Goal: Task Accomplishment & Management: Complete application form

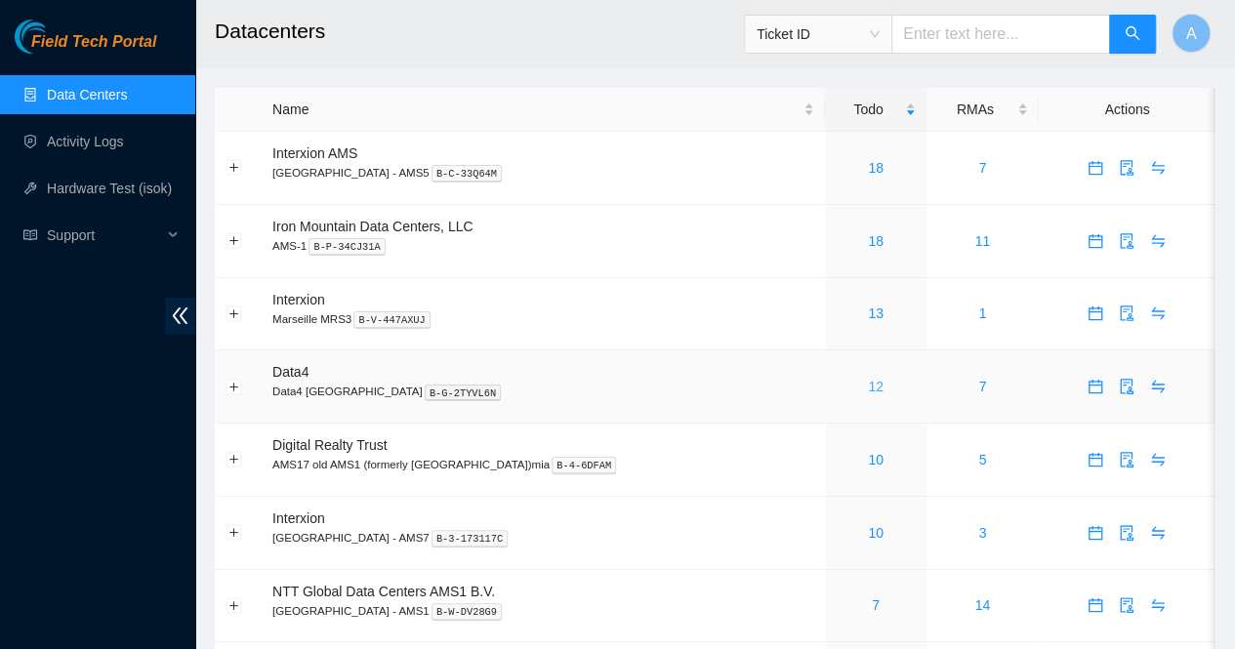
click at [868, 388] on link "12" at bounding box center [876, 387] width 16 height 16
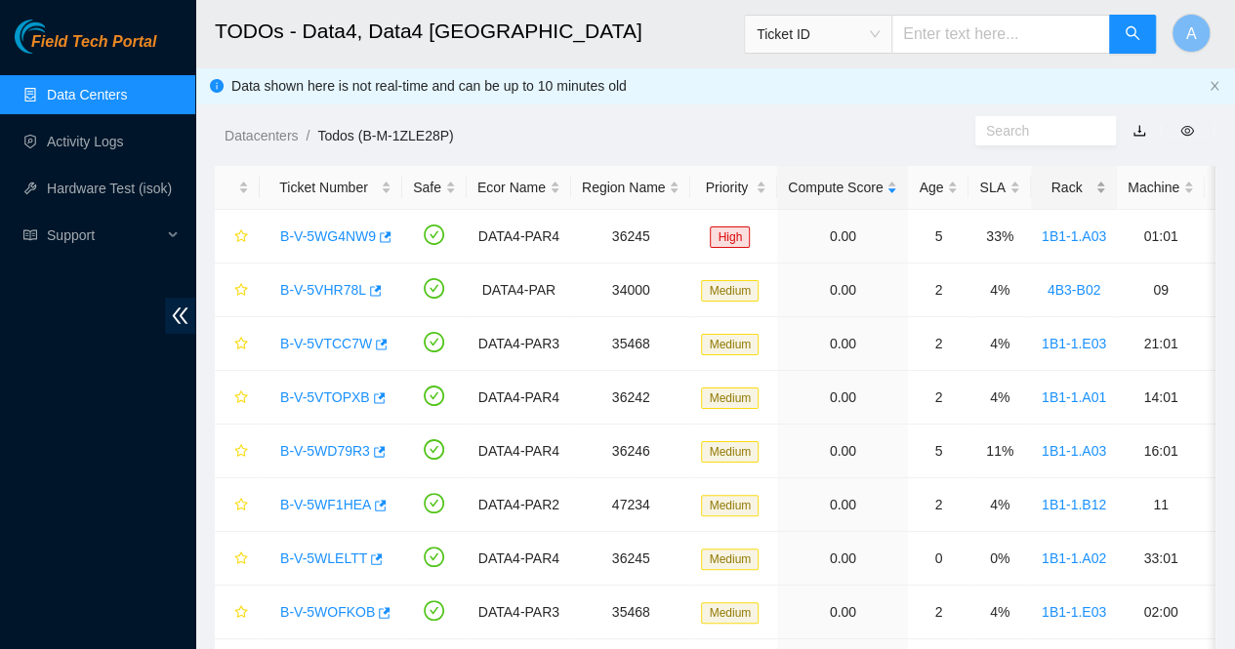
click at [1099, 194] on div "Rack" at bounding box center [1074, 187] width 64 height 21
click at [328, 237] on link "B-V-5VTOPXB" at bounding box center [325, 236] width 90 height 16
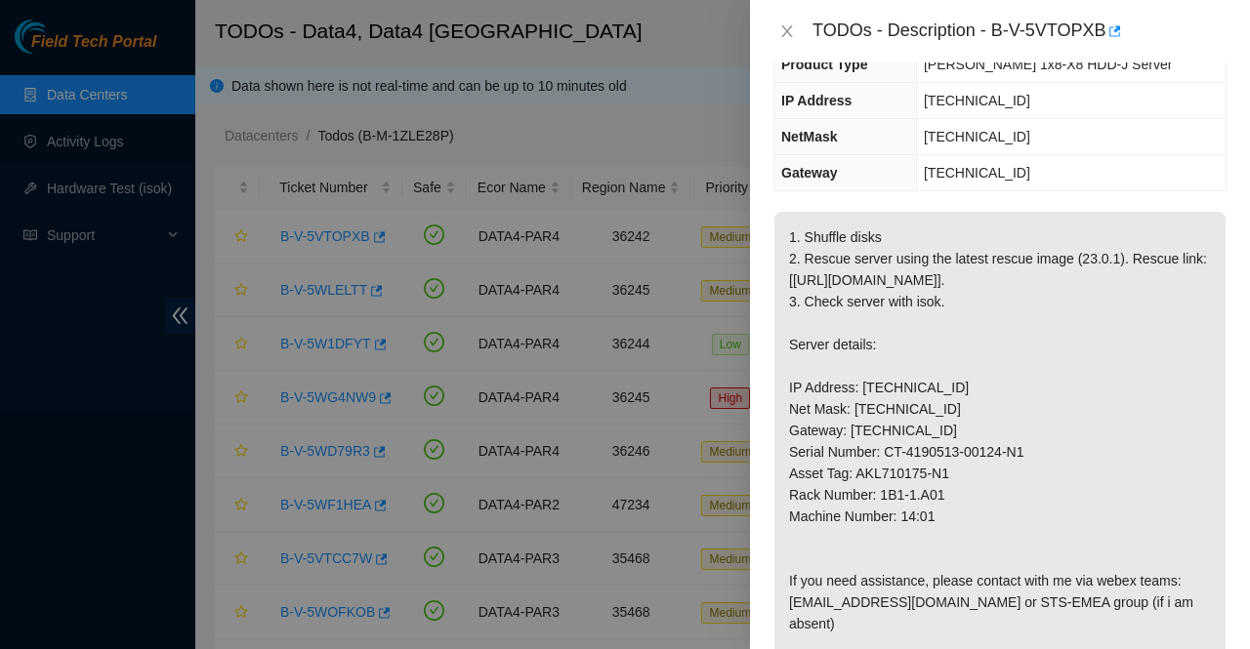
scroll to position [187, 0]
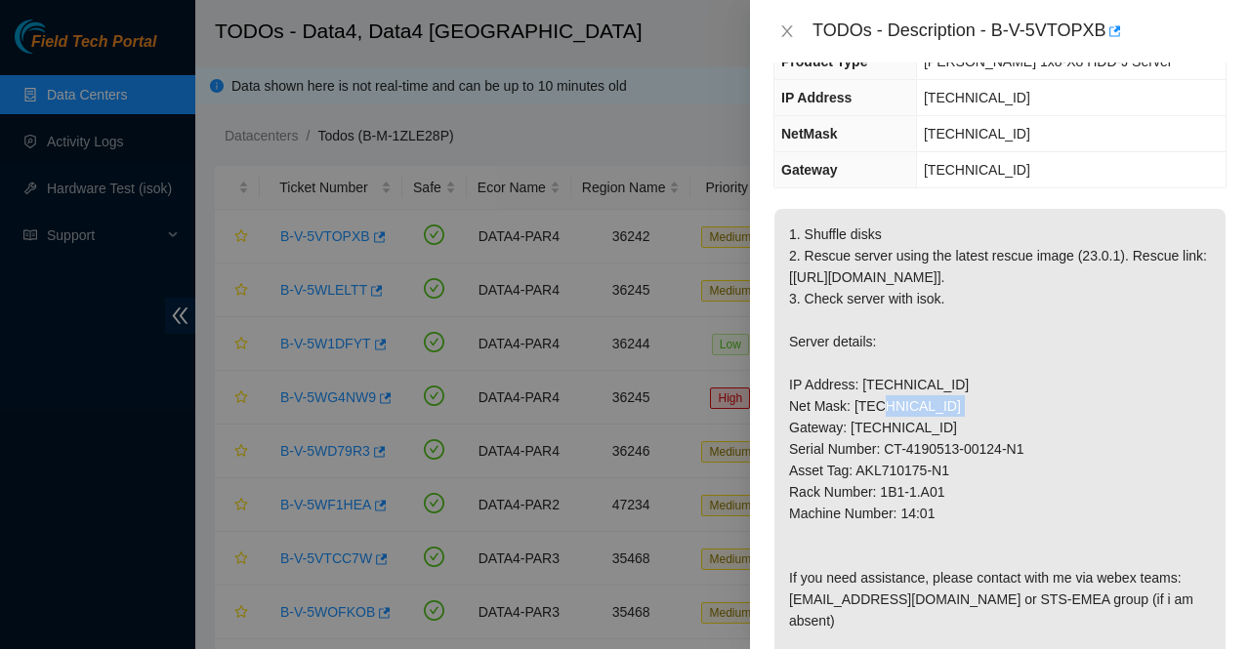
drag, startPoint x: 940, startPoint y: 423, endPoint x: 861, endPoint y: 421, distance: 79.1
click at [861, 421] on p "1. Shuffle disks 2. Rescue server using the latest rescue image (23.0.1). Rescu…" at bounding box center [999, 546] width 451 height 674
copy p "2.21.132.183"
drag, startPoint x: 941, startPoint y: 528, endPoint x: 877, endPoint y: 535, distance: 64.8
click at [877, 535] on p "1. Shuffle disks 2. Rescue server using the latest rescue image (23.0.1). Rescu…" at bounding box center [999, 546] width 451 height 674
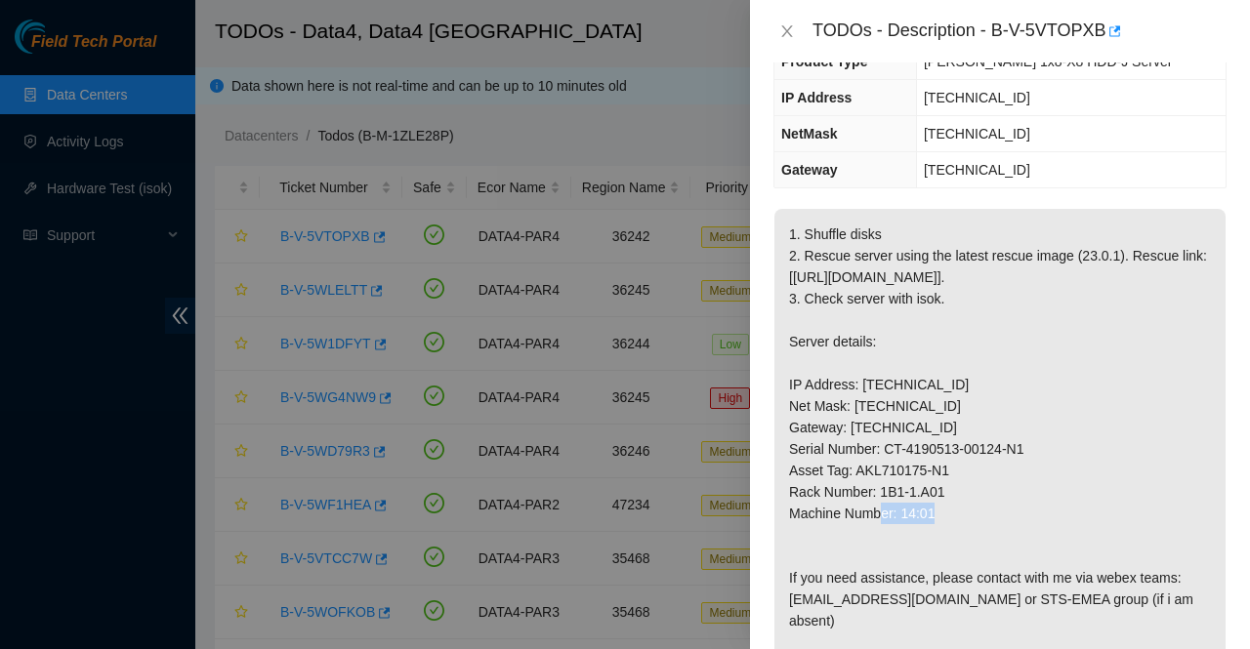
copy p "1B1-1.A01"
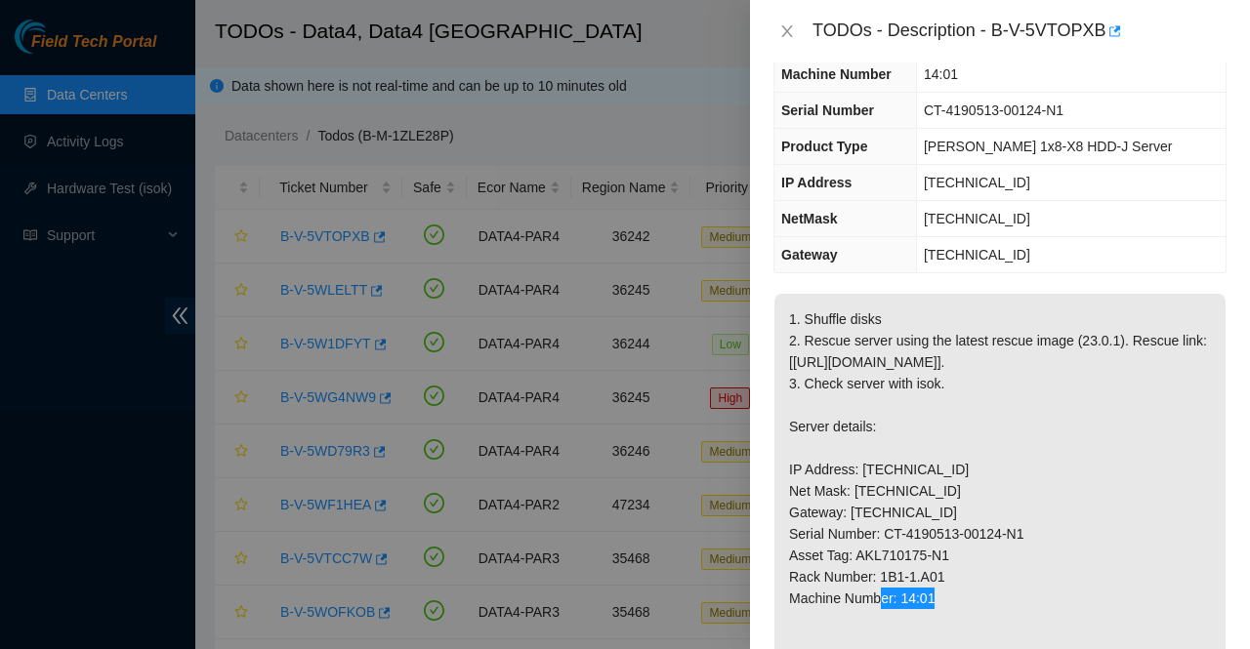
scroll to position [124, 0]
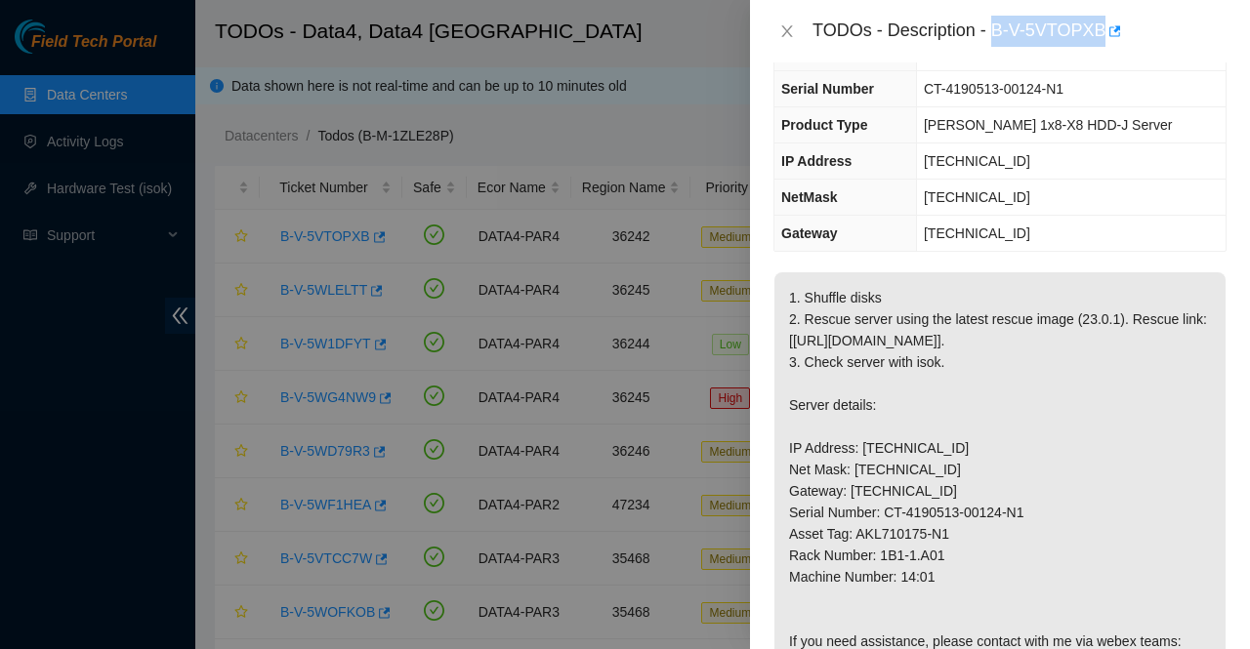
drag, startPoint x: 994, startPoint y: 31, endPoint x: 1104, endPoint y: 52, distance: 112.2
click at [1104, 52] on div "TODOs - Description - B-V-5VTOPXB" at bounding box center [1000, 31] width 500 height 62
copy div "B-V-5VTOPXB"
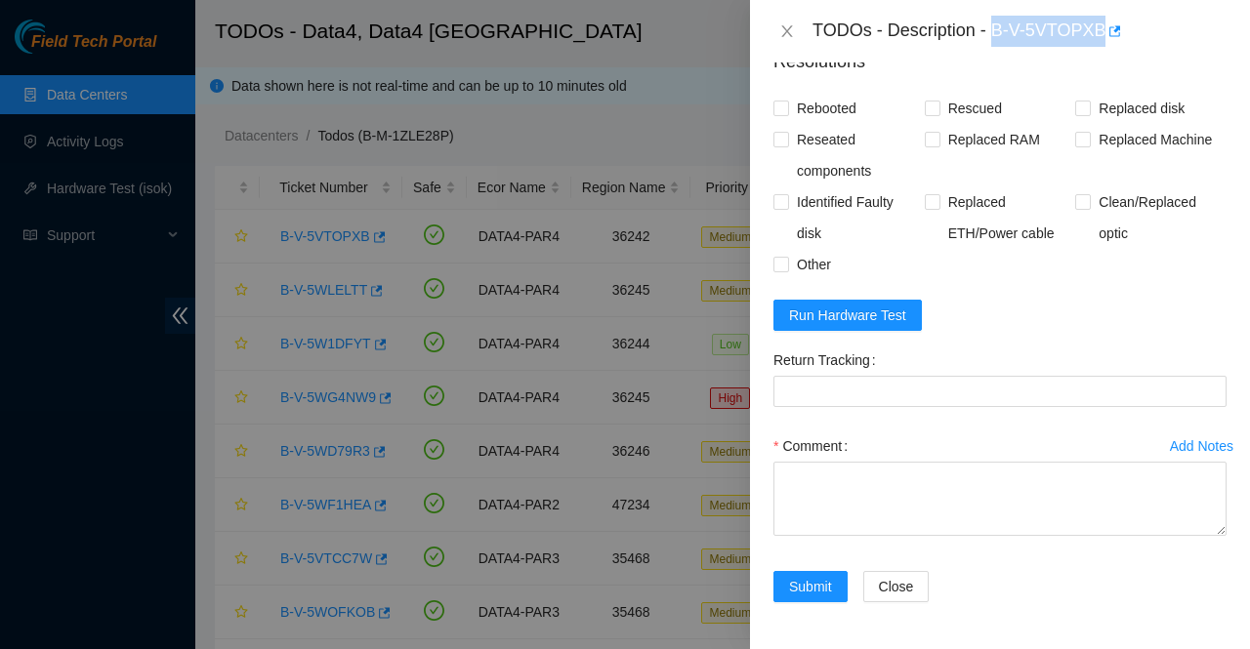
scroll to position [1244, 0]
click at [846, 321] on span "Run Hardware Test" at bounding box center [847, 315] width 117 height 21
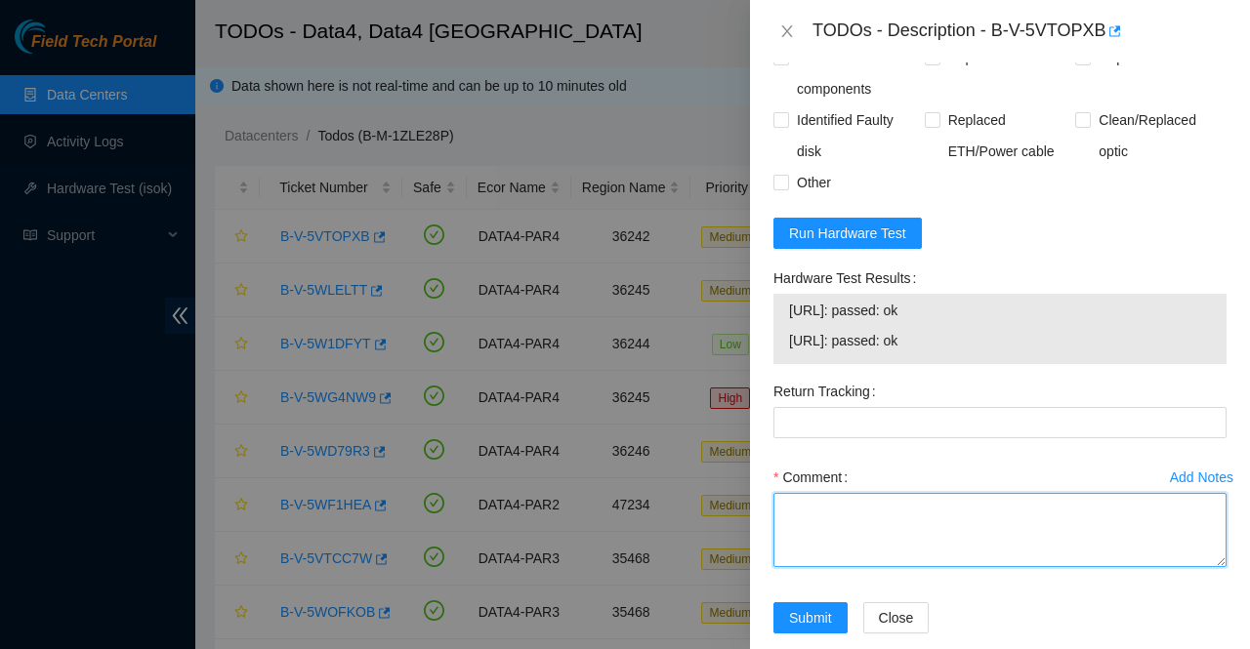
click at [1027, 567] on textarea "Comment" at bounding box center [999, 530] width 453 height 74
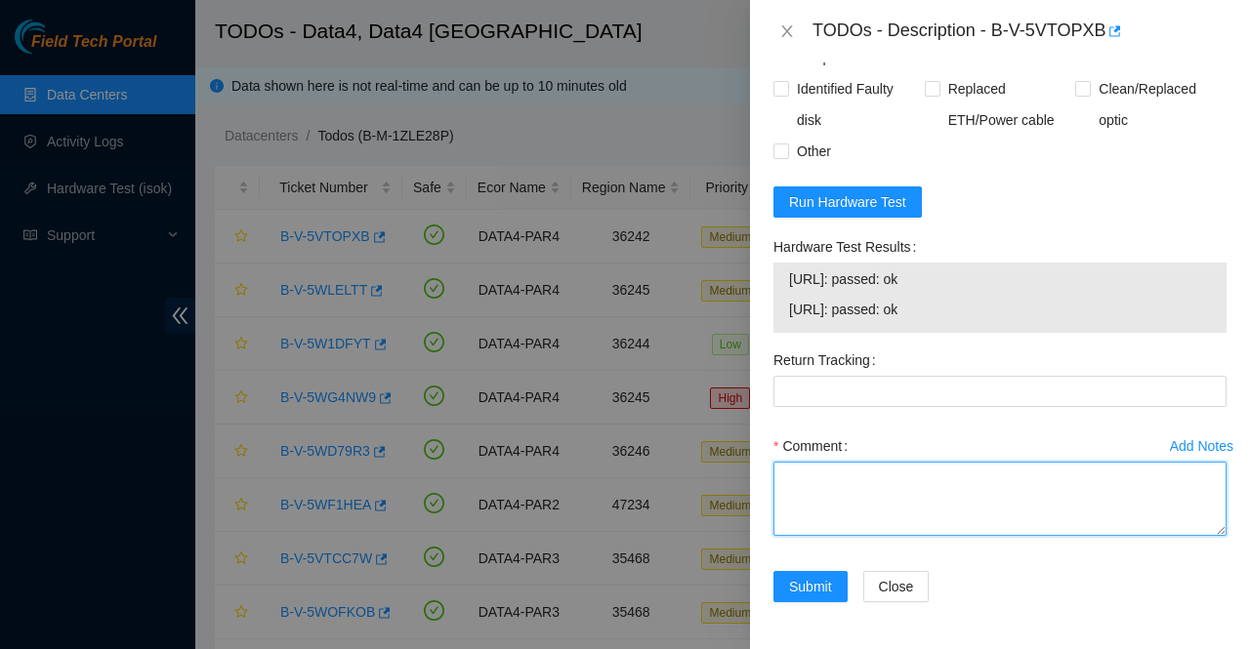
scroll to position [1357, 0]
paste textarea "Called AKAMAI NOCC verified the server and drives shuffled all the drives rescu…"
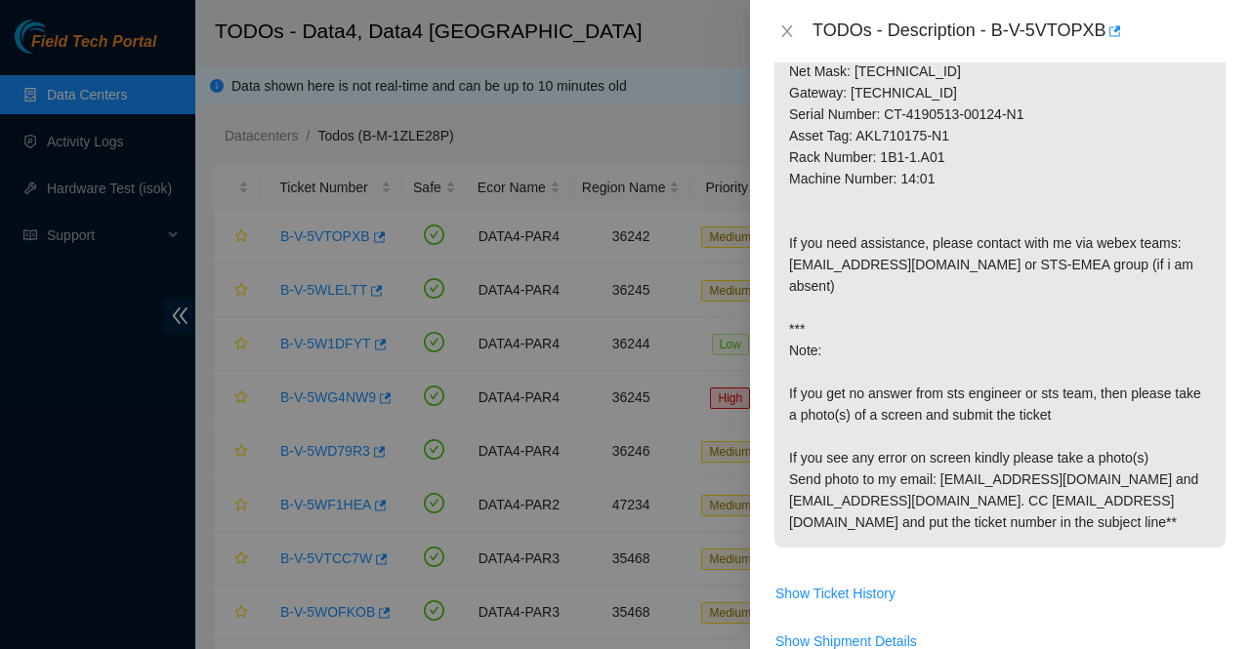
scroll to position [523, 0]
type textarea "Called AKAMAI NOCC verified the server and drives shuffled all the drives rescu…"
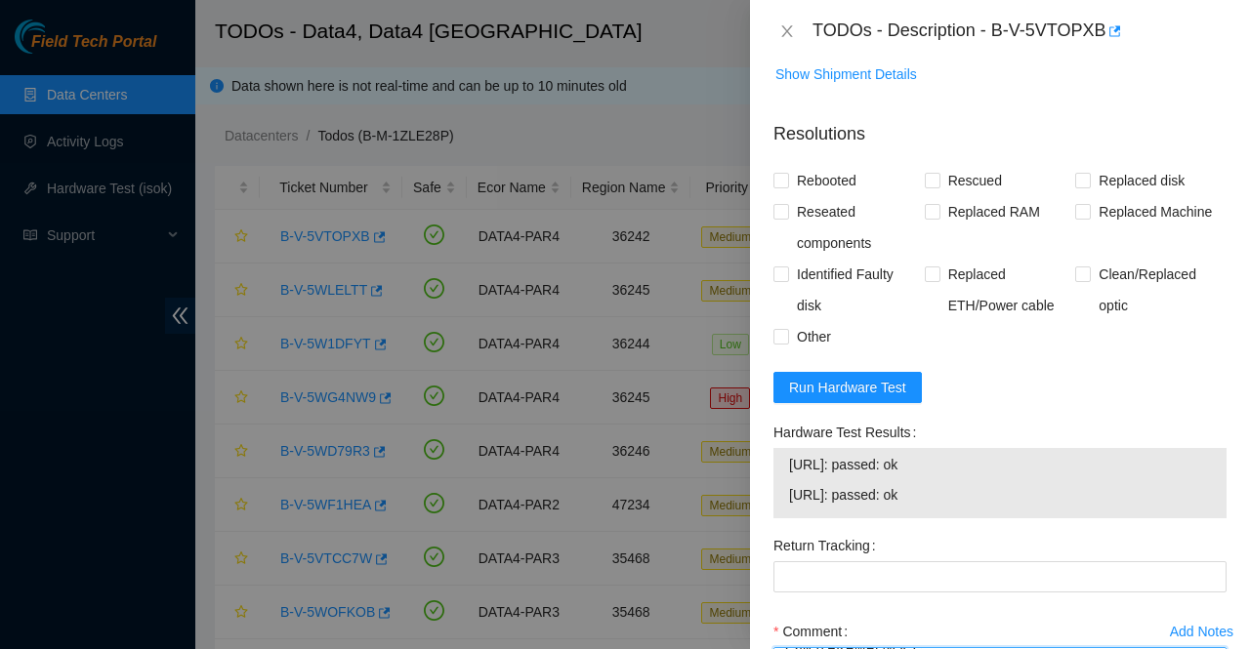
scroll to position [1094, 0]
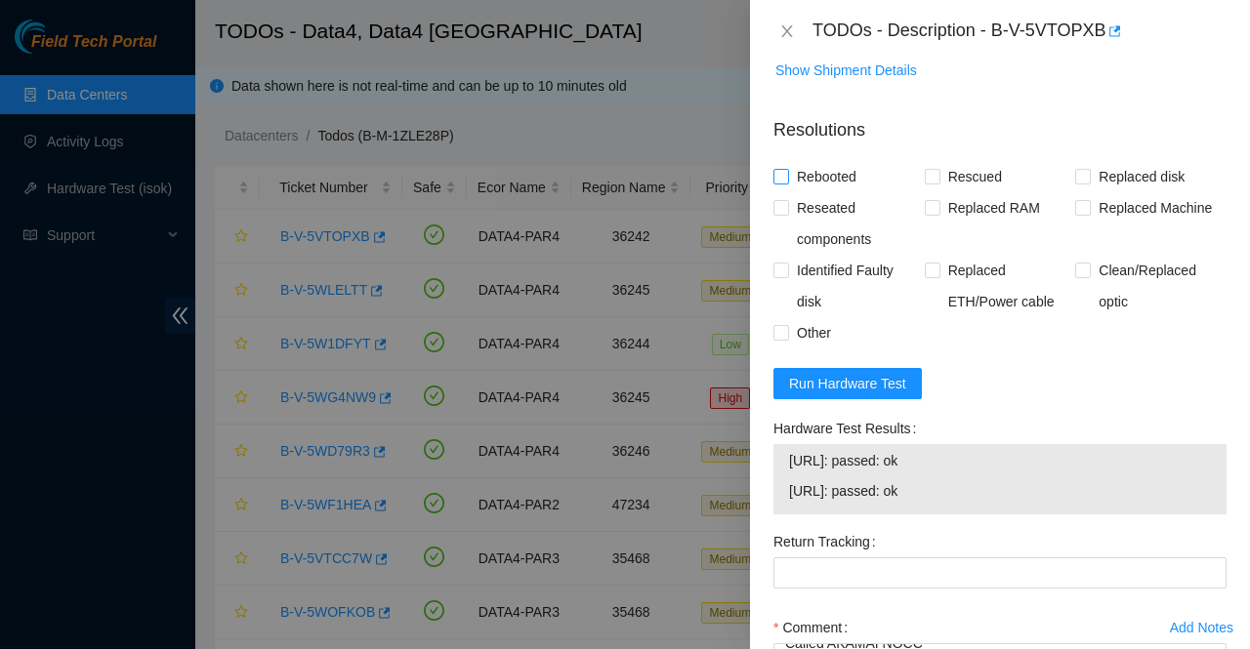
click at [791, 192] on span "Rebooted" at bounding box center [826, 176] width 75 height 31
click at [787, 183] on input "Rebooted" at bounding box center [780, 176] width 14 height 14
checkbox input "true"
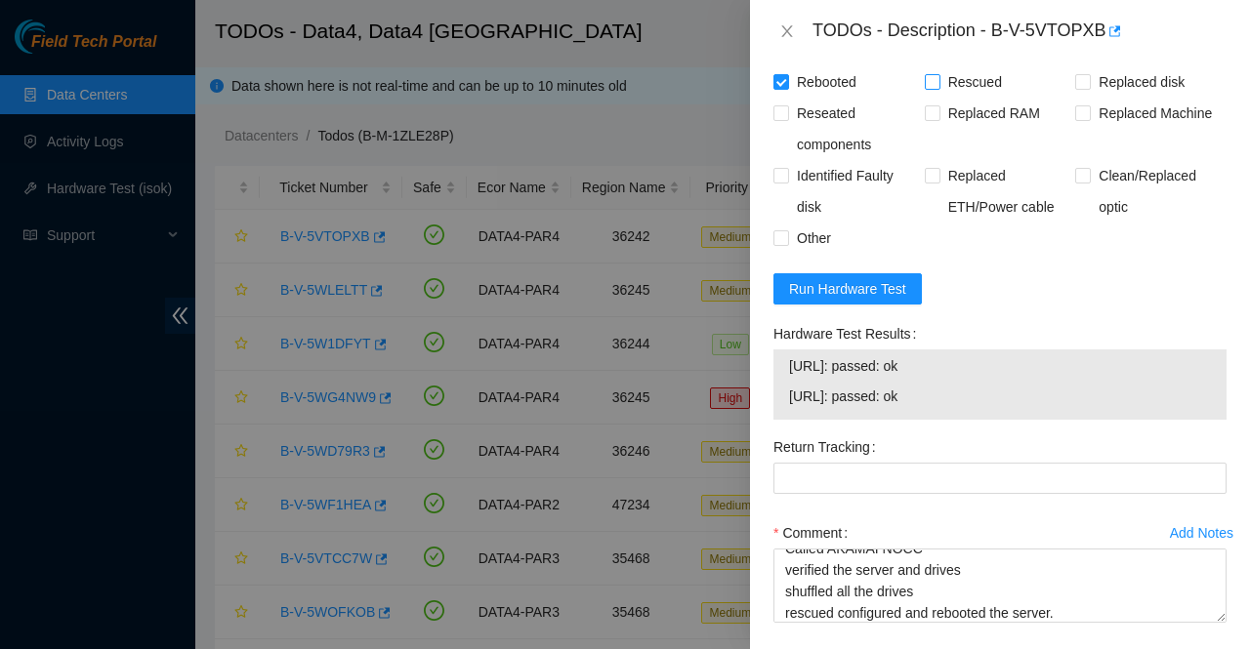
scroll to position [1178, 0]
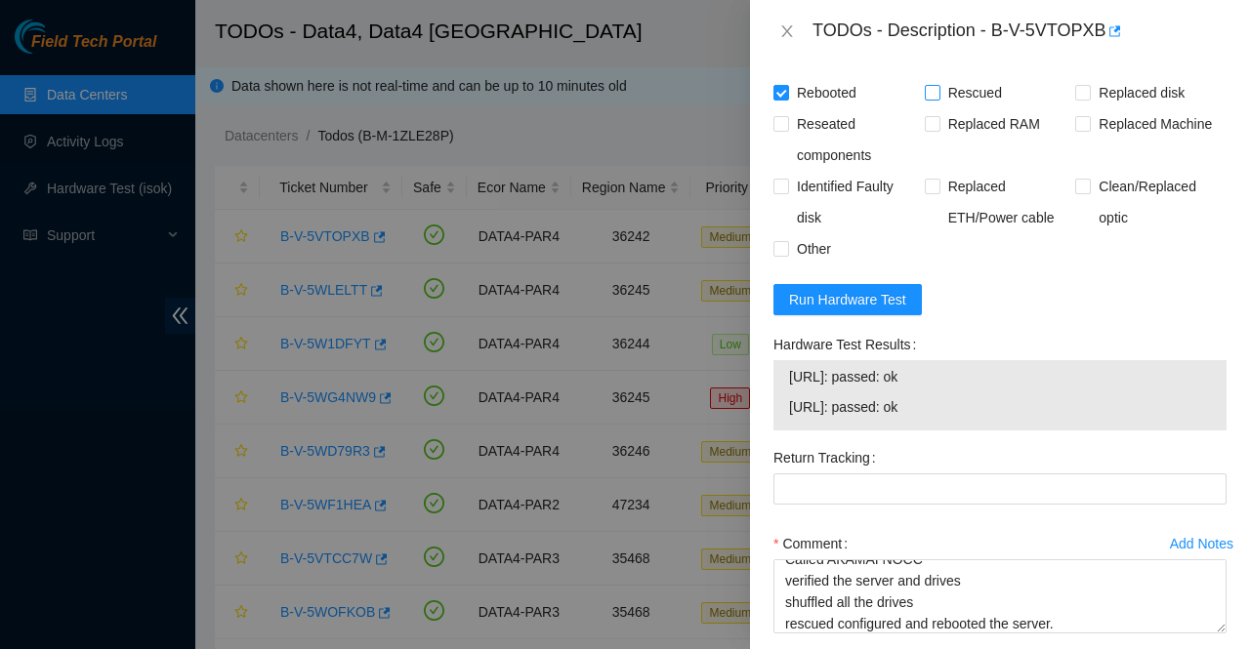
click at [966, 108] on span "Rescued" at bounding box center [974, 92] width 69 height 31
click at [938, 99] on input "Rescued" at bounding box center [932, 92] width 14 height 14
checkbox input "true"
click at [786, 255] on input "Other" at bounding box center [780, 248] width 14 height 14
checkbox input "true"
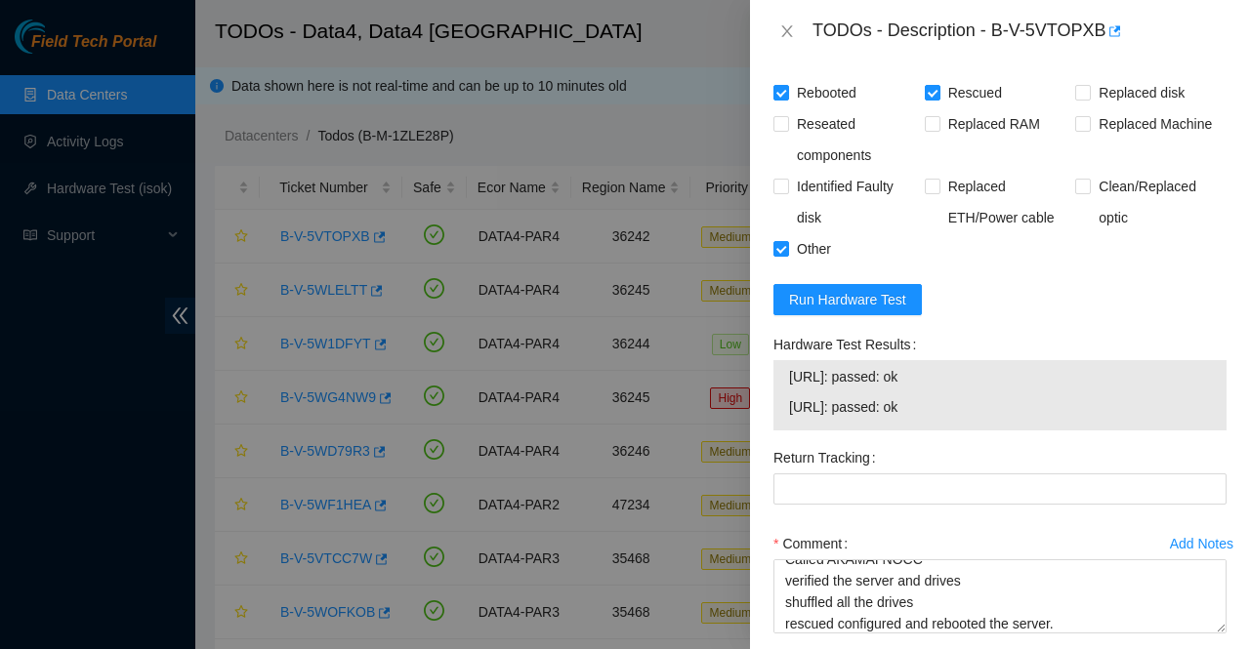
scroll to position [1357, 0]
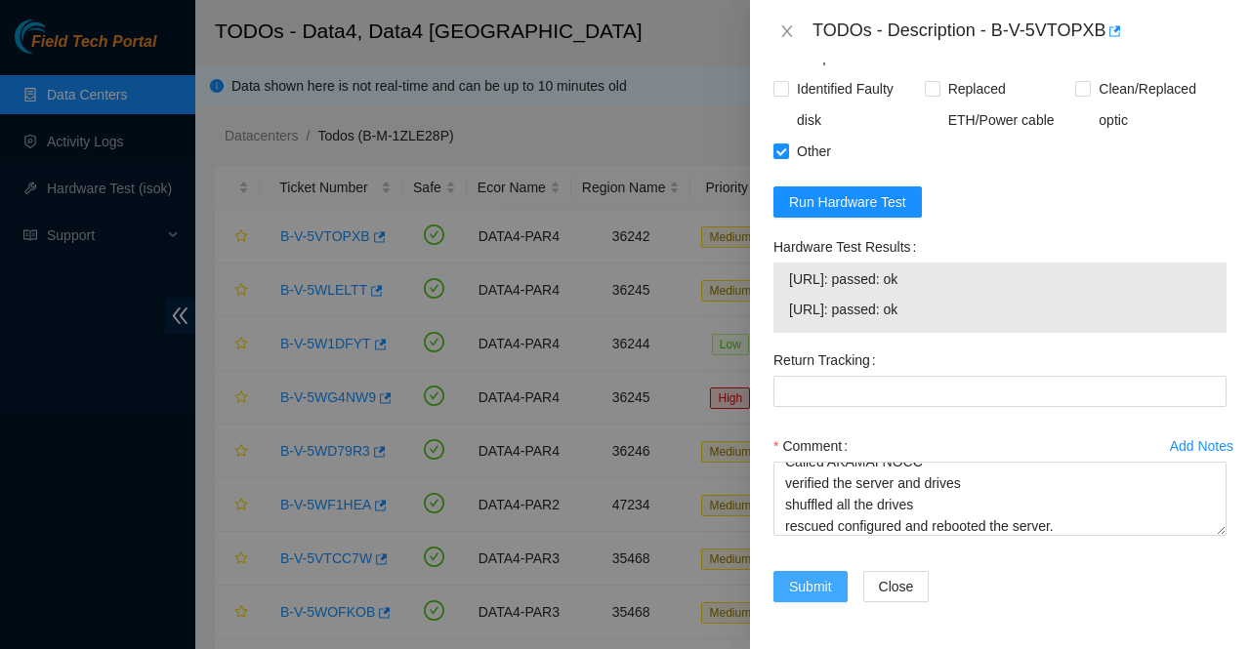
click at [816, 593] on span "Submit" at bounding box center [810, 586] width 43 height 21
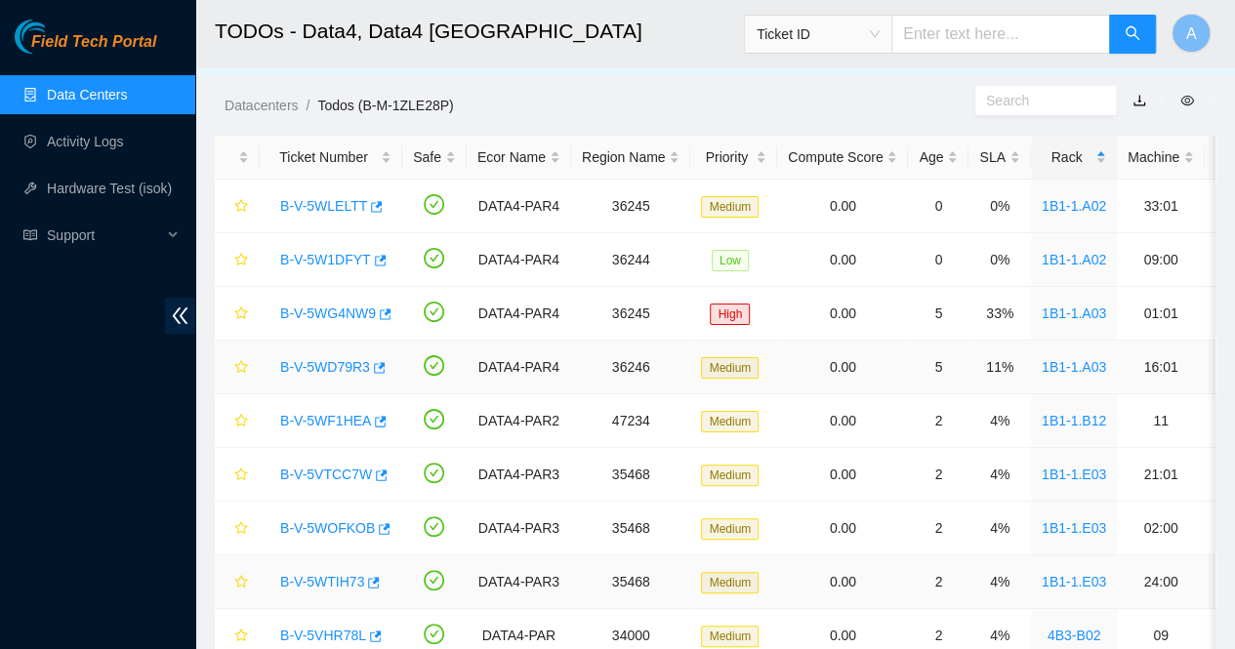
scroll to position [0, 0]
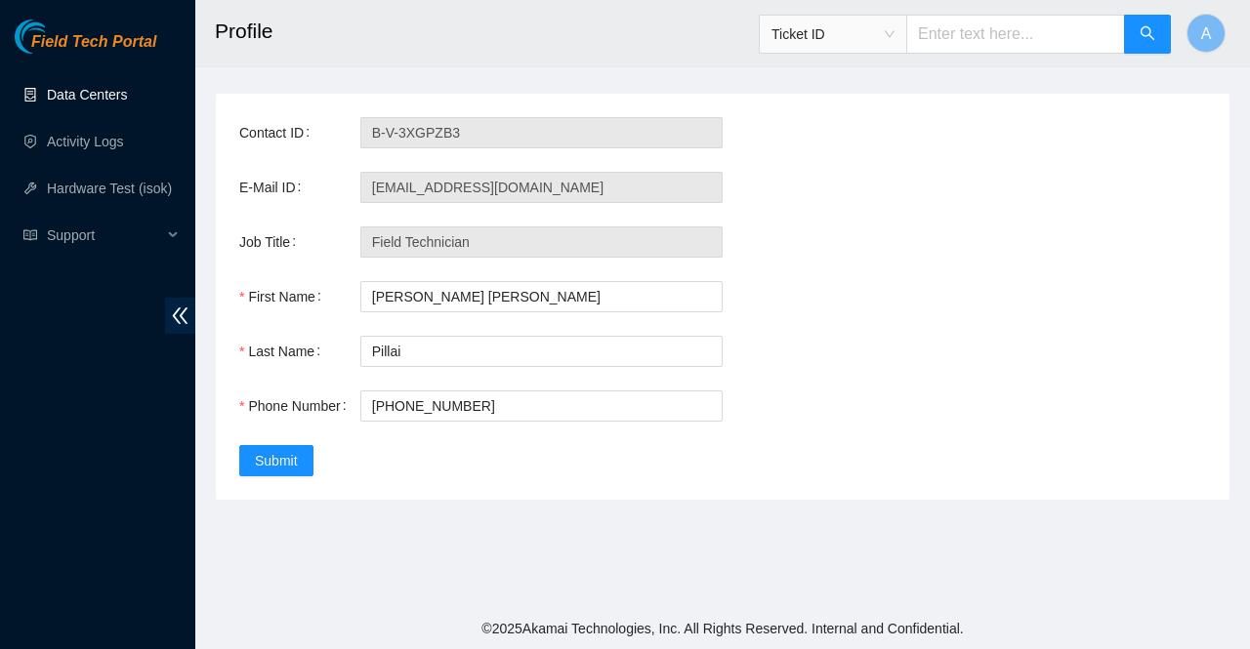
click at [98, 101] on link "Data Centers" at bounding box center [87, 95] width 80 height 16
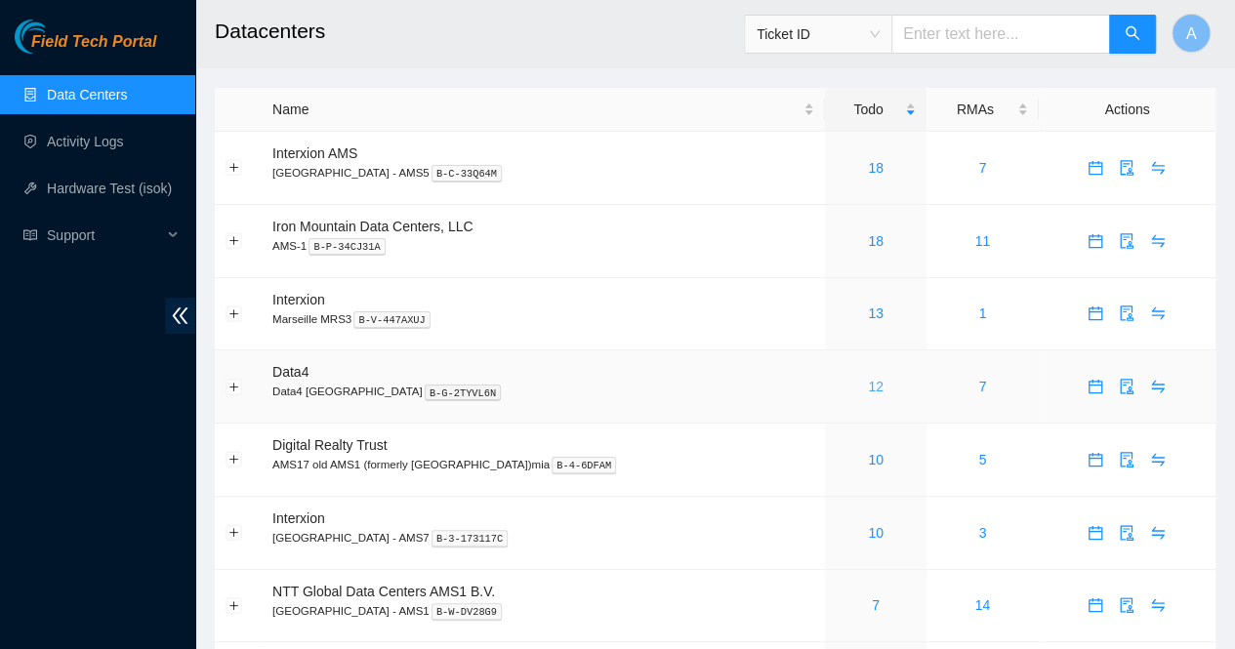
click at [872, 388] on link "12" at bounding box center [876, 387] width 16 height 16
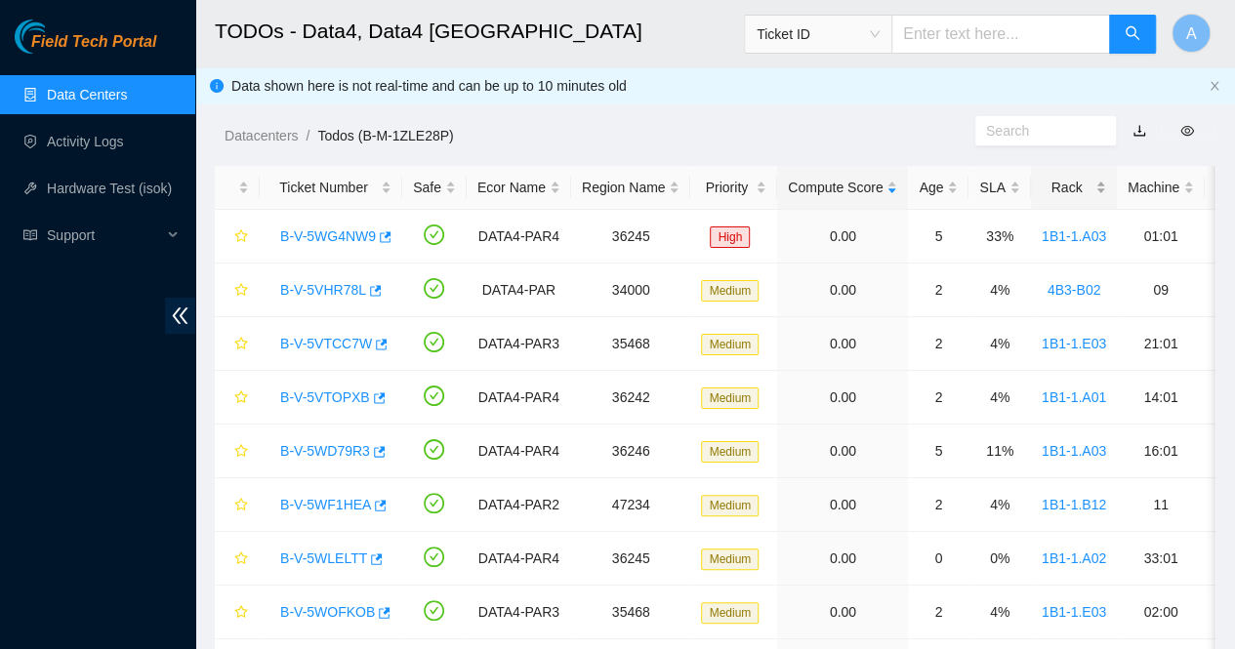
click at [1094, 195] on div "Rack" at bounding box center [1074, 187] width 64 height 21
click at [311, 293] on link "B-V-5WLELTT" at bounding box center [323, 290] width 87 height 16
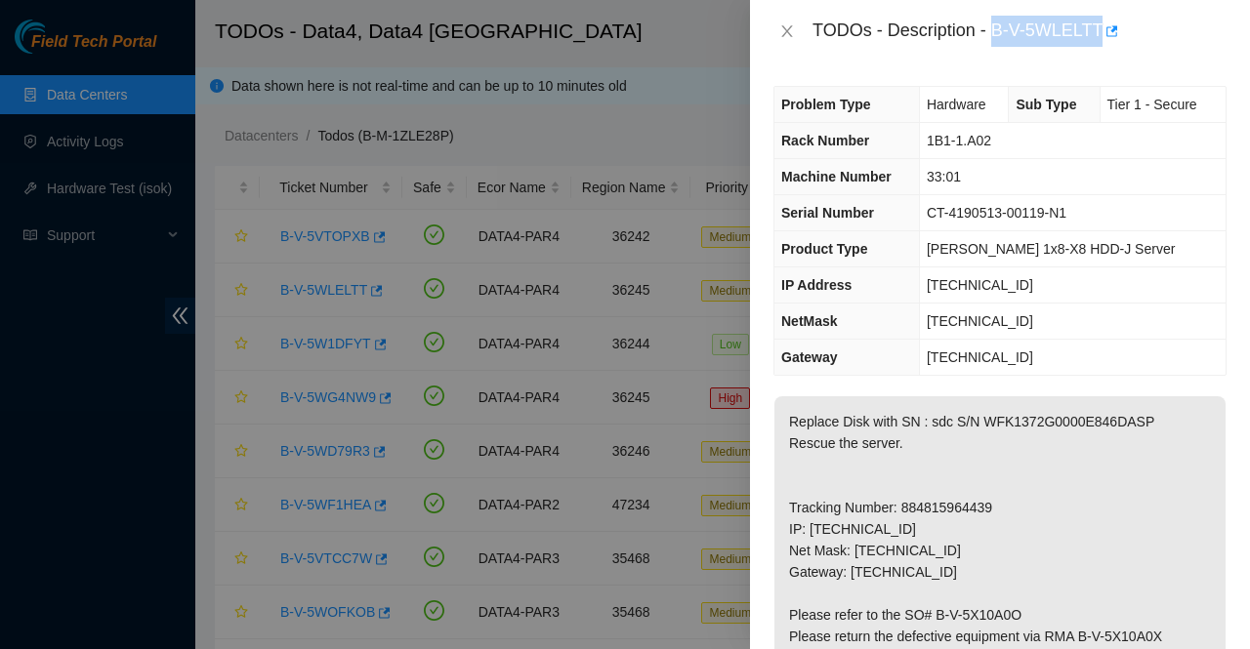
drag, startPoint x: 994, startPoint y: 30, endPoint x: 1099, endPoint y: 49, distance: 107.1
click at [1099, 49] on div "TODOs - Description - B-V-5WLELTT" at bounding box center [1000, 31] width 500 height 62
copy div "B-V-5WLELTT"
click at [873, 606] on p "Replace Disk with SN : sdc S/N WFK1372G0000E846DASP Rescue the server. Tracking…" at bounding box center [999, 647] width 451 height 502
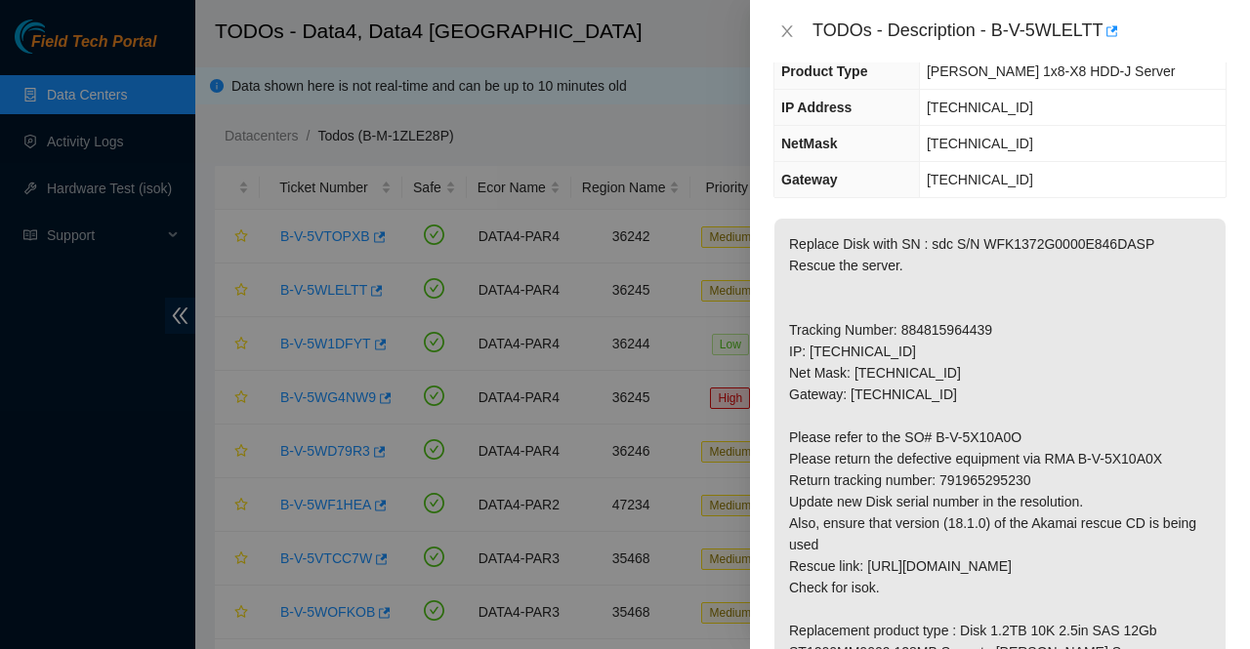
scroll to position [180, 0]
click at [935, 517] on p "Replace Disk with SN : sdc S/N WFK1372G0000E846DASP Rescue the server. Tracking…" at bounding box center [999, 468] width 451 height 502
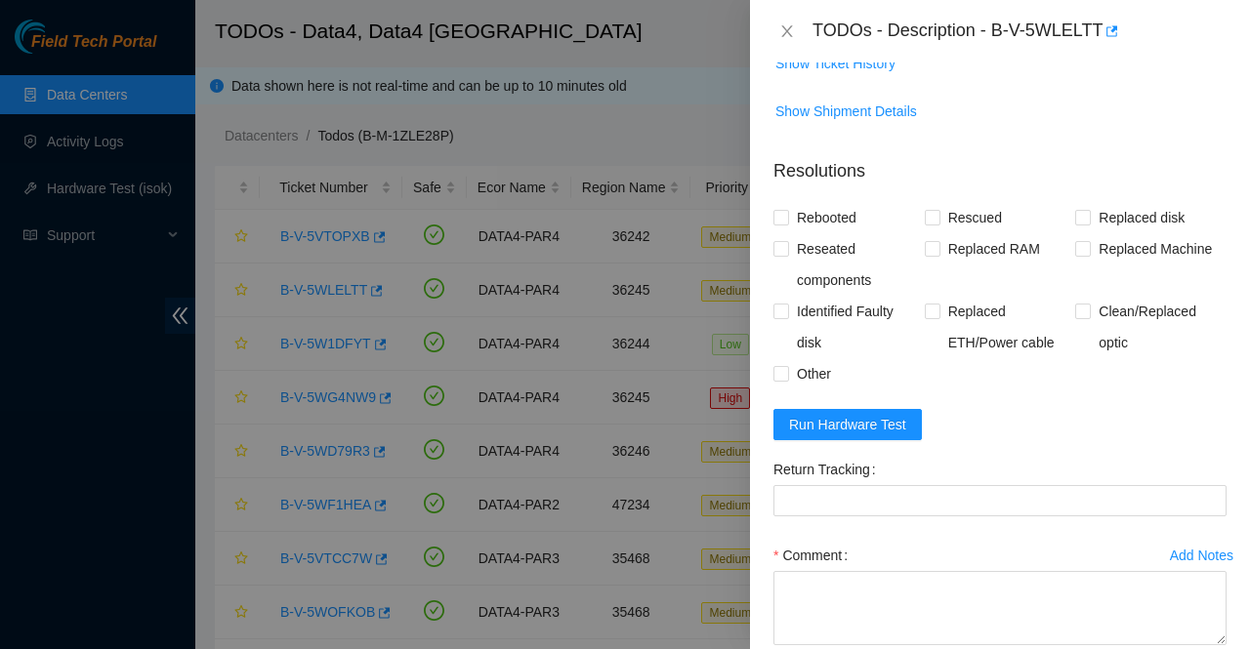
scroll to position [986, 0]
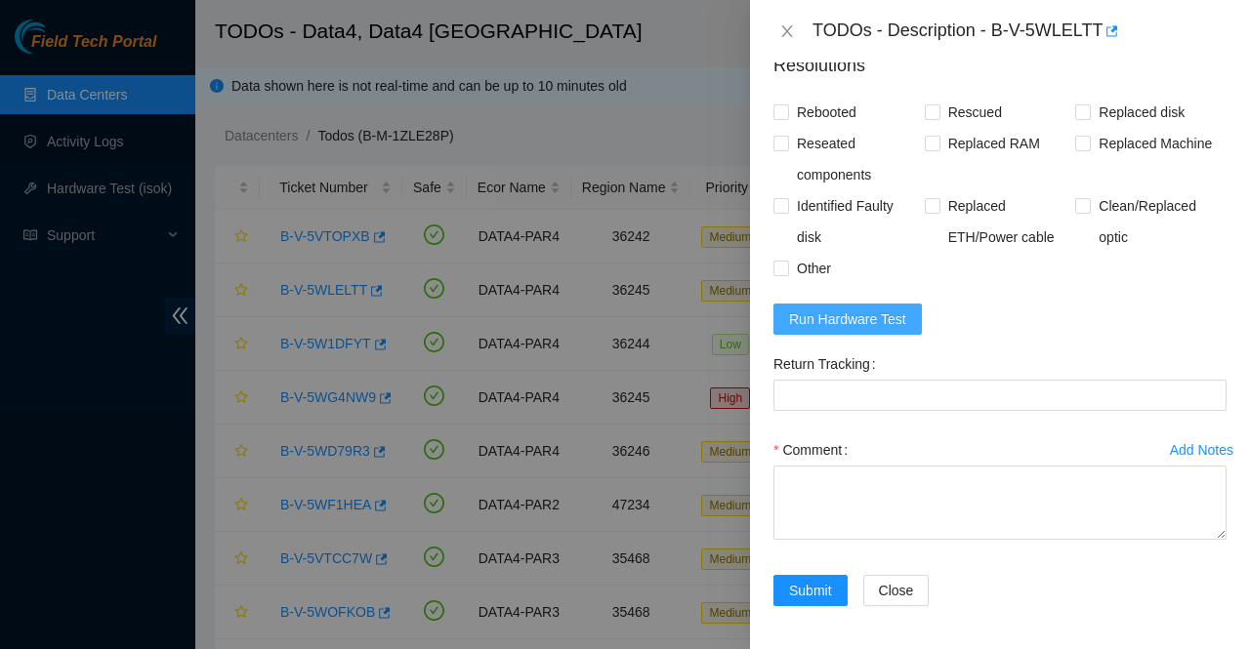
click at [882, 318] on span "Run Hardware Test" at bounding box center [847, 319] width 117 height 21
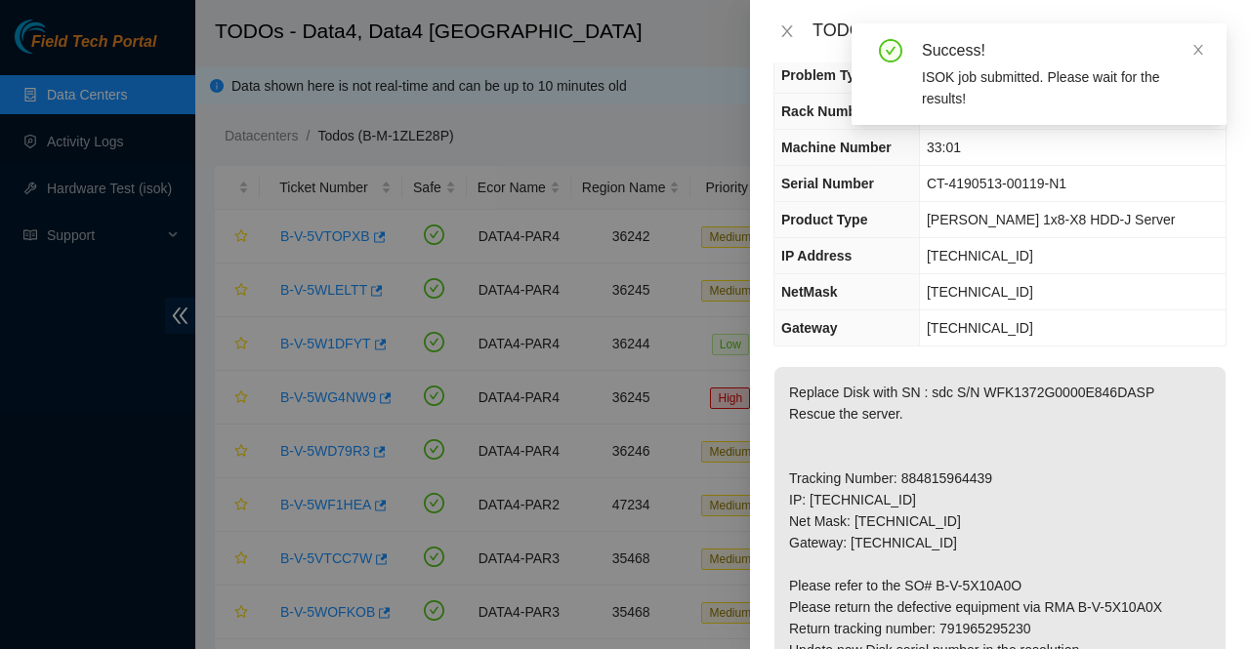
scroll to position [36, 0]
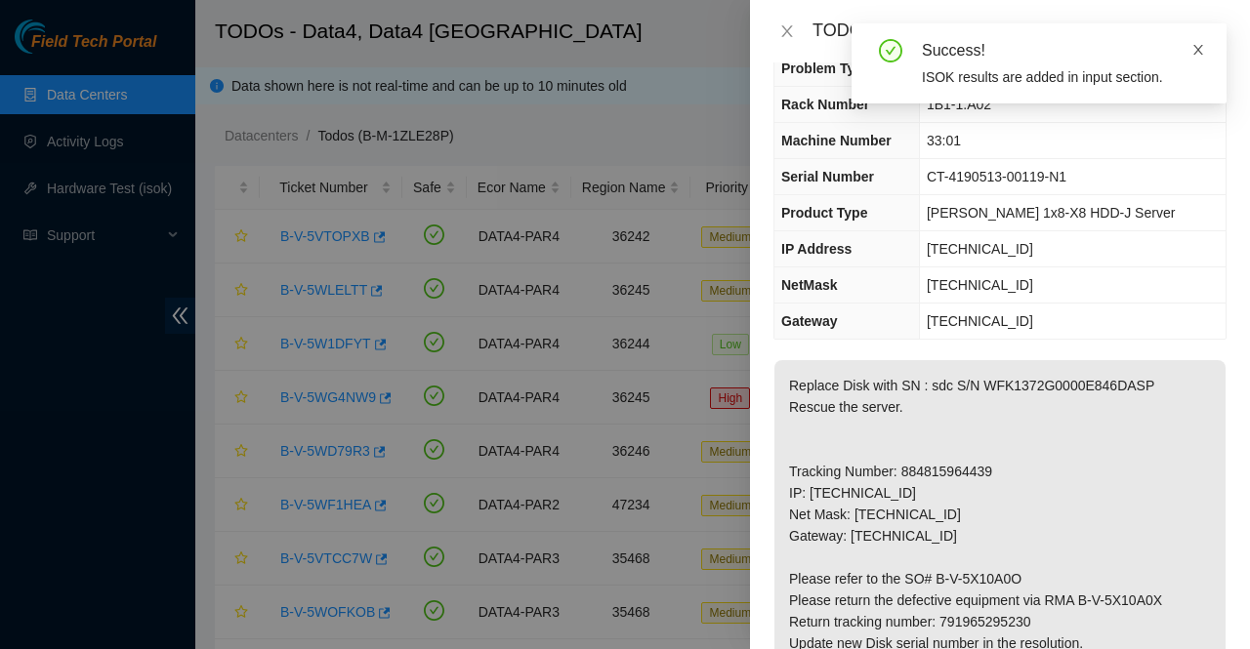
click at [1198, 49] on icon "close" at bounding box center [1198, 50] width 10 height 10
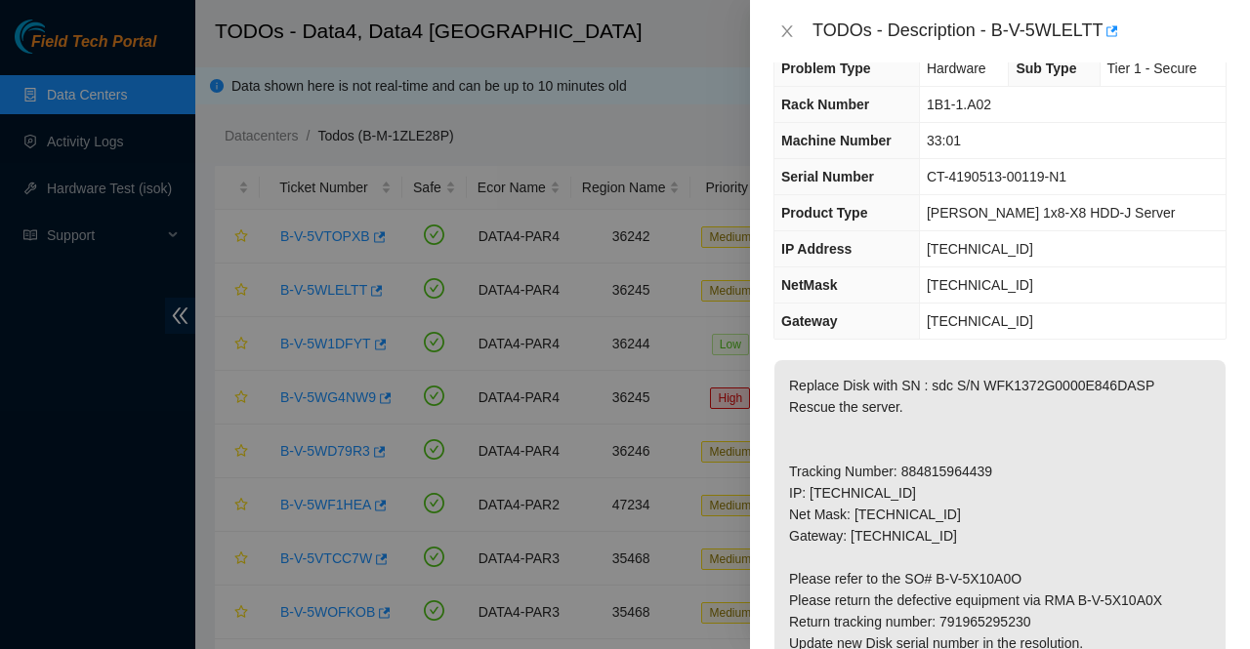
click at [998, 515] on p "Replace Disk with SN : sdc S/N WFK1372G0000E846DASP Rescue the server. Tracking…" at bounding box center [999, 611] width 451 height 502
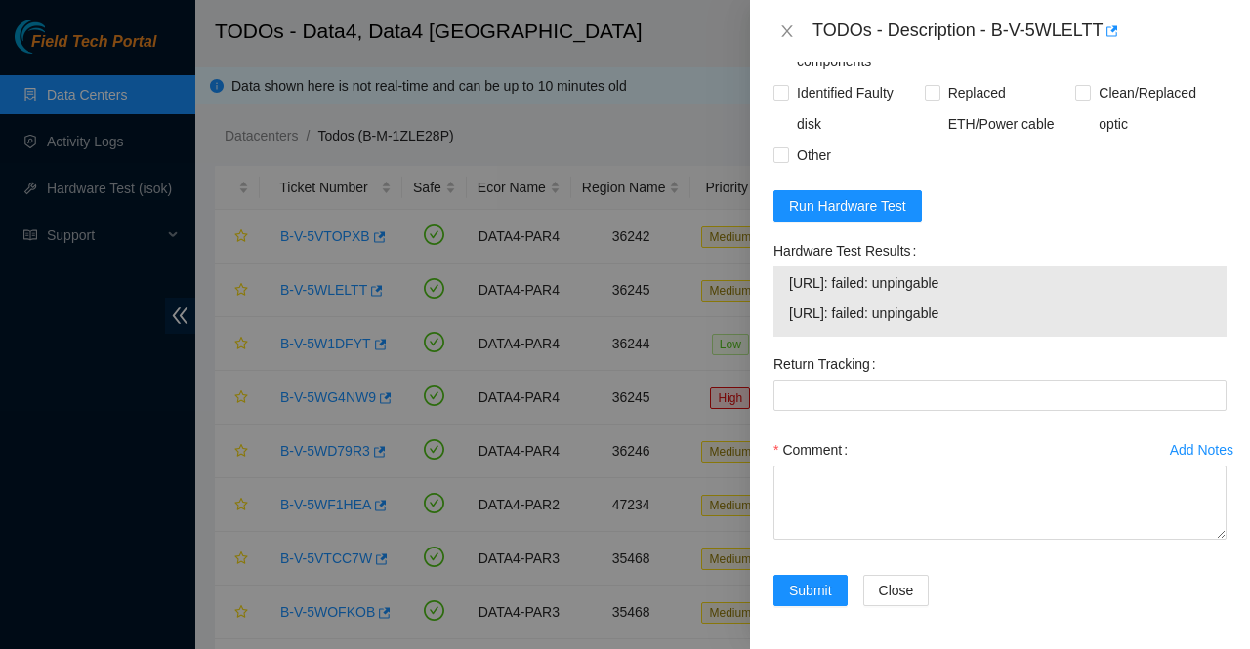
scroll to position [1098, 0]
click at [869, 212] on span "Run Hardware Test" at bounding box center [847, 206] width 117 height 21
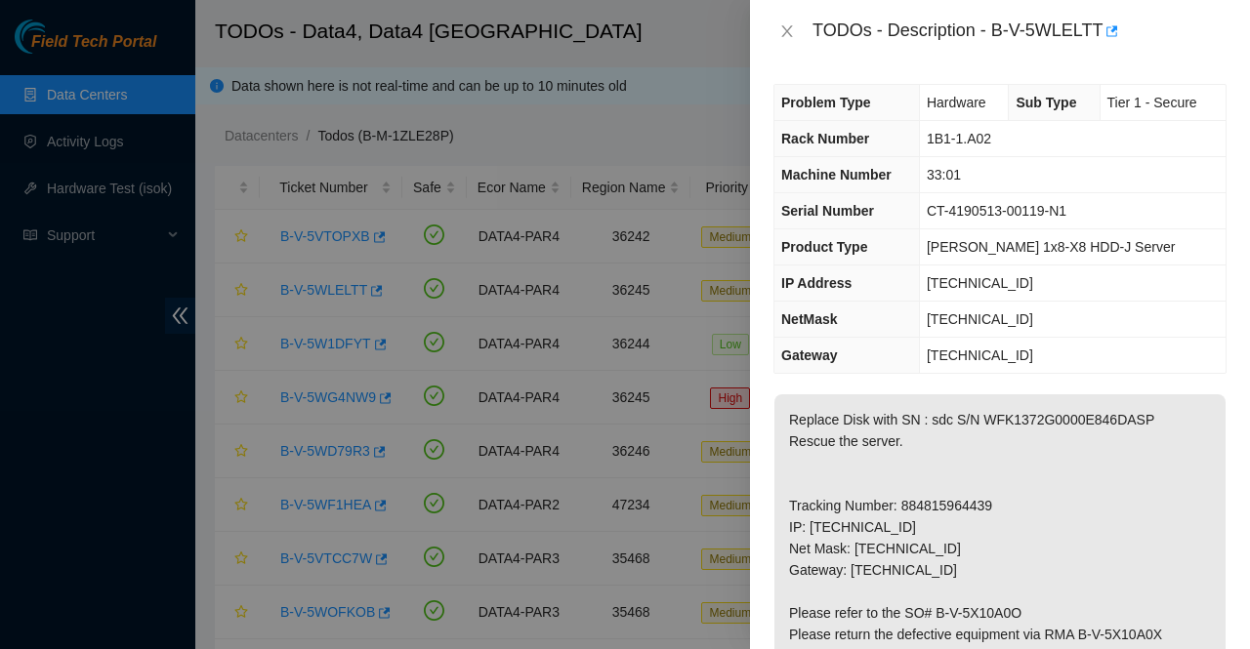
scroll to position [0, 0]
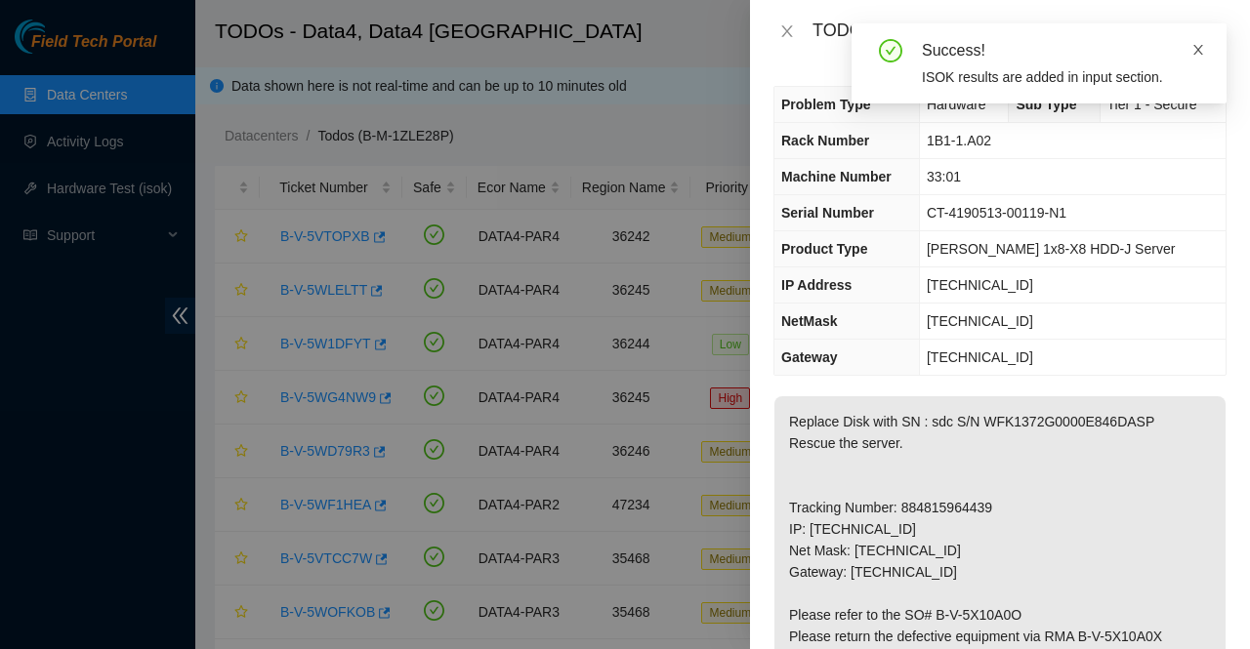
click at [1203, 42] on span at bounding box center [1198, 50] width 14 height 16
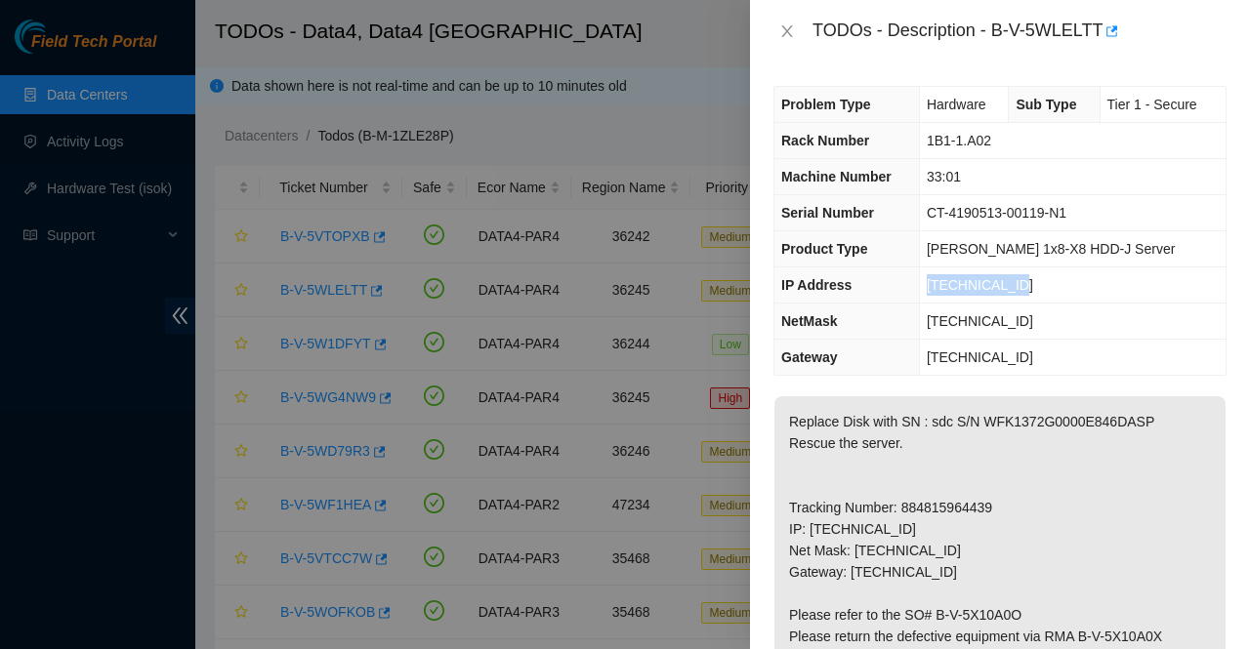
drag, startPoint x: 1017, startPoint y: 284, endPoint x: 922, endPoint y: 280, distance: 95.8
click at [922, 280] on td "95.100.202.21" at bounding box center [1072, 286] width 307 height 36
copy span "95.100.202.21"
drag, startPoint x: 1000, startPoint y: 137, endPoint x: 922, endPoint y: 142, distance: 78.3
click at [922, 142] on td "1B1-1.A02" at bounding box center [1072, 141] width 307 height 36
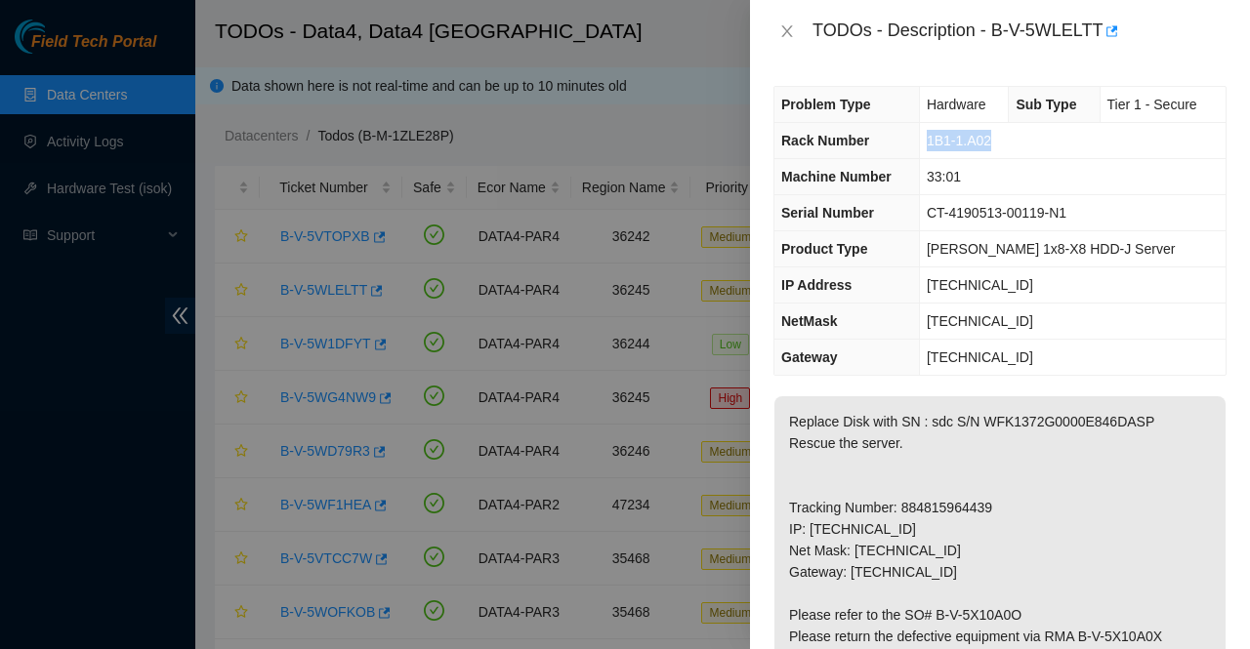
copy span "1B1-1.A02"
click at [961, 592] on p "Replace Disk with SN : sdc S/N WFK1372G0000E846DASP Rescue the server. Tracking…" at bounding box center [999, 647] width 451 height 502
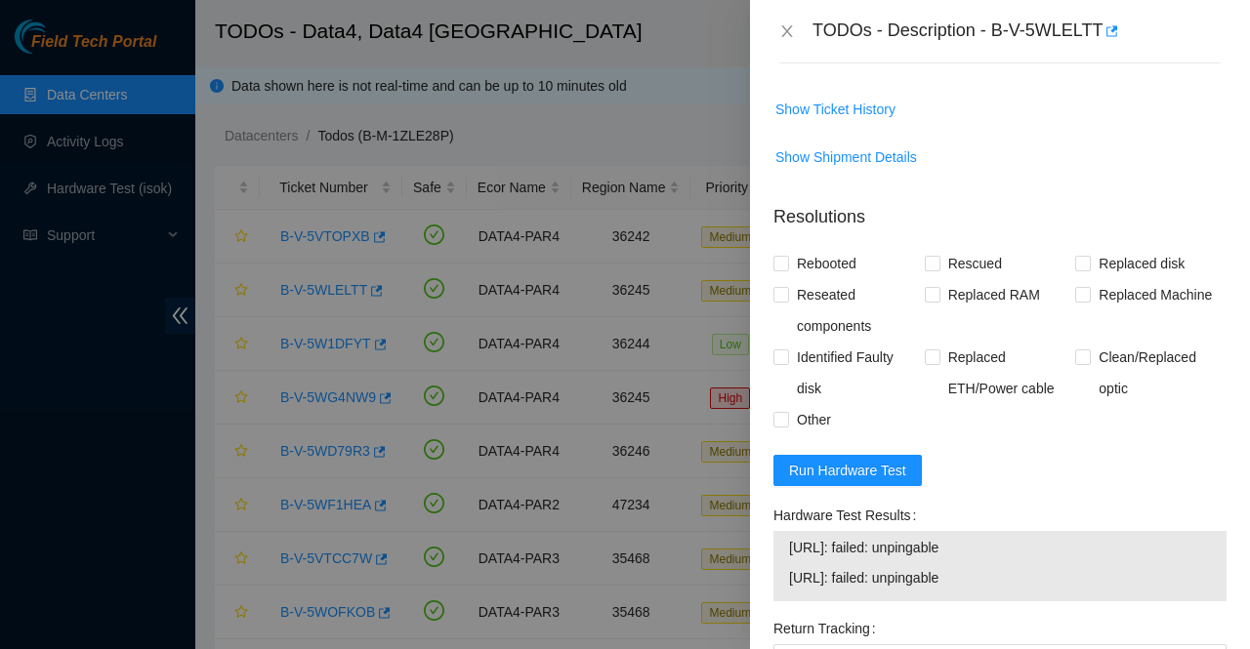
scroll to position [836, 0]
click at [862, 477] on button "Run Hardware Test" at bounding box center [847, 469] width 148 height 31
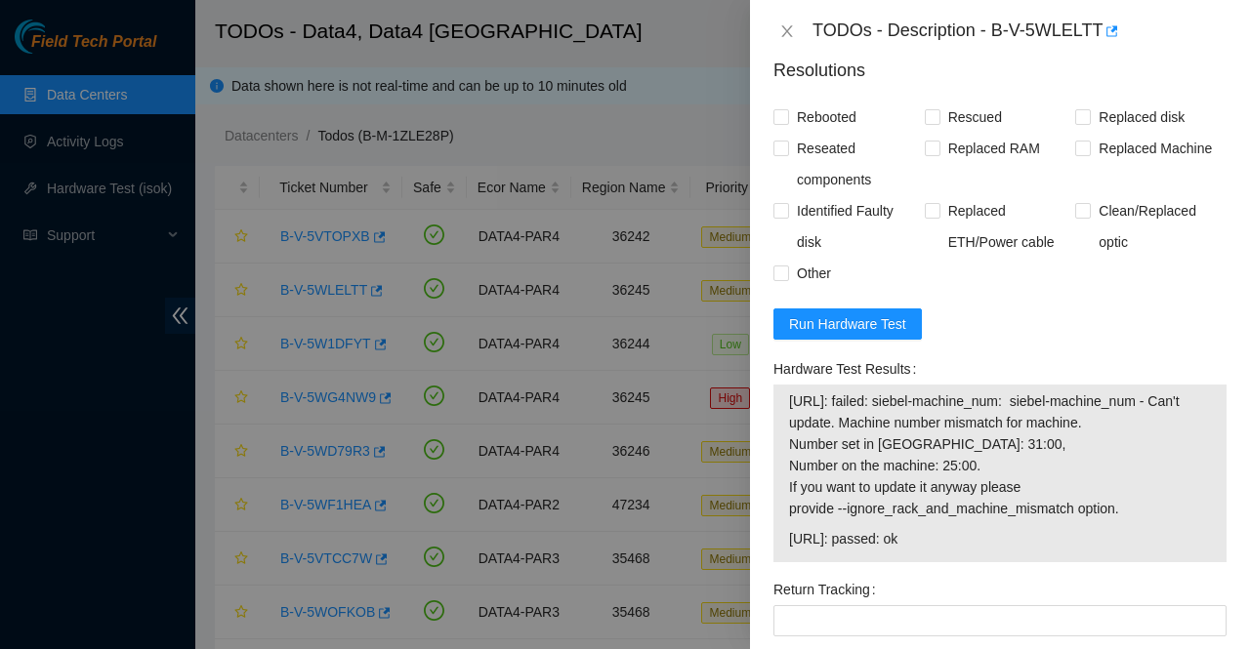
scroll to position [988, 0]
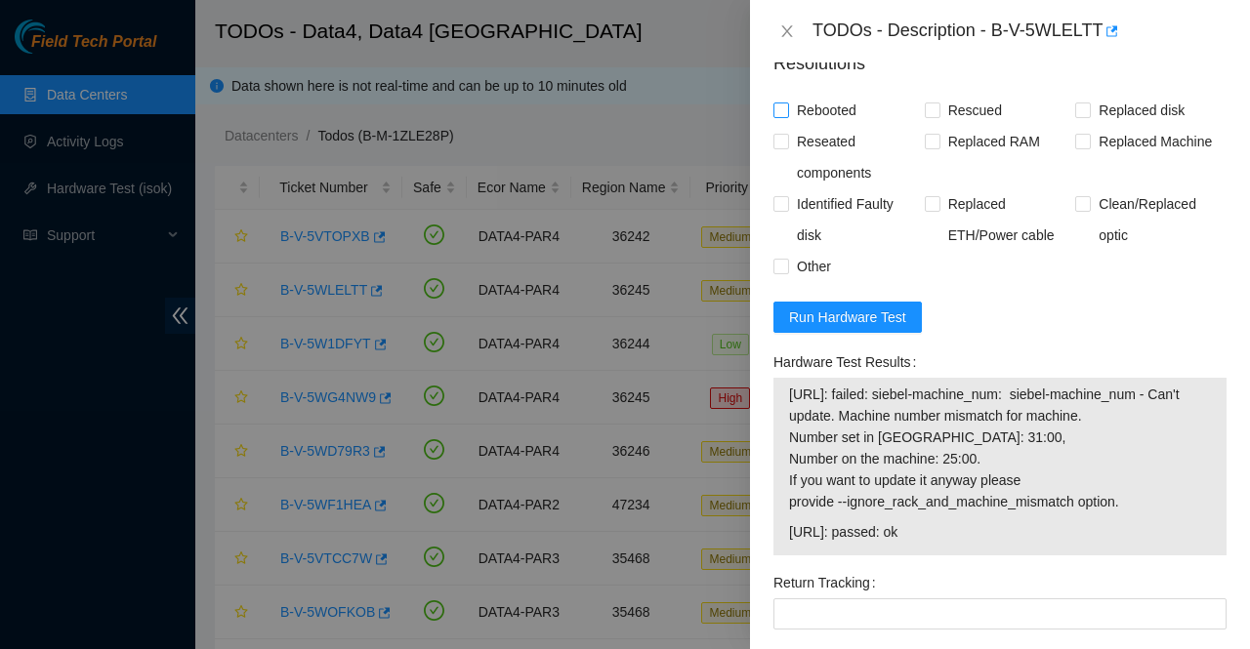
click at [787, 100] on label "Rebooted" at bounding box center [818, 110] width 91 height 31
click at [787, 103] on input "Rebooted" at bounding box center [780, 110] width 14 height 14
checkbox input "true"
click at [972, 104] on span "Rescued" at bounding box center [974, 110] width 69 height 31
click at [938, 104] on input "Rescued" at bounding box center [932, 110] width 14 height 14
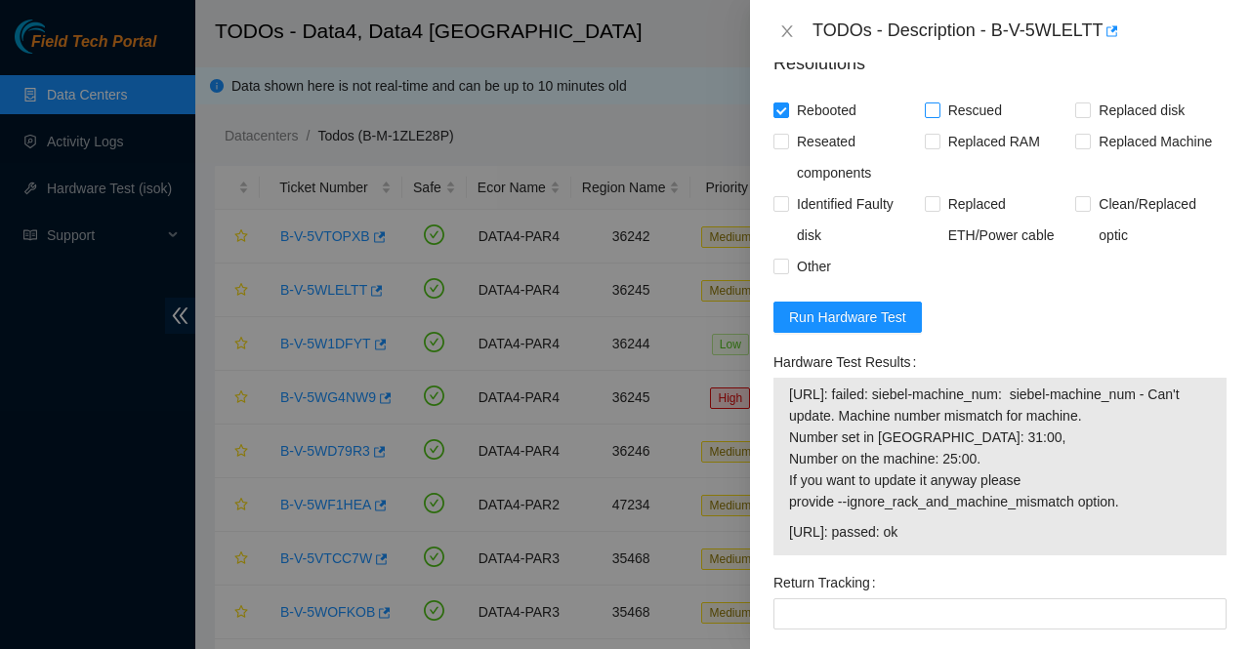
checkbox input "true"
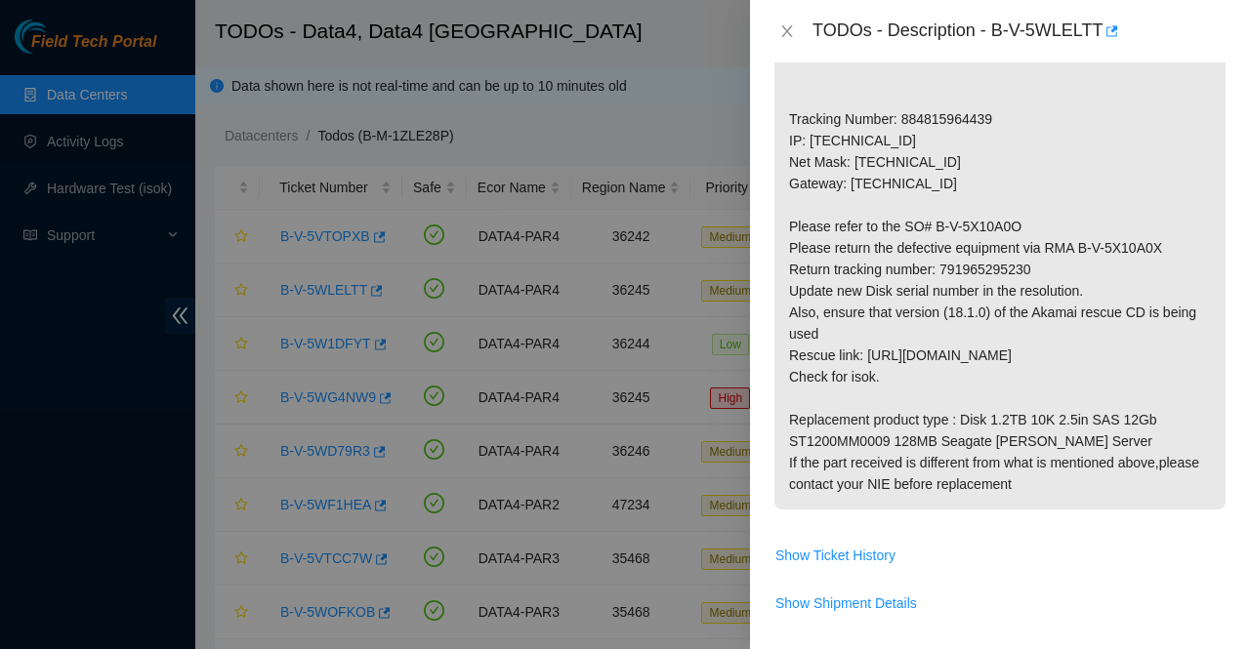
click at [1042, 333] on p "Replace Disk with SN : sdc S/N WFK1372G0000E846DASP Rescue the server. Tracking…" at bounding box center [999, 259] width 451 height 502
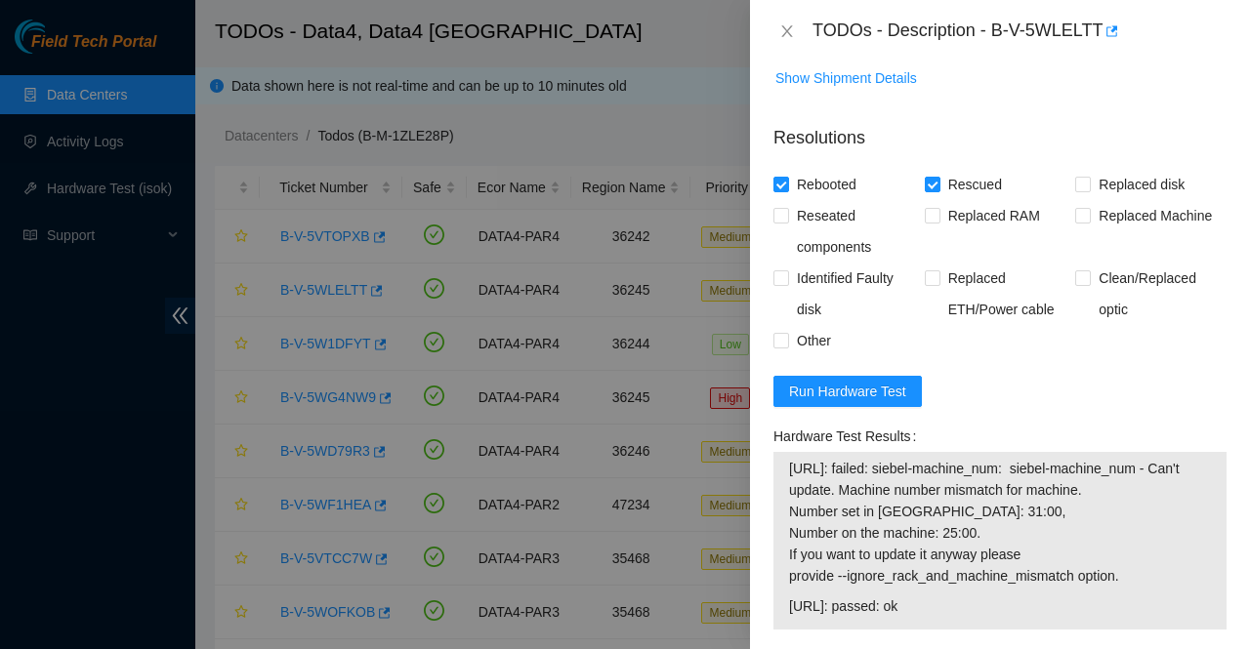
scroll to position [913, 0]
click at [1075, 187] on input "Replaced disk" at bounding box center [1082, 185] width 14 height 14
checkbox input "true"
click at [784, 341] on input "Other" at bounding box center [780, 341] width 14 height 14
checkbox input "true"
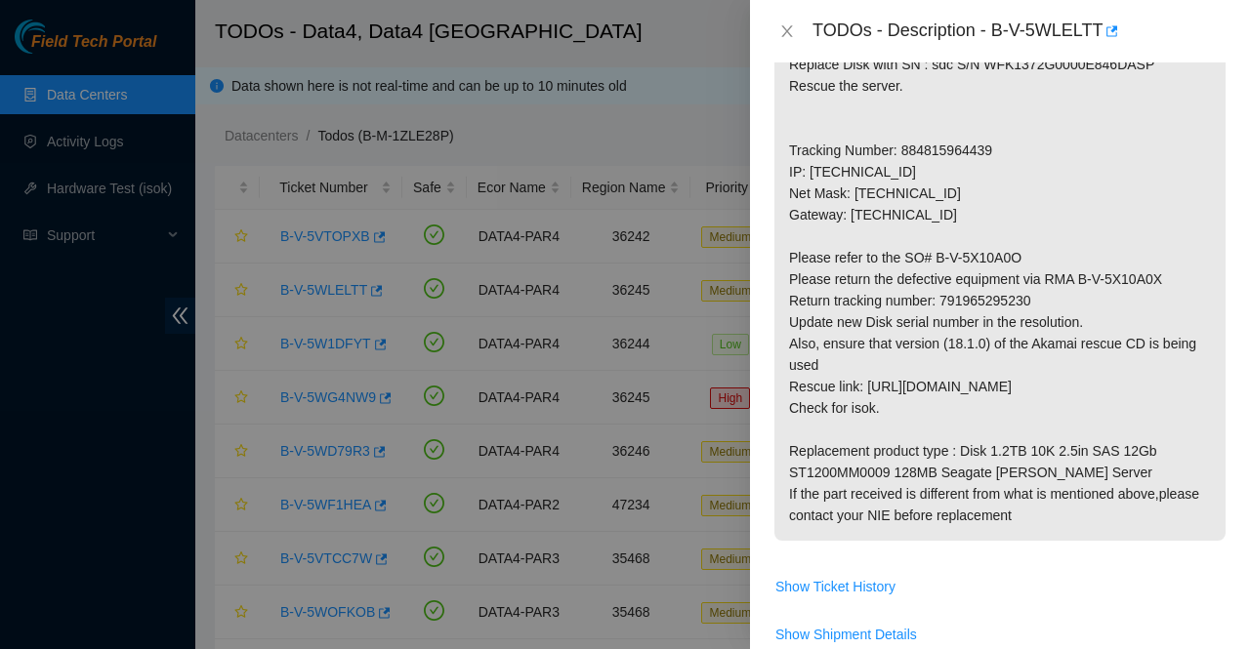
scroll to position [356, 0]
click at [967, 302] on p "Replace Disk with SN : sdc S/N WFK1372G0000E846DASP Rescue the server. Tracking…" at bounding box center [999, 291] width 451 height 502
copy p "791965295230"
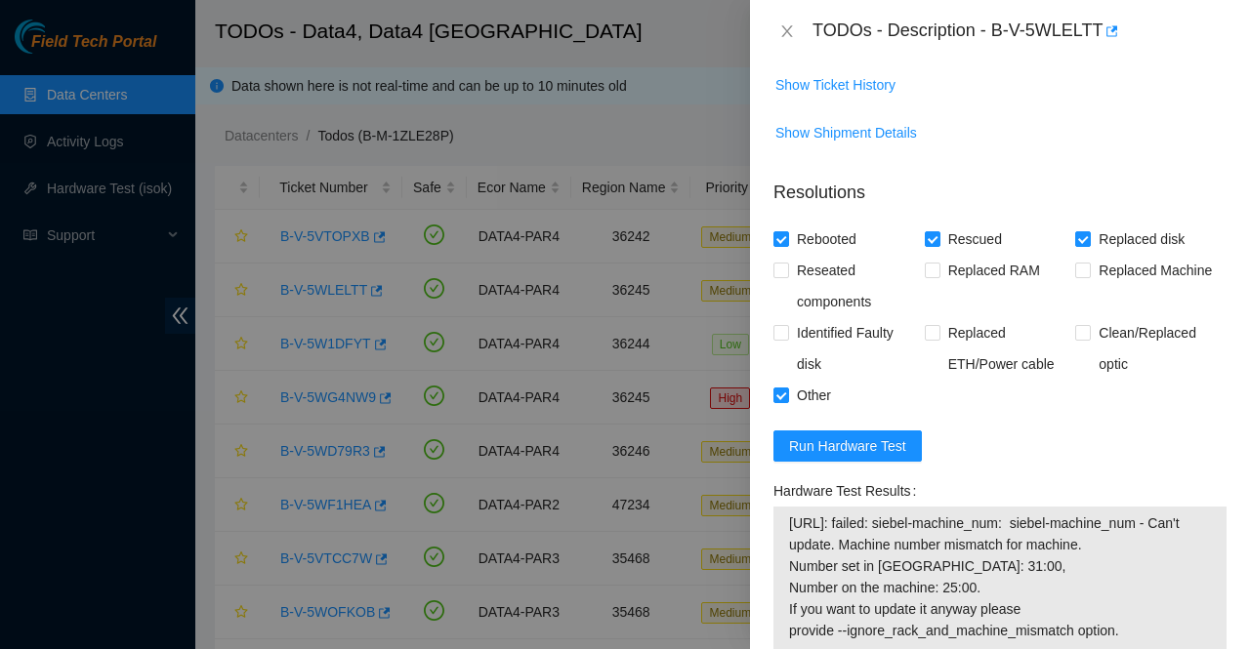
scroll to position [1207, 0]
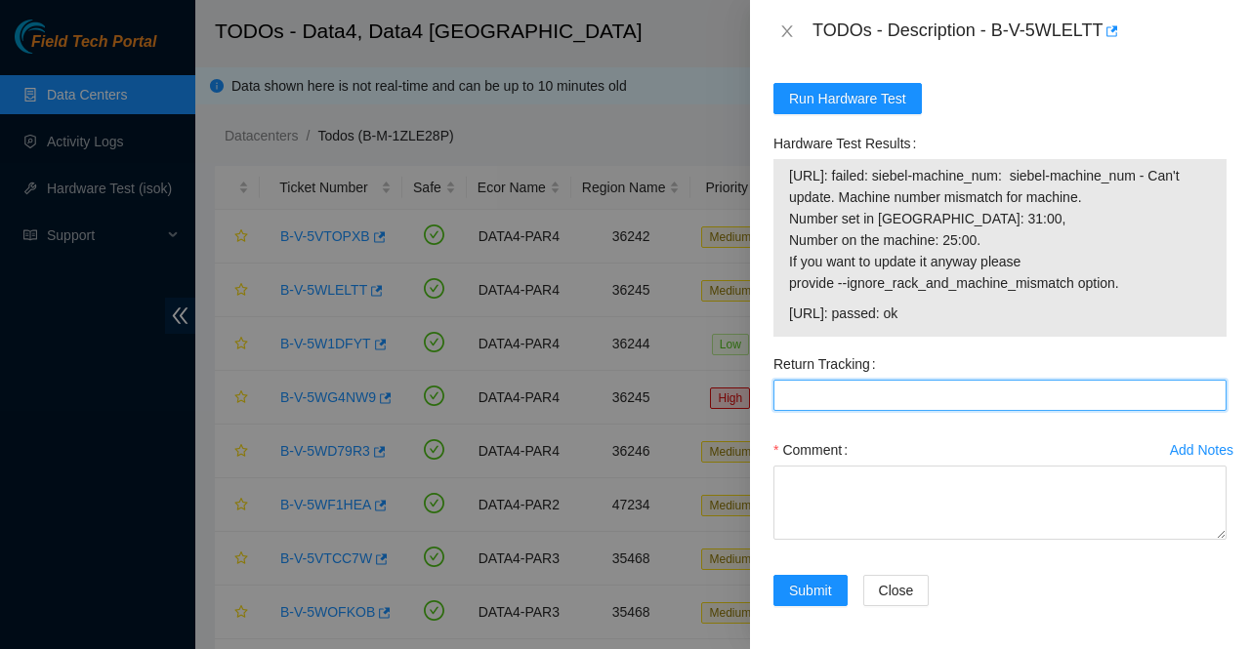
click at [861, 392] on Tracking "Return Tracking" at bounding box center [999, 395] width 453 height 31
paste Tracking "791965295230"
type Tracking "791965295230"
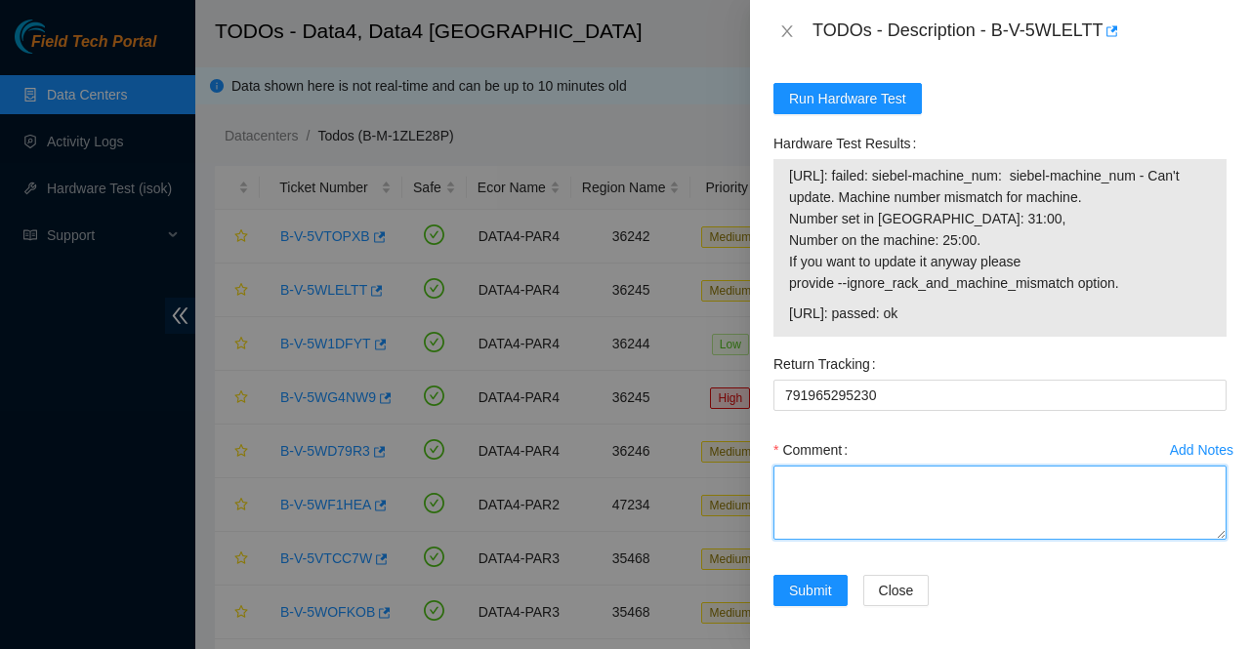
click at [932, 469] on textarea "Comment" at bounding box center [999, 503] width 453 height 74
paste textarea "Called AKAMAI NOCC replaced the disk NEW S/N: WFK16P5D rescued configured and r…"
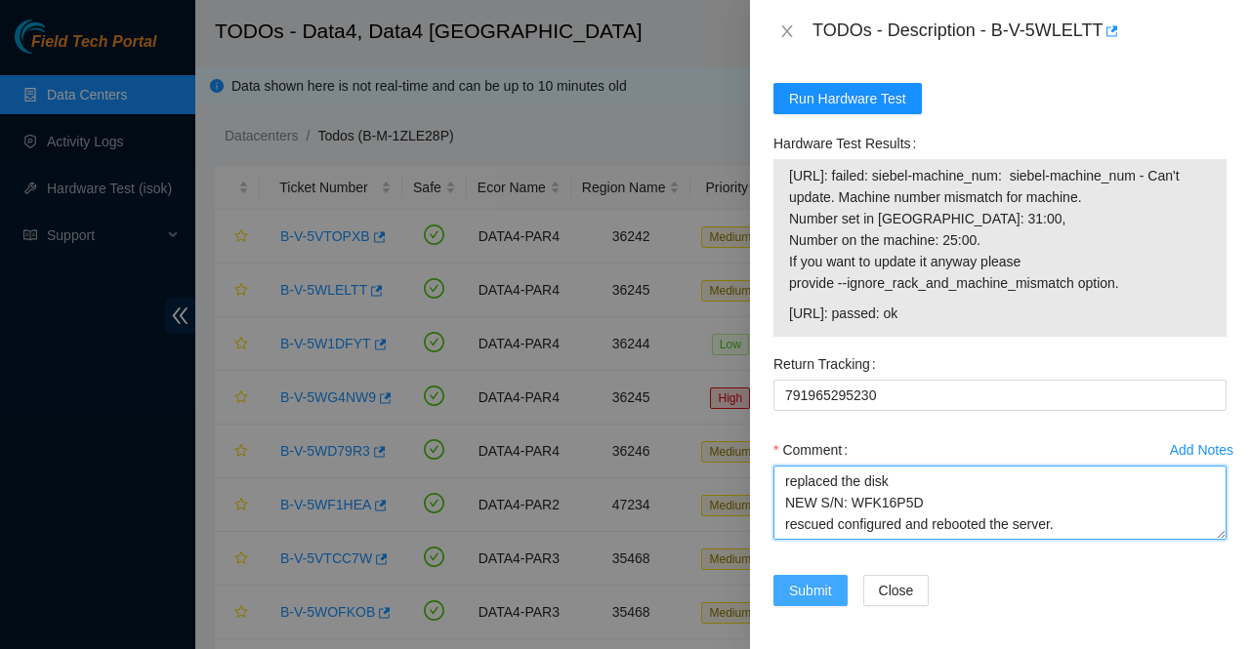
type textarea "Called AKAMAI NOCC replaced the disk NEW S/N: WFK16P5D rescued configured and r…"
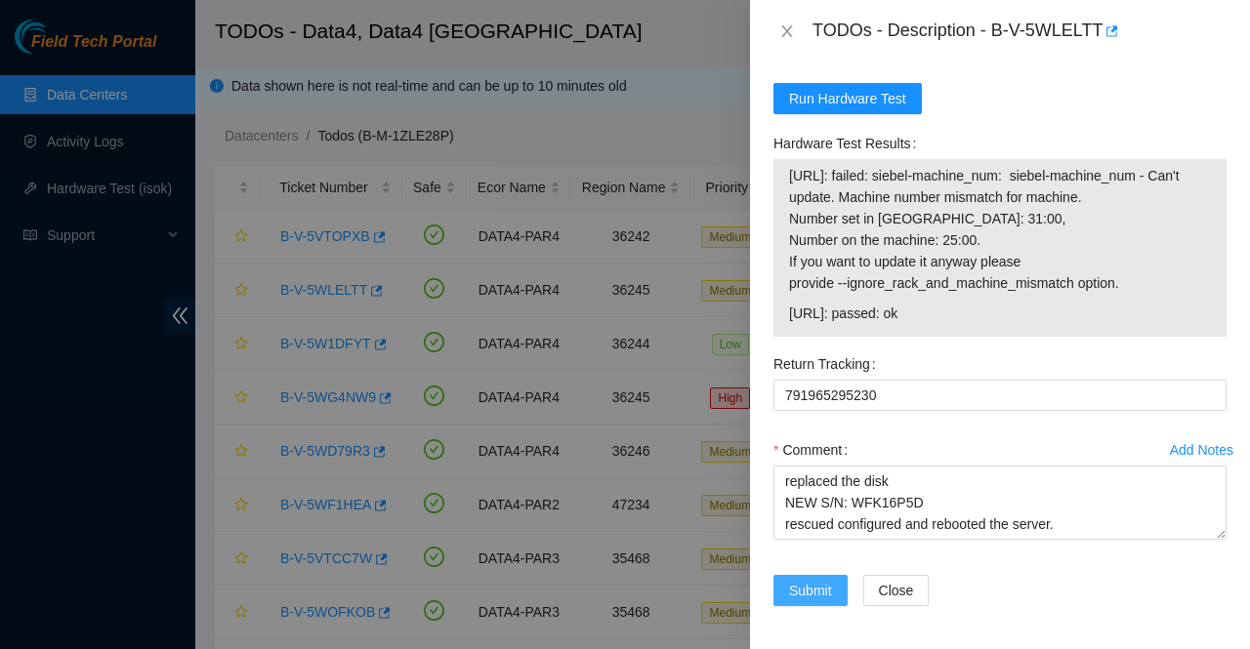
click at [818, 599] on button "Submit" at bounding box center [810, 590] width 74 height 31
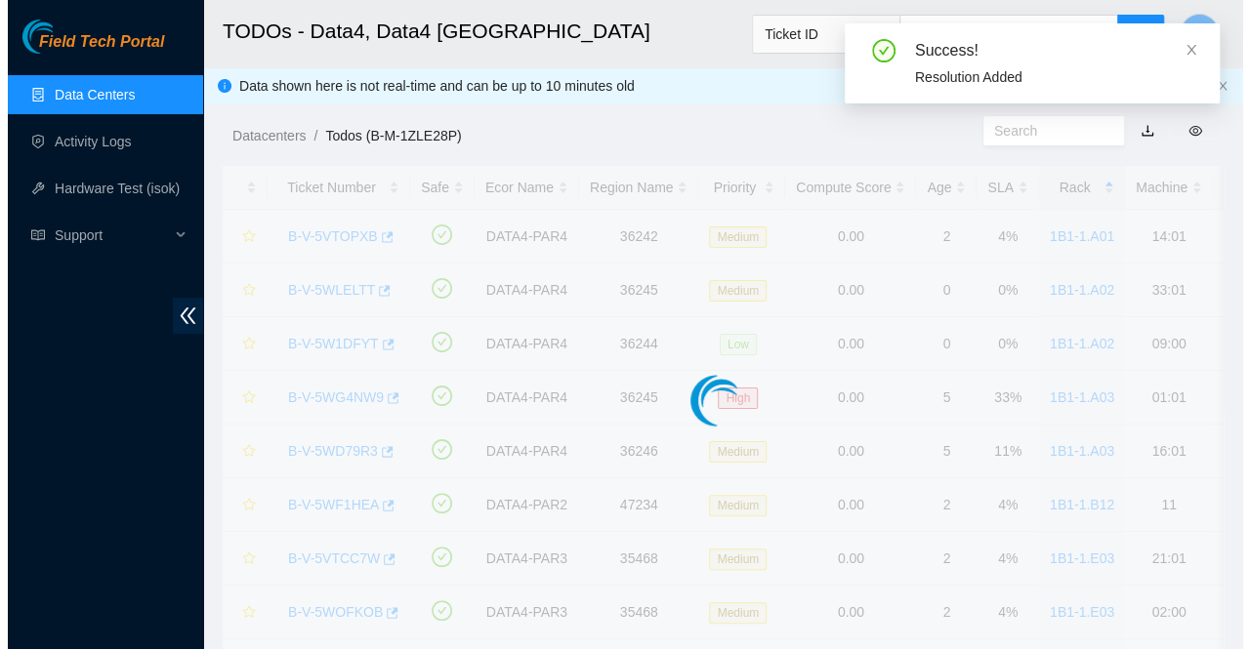
scroll to position [563, 0]
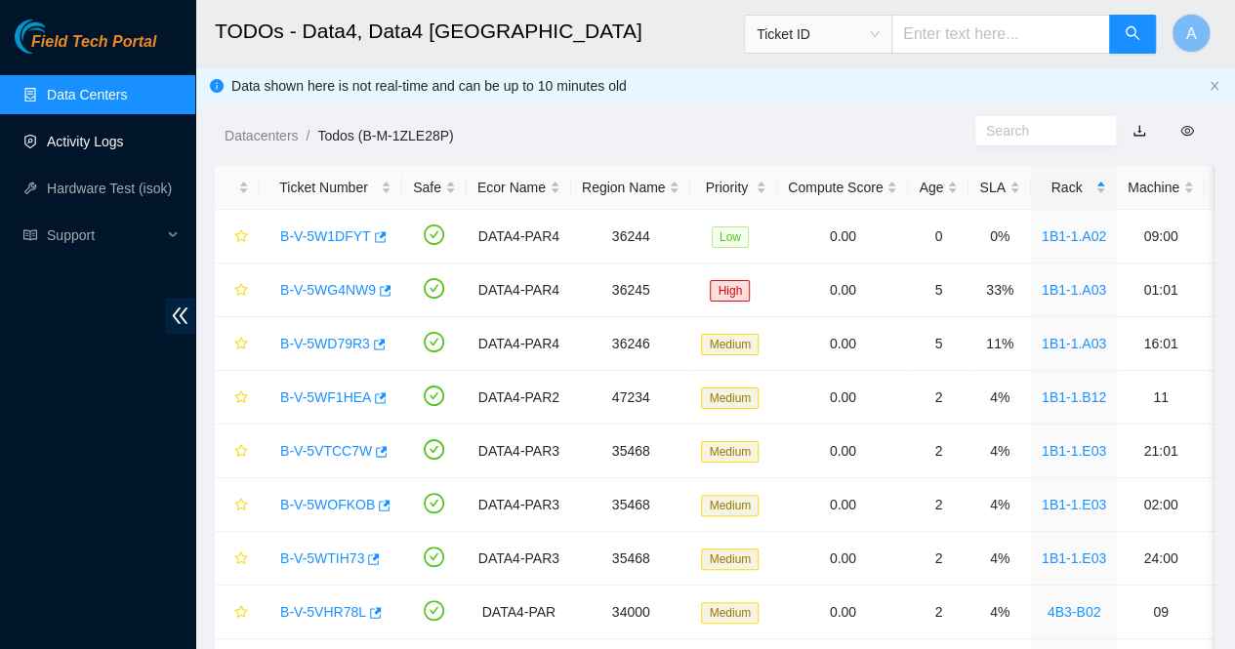
click at [47, 140] on link "Activity Logs" at bounding box center [85, 142] width 77 height 16
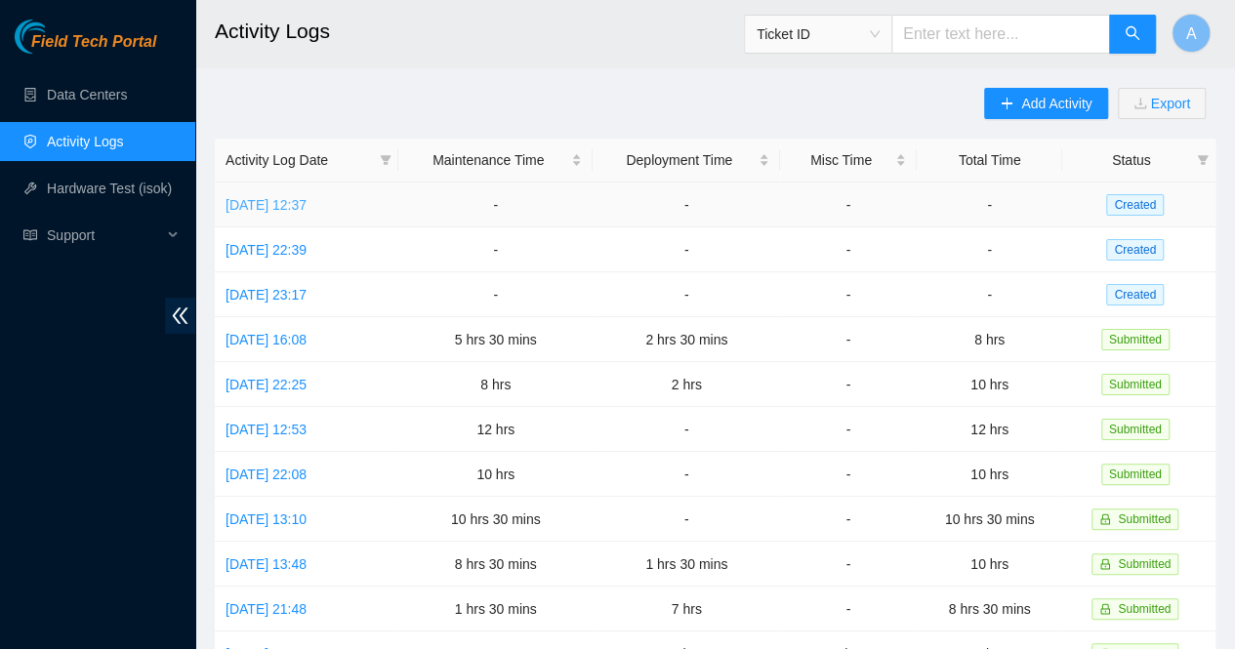
click at [300, 211] on link "Thu, 09 Oct 2025 12:37" at bounding box center [266, 205] width 81 height 16
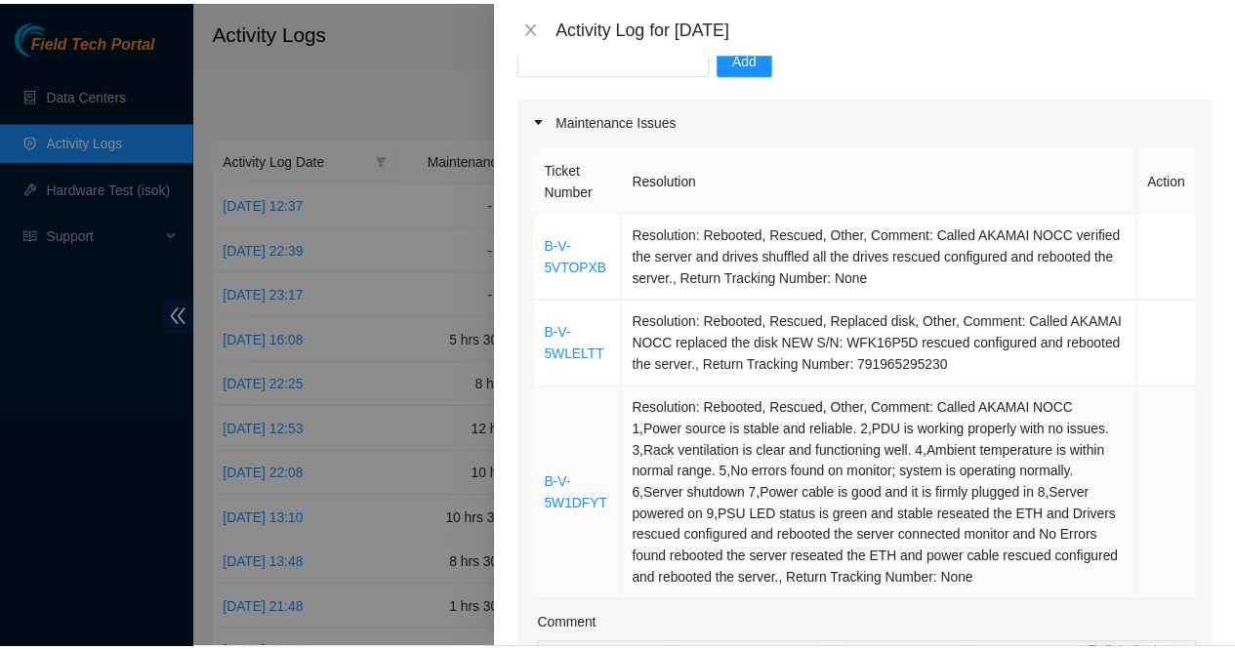
scroll to position [291, 0]
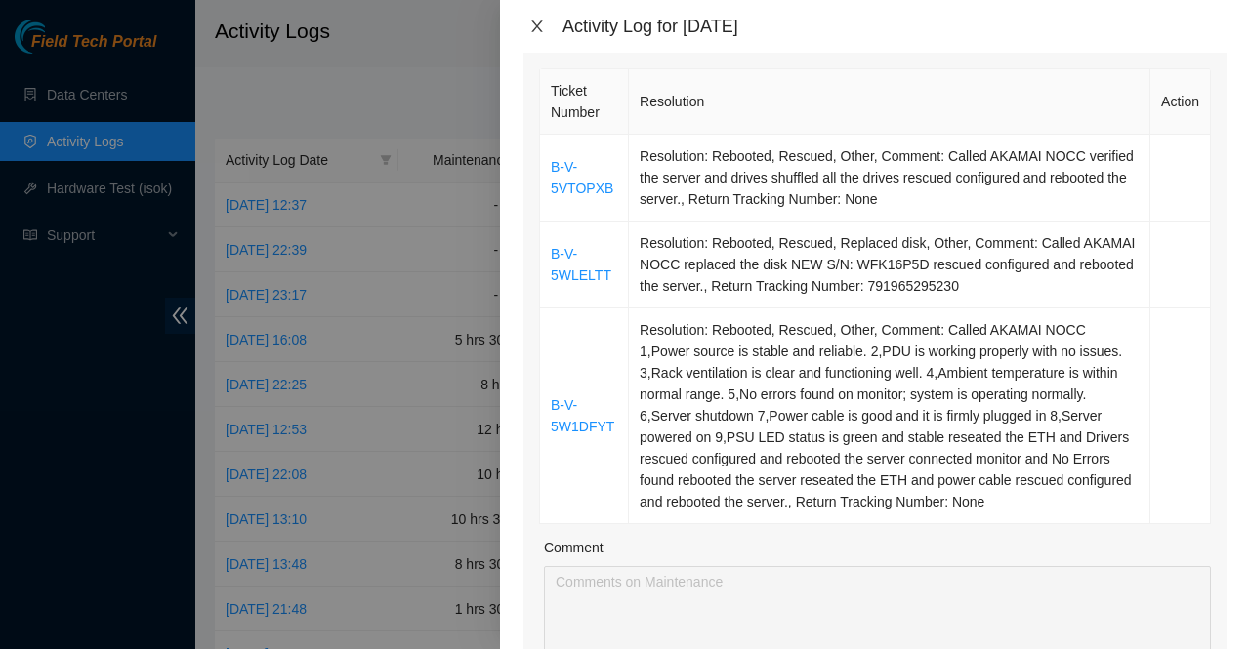
click at [533, 24] on icon "close" at bounding box center [537, 27] width 16 height 16
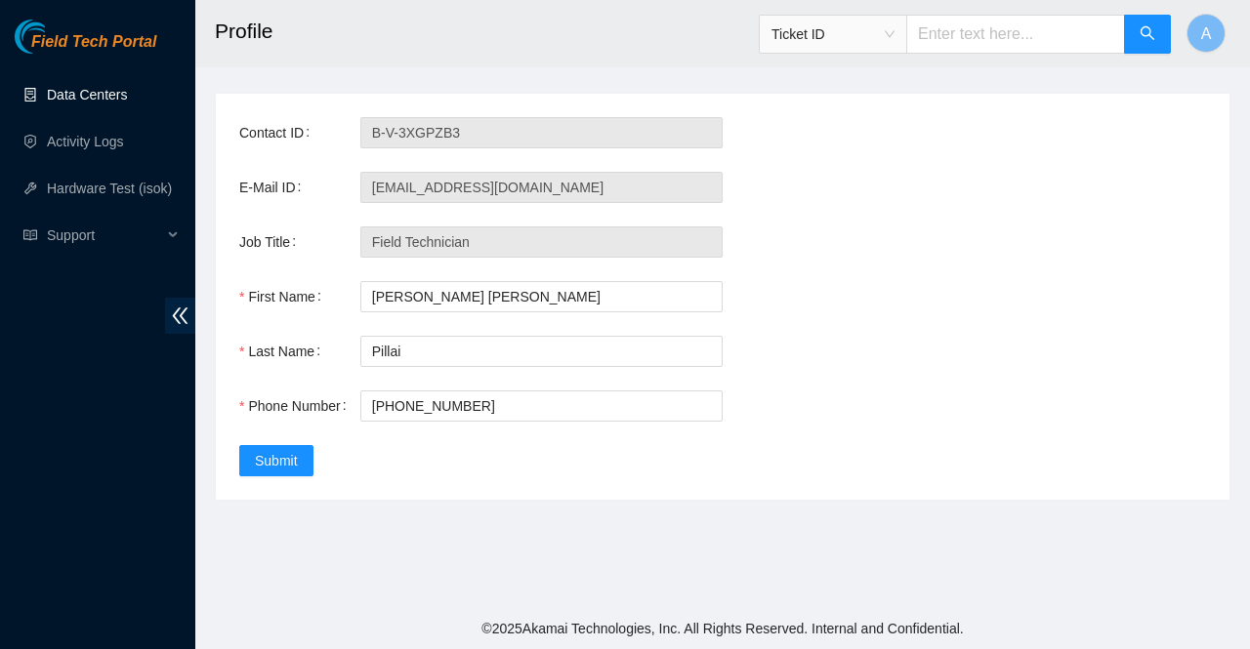
click at [87, 90] on link "Data Centers" at bounding box center [87, 95] width 80 height 16
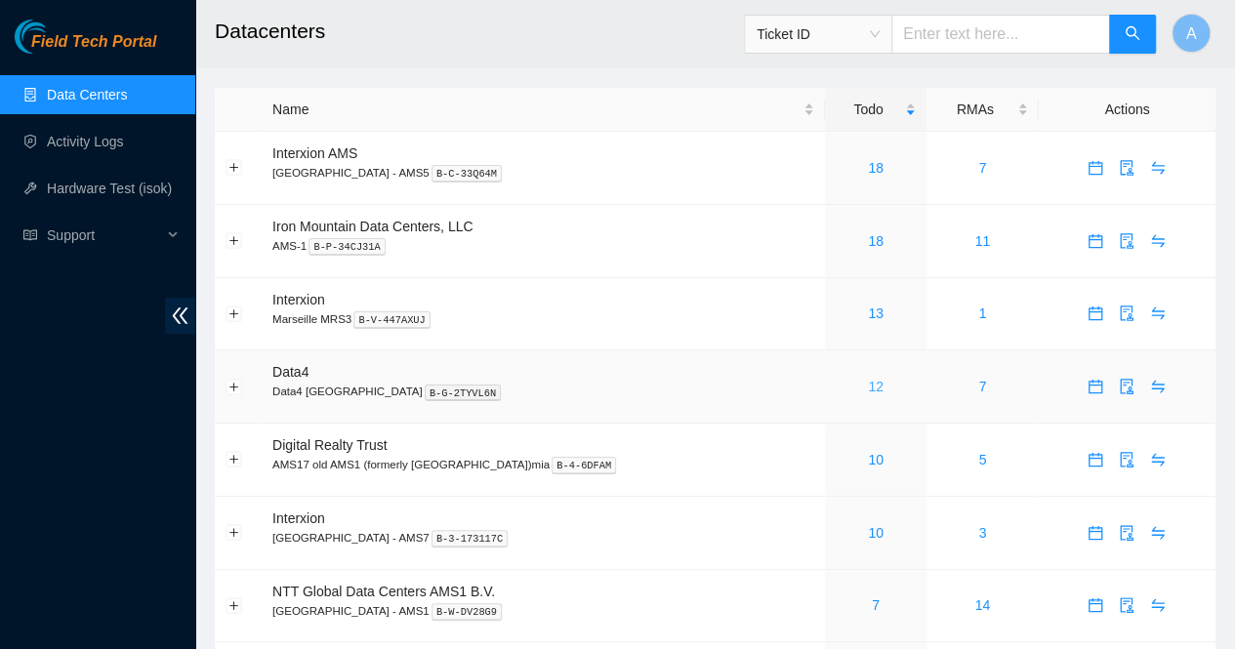
click at [868, 388] on link "12" at bounding box center [876, 387] width 16 height 16
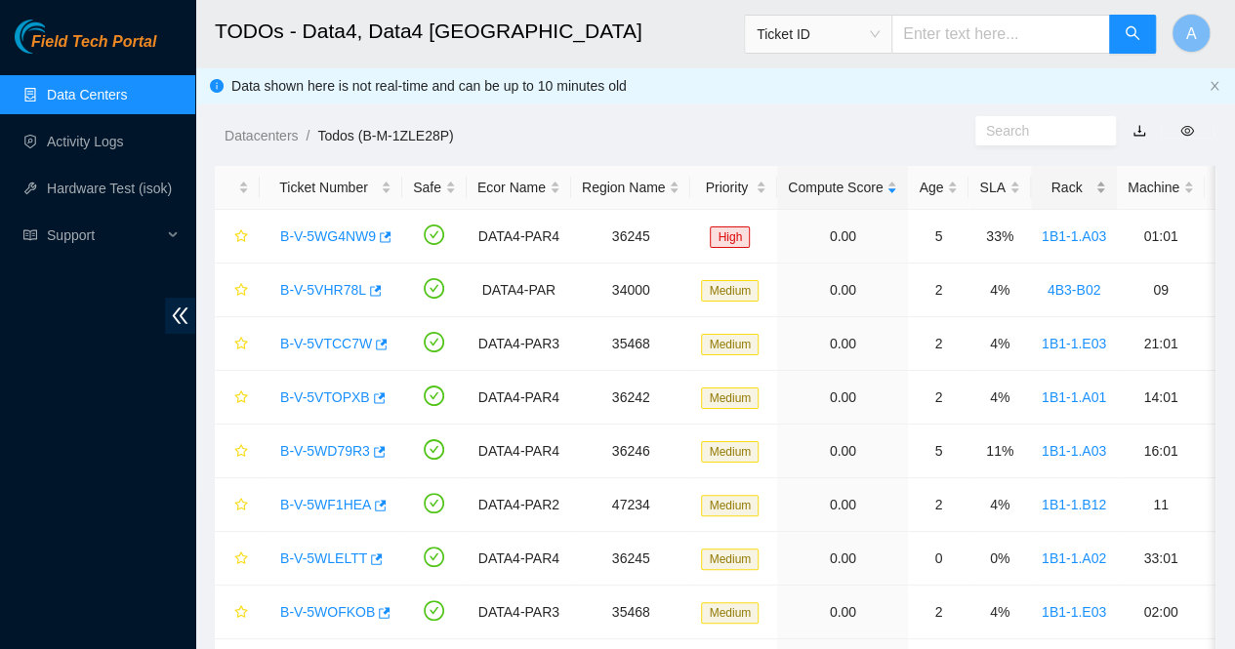
click at [1090, 191] on div "Rack" at bounding box center [1074, 187] width 64 height 21
click at [311, 349] on link "B-V-5W1DFYT" at bounding box center [325, 344] width 91 height 16
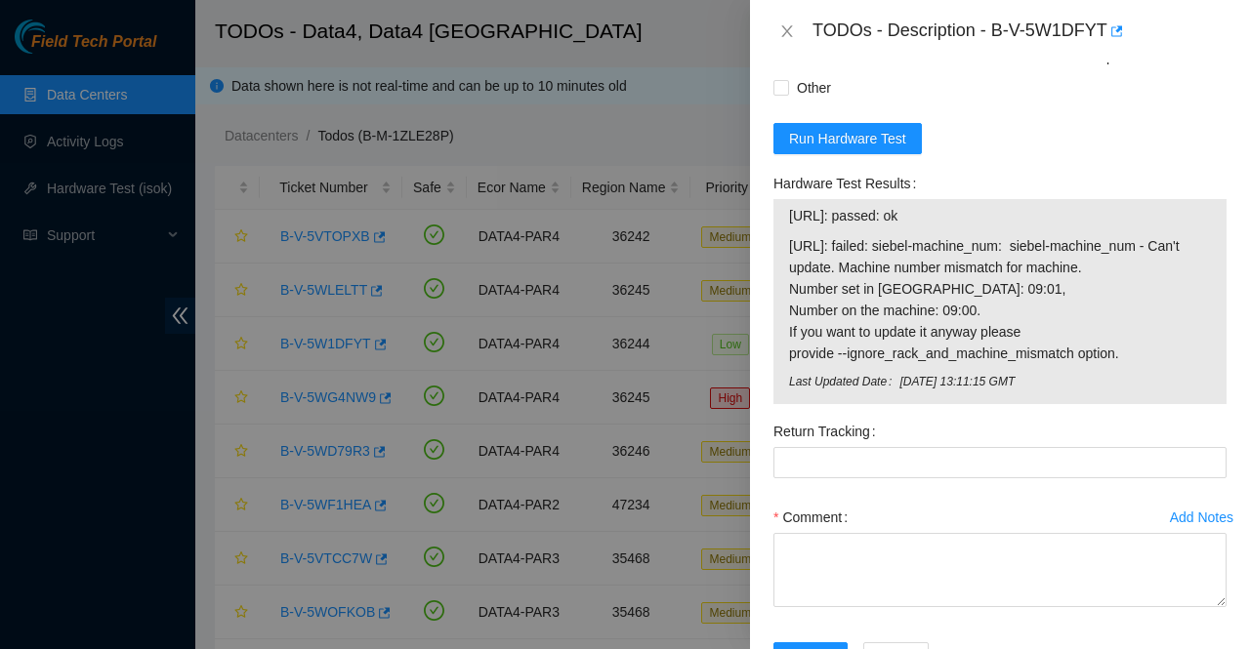
scroll to position [1918, 0]
click at [967, 200] on form "Resolutions Rebooted Rescued Replaced disk Reseated components Replaced RAM Rep…" at bounding box center [999, 277] width 453 height 841
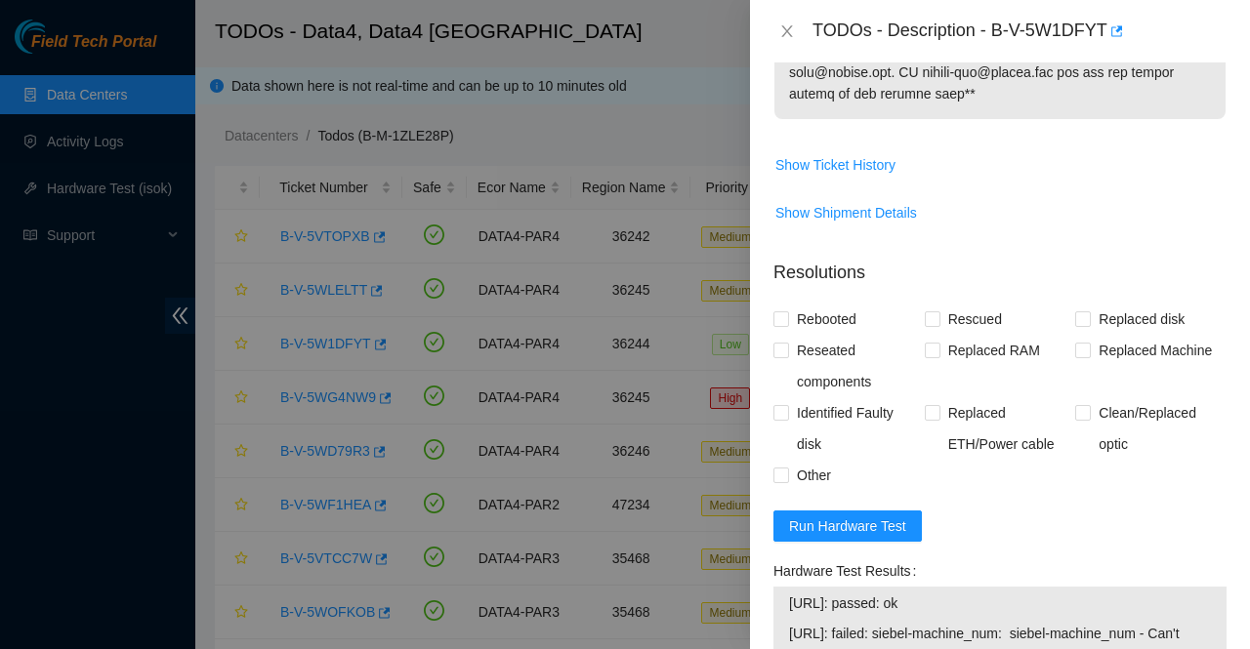
scroll to position [1530, 0]
drag, startPoint x: 993, startPoint y: 27, endPoint x: 1106, endPoint y: 56, distance: 116.8
click at [1106, 56] on div "TODOs - Description - B-V-5W1DFYT" at bounding box center [1000, 31] width 500 height 62
copy div "B-V-5W1DFYT"
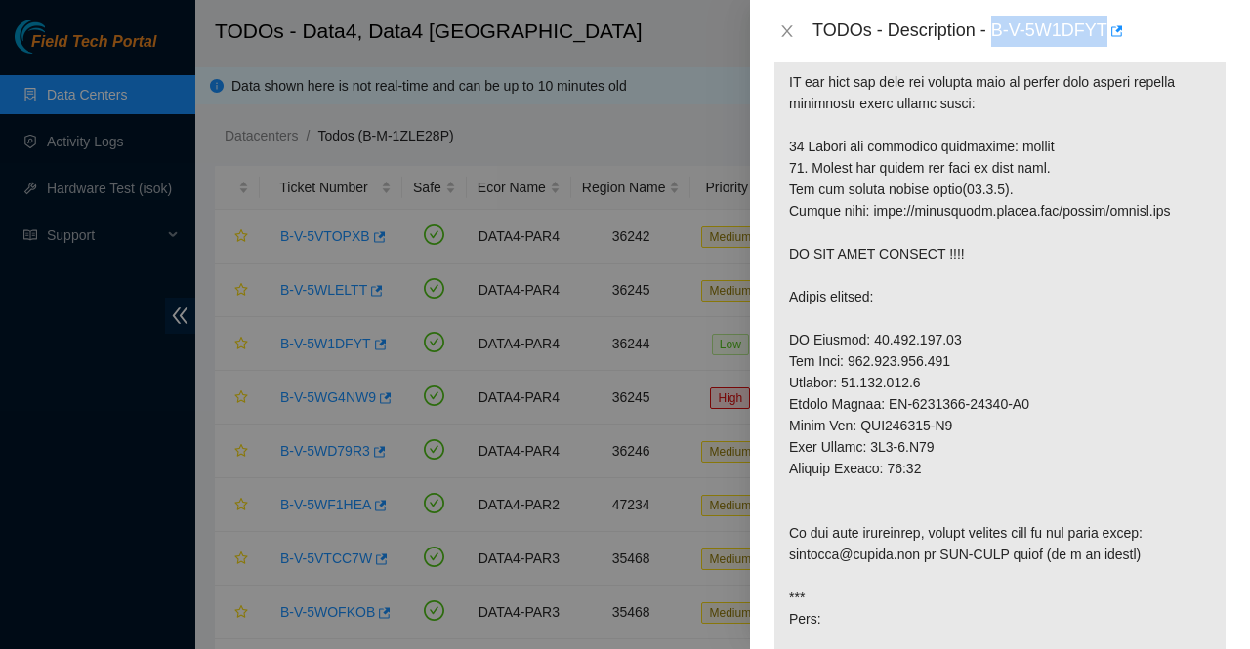
scroll to position [847, 0]
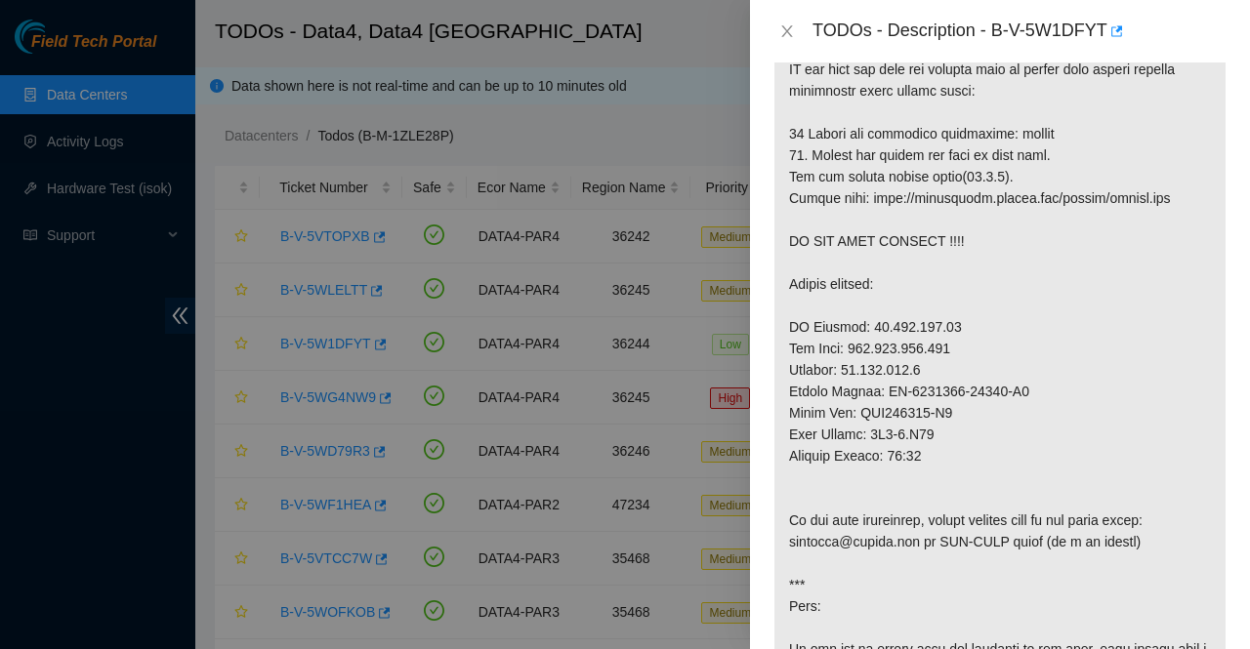
click at [868, 593] on p at bounding box center [999, 177] width 451 height 1254
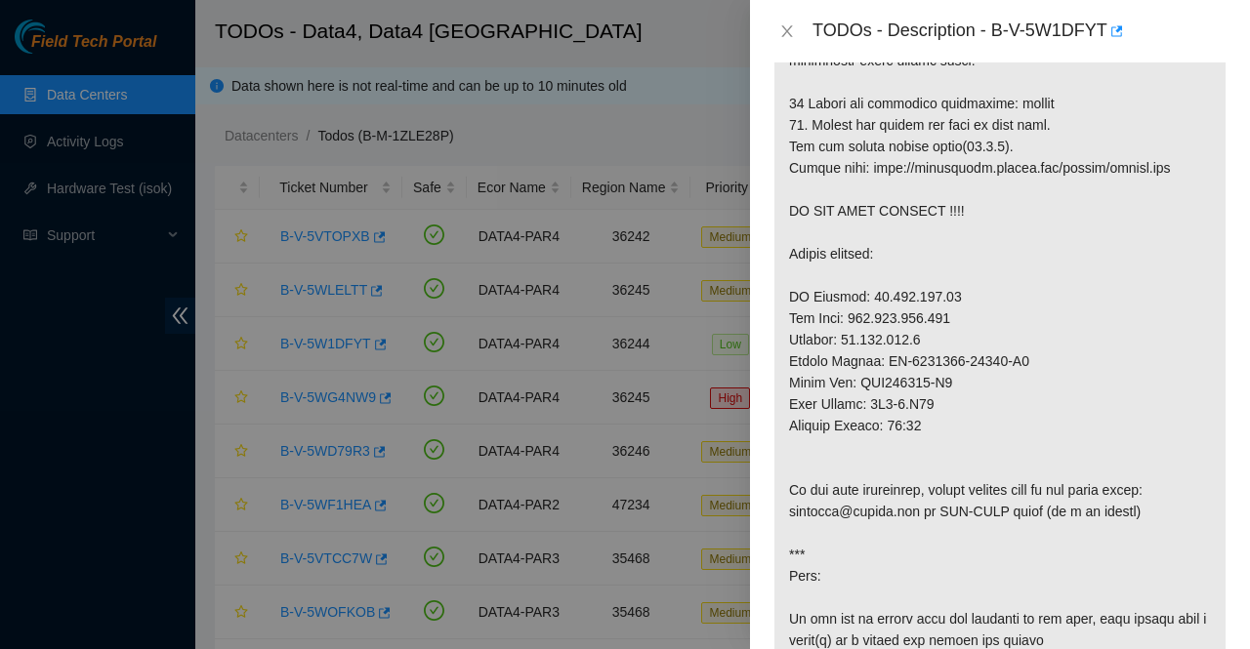
scroll to position [878, 0]
click at [820, 17] on div "TODOs - Description - B-V-5W1DFYT" at bounding box center [1019, 31] width 414 height 31
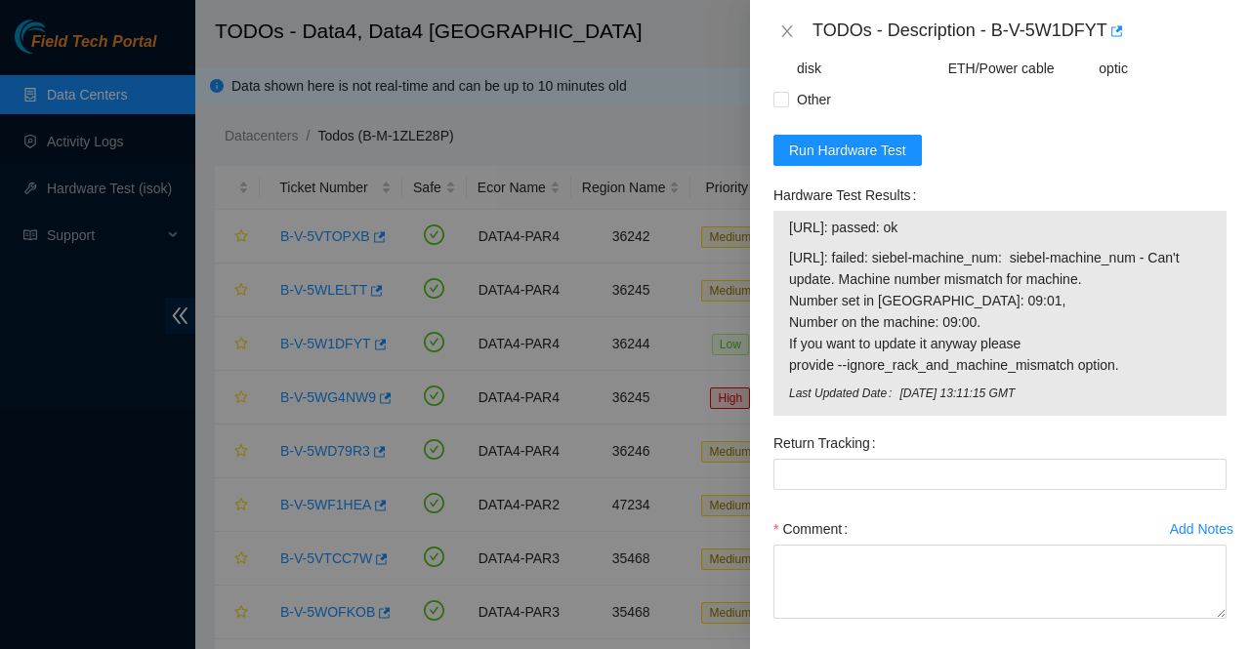
scroll to position [1880, 0]
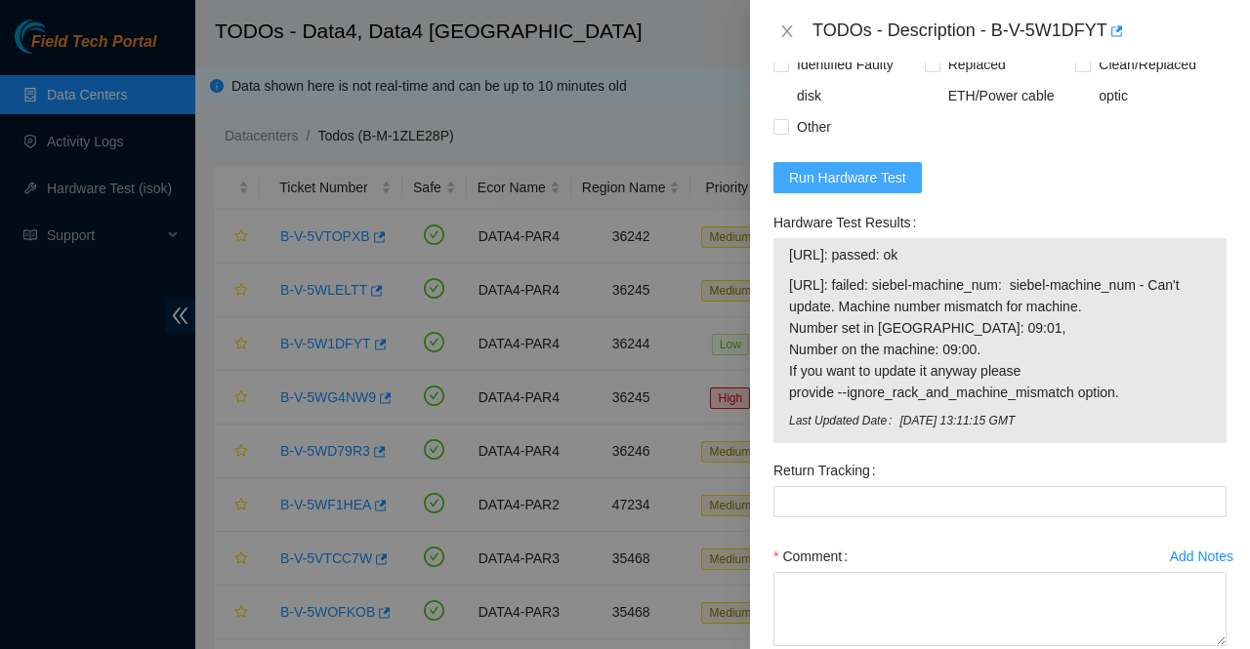
click at [869, 188] on span "Run Hardware Test" at bounding box center [847, 177] width 117 height 21
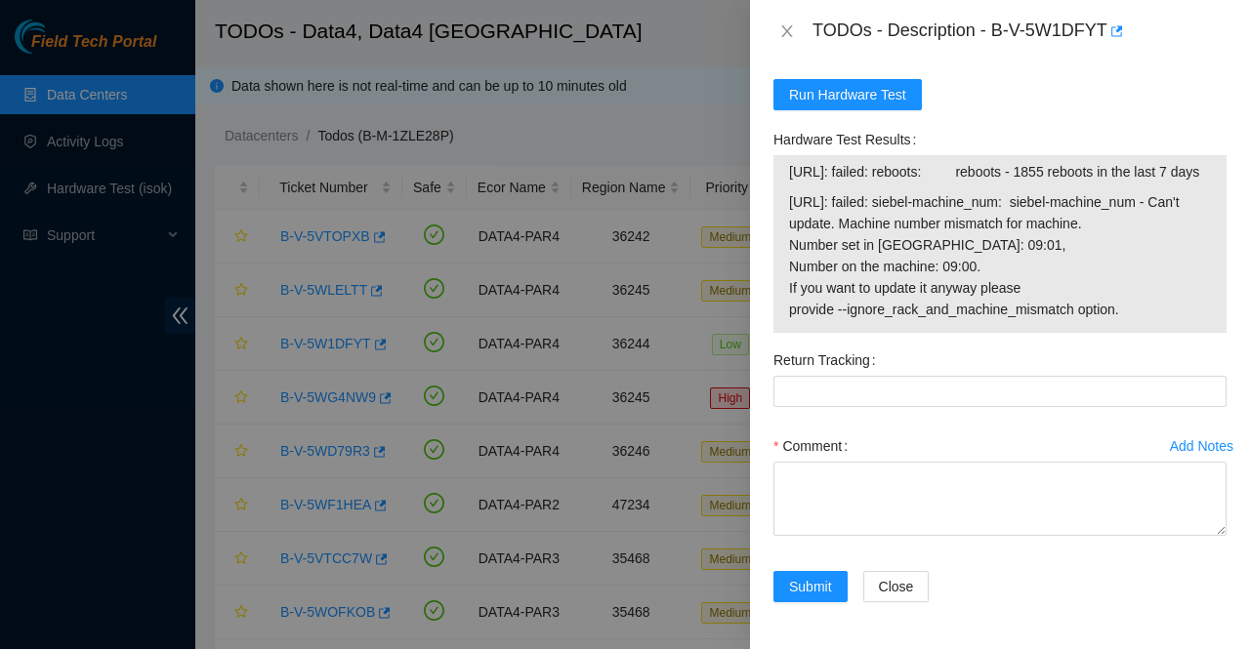
scroll to position [2016, 0]
click at [843, 104] on span "Run Hardware Test" at bounding box center [847, 94] width 117 height 21
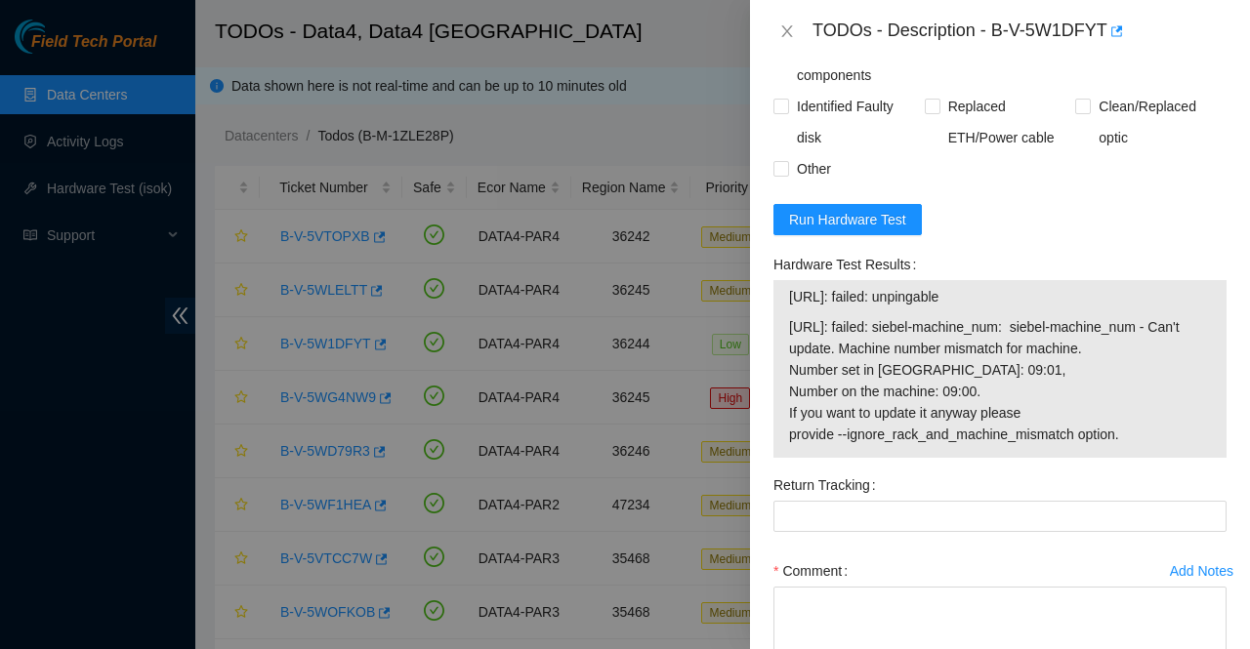
scroll to position [1844, 0]
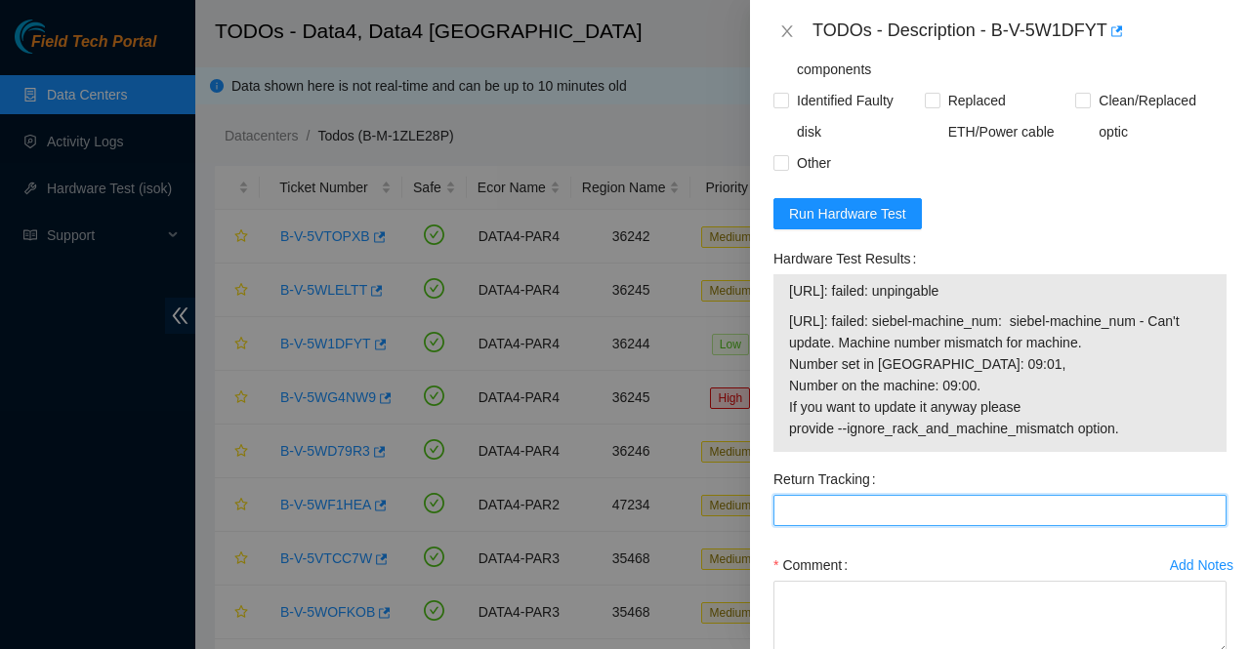
click at [1028, 526] on Tracking "Return Tracking" at bounding box center [999, 510] width 453 height 31
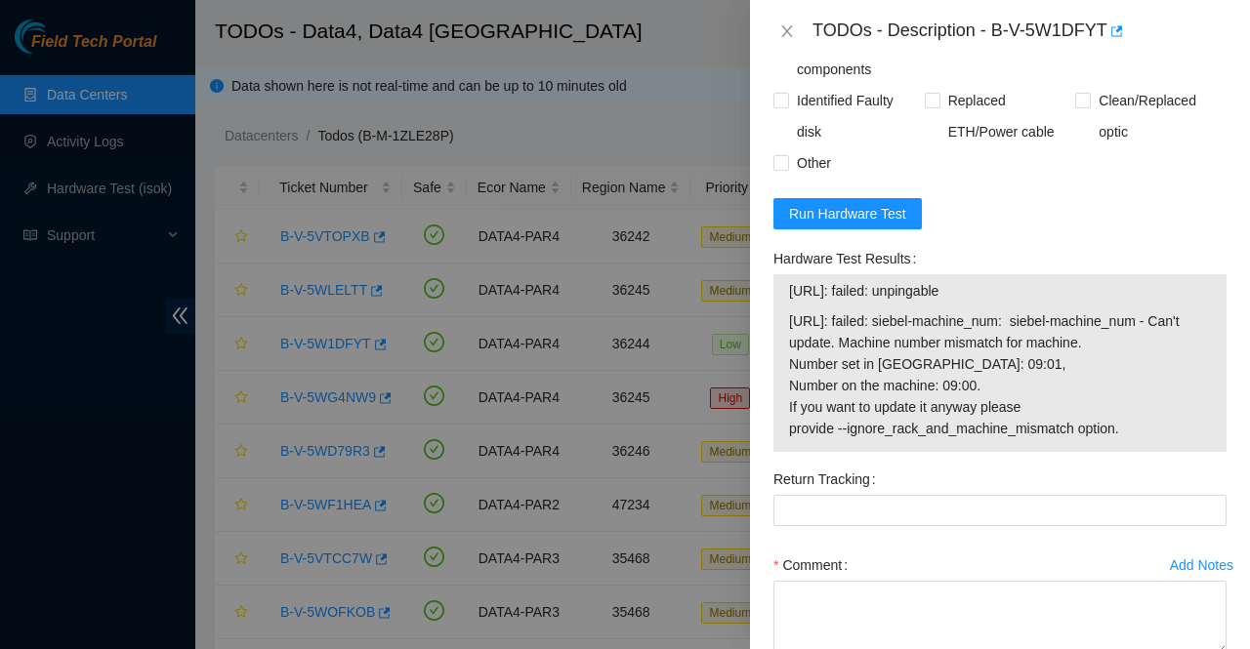
click at [827, 420] on span "[URL]: failed: siebel-machine_num: siebel-machine_num - Can't update. Machine n…" at bounding box center [1000, 375] width 422 height 129
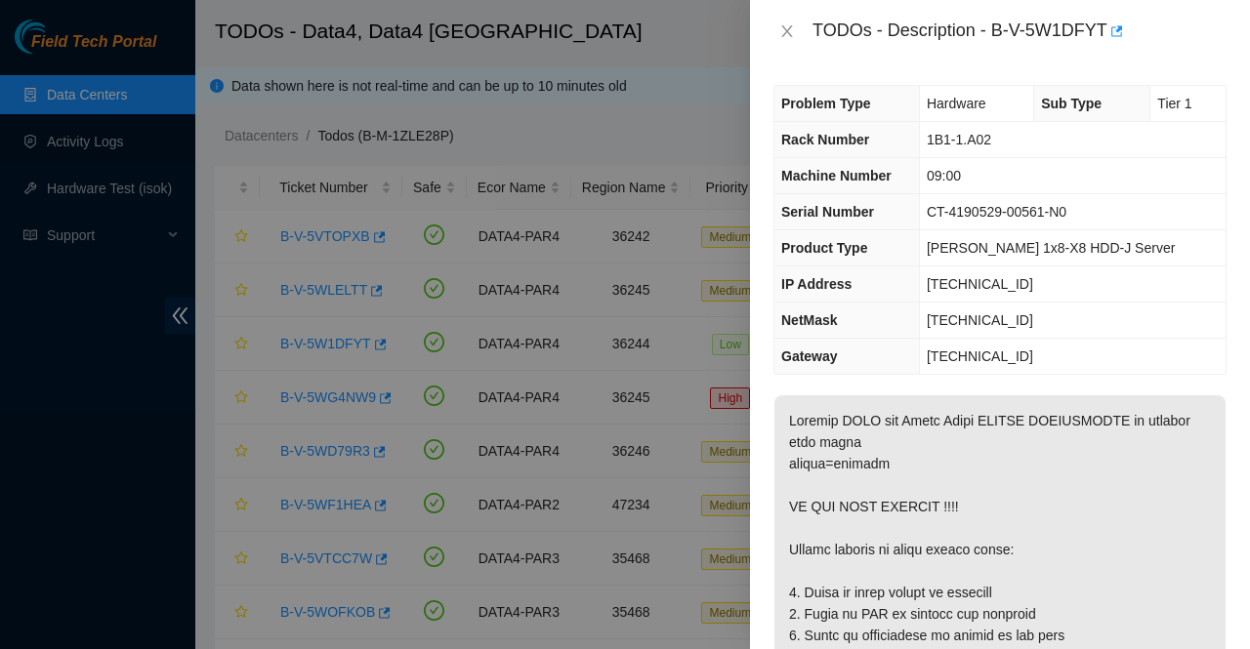
scroll to position [0, 0]
drag, startPoint x: 1039, startPoint y: 281, endPoint x: 950, endPoint y: 278, distance: 88.9
click at [950, 278] on td "[TECHNICAL_ID]" at bounding box center [1072, 286] width 307 height 36
copy span "[TECHNICAL_ID]"
drag, startPoint x: 1062, startPoint y: 318, endPoint x: 949, endPoint y: 311, distance: 113.5
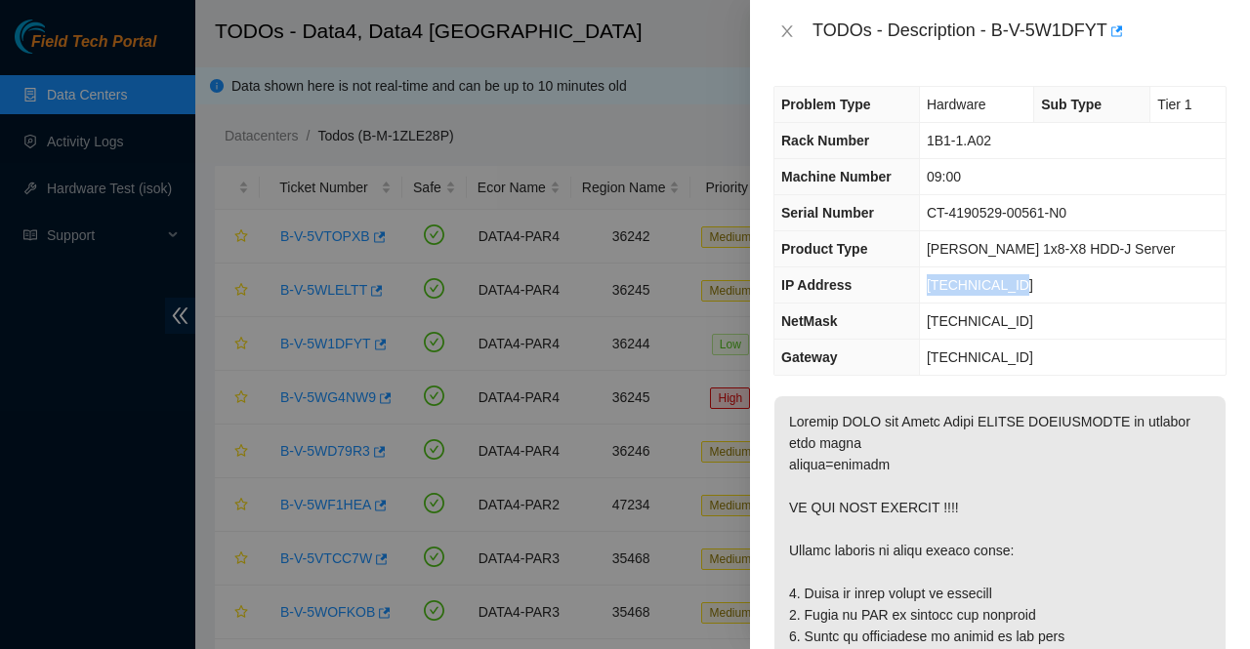
click at [949, 311] on td "[TECHNICAL_ID]" at bounding box center [1072, 322] width 307 height 36
copy span "[TECHNICAL_ID]"
drag, startPoint x: 1014, startPoint y: 133, endPoint x: 924, endPoint y: 127, distance: 90.0
click at [924, 127] on tr "Rack Number 1B1-1.A02" at bounding box center [999, 141] width 451 height 36
copy tr "1B1-1.A02"
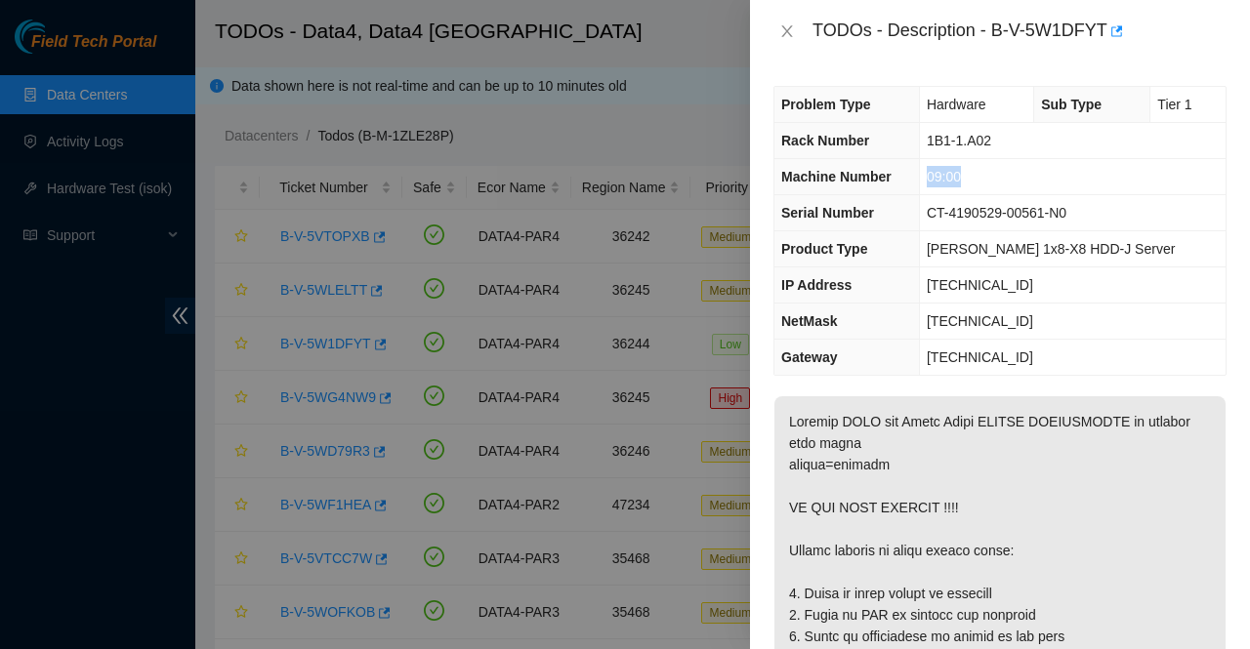
drag, startPoint x: 997, startPoint y: 180, endPoint x: 904, endPoint y: 165, distance: 93.9
click at [904, 165] on tr "Machine Number 09:00" at bounding box center [999, 177] width 451 height 36
copy tr "09:00"
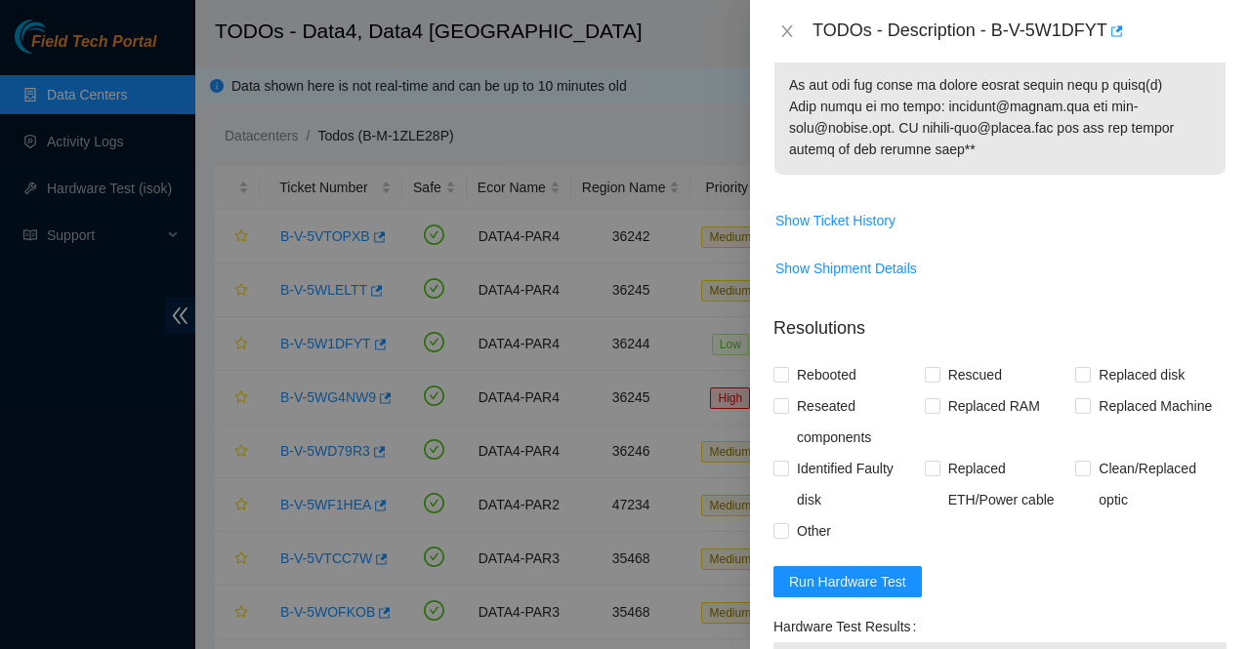
scroll to position [1776, 0]
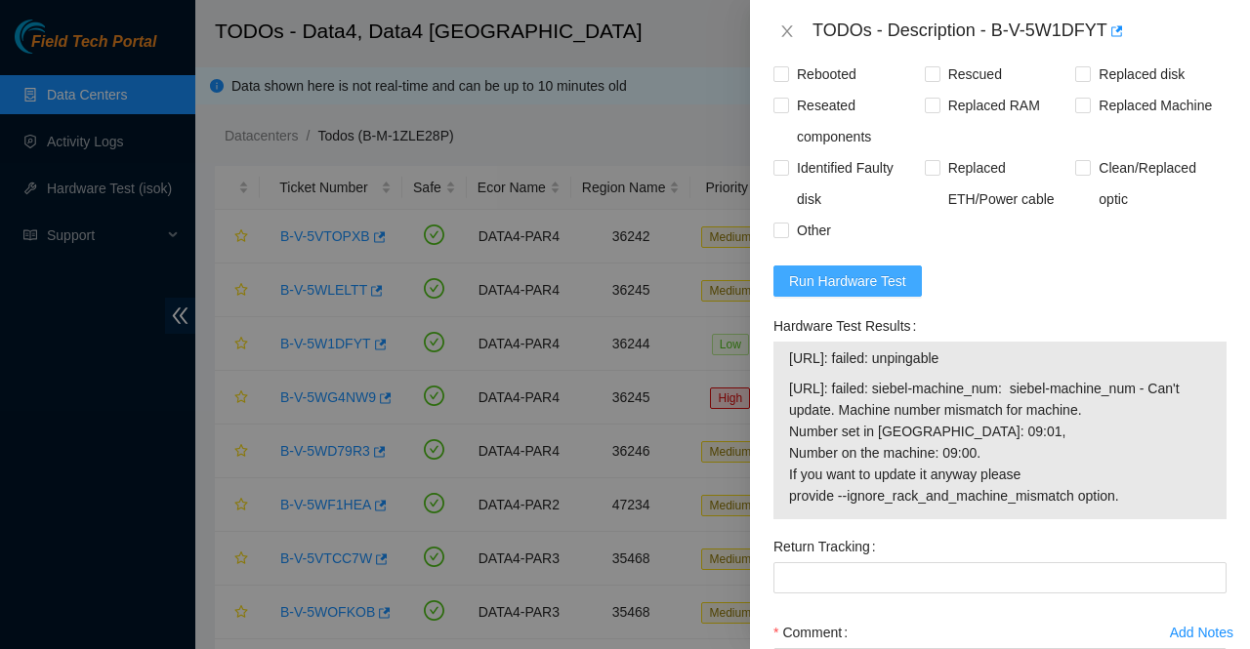
click at [858, 292] on span "Run Hardware Test" at bounding box center [847, 280] width 117 height 21
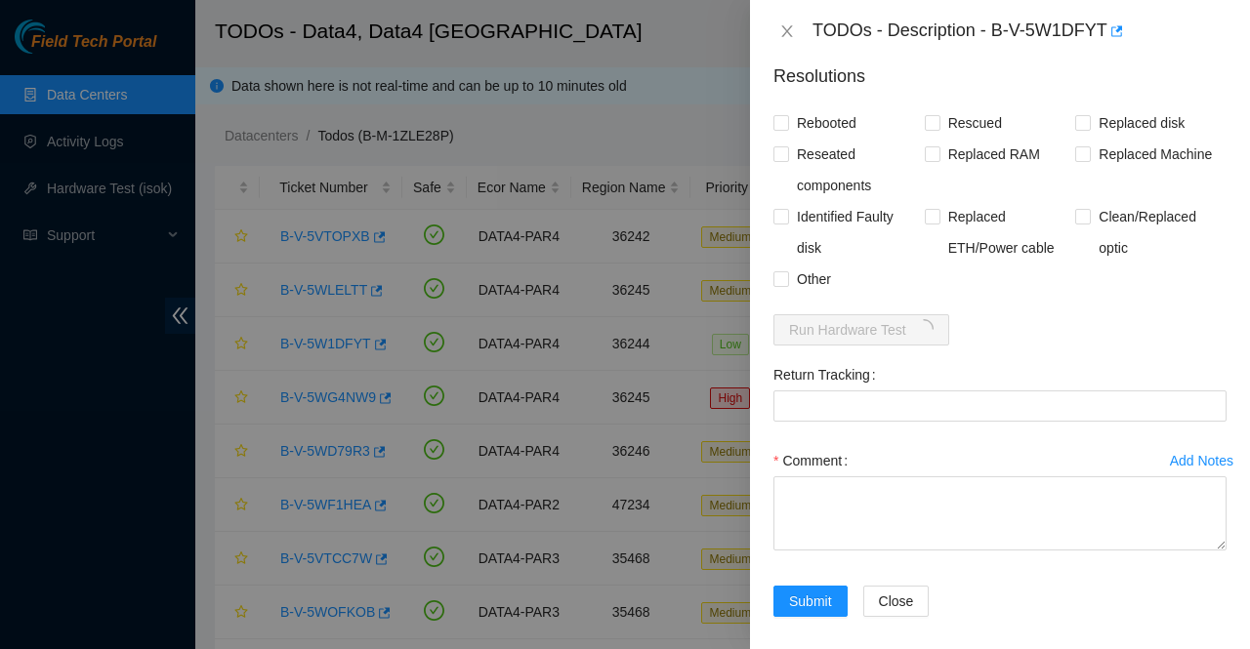
scroll to position [1803, 0]
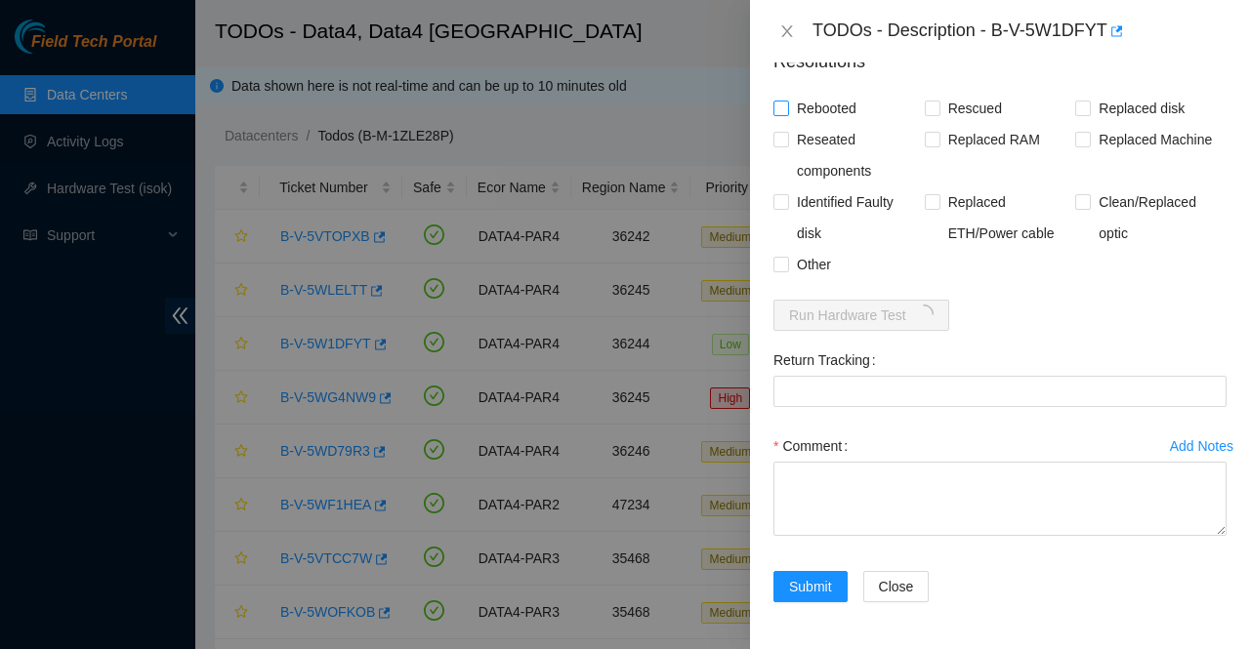
click at [778, 114] on input "Rebooted" at bounding box center [780, 108] width 14 height 14
checkbox input "true"
click at [926, 114] on input "Rescued" at bounding box center [932, 108] width 14 height 14
checkbox input "true"
click at [790, 265] on span "Other" at bounding box center [814, 264] width 50 height 31
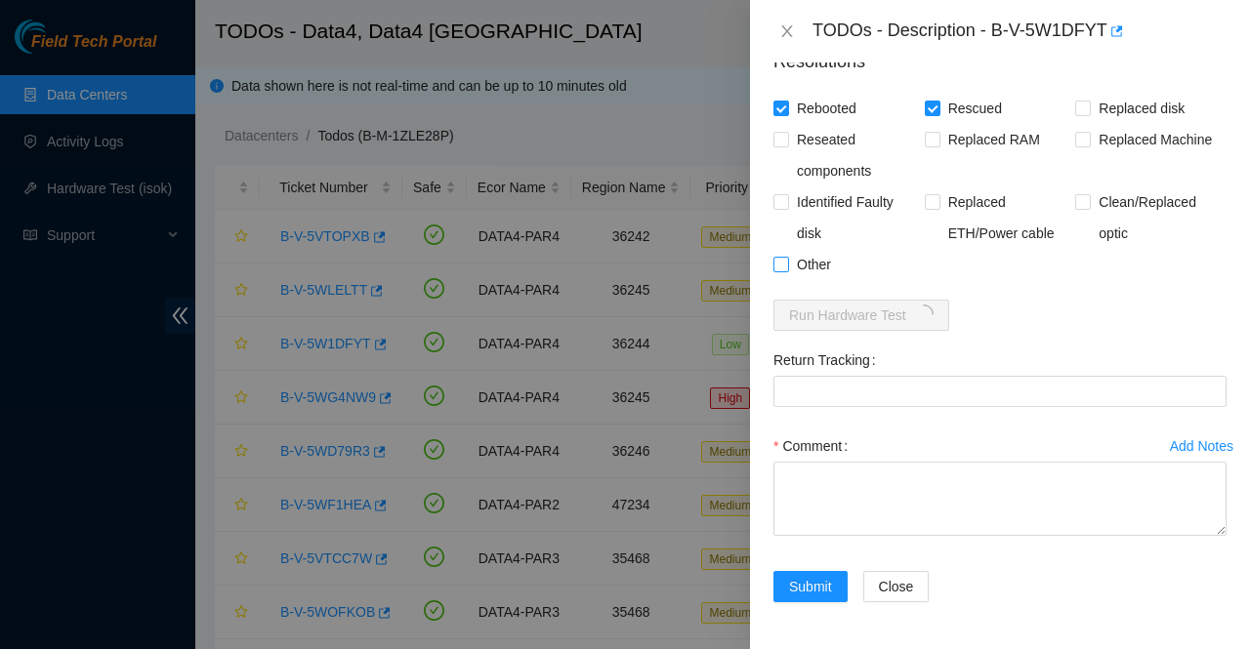
click at [787, 265] on input "Other" at bounding box center [780, 264] width 14 height 14
checkbox input "true"
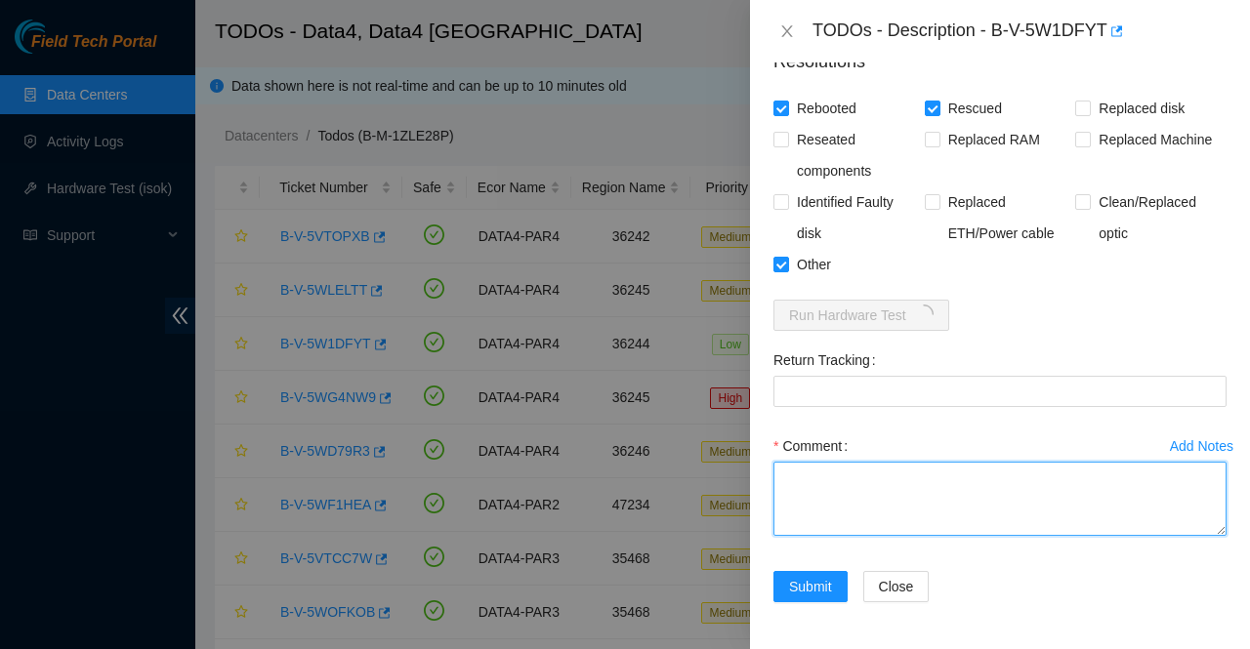
click at [865, 524] on textarea "Comment" at bounding box center [999, 499] width 453 height 74
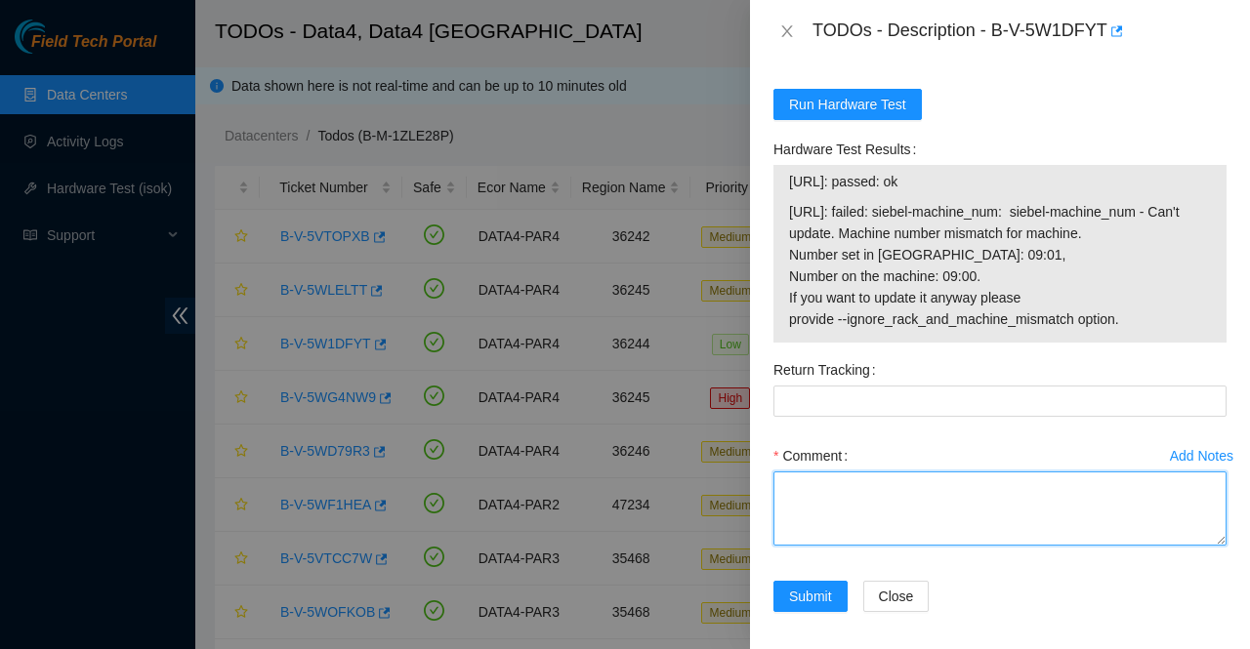
scroll to position [2023, 0]
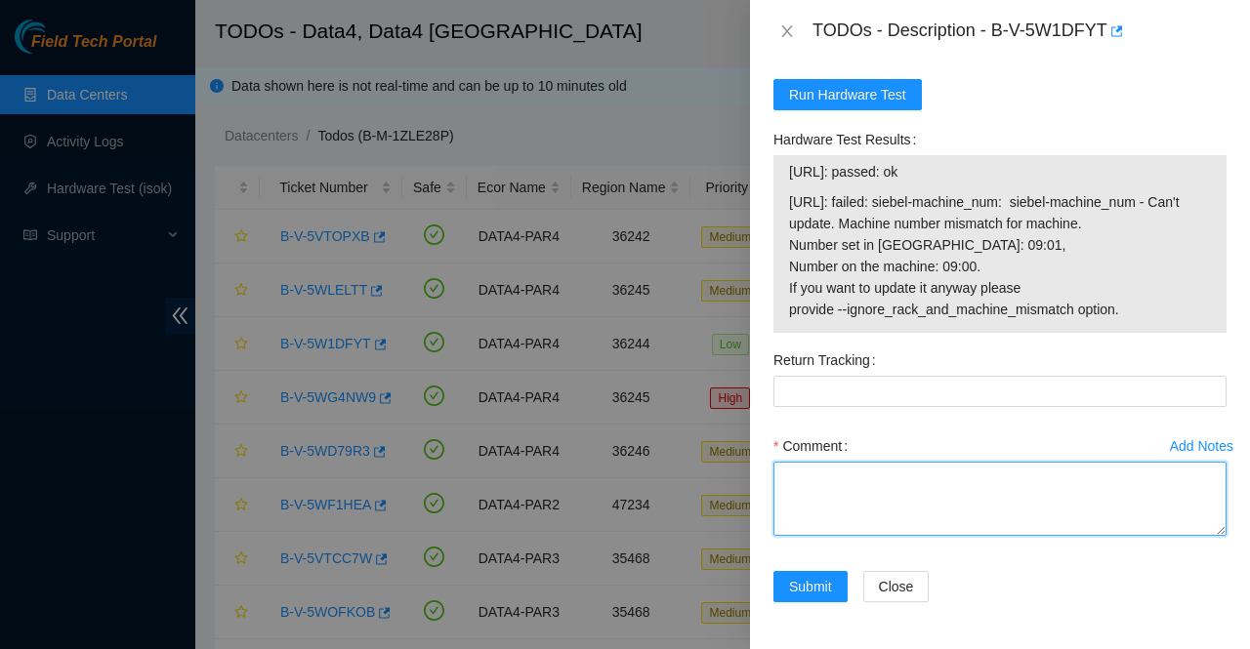
click at [851, 517] on textarea "Comment" at bounding box center [999, 499] width 453 height 74
paste textarea "Called AKAMAI NOCC 1,Power source is stable and reliable. 2,PDU is working prop…"
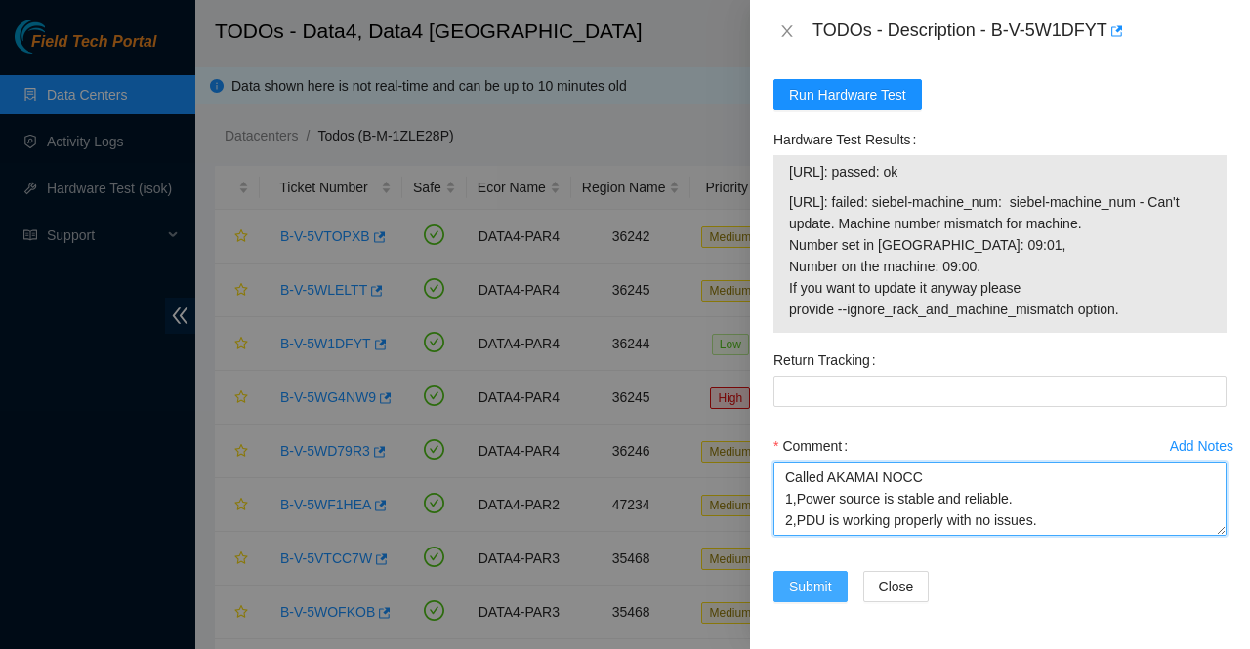
type textarea "Called AKAMAI NOCC 1,Power source is stable and reliable. 2,PDU is working prop…"
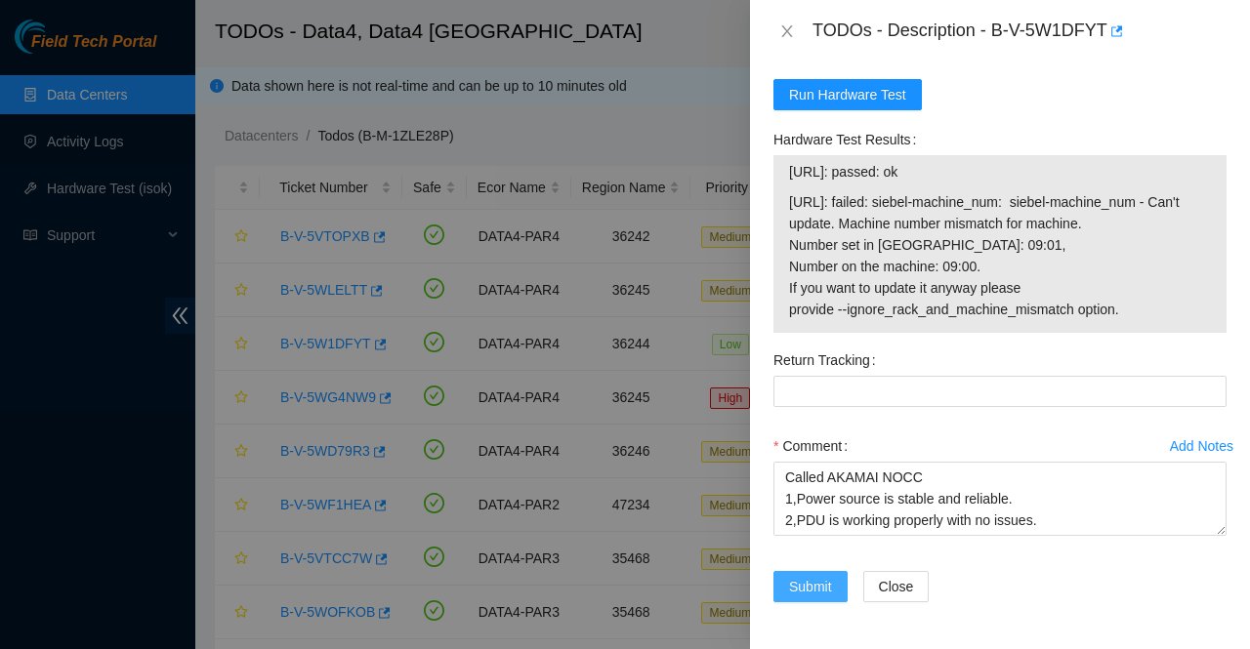
click at [809, 591] on span "Submit" at bounding box center [810, 586] width 43 height 21
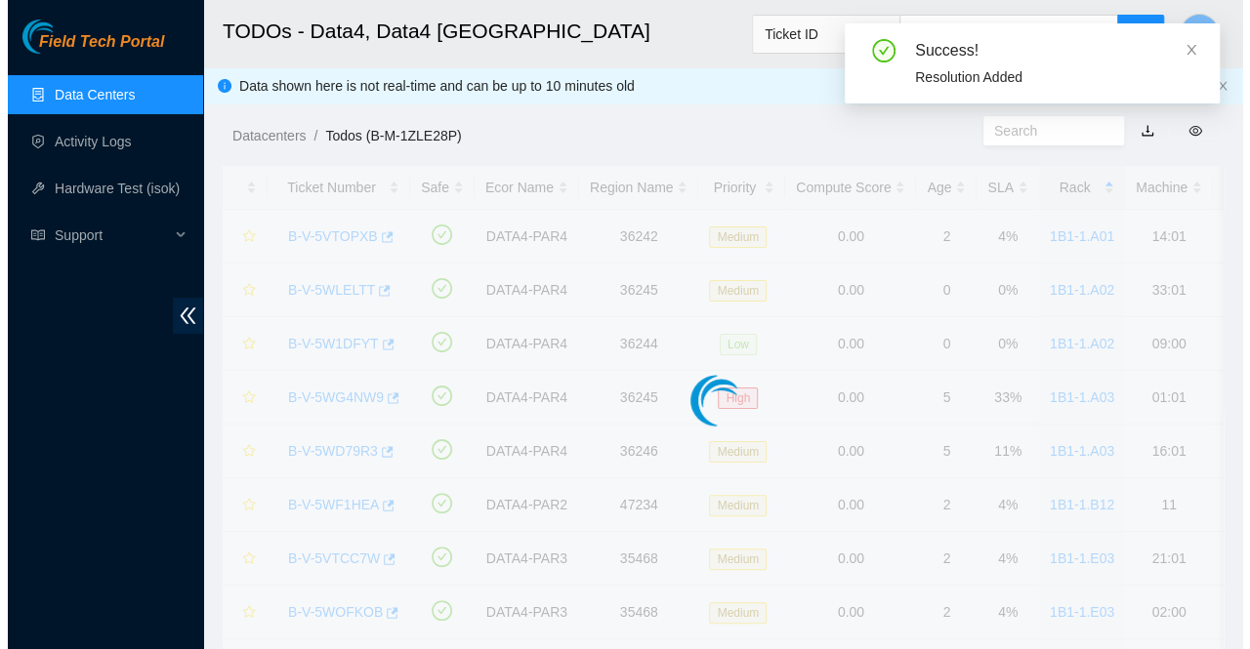
scroll to position [563, 0]
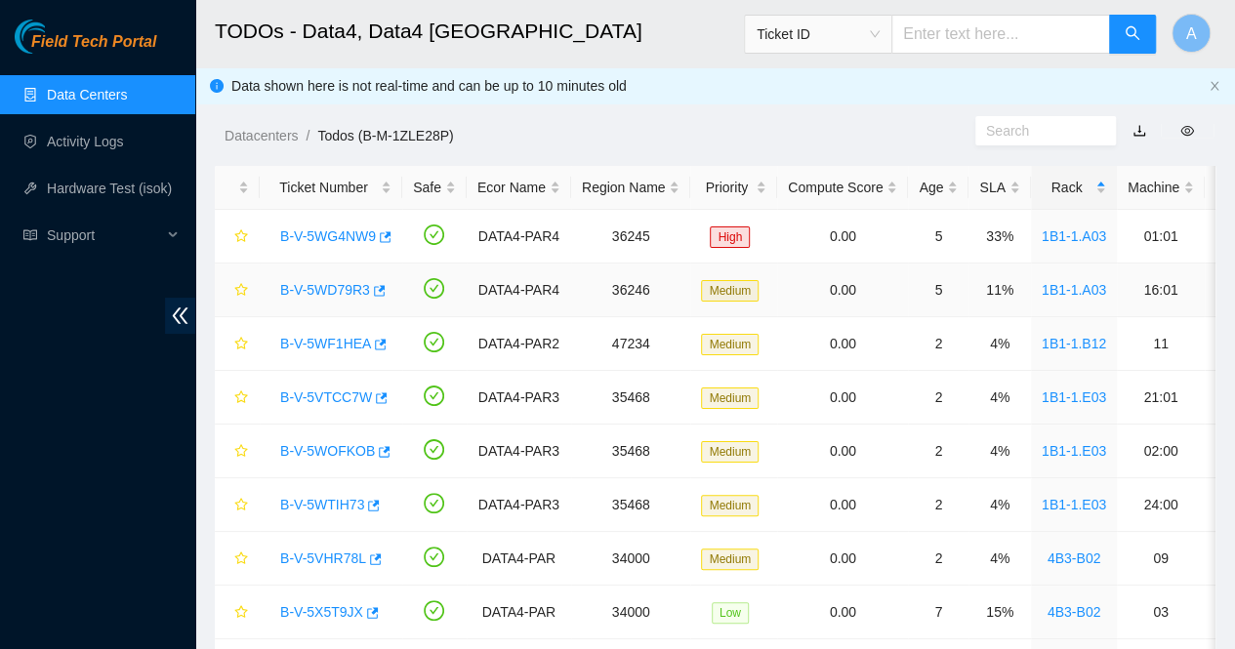
click at [332, 287] on link "B-V-5WD79R3" at bounding box center [325, 290] width 90 height 16
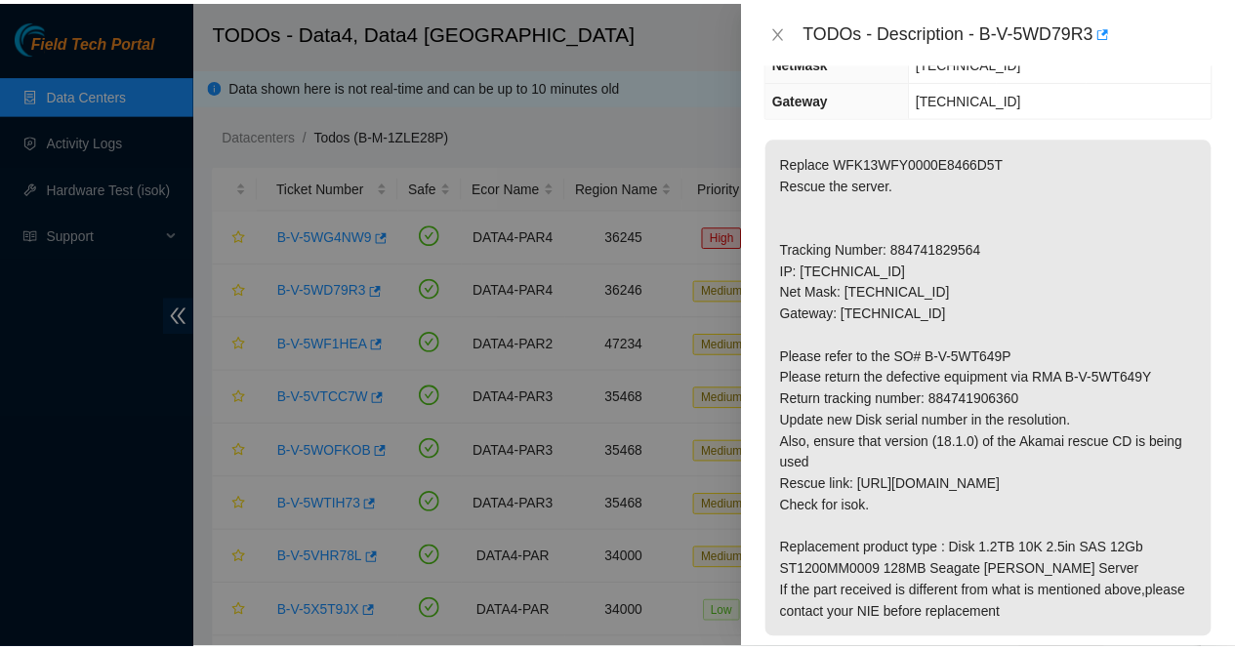
scroll to position [258, 0]
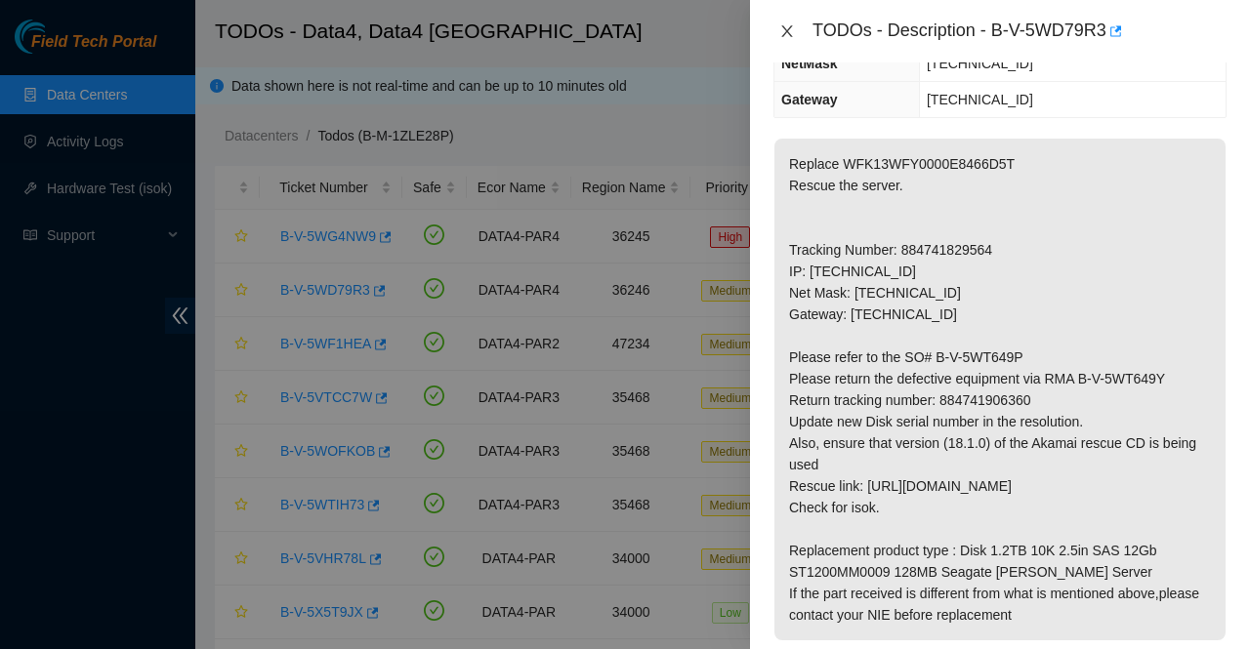
click at [785, 38] on icon "close" at bounding box center [787, 31] width 16 height 16
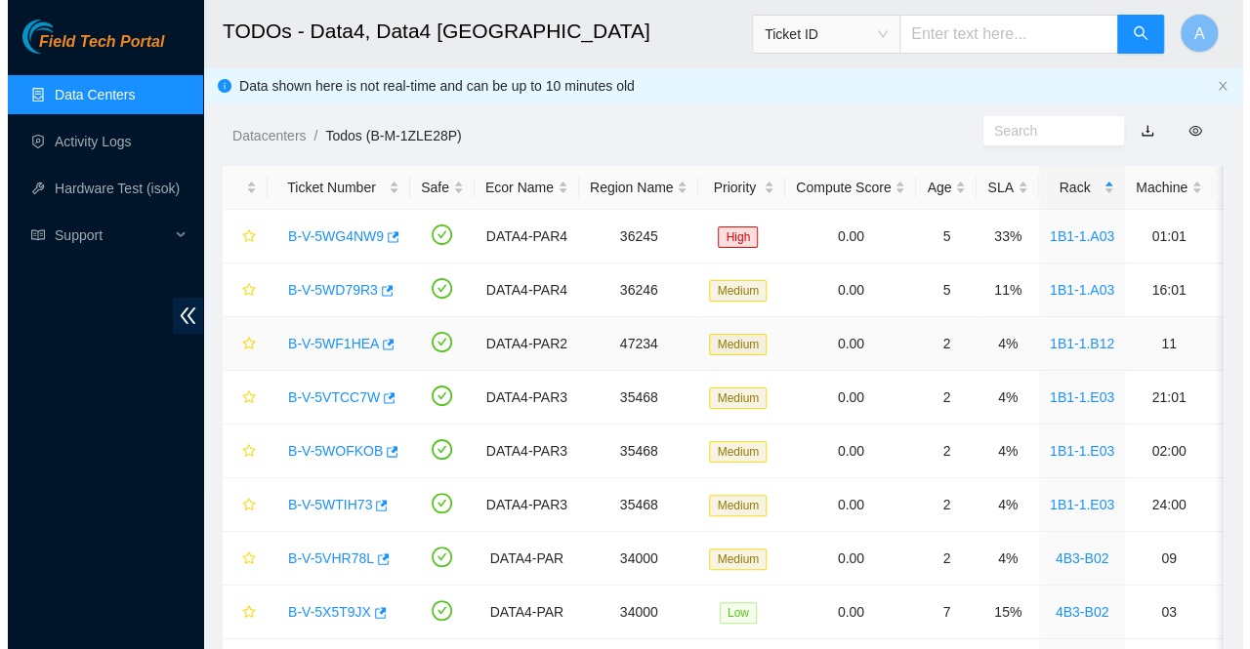
scroll to position [322, 0]
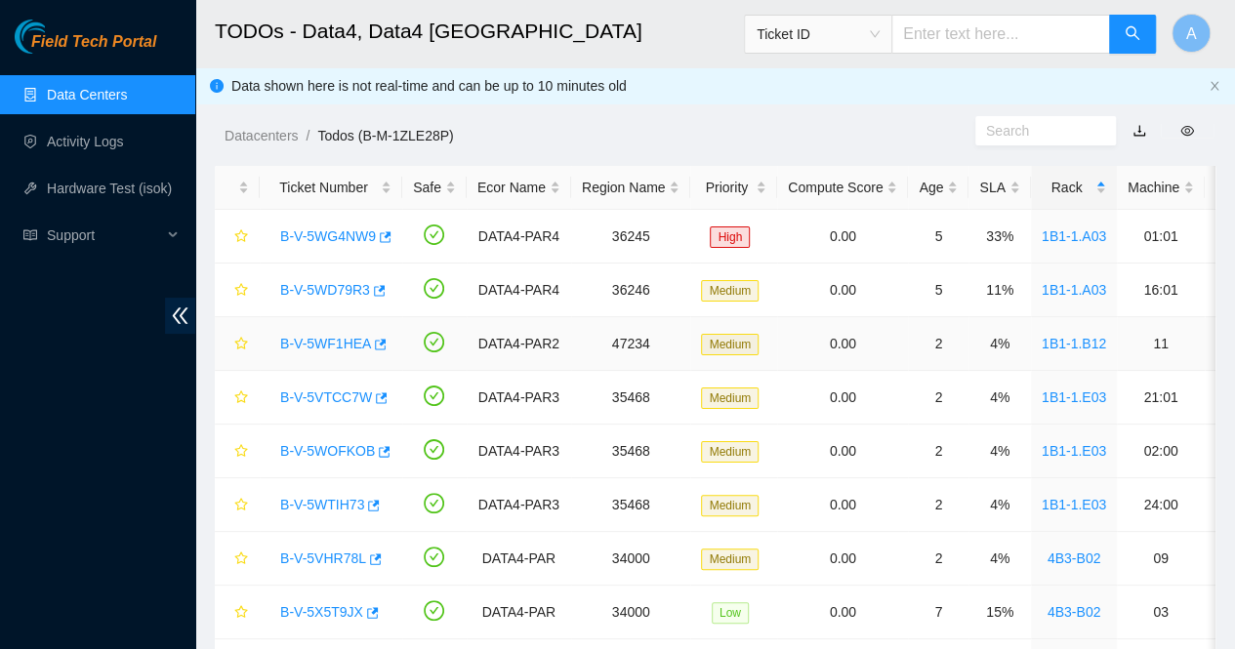
click at [318, 338] on link "B-V-5WF1HEA" at bounding box center [325, 344] width 91 height 16
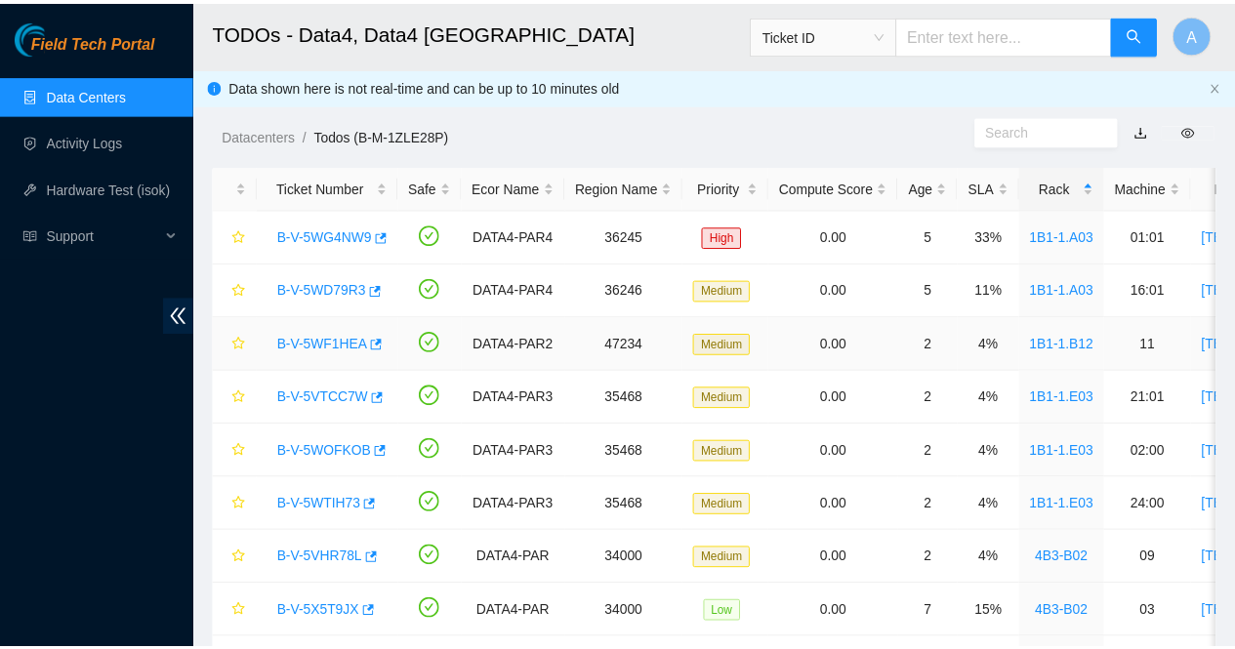
scroll to position [301, 0]
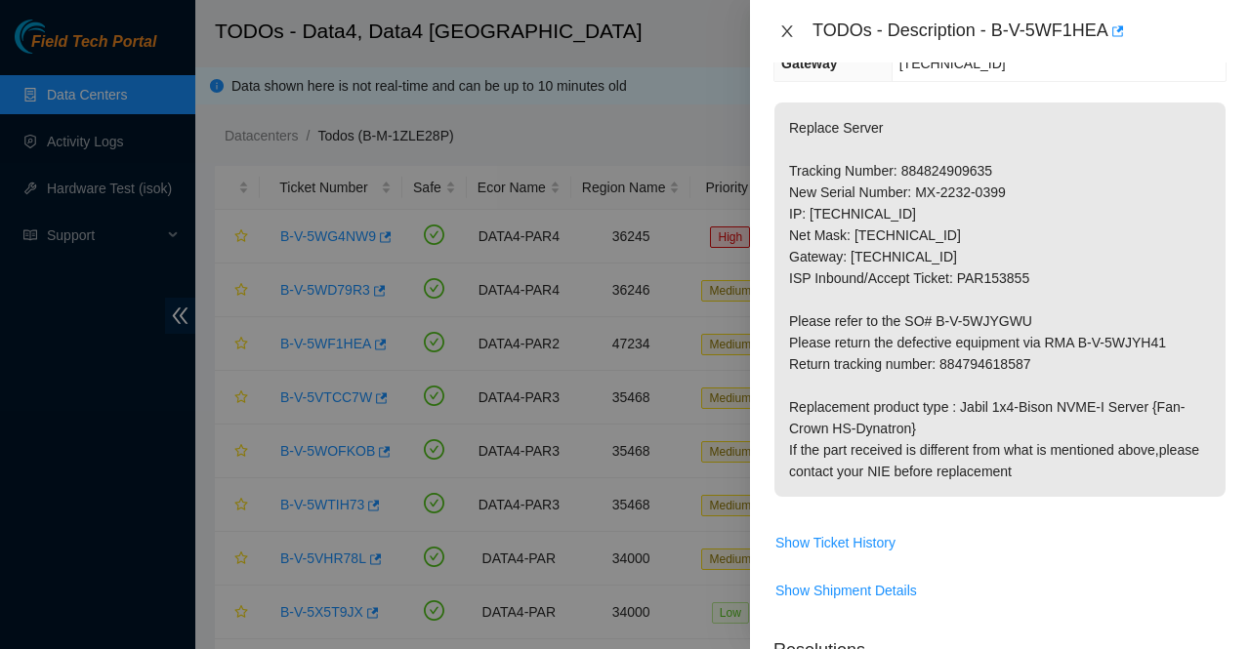
click at [781, 35] on icon "close" at bounding box center [787, 31] width 16 height 16
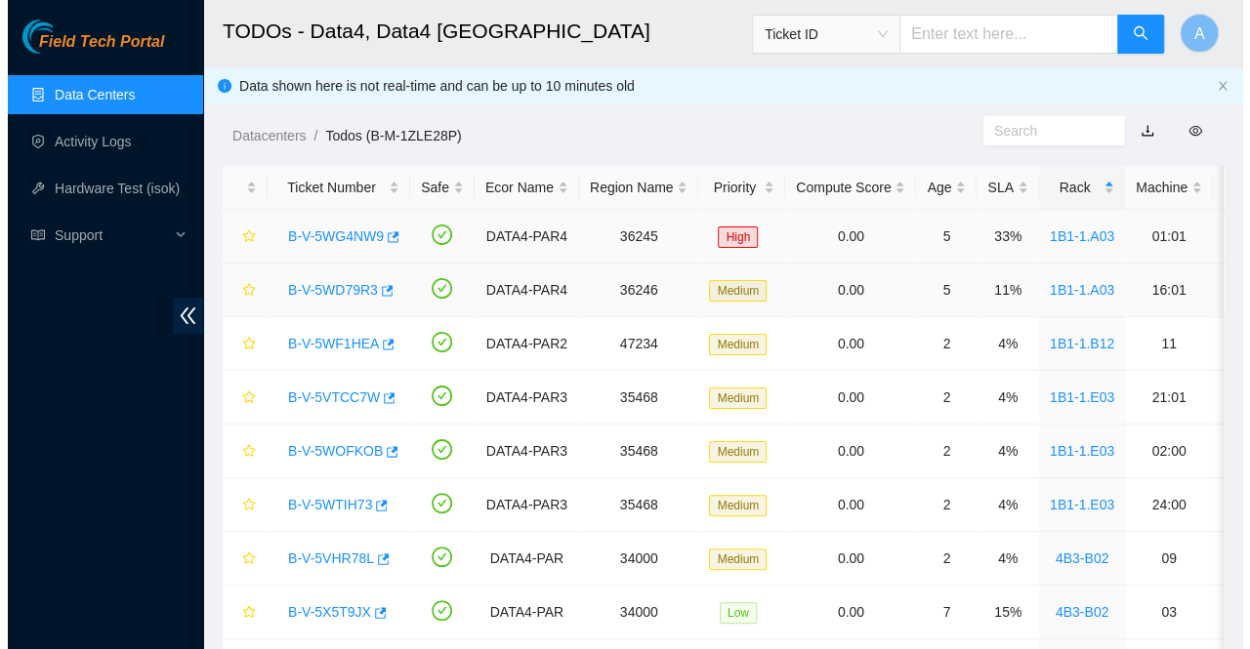
scroll to position [322, 0]
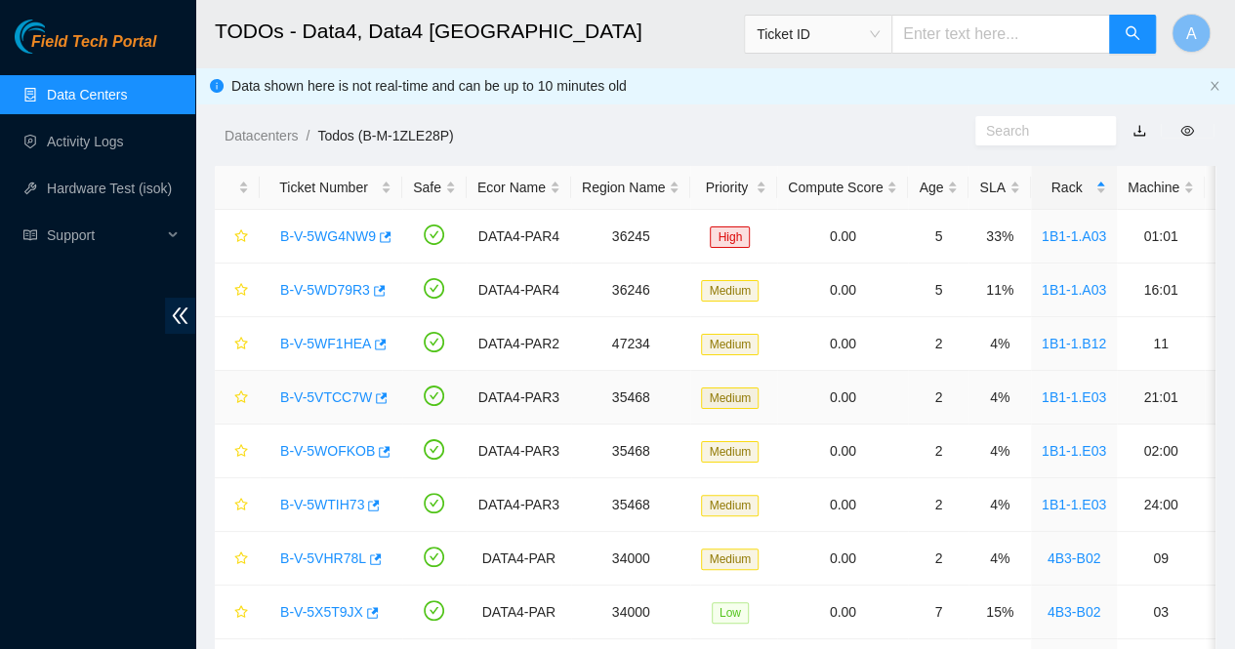
click at [333, 394] on link "B-V-5VTCC7W" at bounding box center [326, 398] width 92 height 16
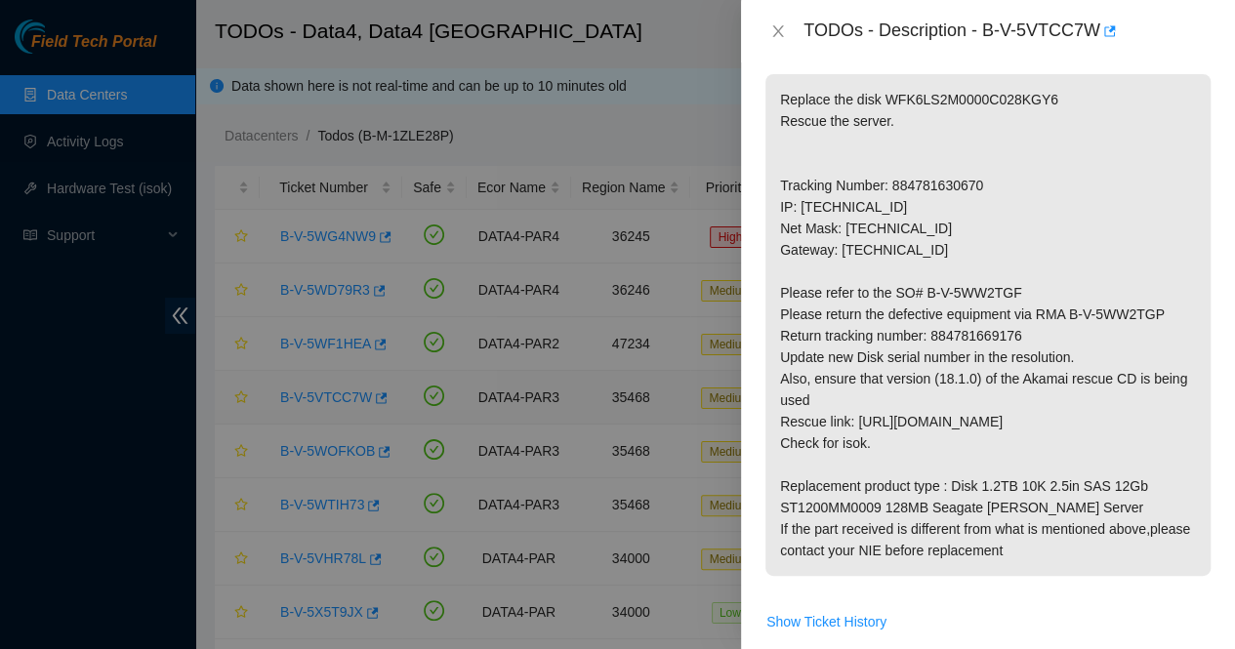
scroll to position [258, 0]
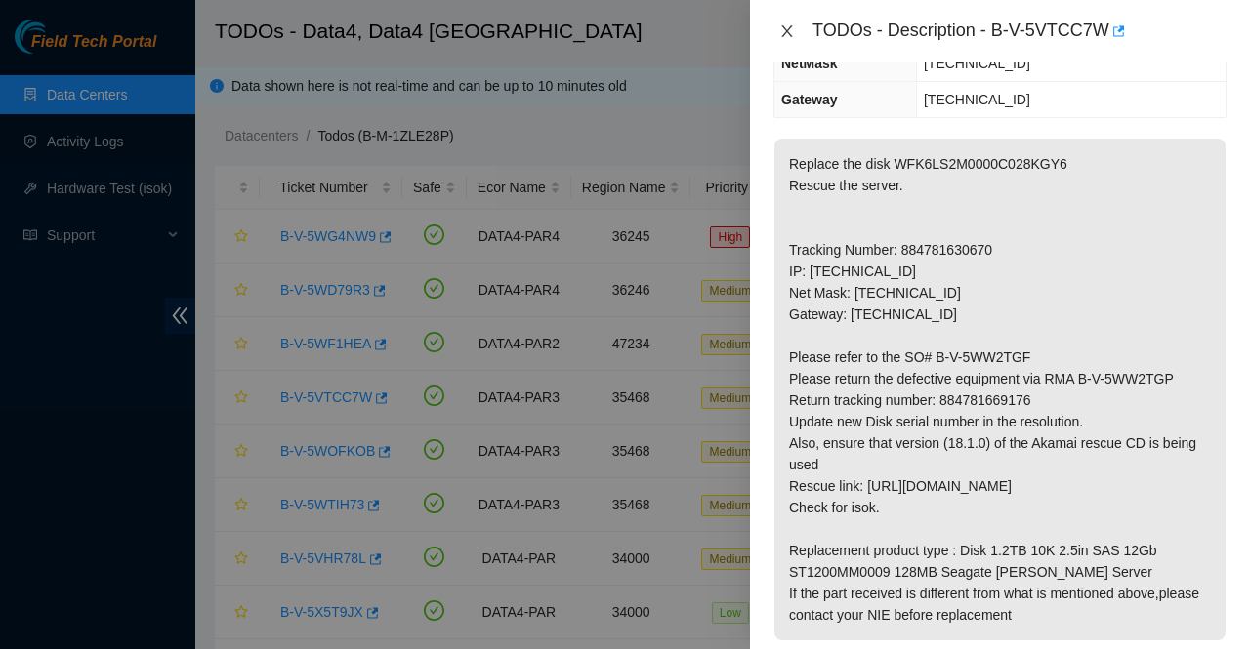
click at [780, 32] on icon "close" at bounding box center [787, 31] width 16 height 16
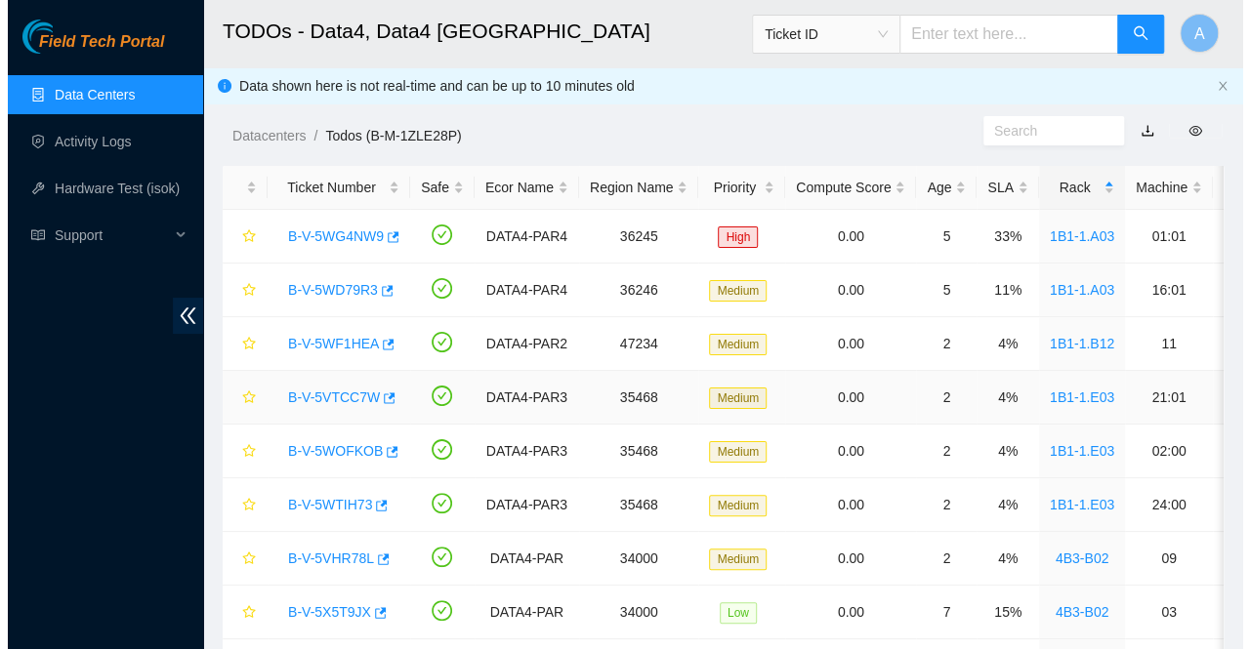
scroll to position [322, 0]
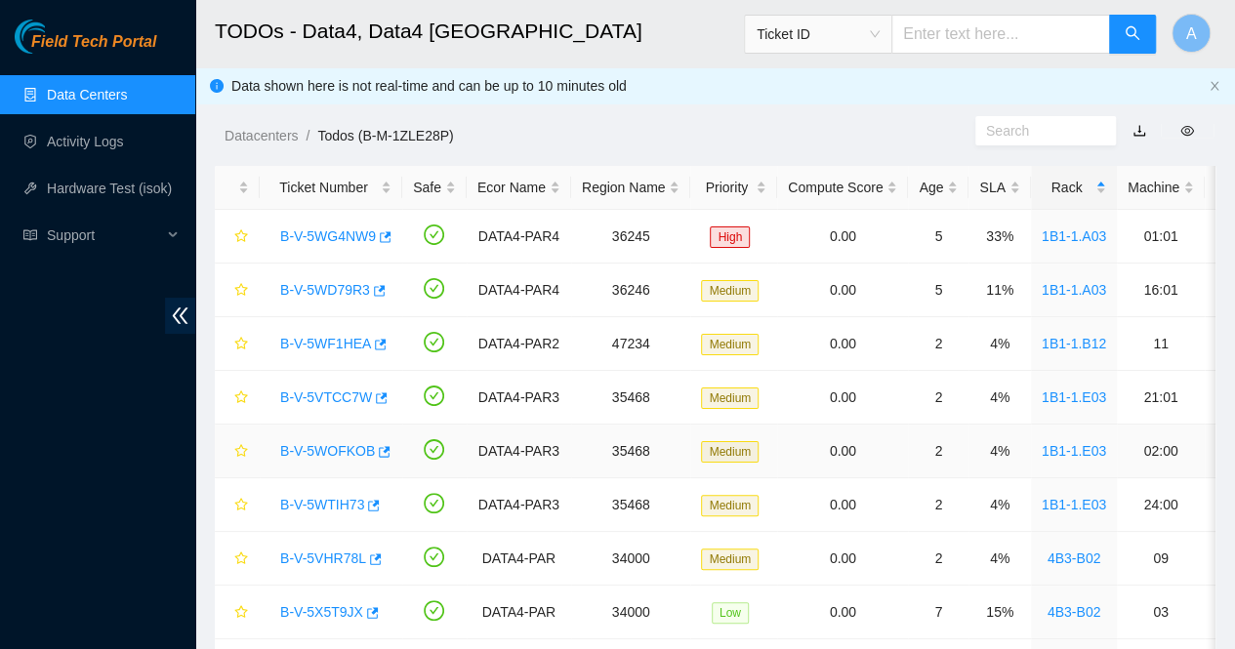
click at [315, 452] on link "B-V-5WOFKOB" at bounding box center [327, 451] width 95 height 16
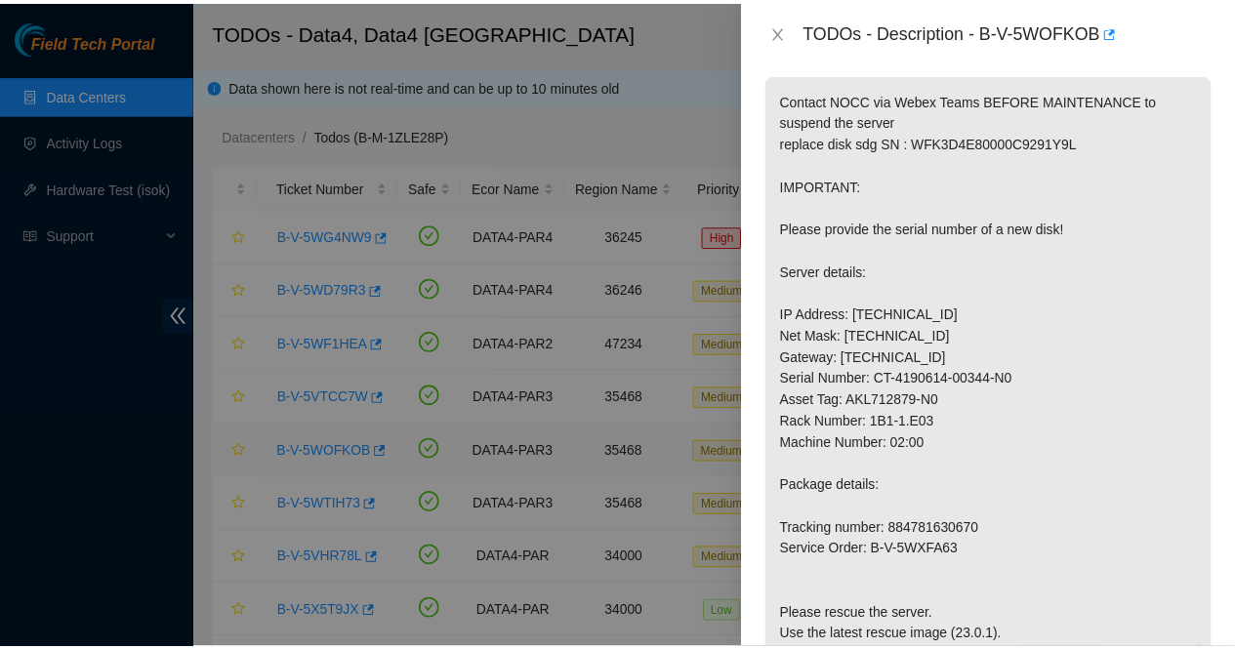
scroll to position [258, 0]
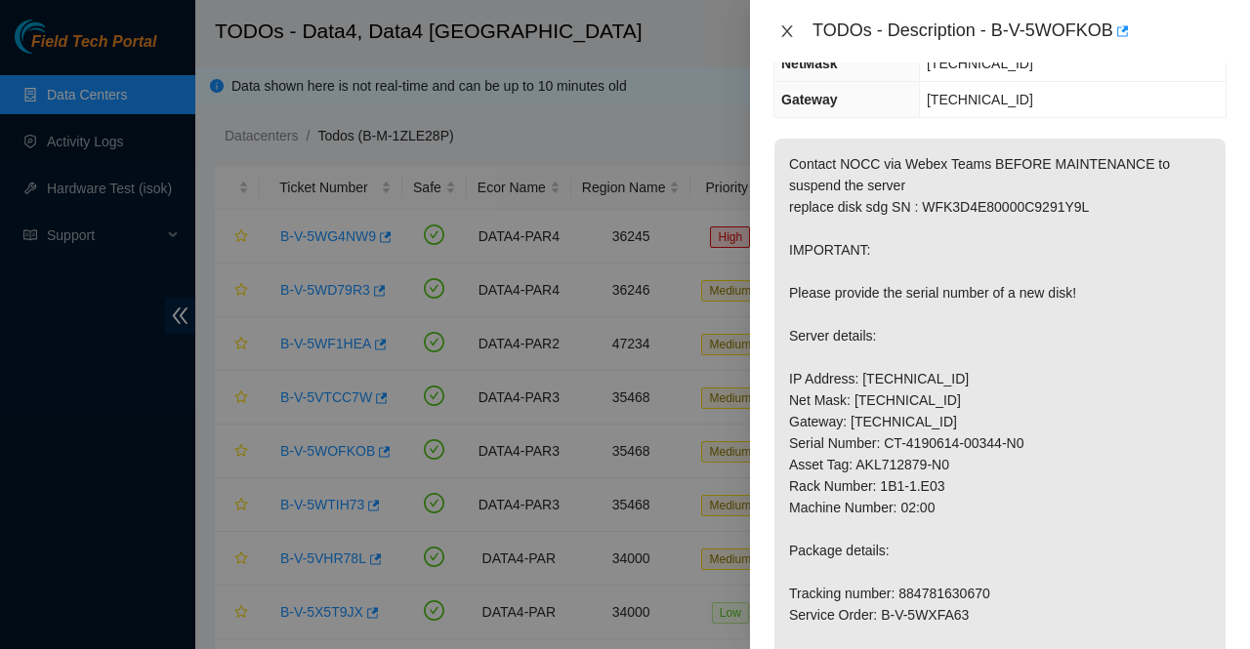
click at [787, 34] on icon "close" at bounding box center [787, 31] width 16 height 16
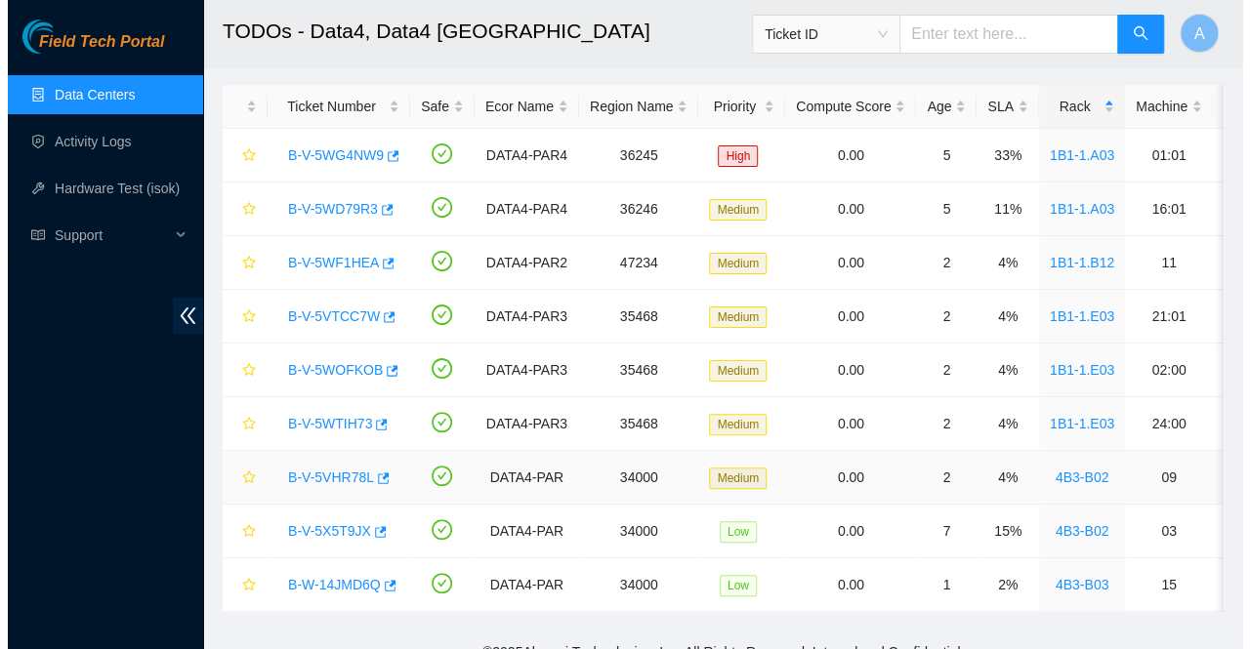
scroll to position [82, 0]
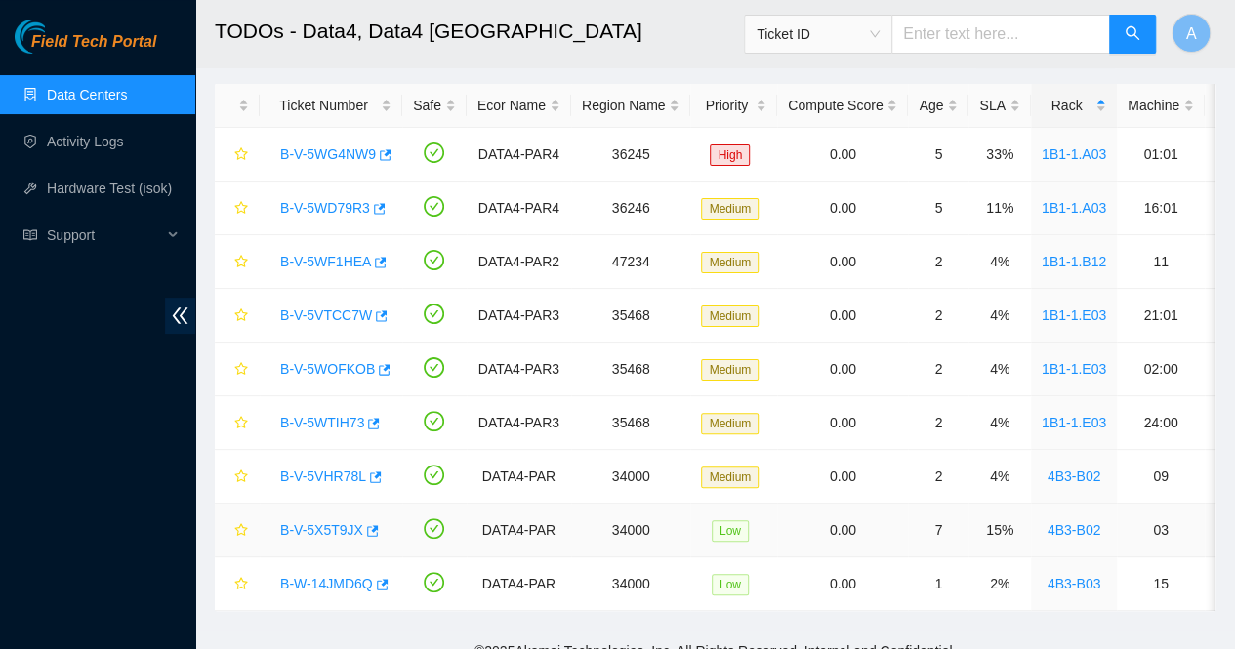
click at [315, 530] on link "B-V-5X5T9JX" at bounding box center [321, 530] width 83 height 16
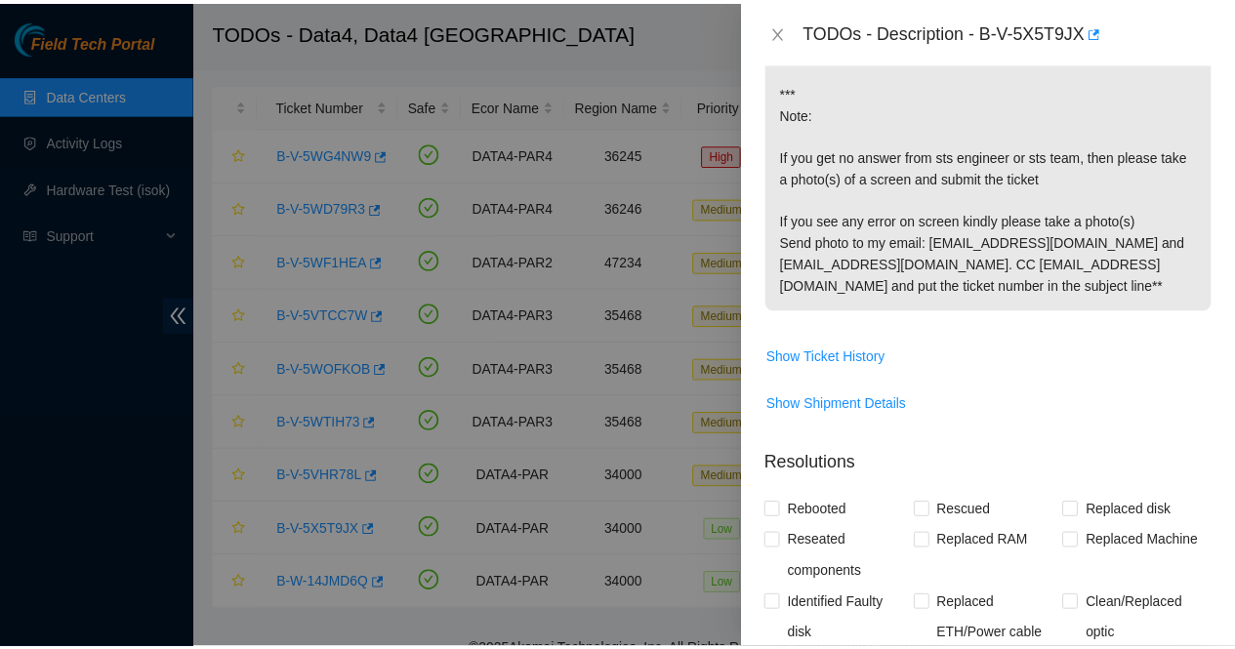
scroll to position [847, 0]
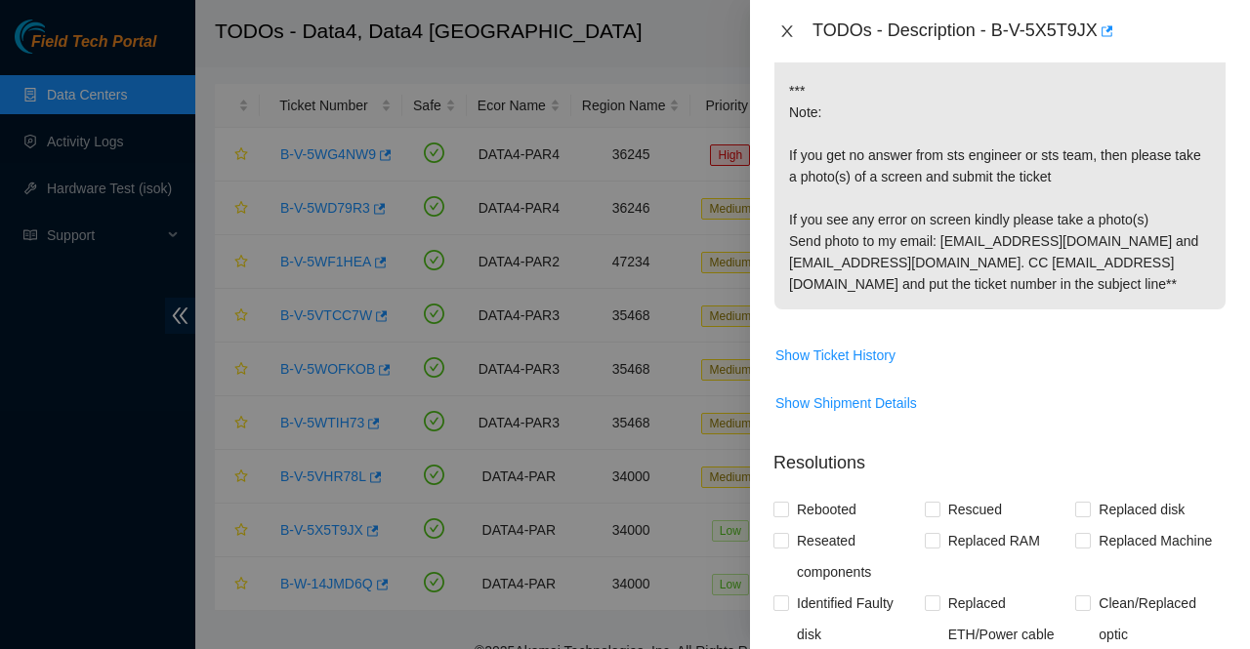
click at [789, 27] on icon "close" at bounding box center [786, 31] width 11 height 12
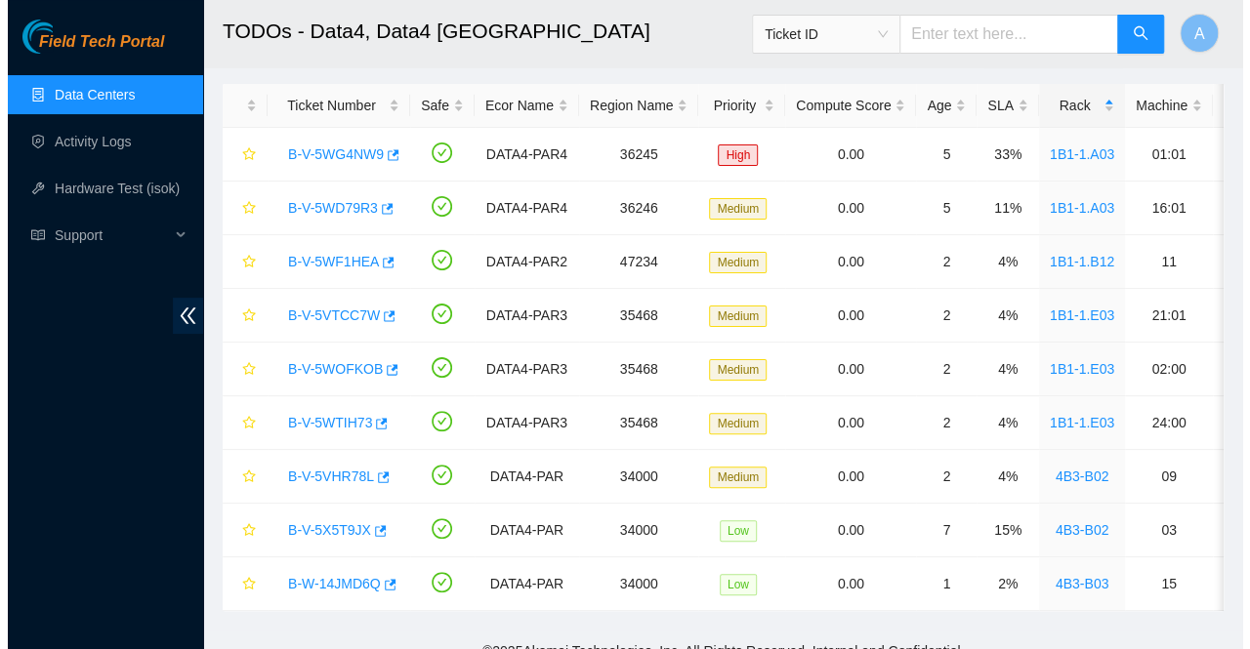
scroll to position [637, 0]
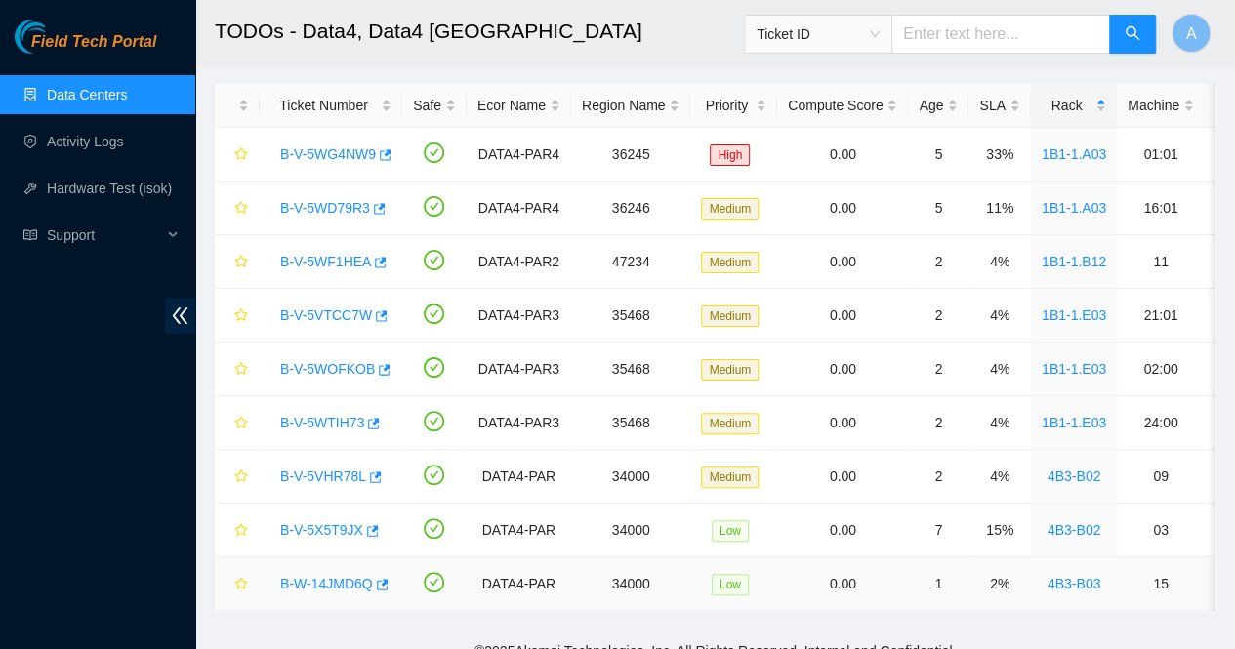
click at [318, 586] on link "B-W-14JMD6Q" at bounding box center [326, 584] width 93 height 16
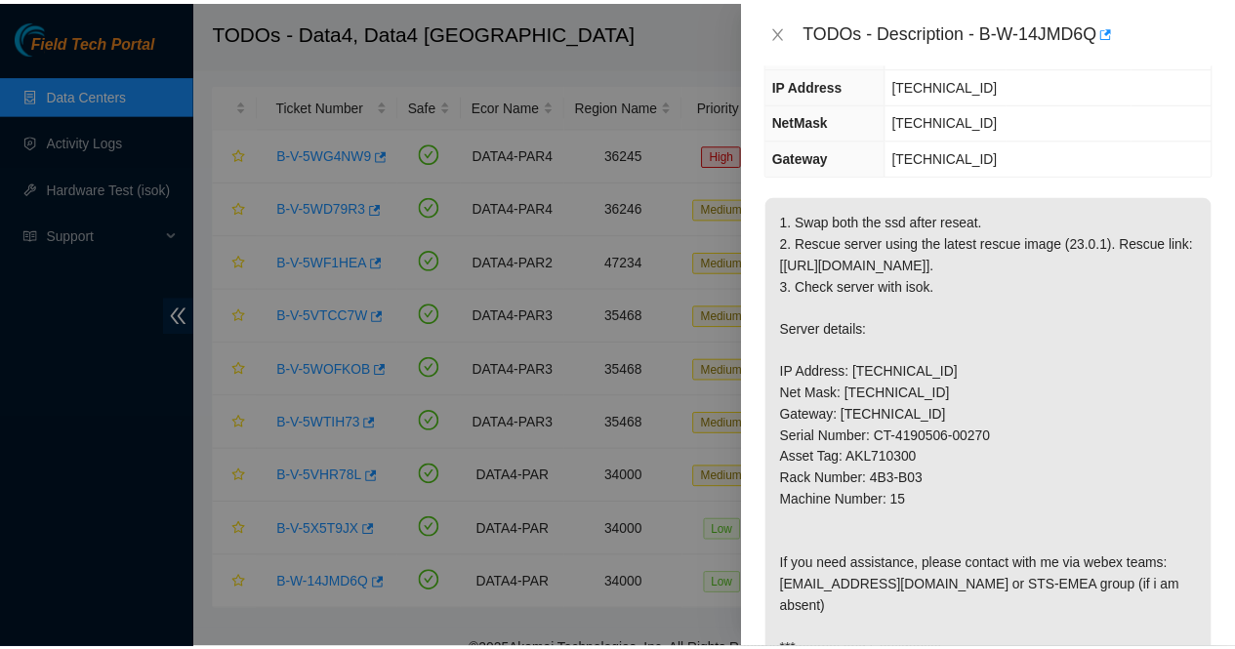
scroll to position [237, 0]
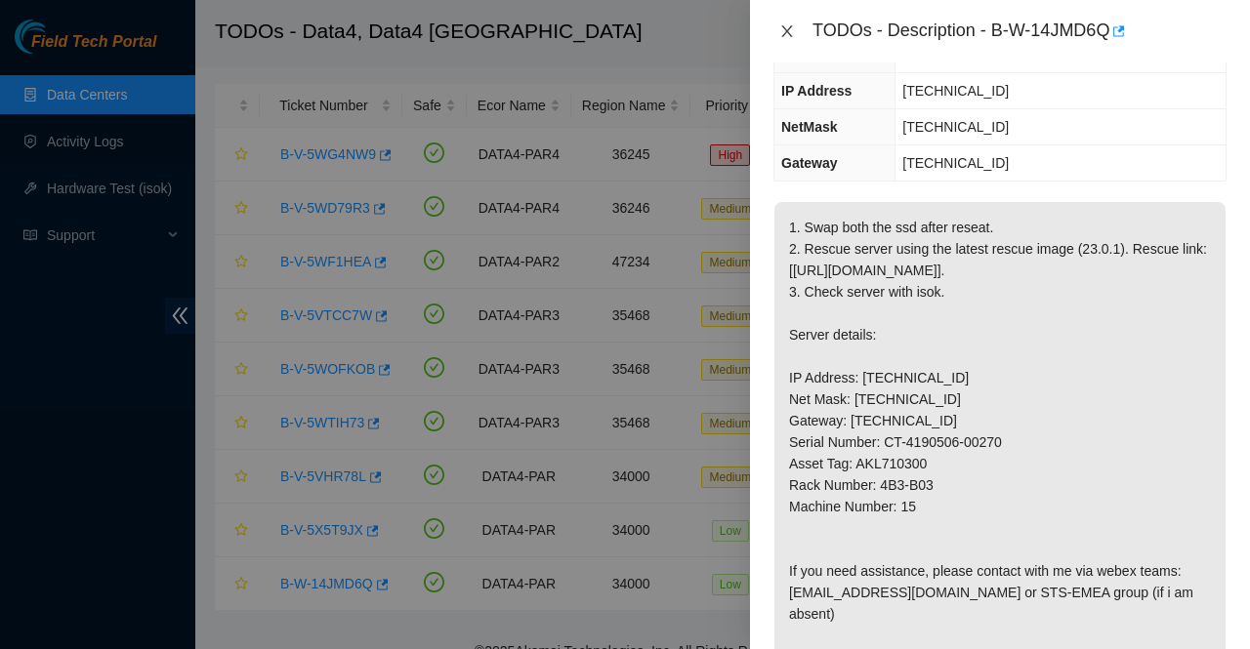
click at [781, 28] on icon "close" at bounding box center [787, 31] width 16 height 16
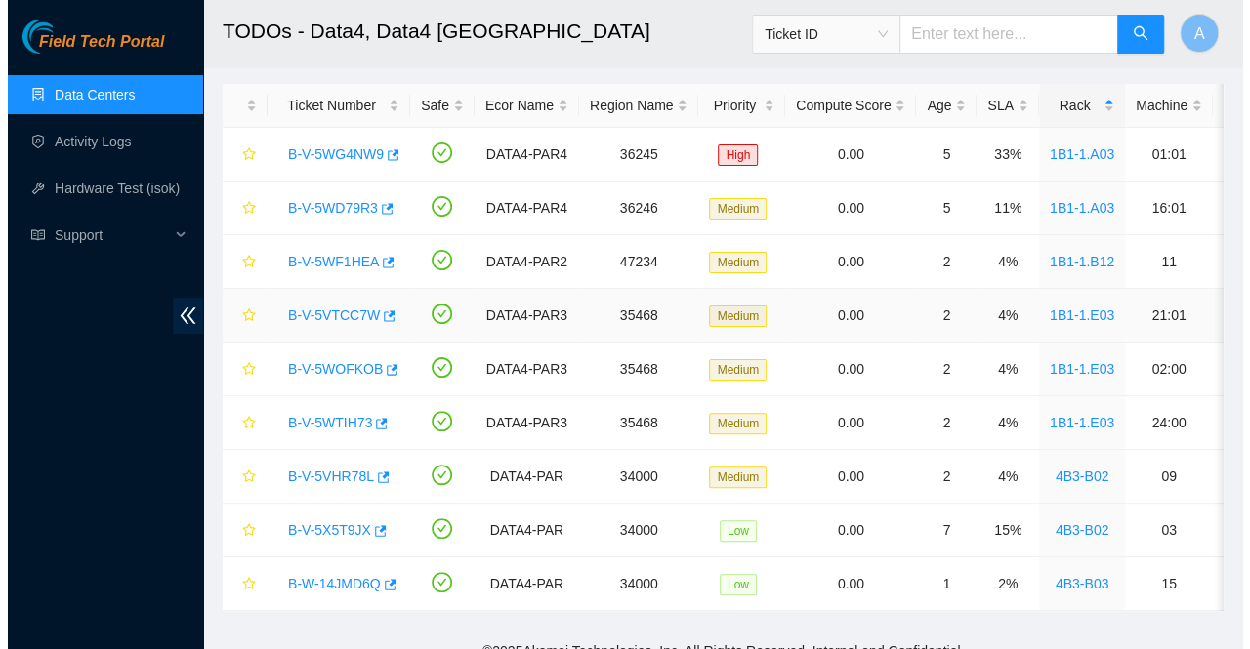
scroll to position [302, 0]
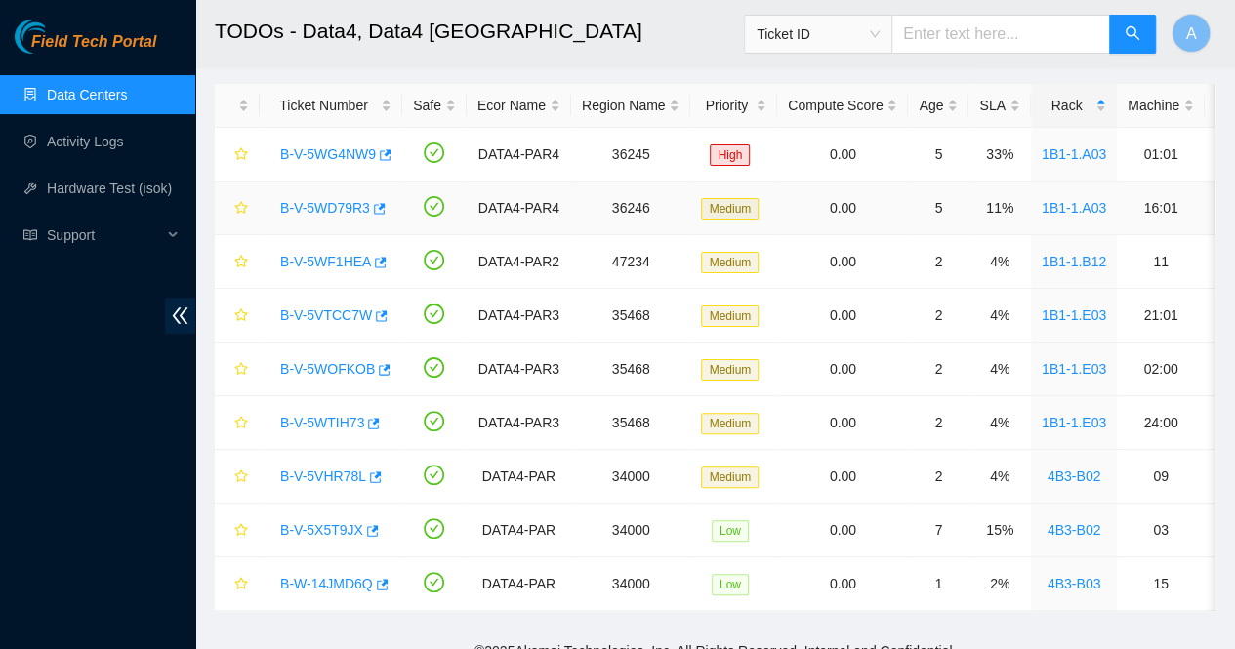
click at [330, 207] on link "B-V-5WD79R3" at bounding box center [325, 208] width 90 height 16
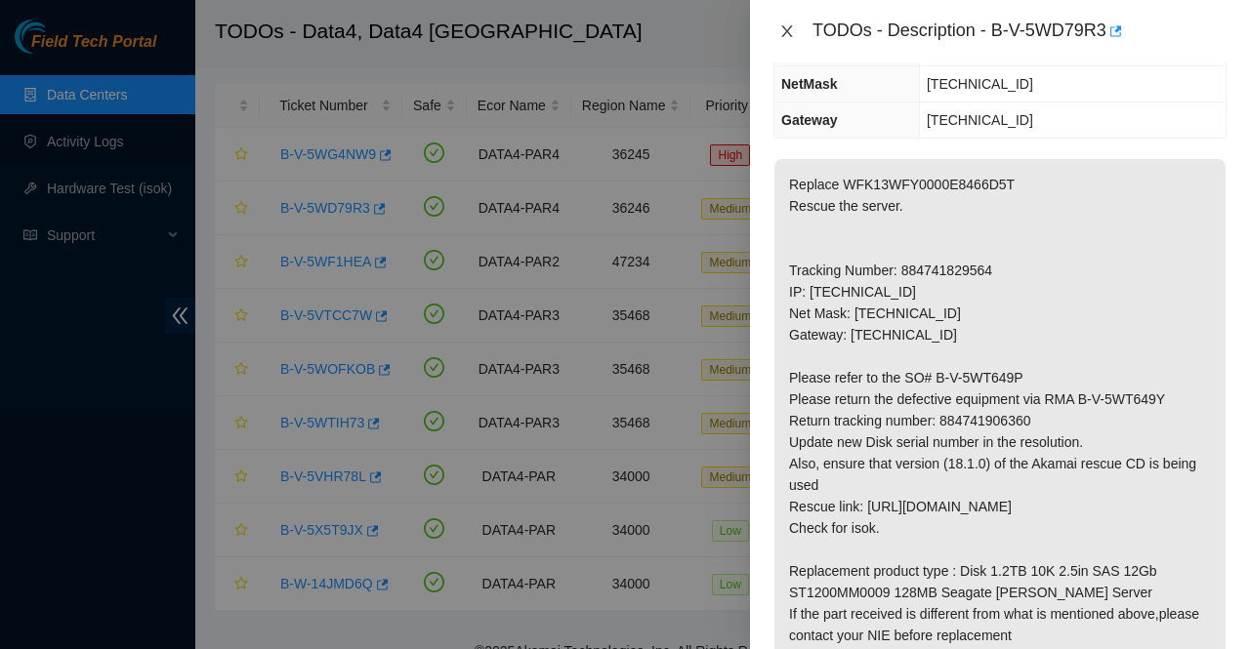
click at [785, 23] on icon "close" at bounding box center [787, 31] width 16 height 16
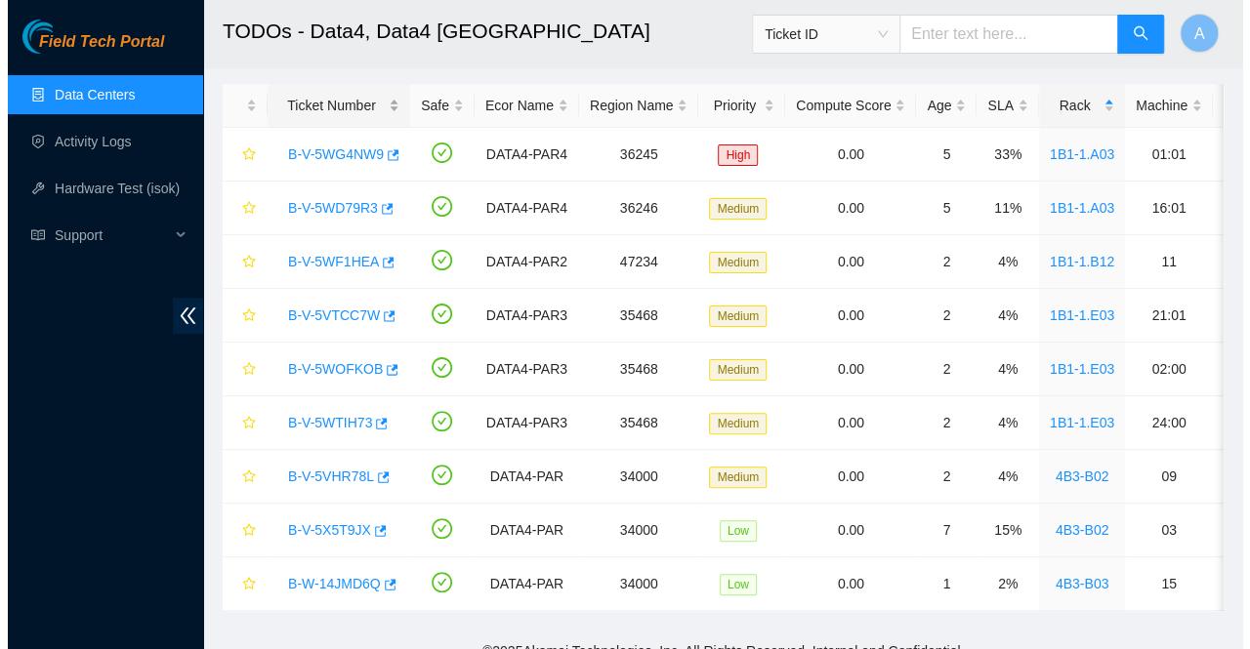
scroll to position [302, 0]
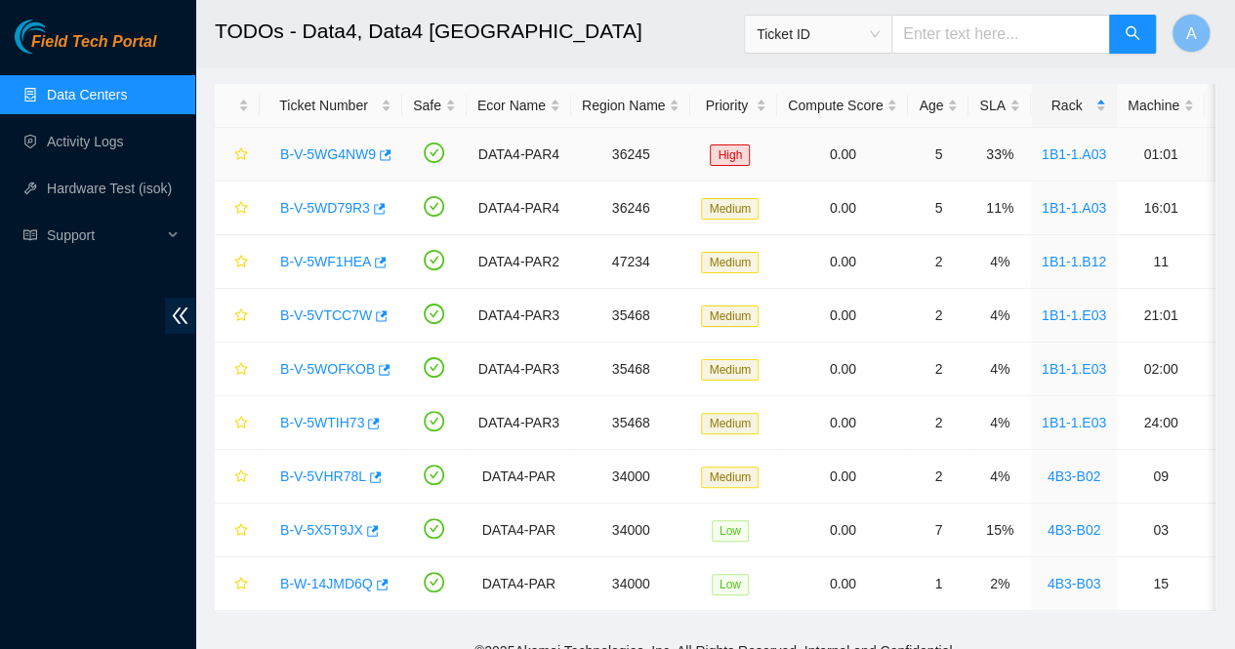
click at [316, 150] on link "B-V-5WG4NW9" at bounding box center [328, 154] width 96 height 16
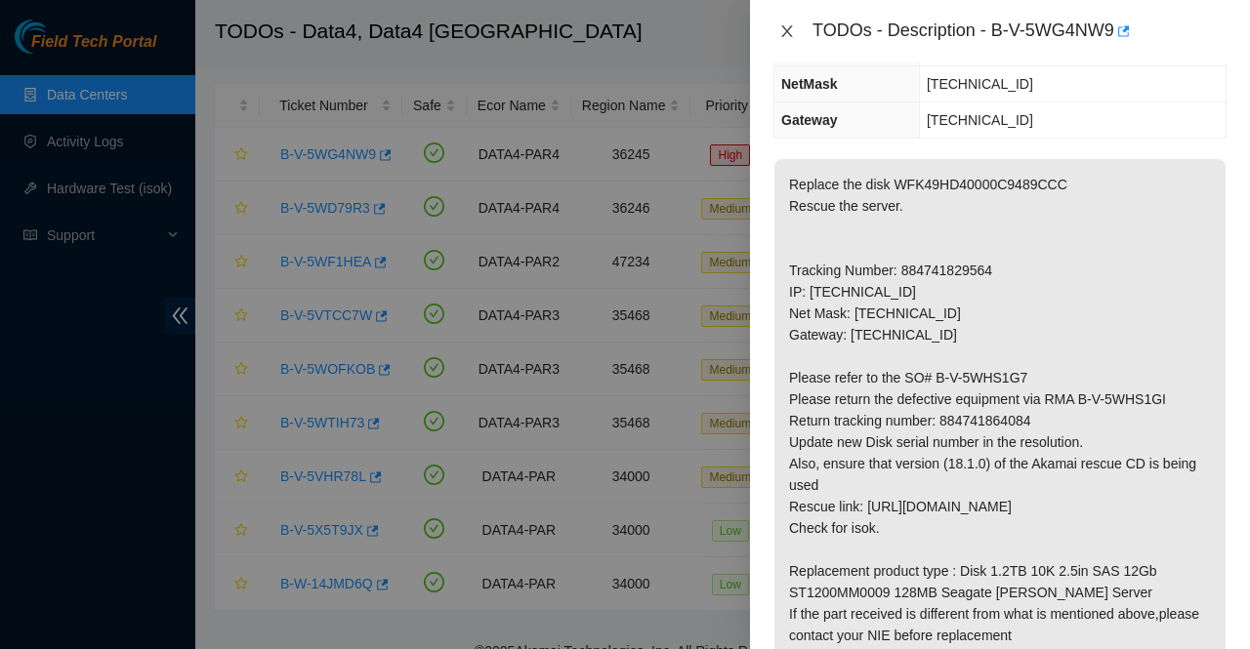
click at [793, 35] on icon "close" at bounding box center [787, 31] width 16 height 16
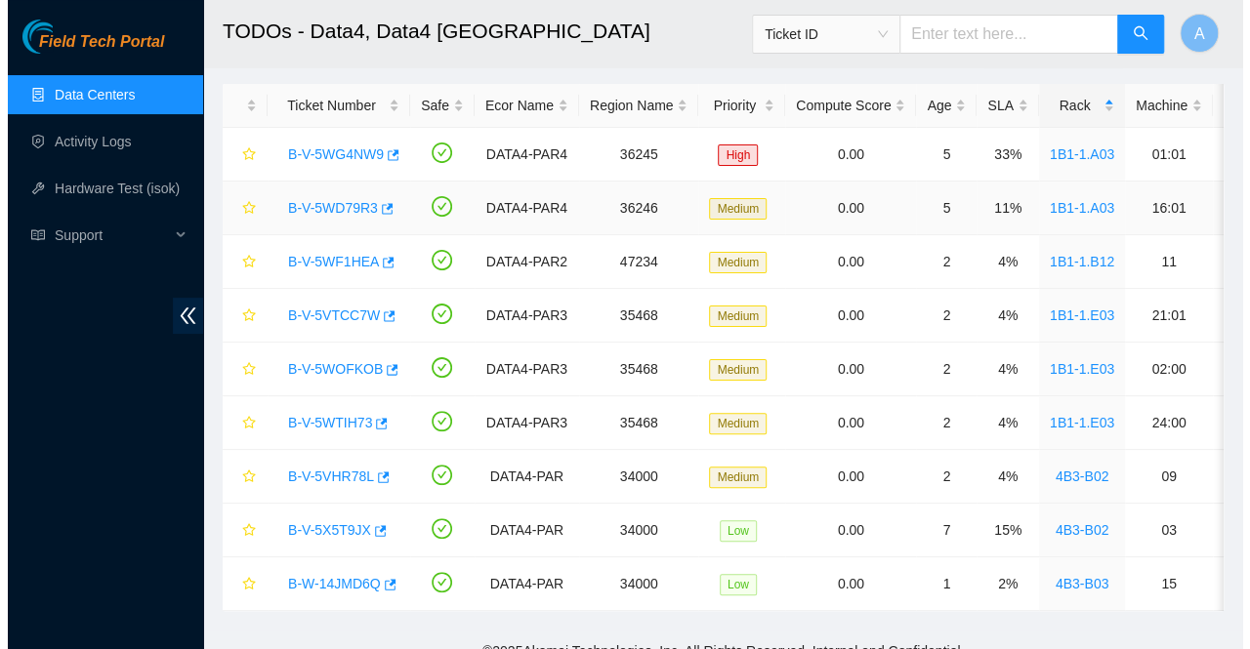
scroll to position [302, 0]
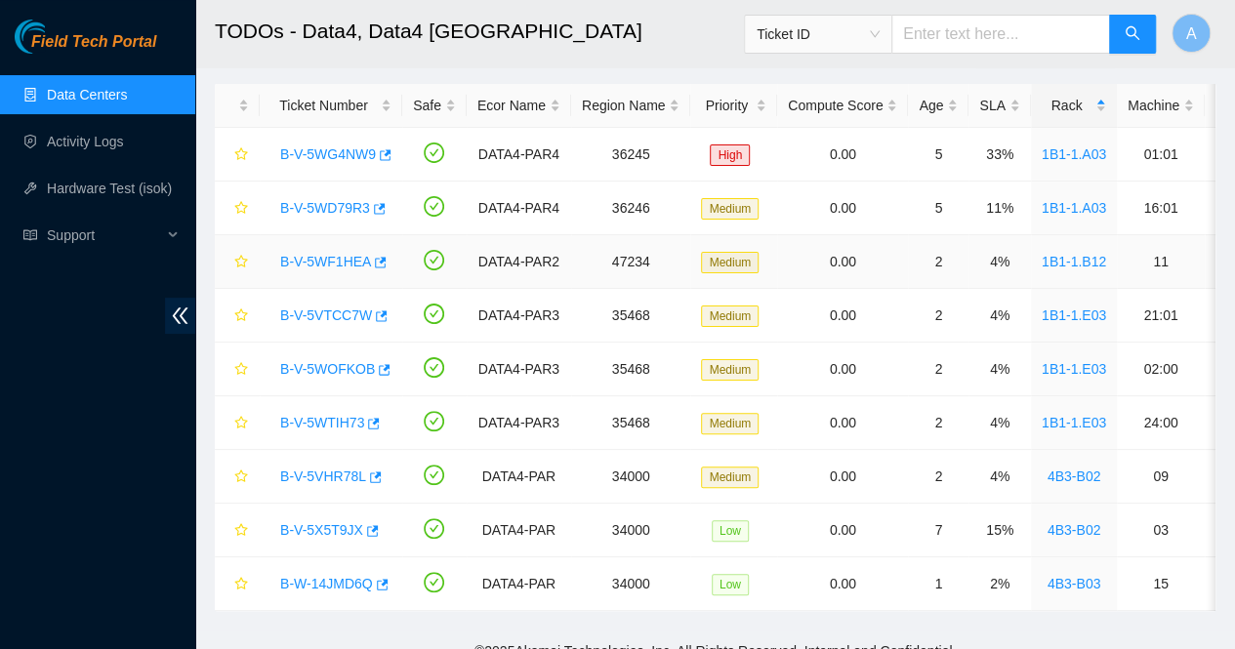
click at [334, 263] on link "B-V-5WF1HEA" at bounding box center [325, 262] width 91 height 16
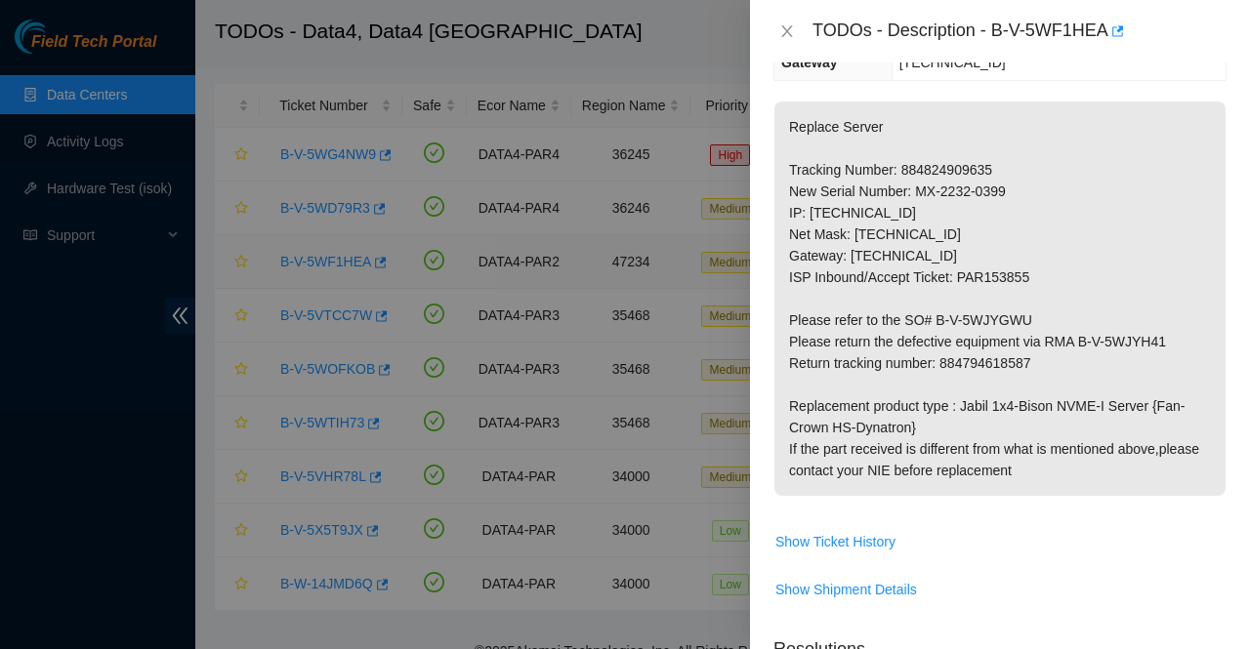
scroll to position [280, 0]
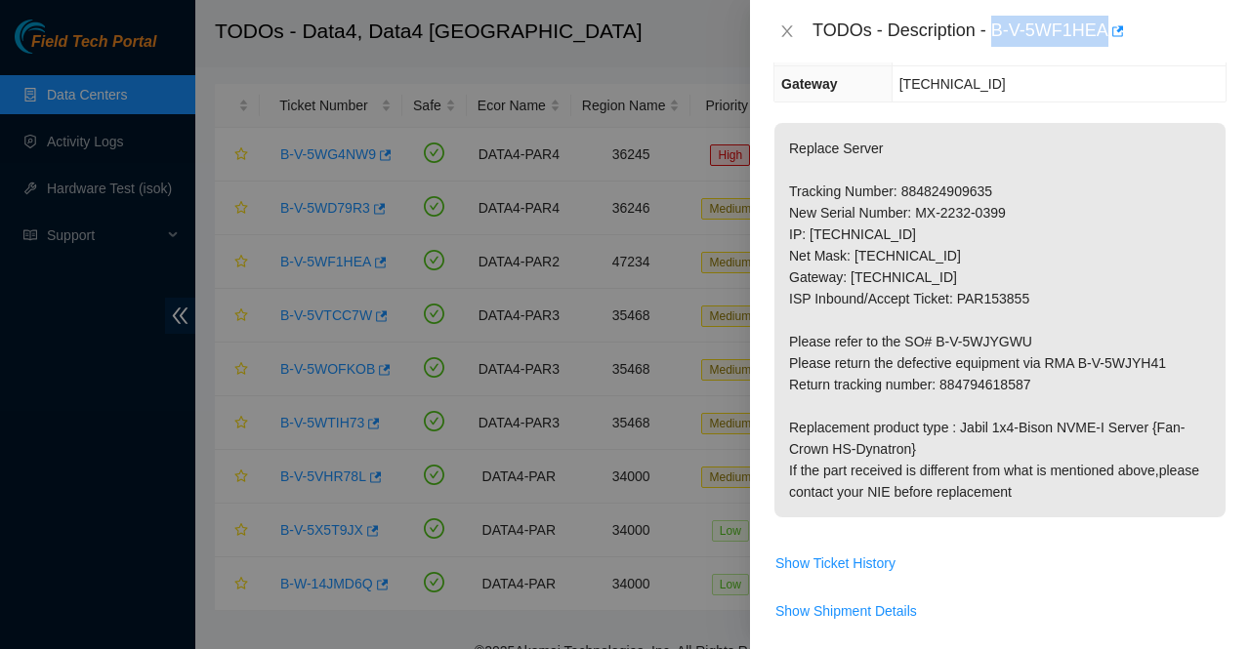
drag, startPoint x: 990, startPoint y: 30, endPoint x: 1103, endPoint y: 46, distance: 114.3
click at [1103, 46] on div "TODOs - Description - B-V-5WF1HEA" at bounding box center [1019, 31] width 414 height 31
copy div "B-V-5WF1HEA"
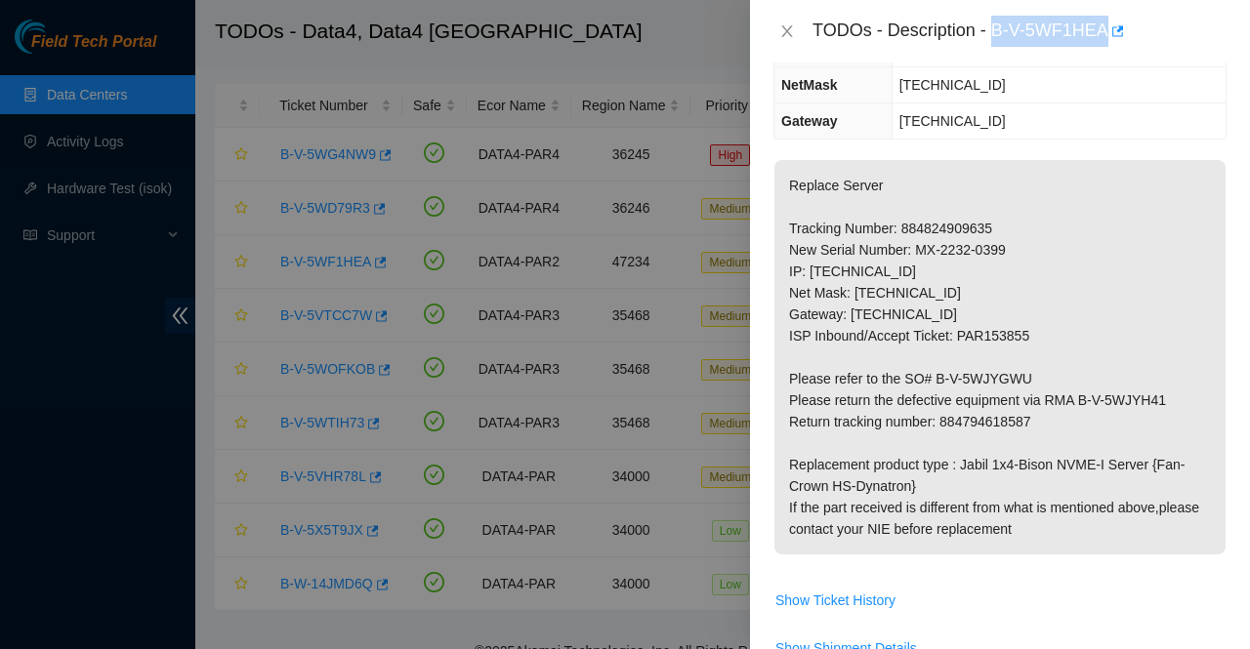
scroll to position [244, 0]
drag, startPoint x: 900, startPoint y: 267, endPoint x: 808, endPoint y: 271, distance: 91.9
click at [808, 271] on p "Replace Server Tracking Number: 884824909635 New Serial Number: MX-2232-0399 IP…" at bounding box center [999, 356] width 451 height 394
copy p "[TECHNICAL_ID]"
drag, startPoint x: 935, startPoint y: 288, endPoint x: 853, endPoint y: 293, distance: 82.2
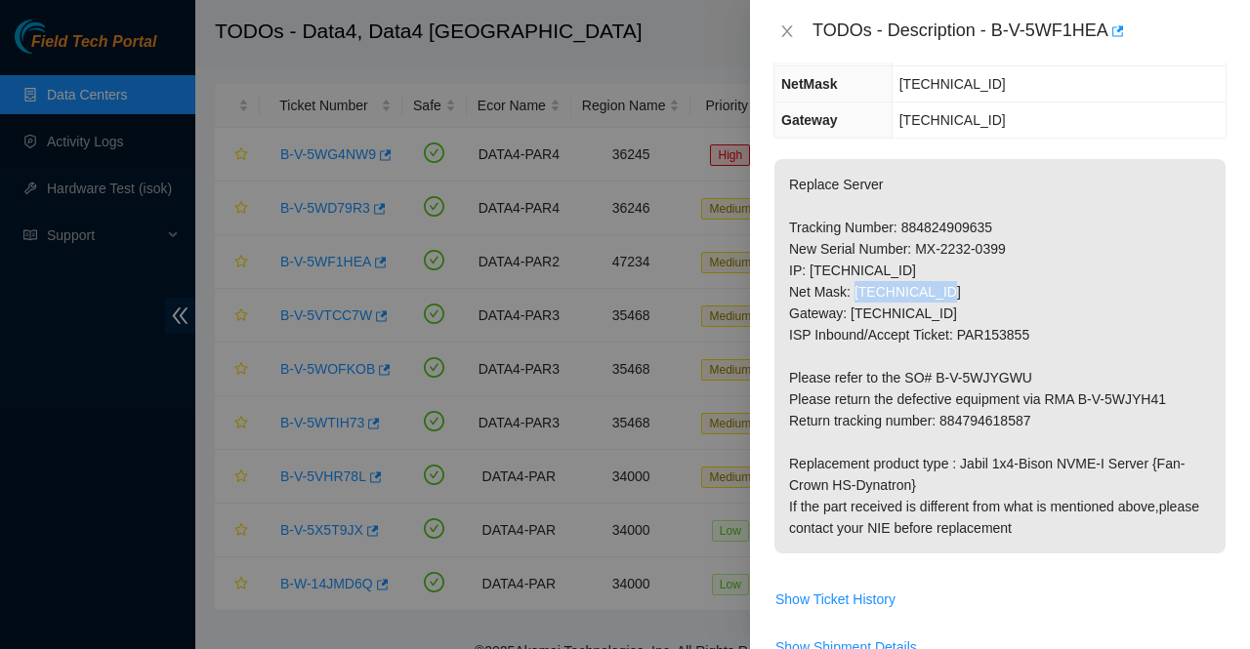
click at [853, 293] on p "Replace Server Tracking Number: 884824909635 New Serial Number: MX-2232-0399 IP…" at bounding box center [999, 356] width 451 height 394
copy p "[TECHNICAL_ID]"
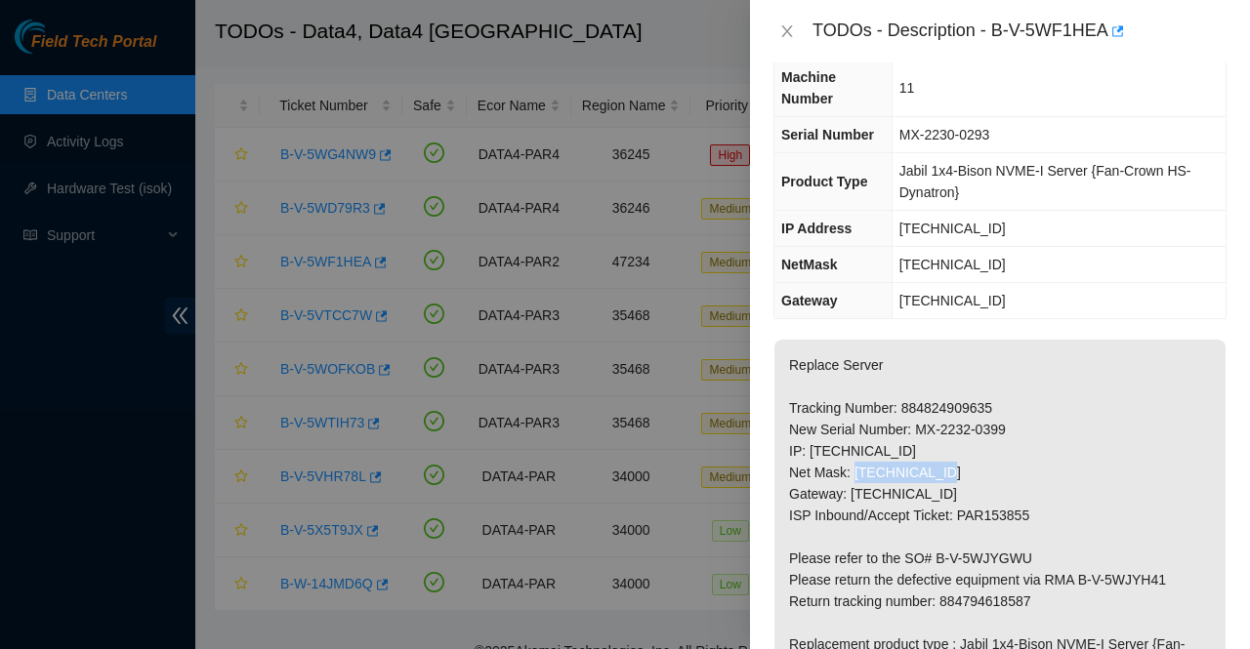
scroll to position [61, 0]
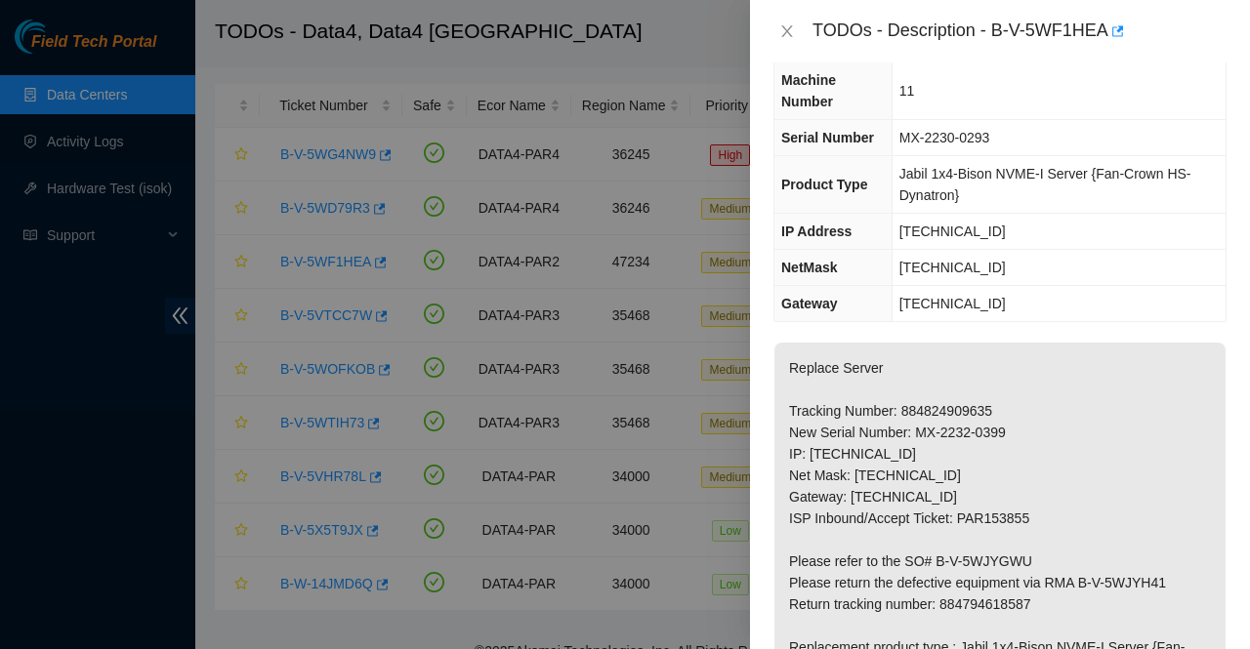
click at [991, 298] on td "95.101.134.1" at bounding box center [1058, 304] width 334 height 36
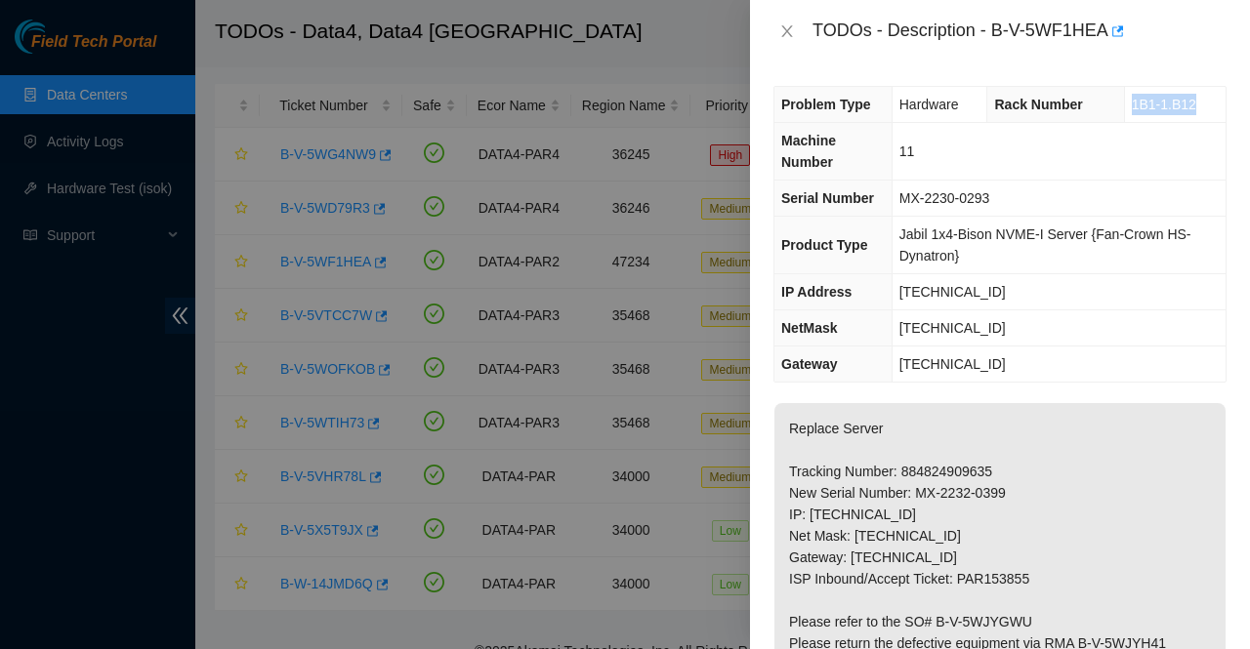
drag, startPoint x: 1122, startPoint y: 106, endPoint x: 1195, endPoint y: 112, distance: 73.5
click at [1195, 112] on td "1B1-1.B12" at bounding box center [1175, 105] width 102 height 36
copy span "1B1-1.B12"
drag, startPoint x: 905, startPoint y: 509, endPoint x: 807, endPoint y: 516, distance: 98.9
click at [807, 516] on p "Replace Server Tracking Number: 884824909635 New Serial Number: MX-2232-0399 IP…" at bounding box center [999, 600] width 451 height 394
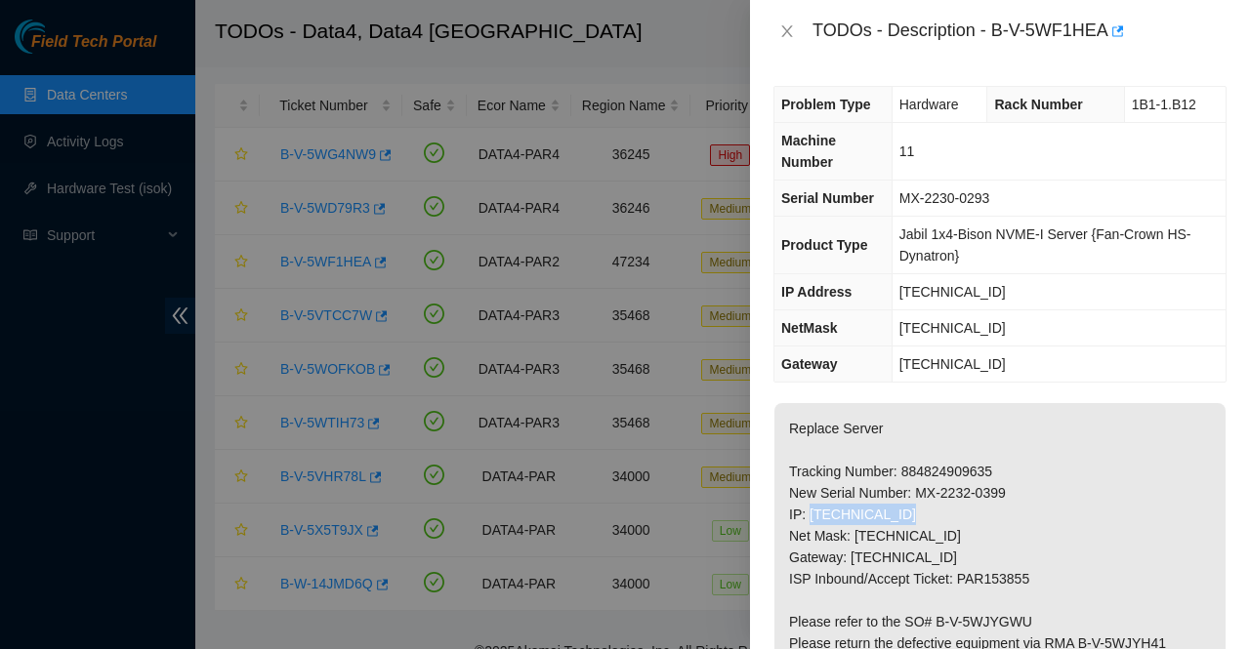
copy p "[TECHNICAL_ID]"
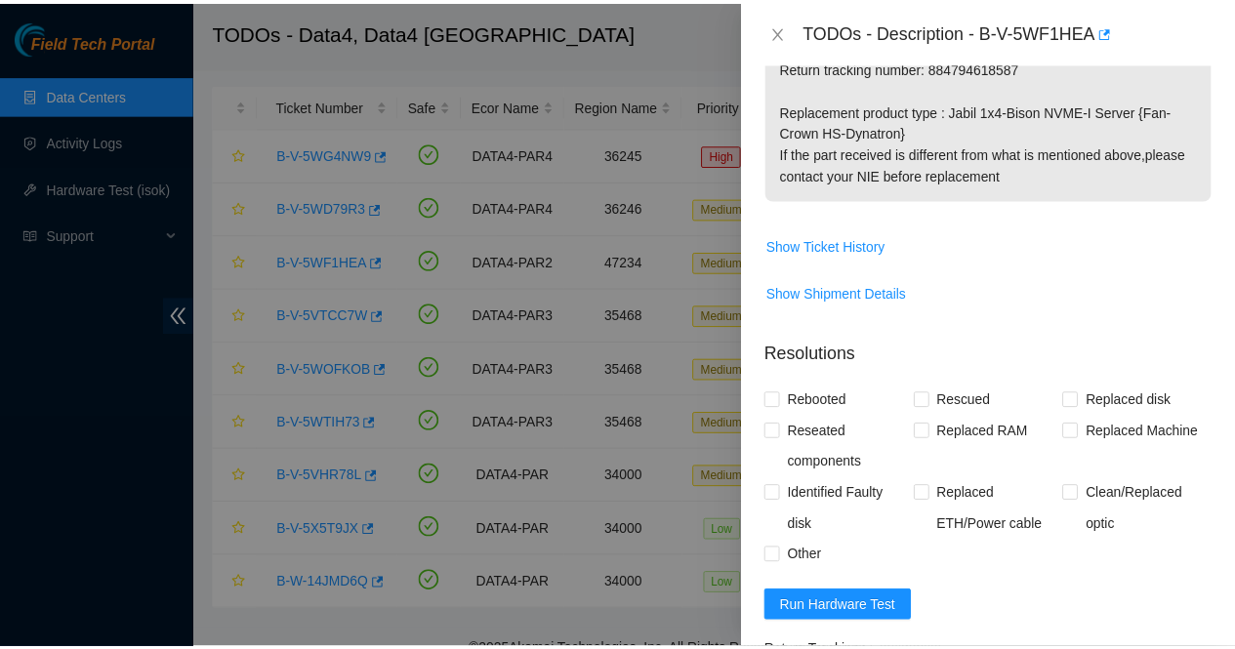
scroll to position [744, 0]
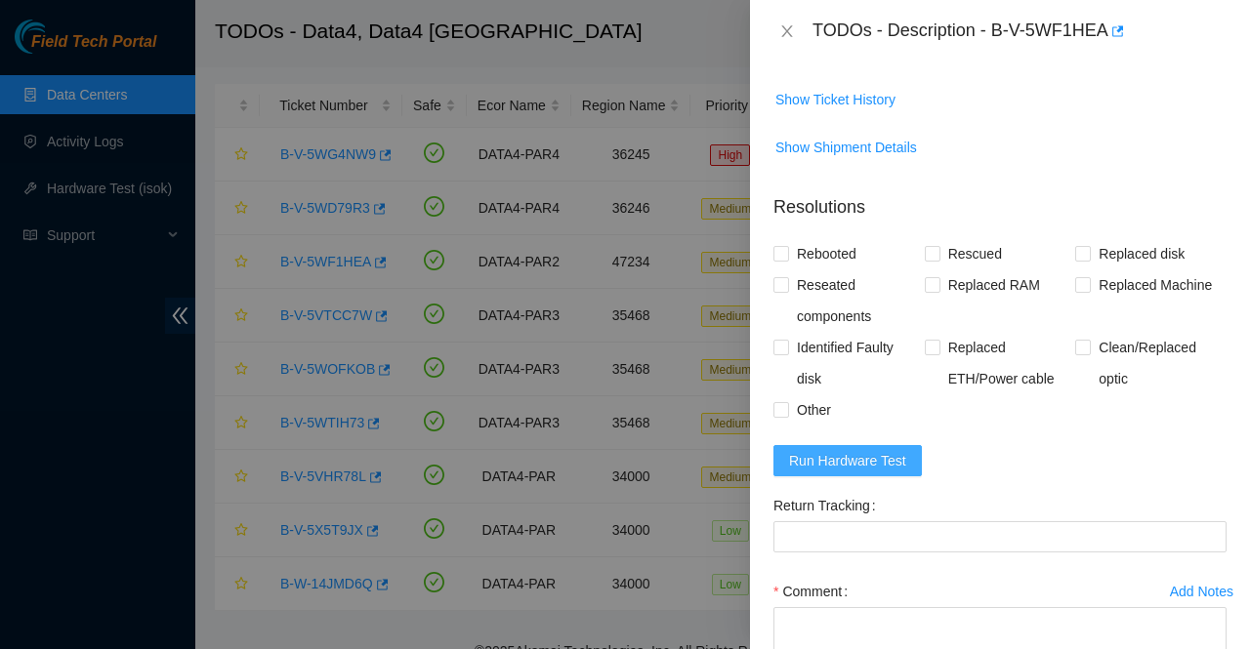
click at [887, 445] on button "Run Hardware Test" at bounding box center [847, 460] width 148 height 31
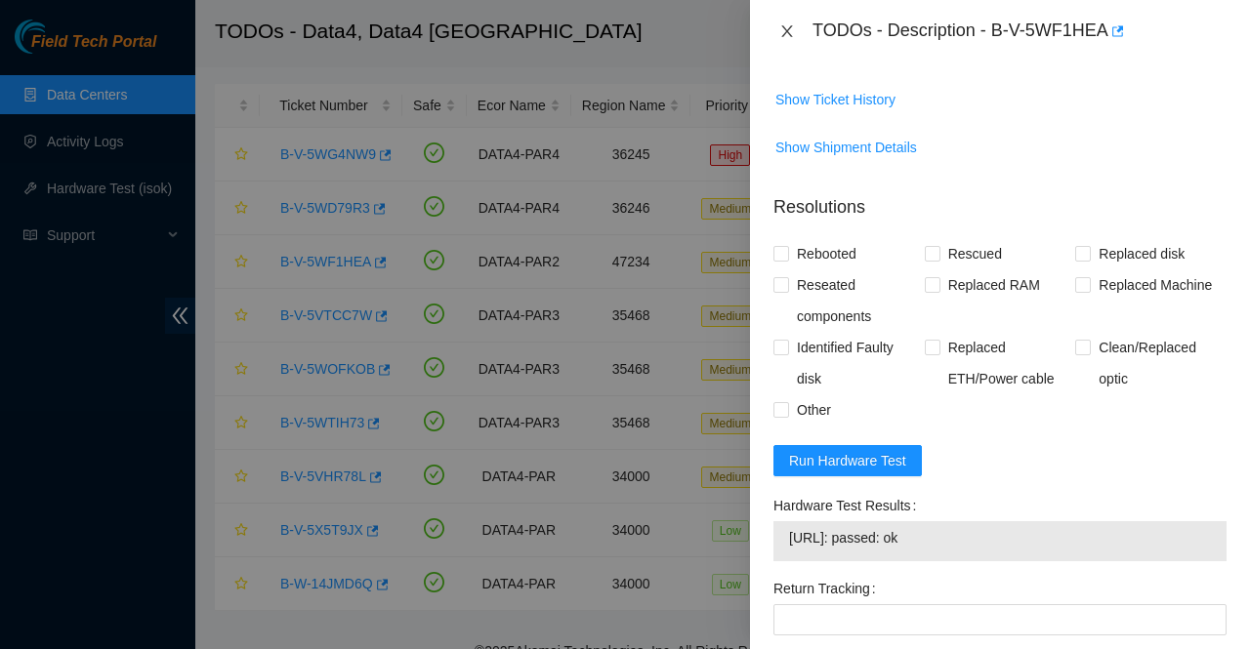
click at [781, 32] on icon "close" at bounding box center [787, 31] width 16 height 16
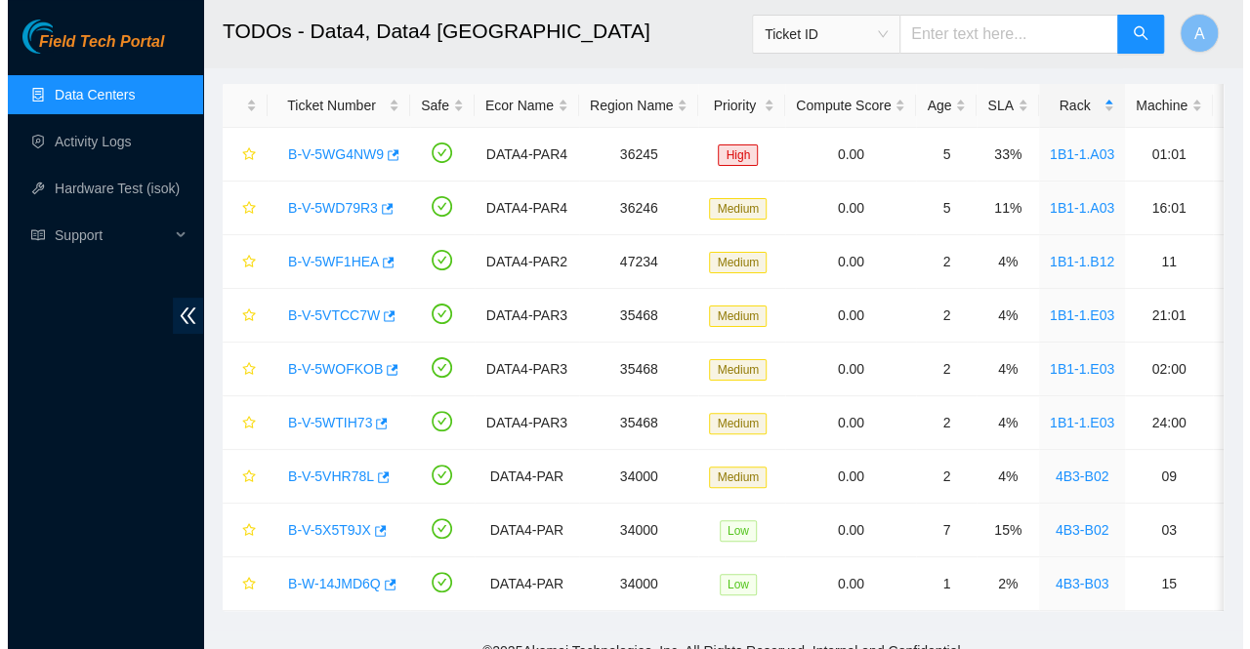
scroll to position [637, 0]
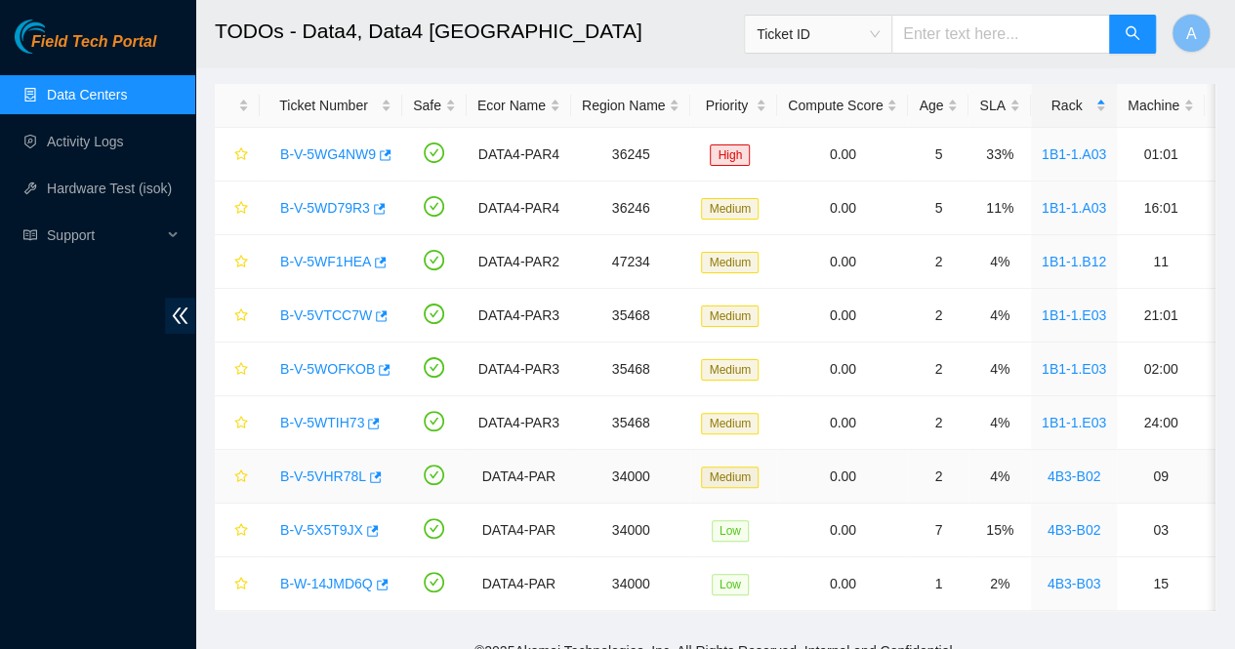
click at [343, 472] on link "B-V-5VHR78L" at bounding box center [323, 477] width 86 height 16
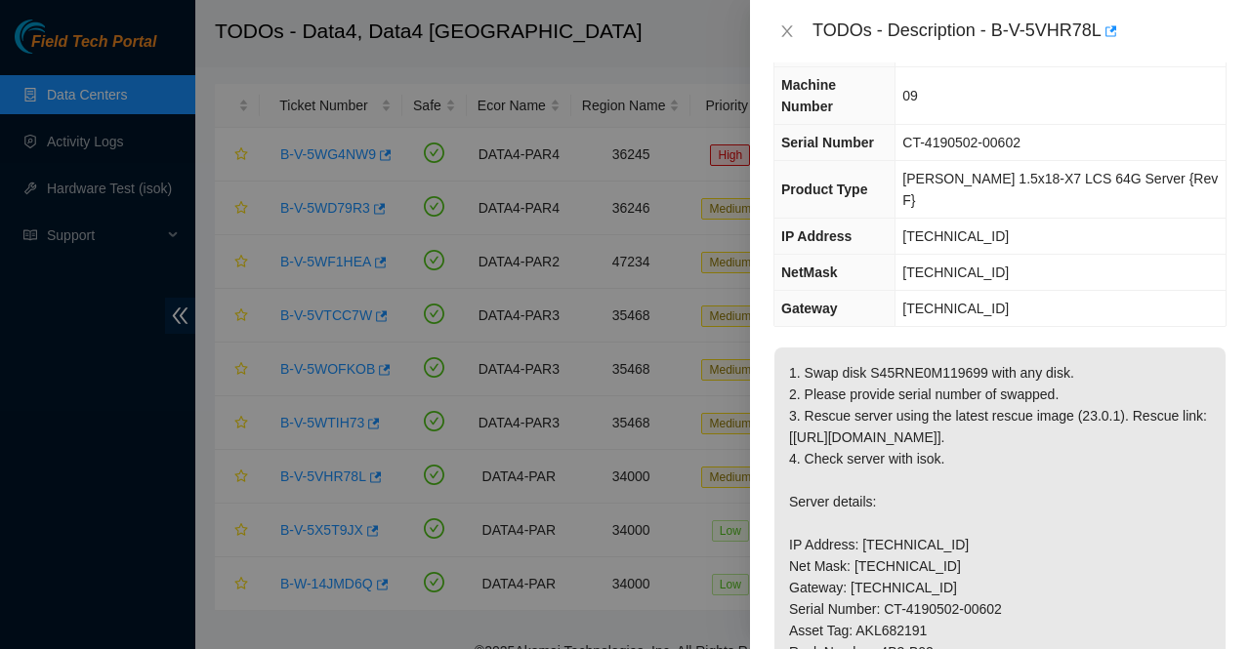
scroll to position [90, 0]
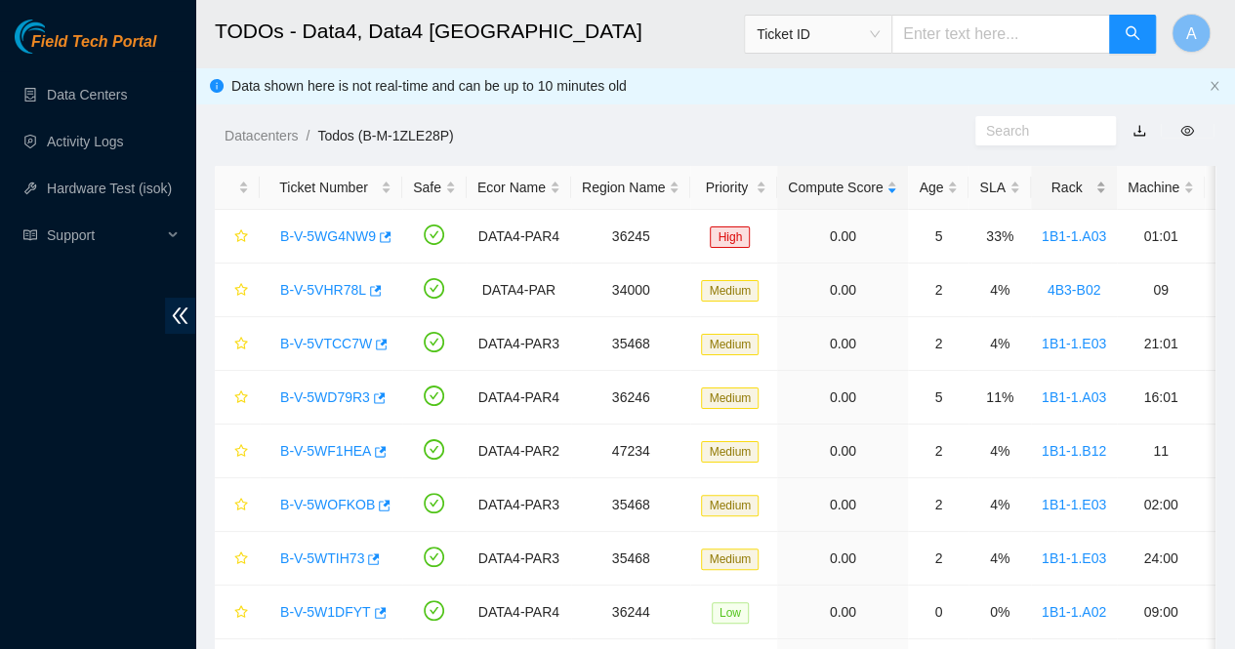
click at [1096, 192] on div "Rack" at bounding box center [1074, 187] width 64 height 21
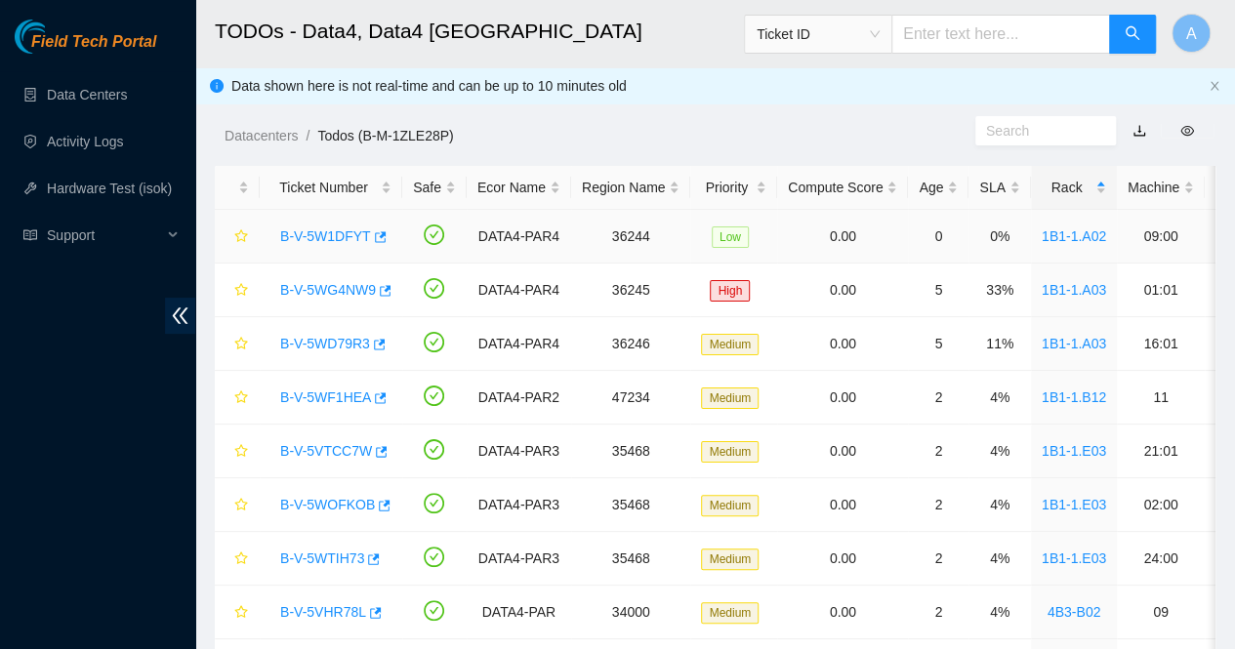
click at [314, 238] on link "B-V-5W1DFYT" at bounding box center [325, 236] width 91 height 16
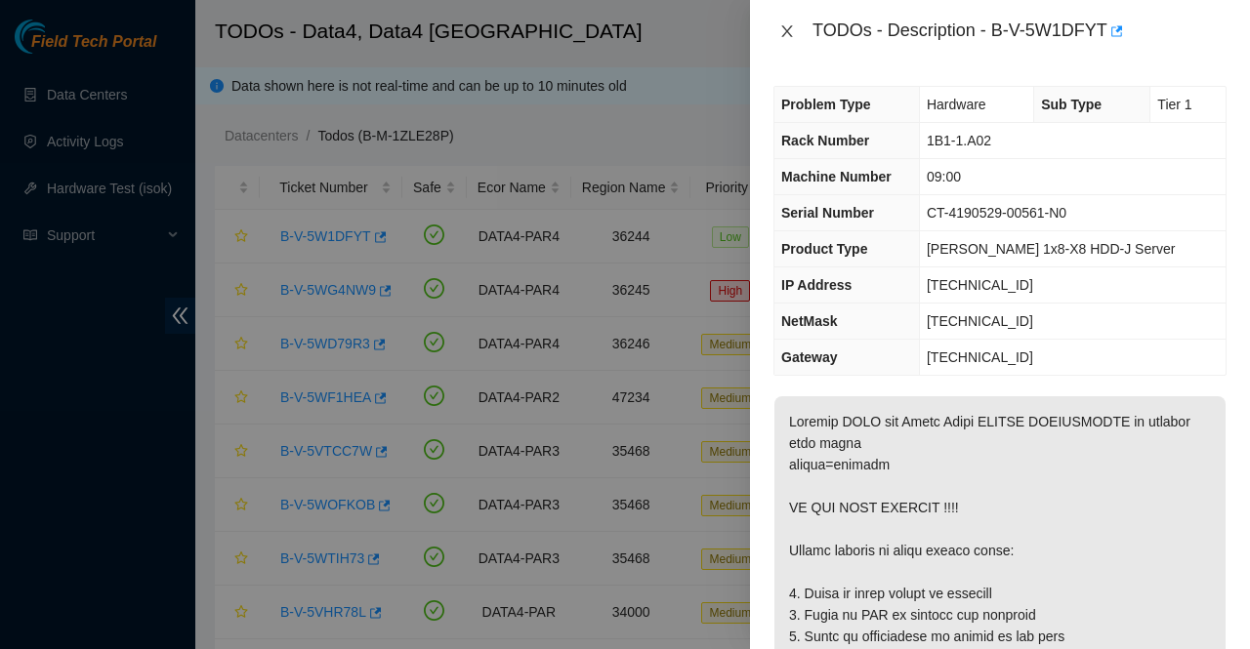
click at [779, 30] on icon "close" at bounding box center [787, 31] width 16 height 16
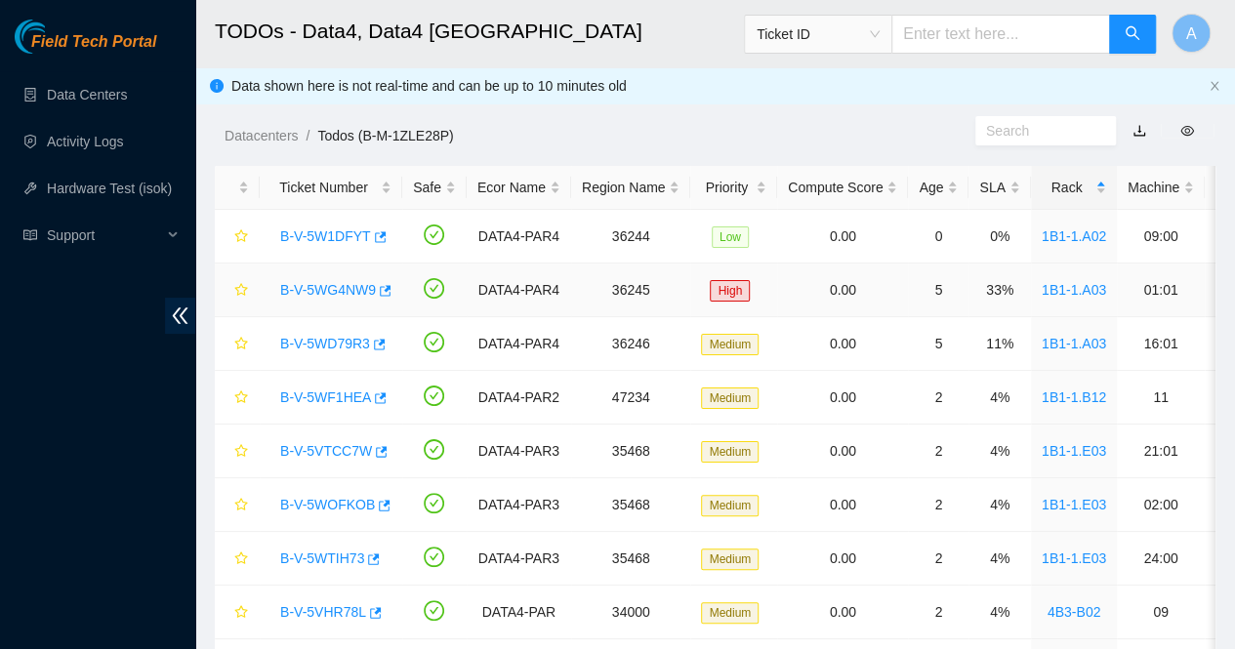
click at [339, 288] on link "B-V-5WG4NW9" at bounding box center [328, 290] width 96 height 16
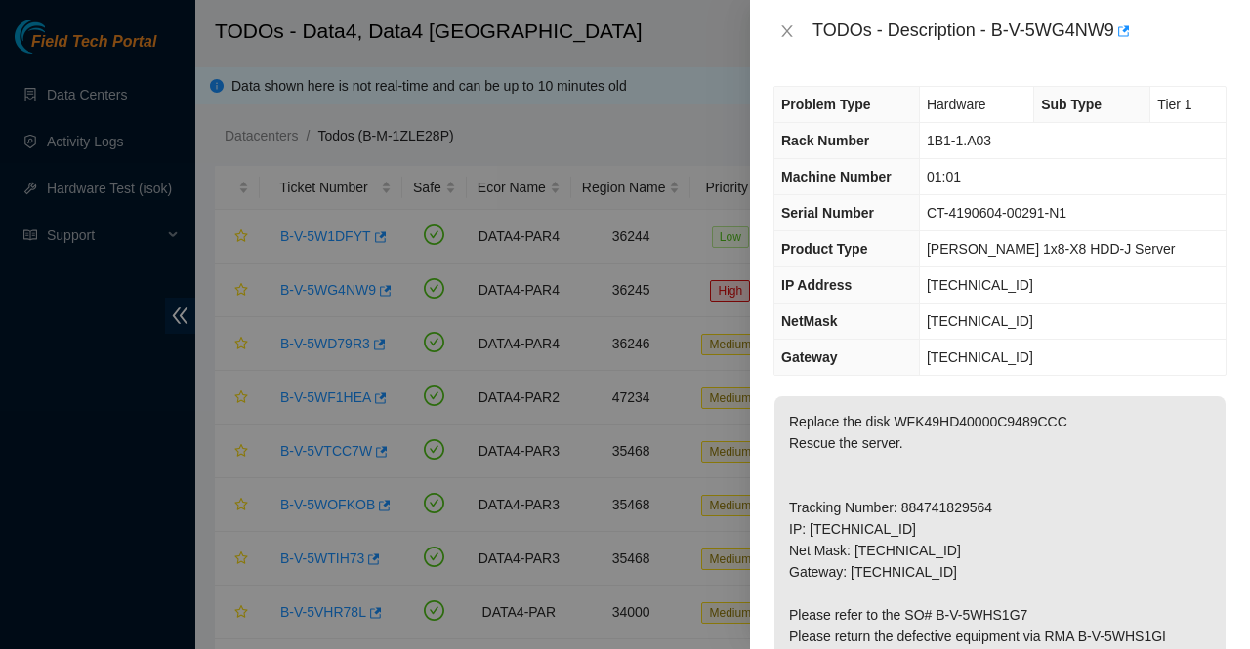
click at [443, 37] on div at bounding box center [625, 324] width 1250 height 649
drag, startPoint x: 994, startPoint y: 34, endPoint x: 1115, endPoint y: 40, distance: 121.2
click at [1115, 40] on div "TODOs - Description - B-V-5WG4NW9" at bounding box center [1019, 31] width 414 height 31
copy div "B-V-5WG4NW9"
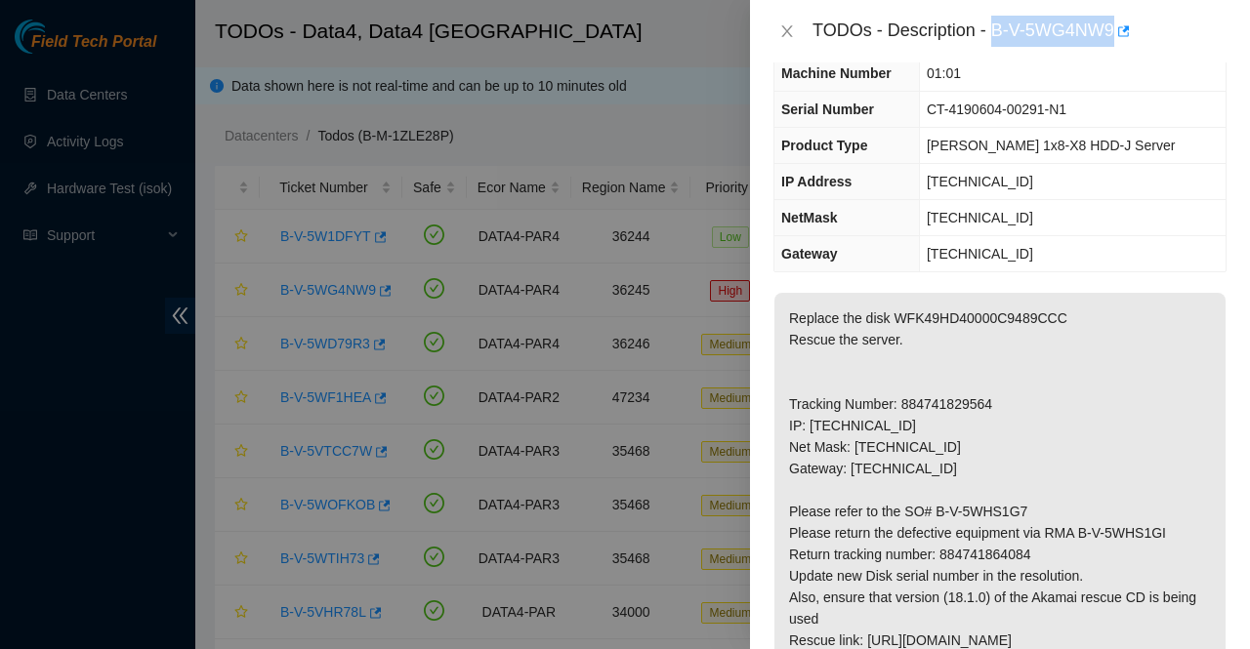
scroll to position [107, 0]
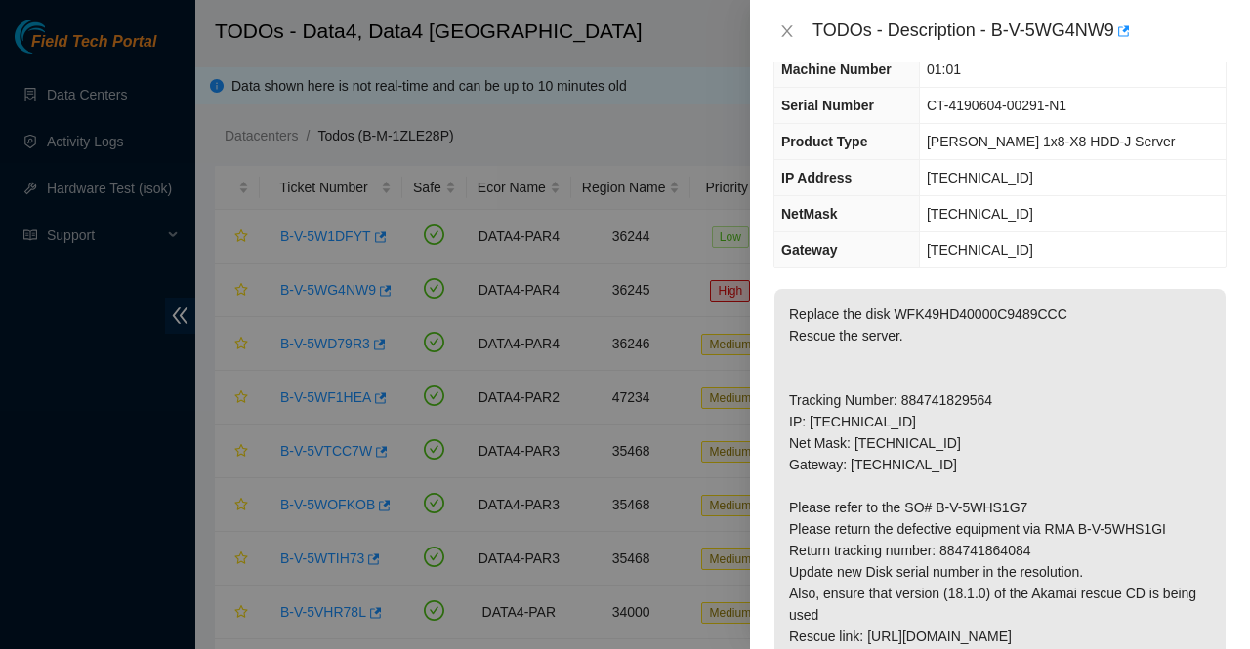
click at [889, 620] on p "Replace the disk WFK49HD40000C9489CCC Rescue the server. Tracking Number: 88474…" at bounding box center [999, 540] width 451 height 502
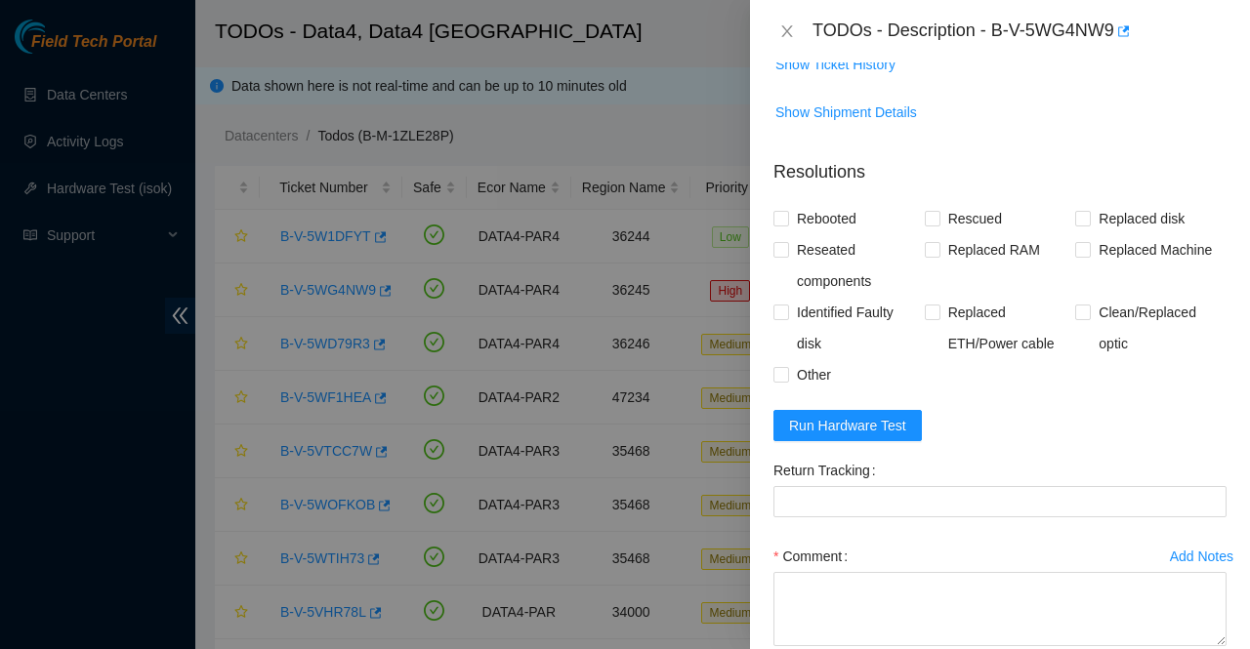
scroll to position [648, 0]
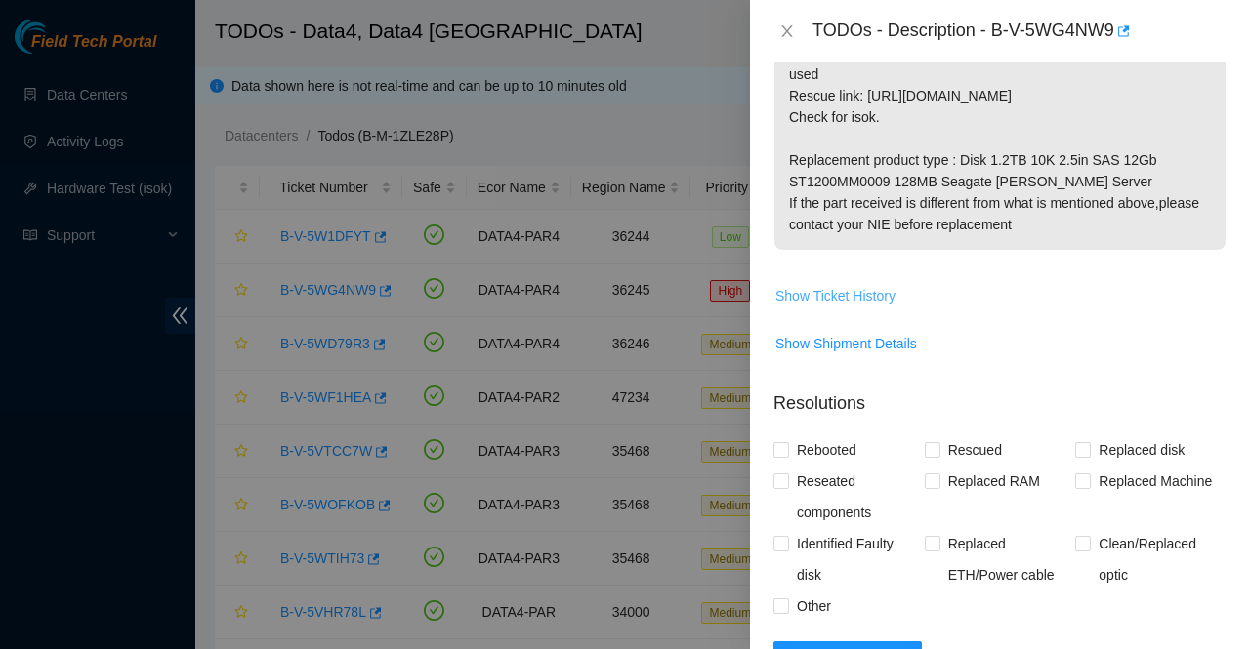
click at [844, 288] on span "Show Ticket History" at bounding box center [835, 295] width 120 height 21
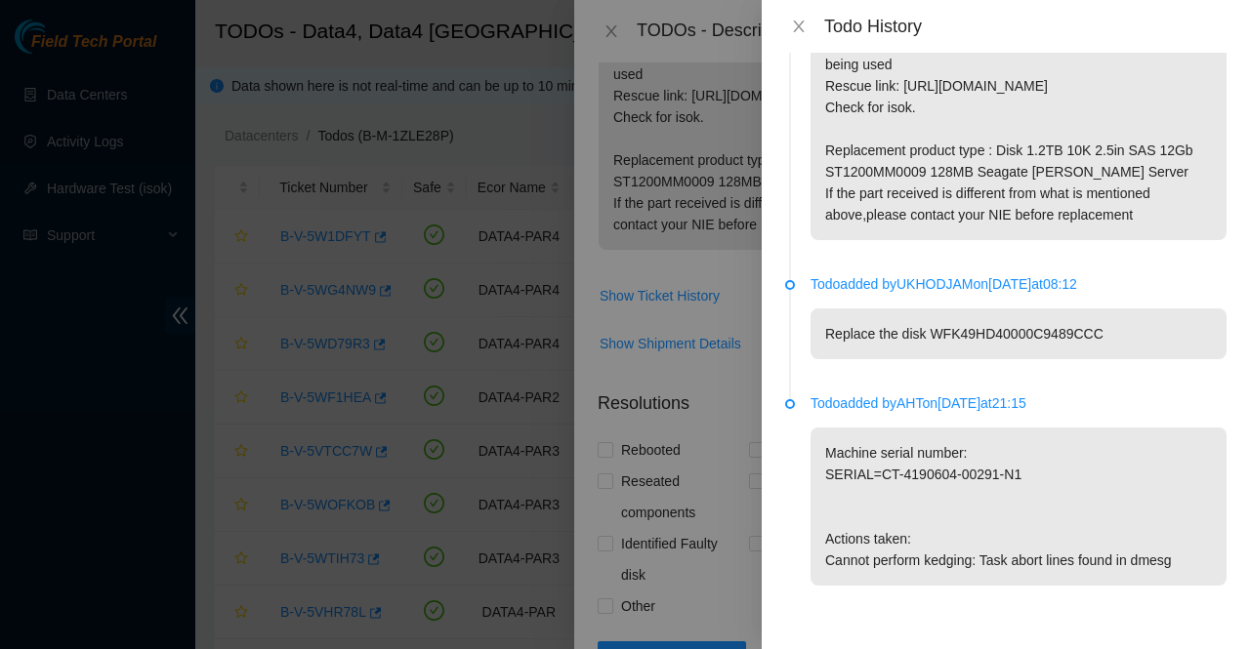
scroll to position [0, 0]
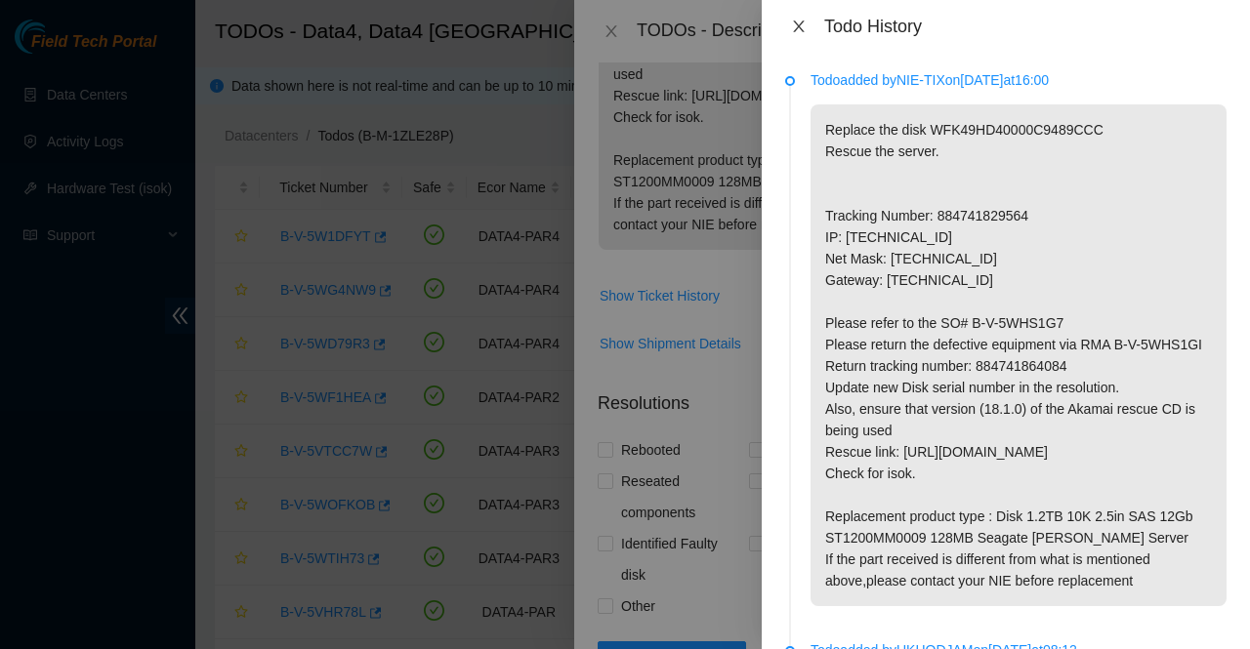
click at [794, 21] on icon "close" at bounding box center [798, 27] width 11 height 12
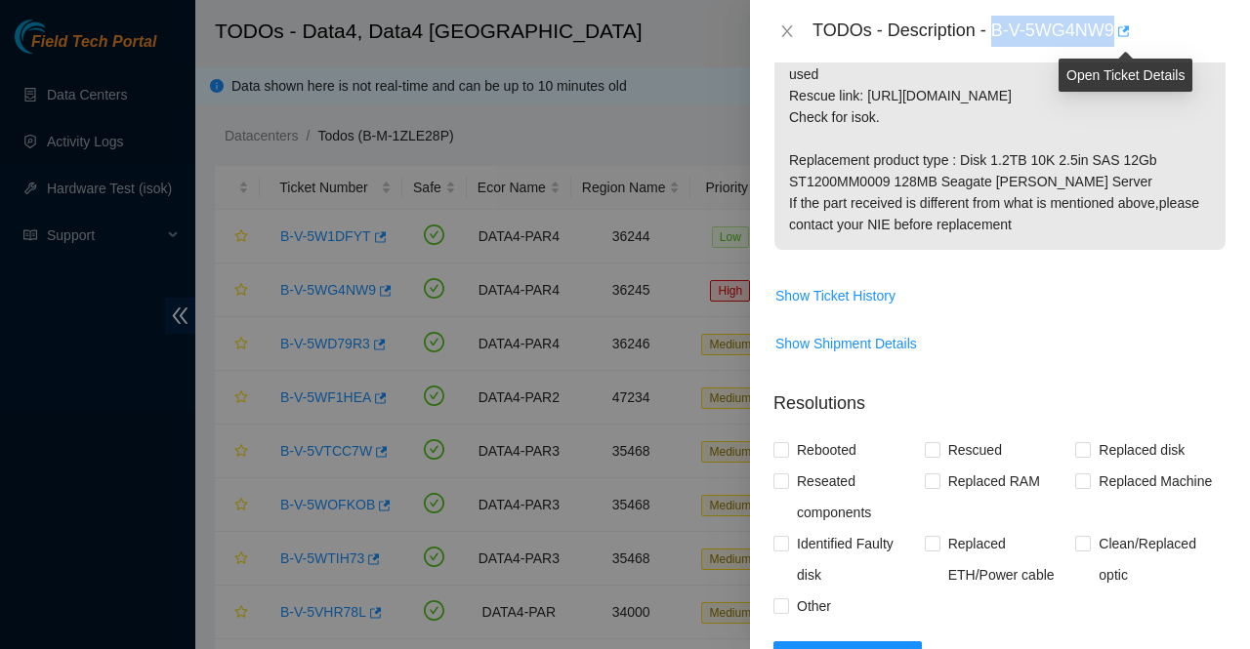
drag, startPoint x: 995, startPoint y: 32, endPoint x: 1117, endPoint y: 40, distance: 122.3
click at [1117, 40] on div "TODOs - Description - B-V-5WG4NW9" at bounding box center [1019, 31] width 414 height 31
copy div "B-V-5WG4NW9"
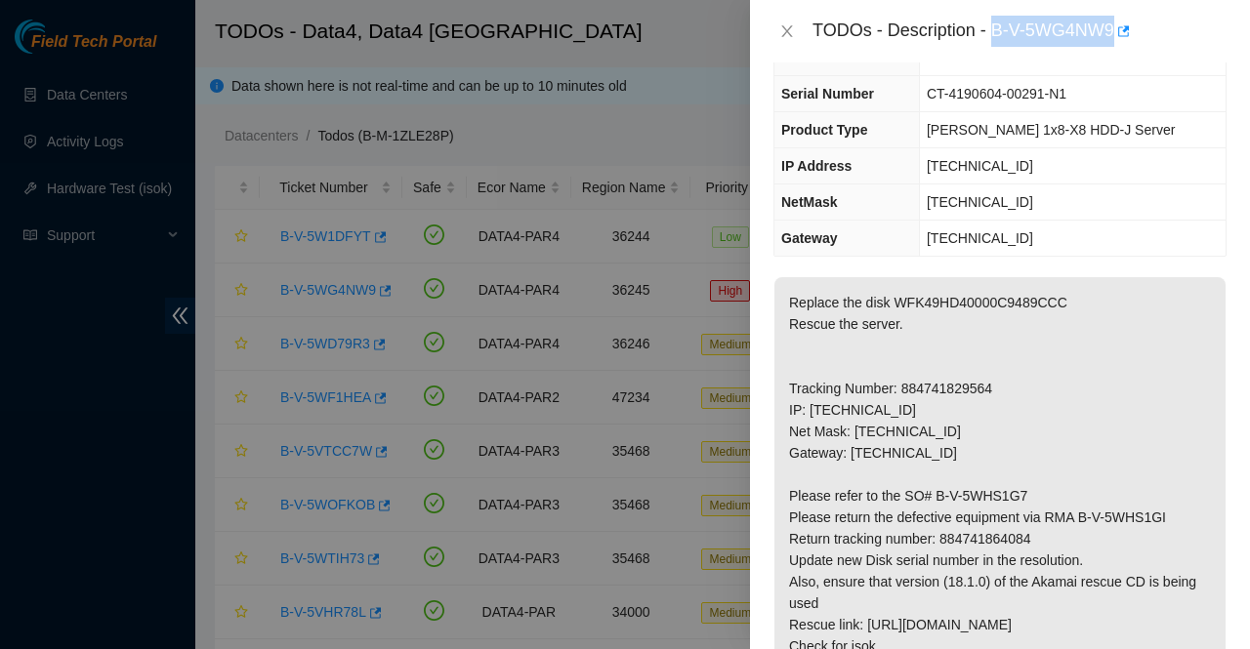
scroll to position [118, 0]
click at [891, 297] on p "Replace the disk WFK49HD40000C9489CCC Rescue the server. Tracking Number: 88474…" at bounding box center [999, 529] width 451 height 502
copy p "WFK49HD40000C9489CCC"
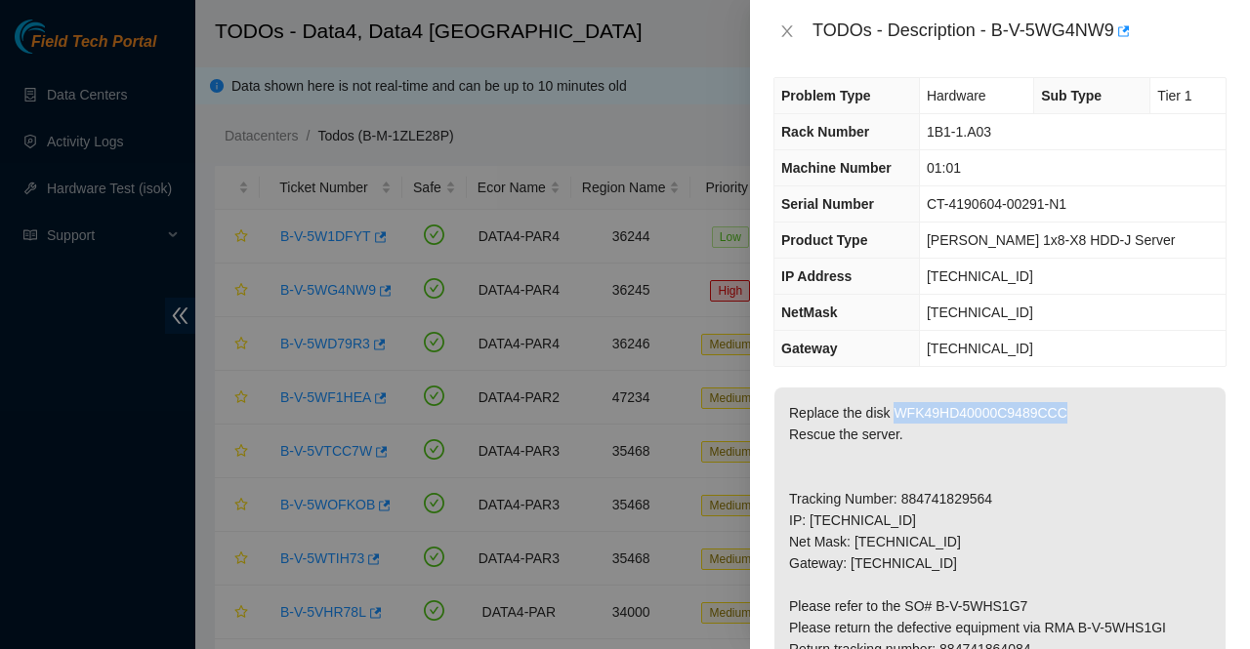
scroll to position [8, 0]
drag, startPoint x: 1104, startPoint y: 207, endPoint x: 943, endPoint y: 212, distance: 161.2
click at [943, 212] on tr "Serial Number CT-4190604-00291-N1" at bounding box center [999, 205] width 451 height 36
copy tr "CT-4190604-00291-N1"
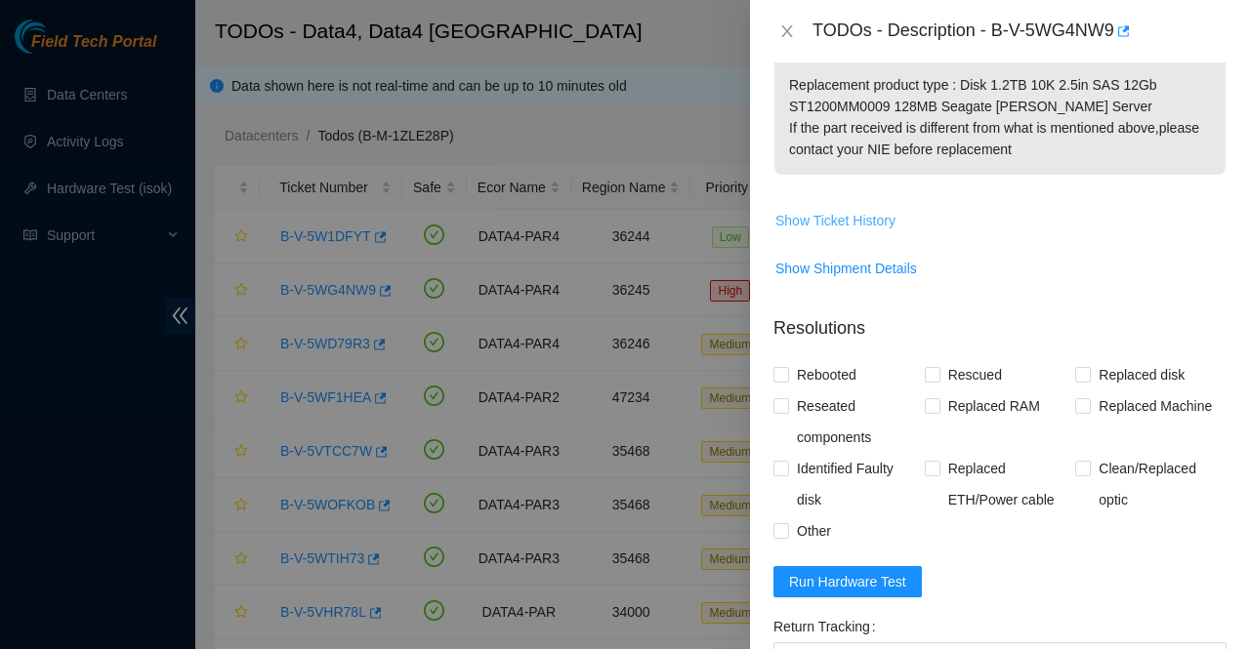
scroll to position [727, 0]
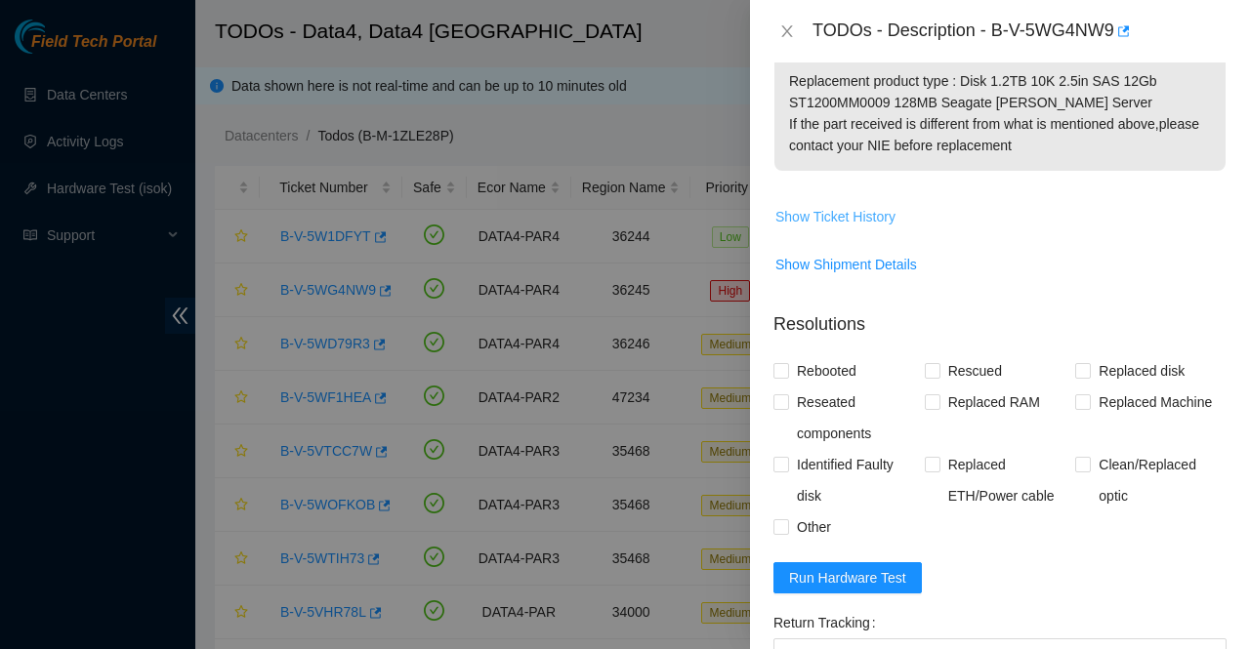
click at [810, 214] on span "Show Ticket History" at bounding box center [835, 216] width 120 height 21
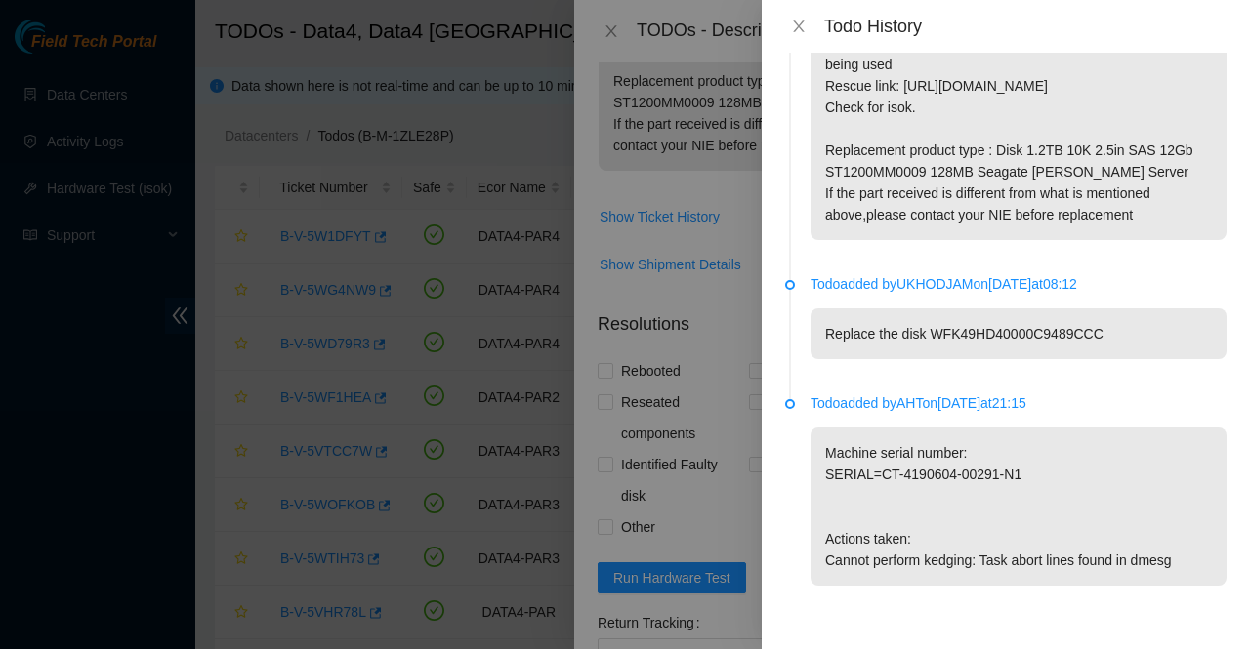
scroll to position [376, 0]
click at [943, 273] on p "Todo added by UKHODJAM on 2025-09-26 at 08:12" at bounding box center [1018, 283] width 416 height 21
copy p "UKHODJAM"
click at [793, 26] on icon "close" at bounding box center [799, 27] width 16 height 16
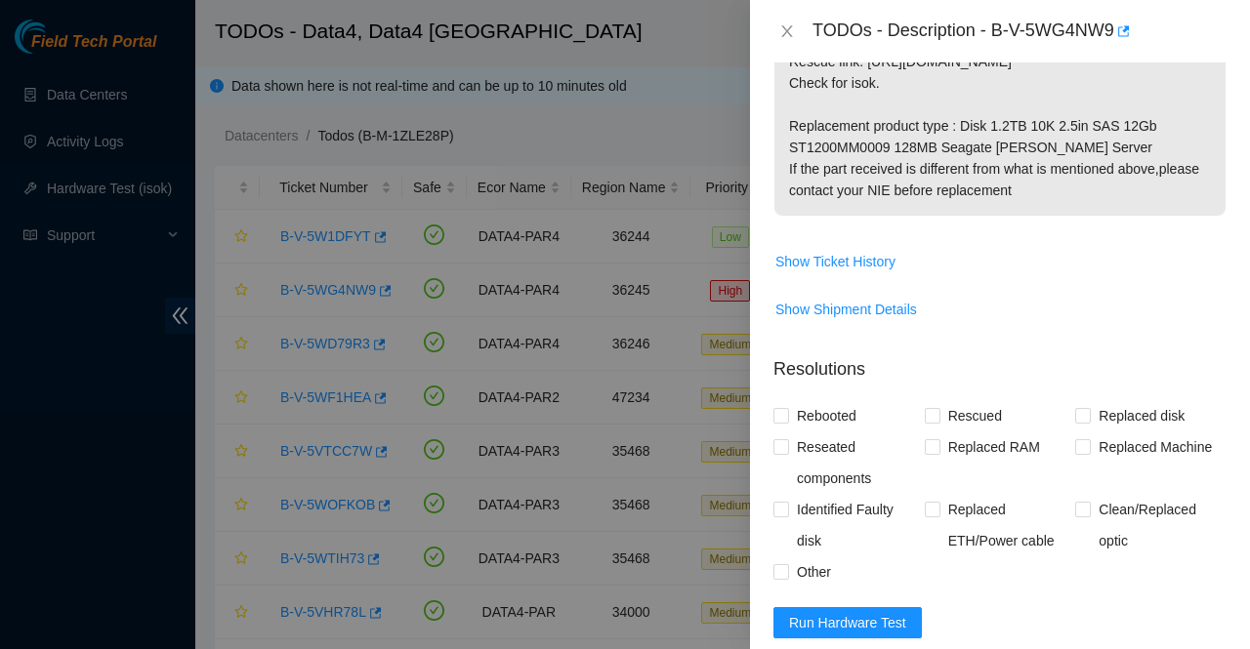
scroll to position [779, 0]
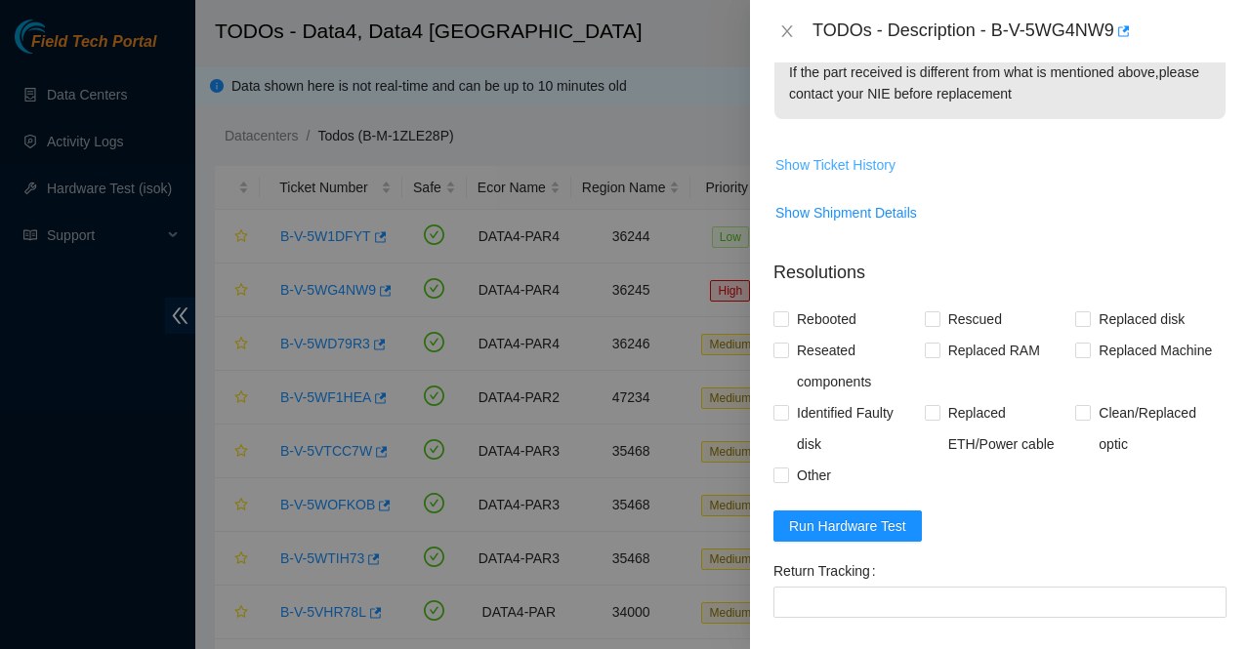
click at [840, 163] on span "Show Ticket History" at bounding box center [835, 164] width 120 height 21
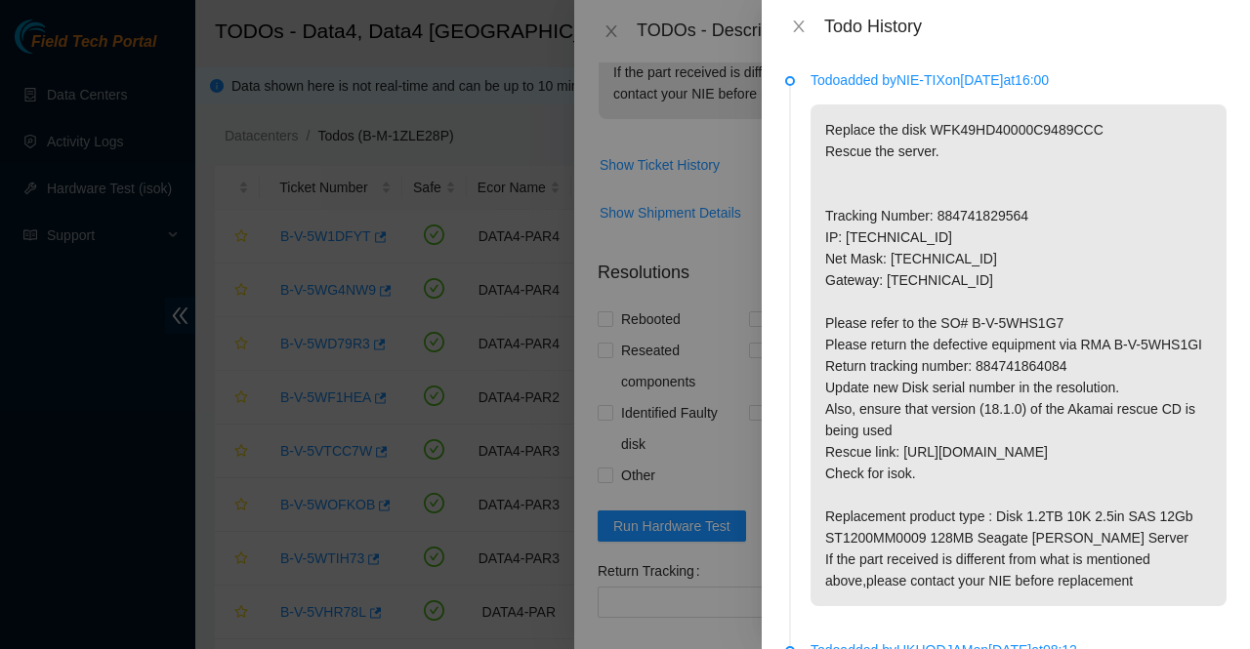
scroll to position [387, 0]
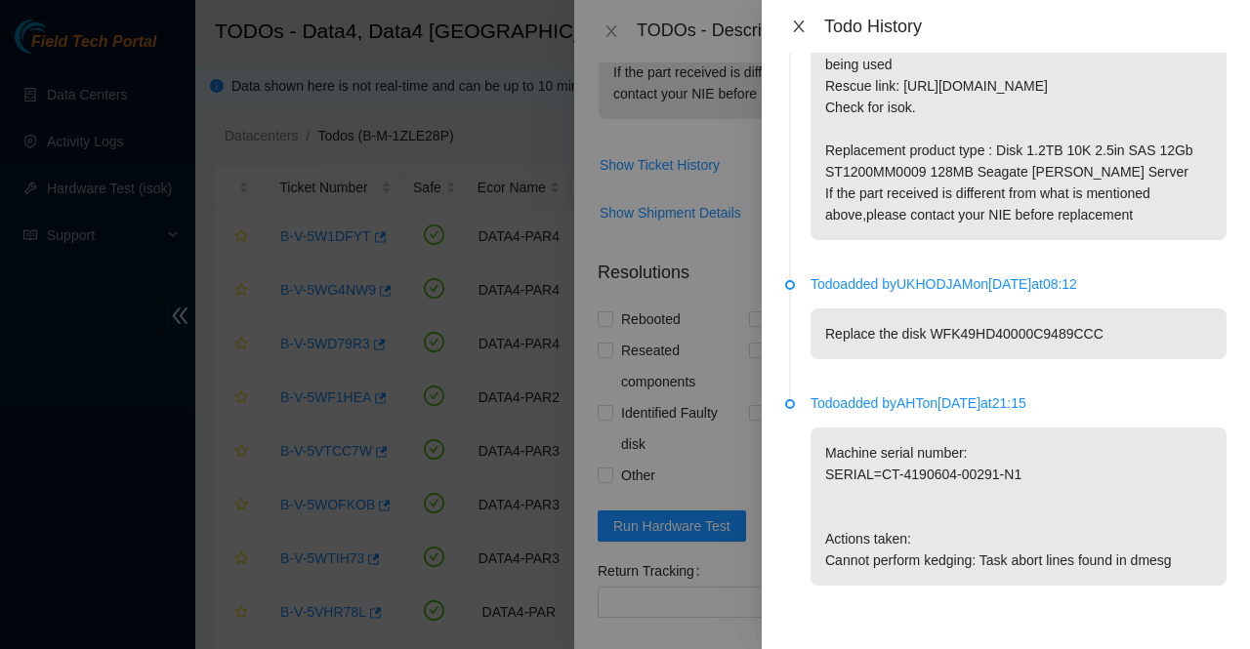
click at [799, 28] on icon "close" at bounding box center [799, 27] width 16 height 16
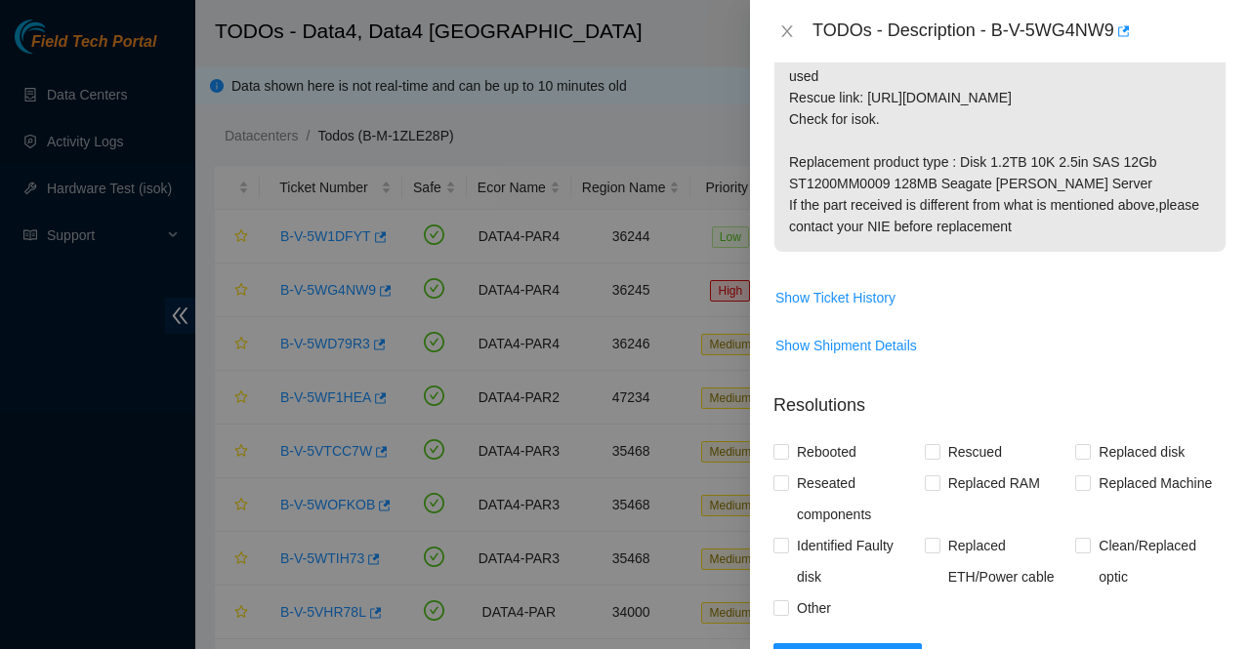
scroll to position [986, 0]
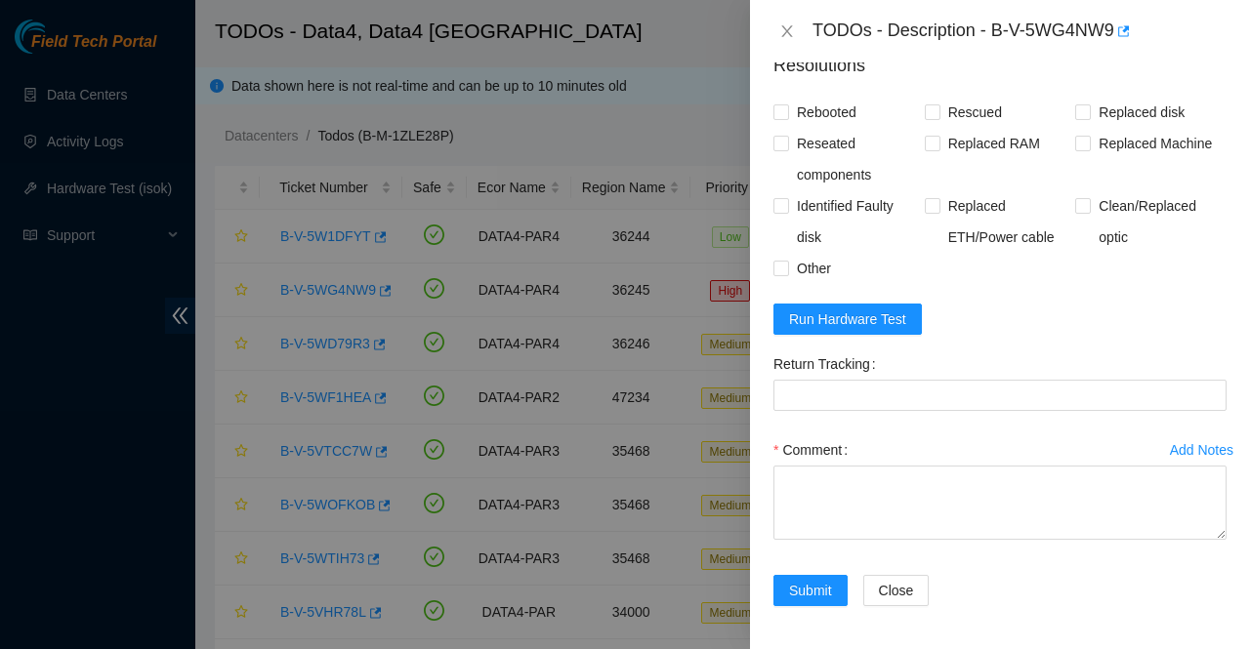
click at [962, 539] on div "Comment" at bounding box center [999, 493] width 453 height 117
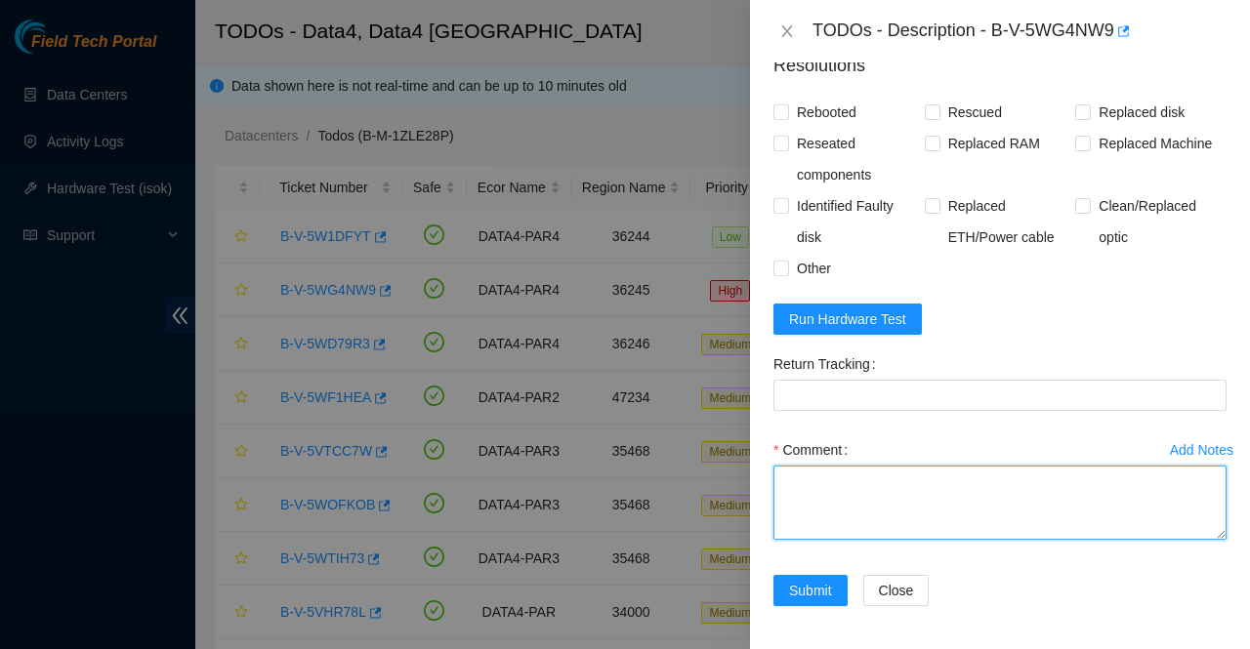
click at [959, 518] on textarea "Comment" at bounding box center [999, 503] width 453 height 74
paste textarea "Called AKAMAI NOCC verified the server and drives couldn't find the drive in th…"
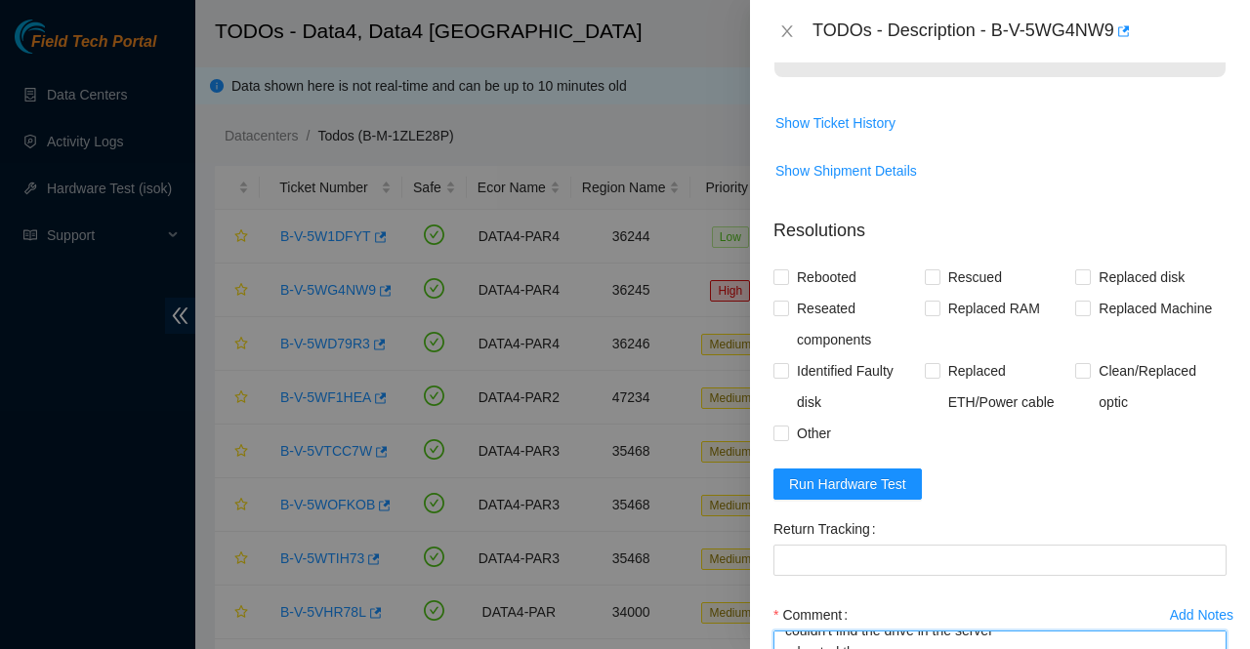
scroll to position [804, 0]
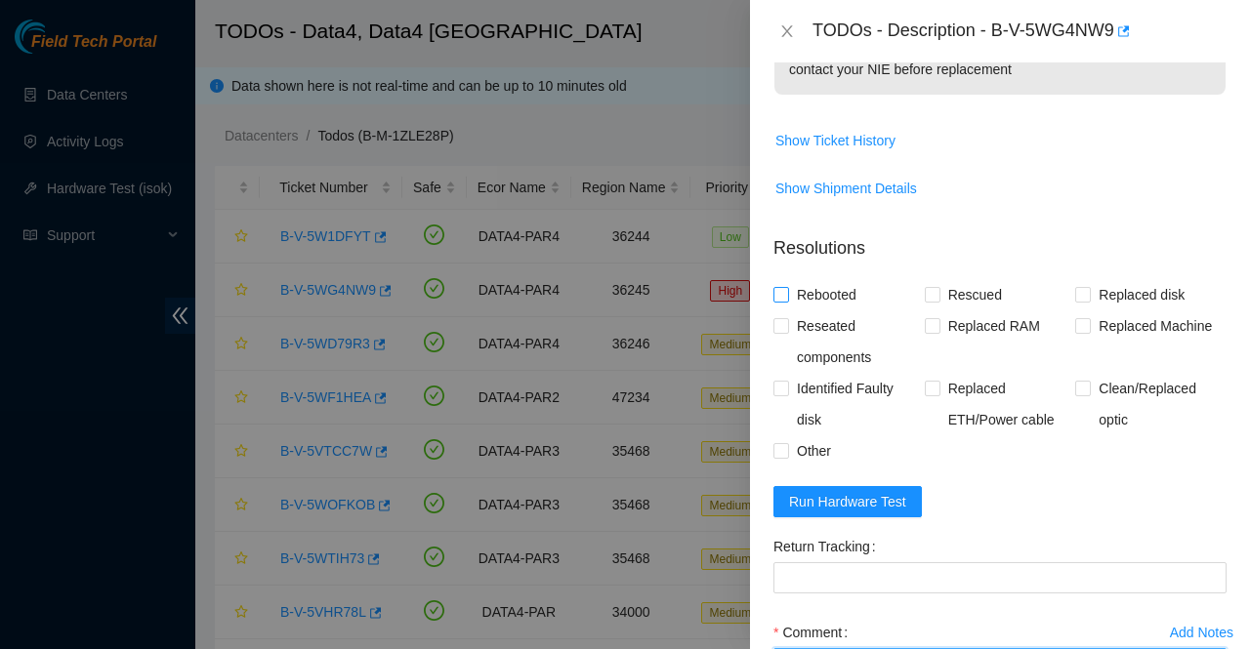
type textarea "Called AKAMAI NOCC verified the server and drives couldn't find the drive in th…"
click at [777, 291] on input "Rebooted" at bounding box center [780, 294] width 14 height 14
checkbox input "true"
click at [789, 456] on span "Other" at bounding box center [814, 450] width 50 height 31
click at [787, 456] on input "Other" at bounding box center [780, 450] width 14 height 14
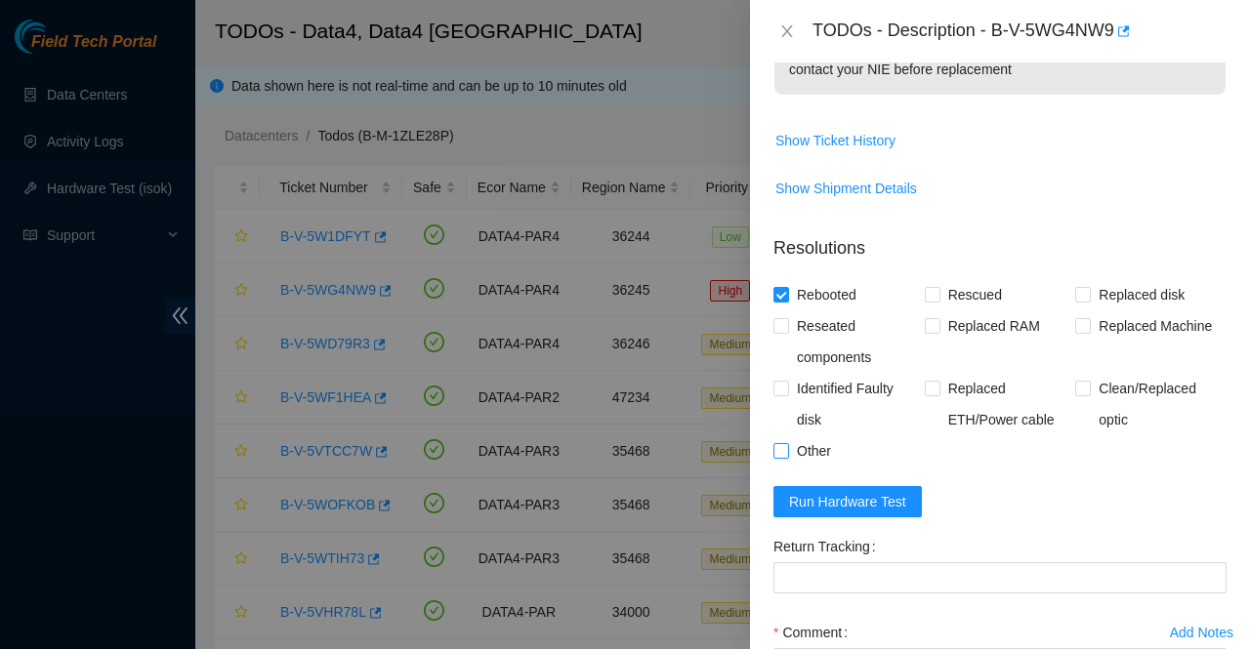
checkbox input "true"
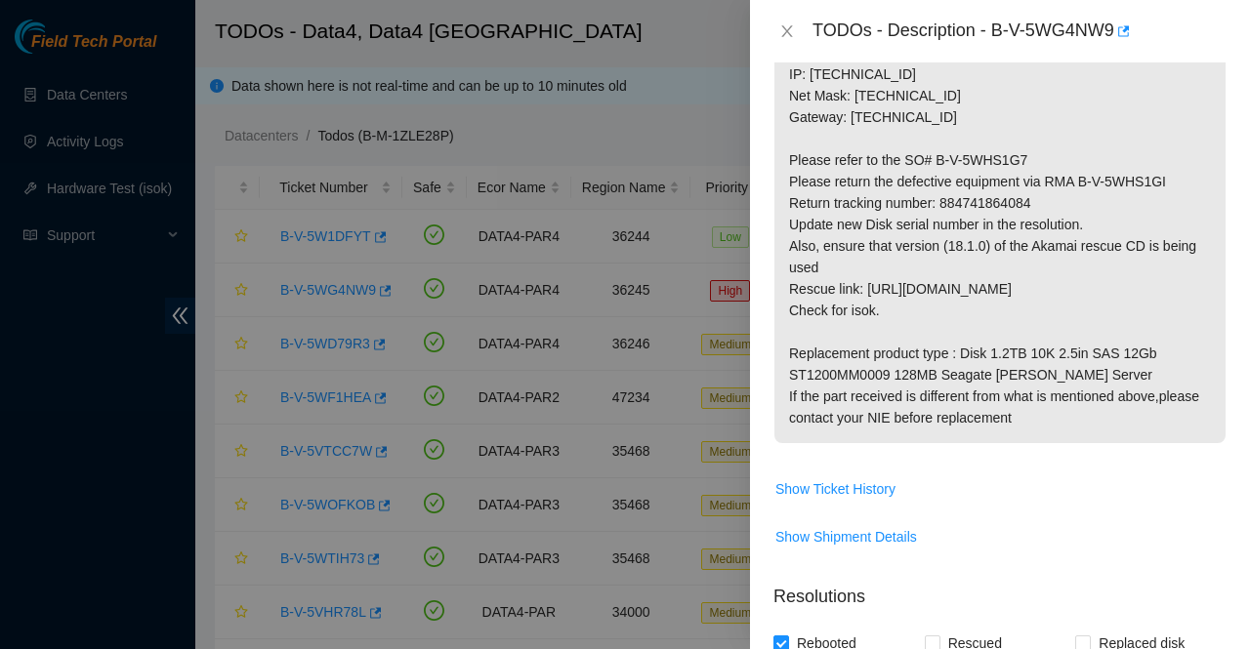
scroll to position [434, 0]
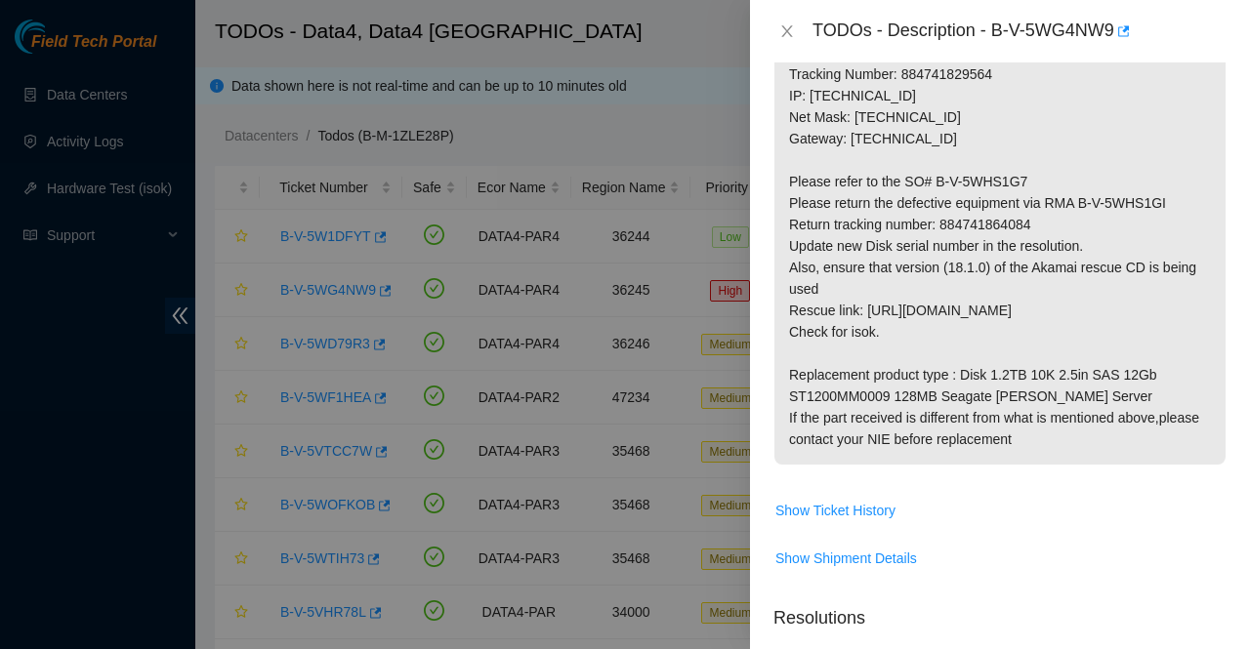
click at [990, 223] on p "Replace the disk WFK49HD40000C9489CCC Rescue the server. Tracking Number: 88474…" at bounding box center [999, 214] width 451 height 502
copy p "884741864084"
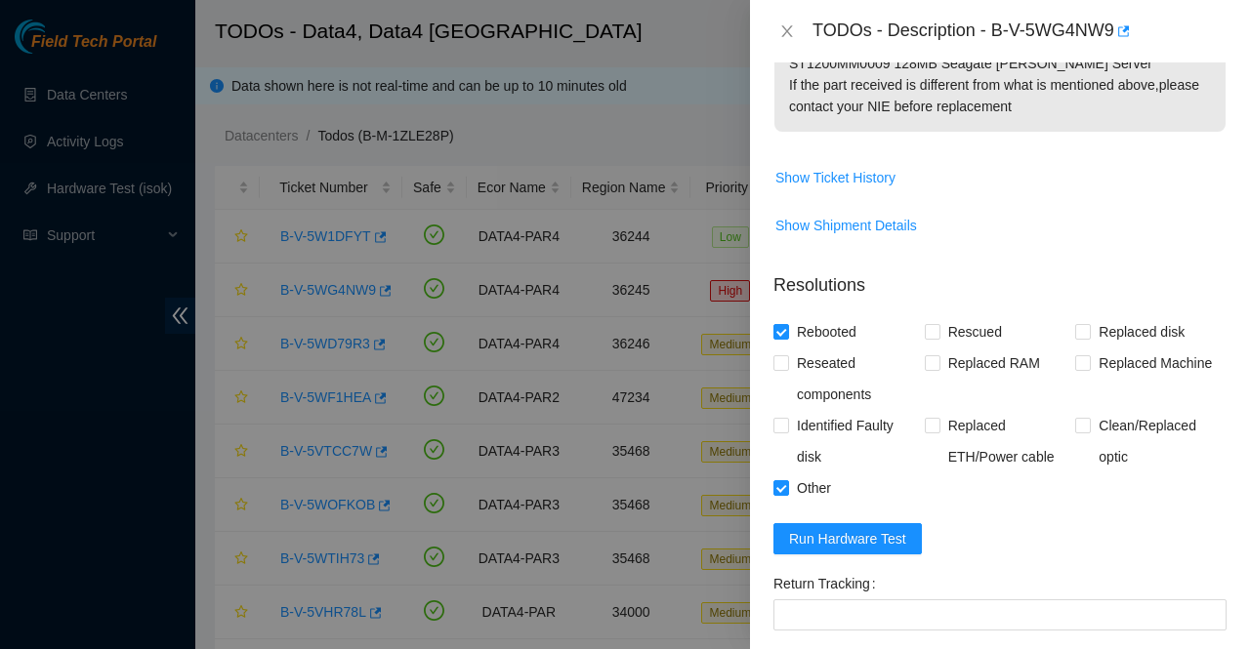
scroll to position [986, 0]
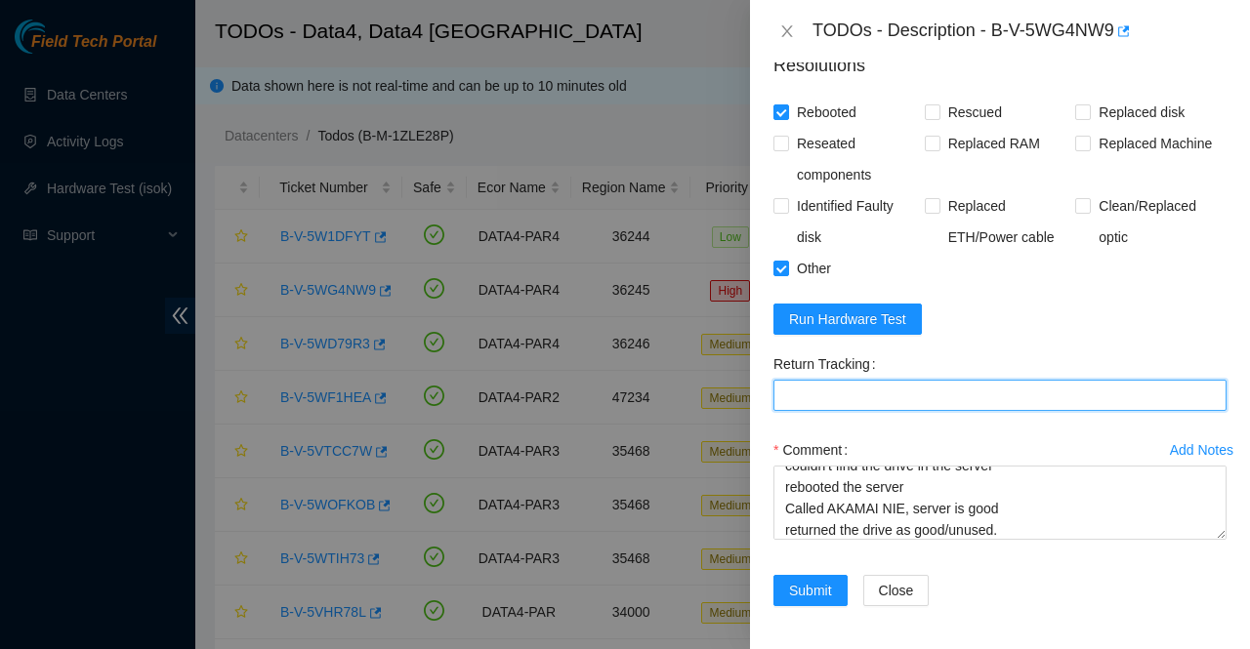
click at [849, 386] on Tracking "Return Tracking" at bounding box center [999, 395] width 453 height 31
paste Tracking "884741864084"
type Tracking "884741864084"
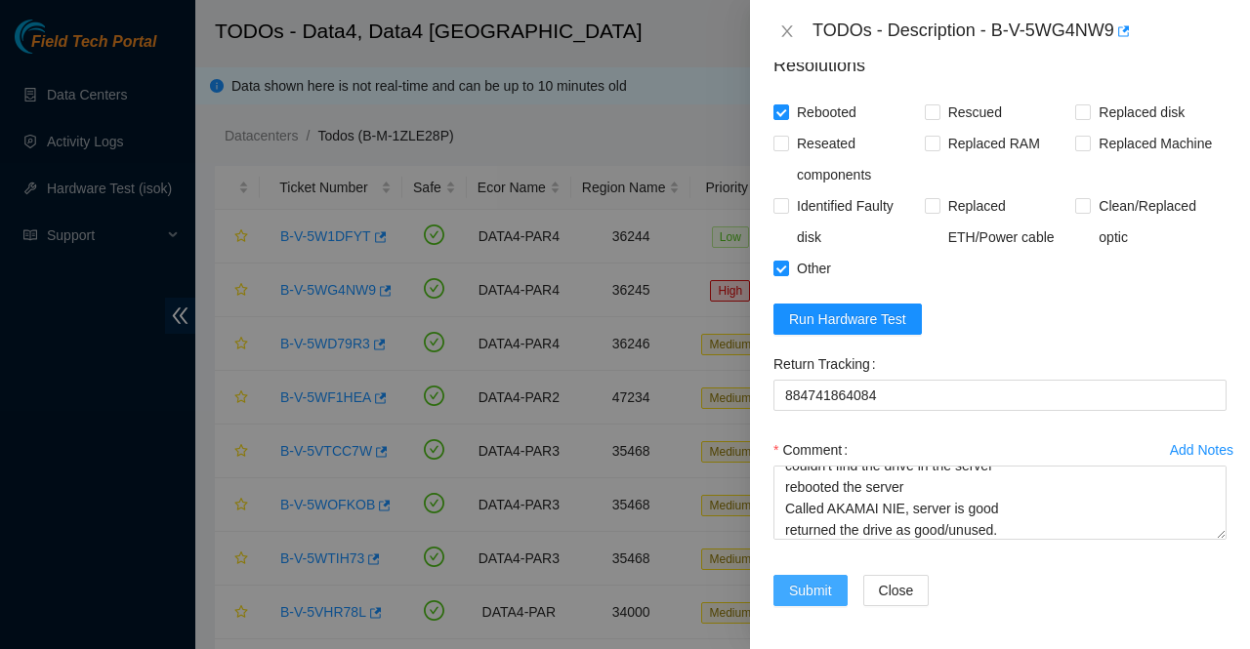
click at [808, 580] on span "Submit" at bounding box center [810, 590] width 43 height 21
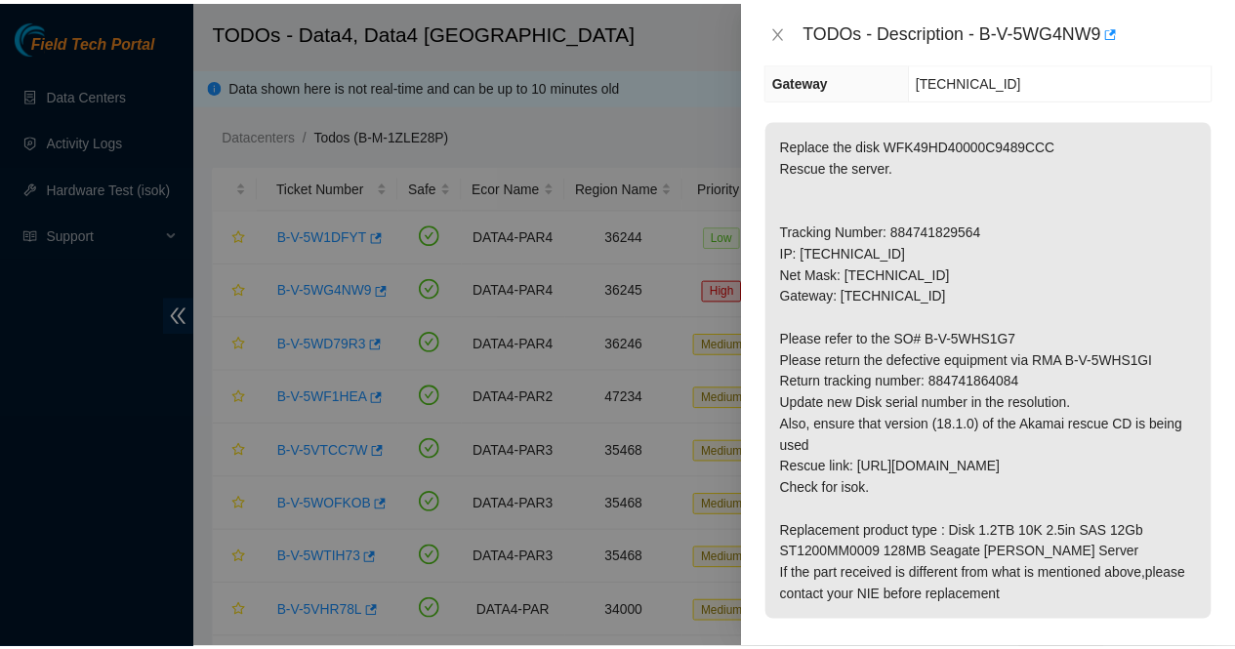
scroll to position [275, 0]
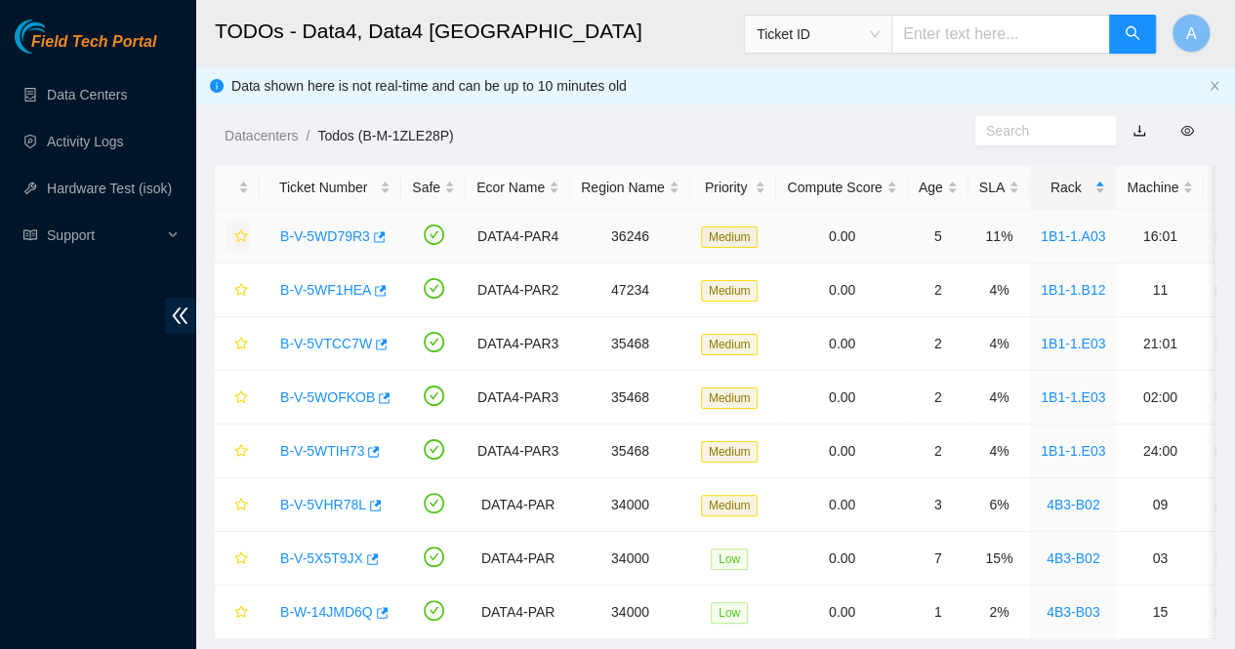
click at [242, 235] on icon "star" at bounding box center [241, 236] width 14 height 14
click at [242, 343] on icon "star" at bounding box center [241, 344] width 14 height 14
click at [1096, 185] on div "Rack" at bounding box center [1073, 187] width 64 height 21
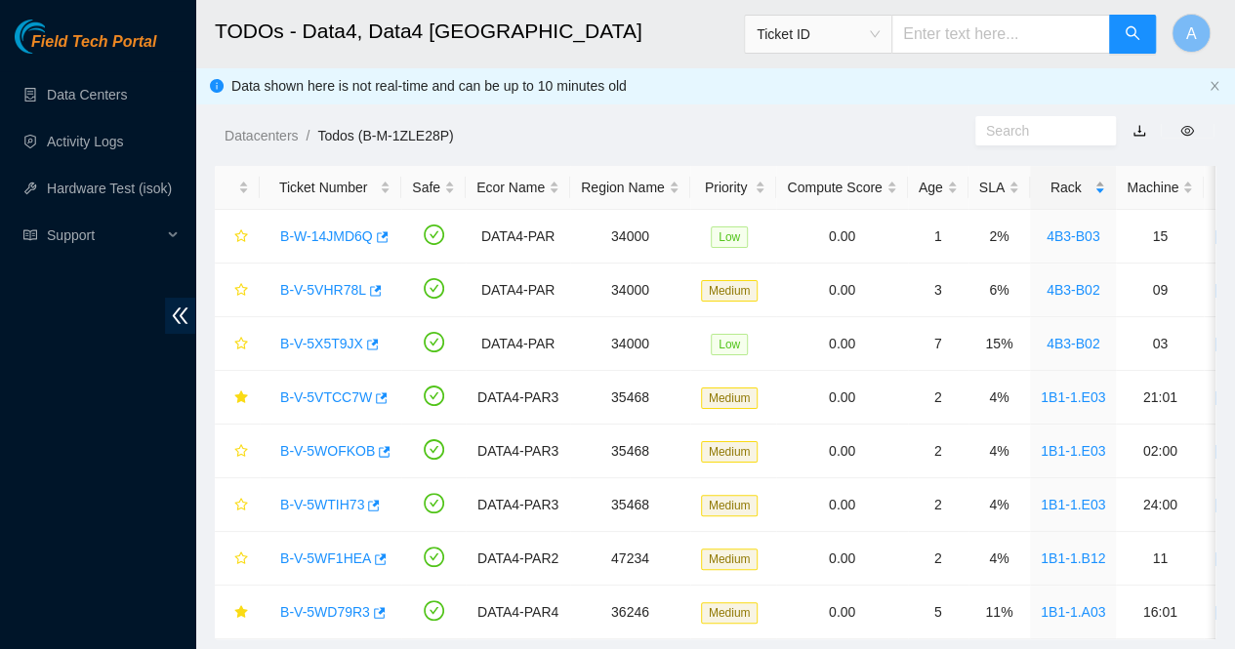
click at [1096, 185] on div "Rack" at bounding box center [1073, 187] width 64 height 21
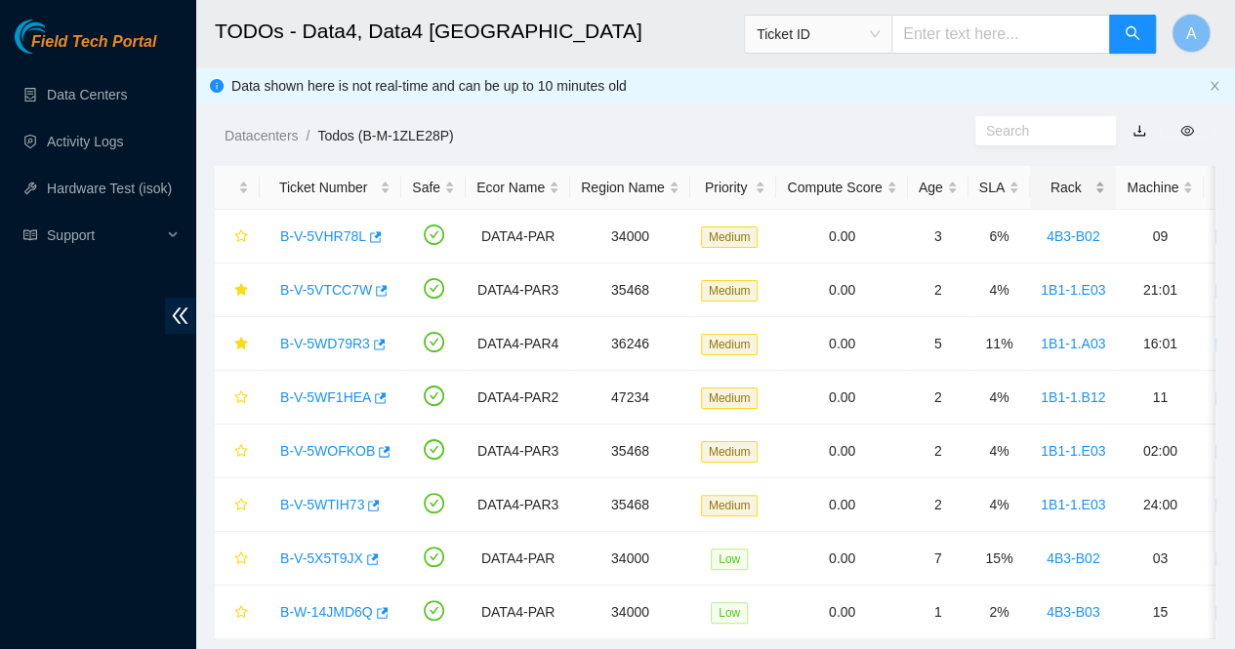
click at [1096, 185] on div "Rack" at bounding box center [1073, 187] width 64 height 21
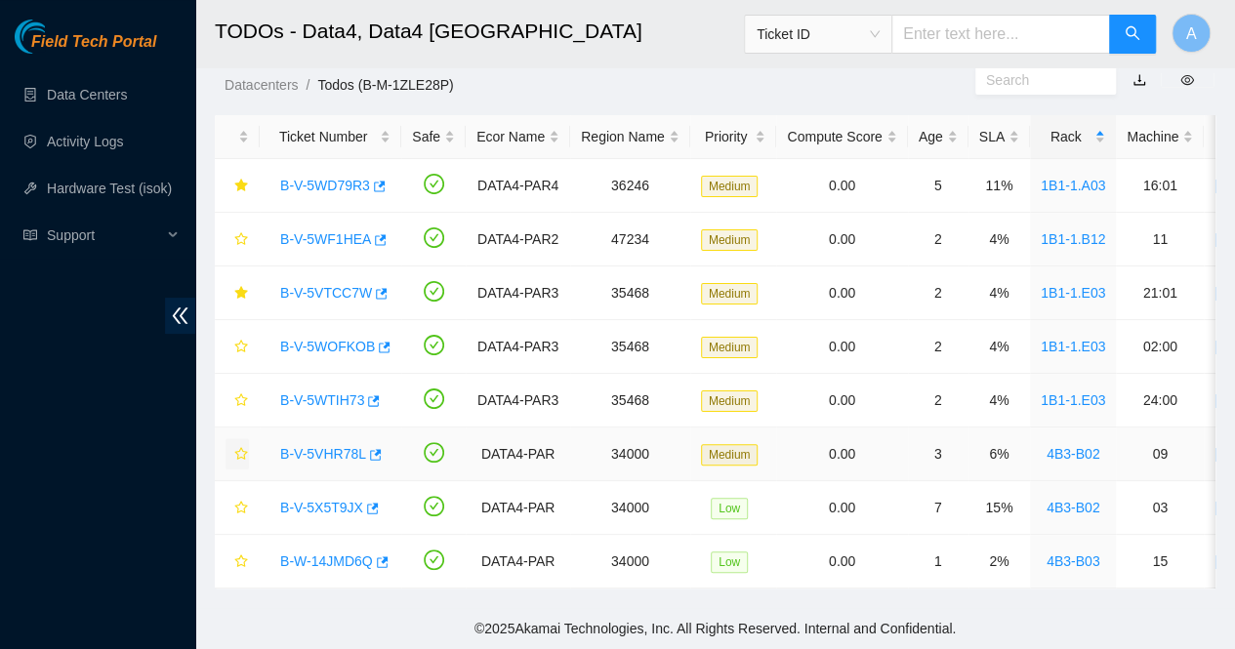
click at [244, 447] on icon "star" at bounding box center [240, 453] width 13 height 13
click at [240, 501] on icon "star" at bounding box center [241, 508] width 14 height 14
click at [244, 555] on icon "star" at bounding box center [240, 561] width 13 height 13
click at [328, 231] on link "B-V-5WF1HEA" at bounding box center [325, 239] width 91 height 16
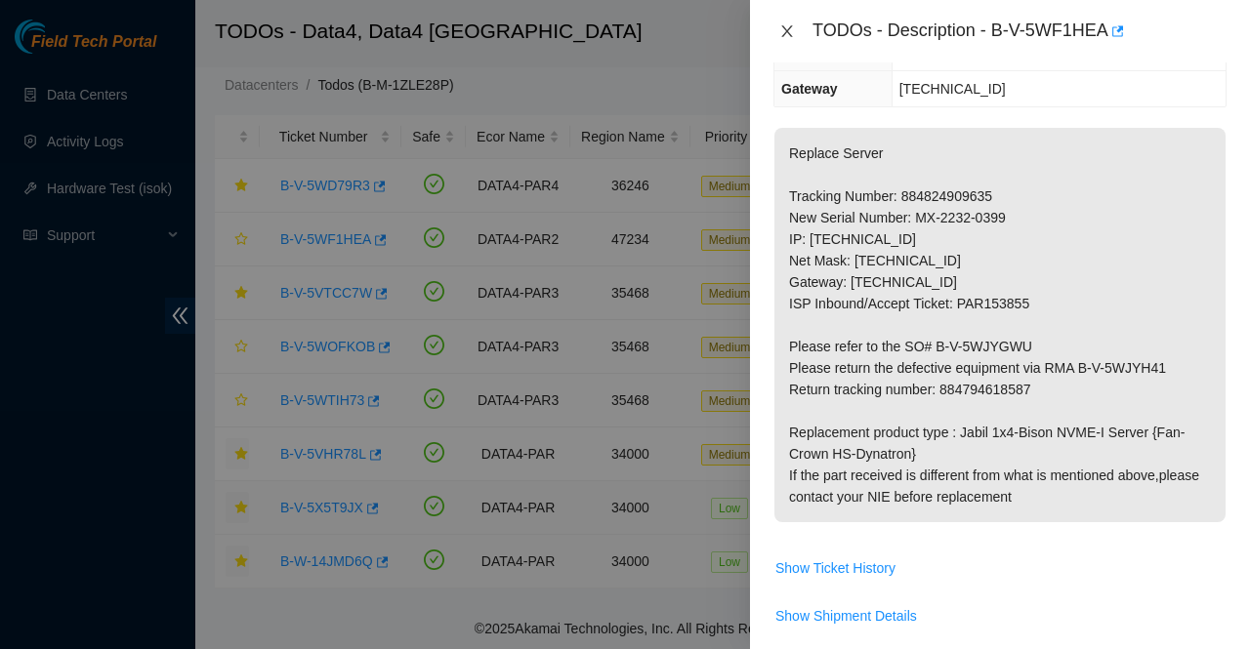
click at [788, 32] on icon "close" at bounding box center [786, 31] width 11 height 12
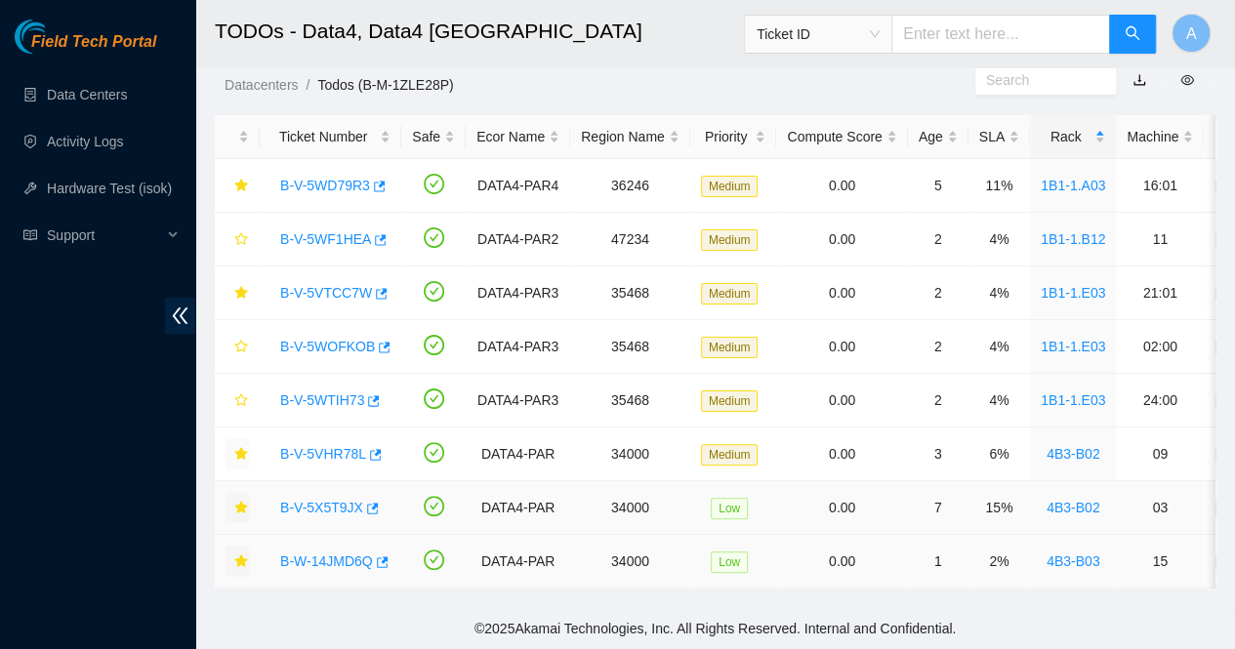
click at [238, 555] on icon "star" at bounding box center [240, 561] width 13 height 13
click at [313, 339] on link "B-V-5WOFKOB" at bounding box center [327, 347] width 95 height 16
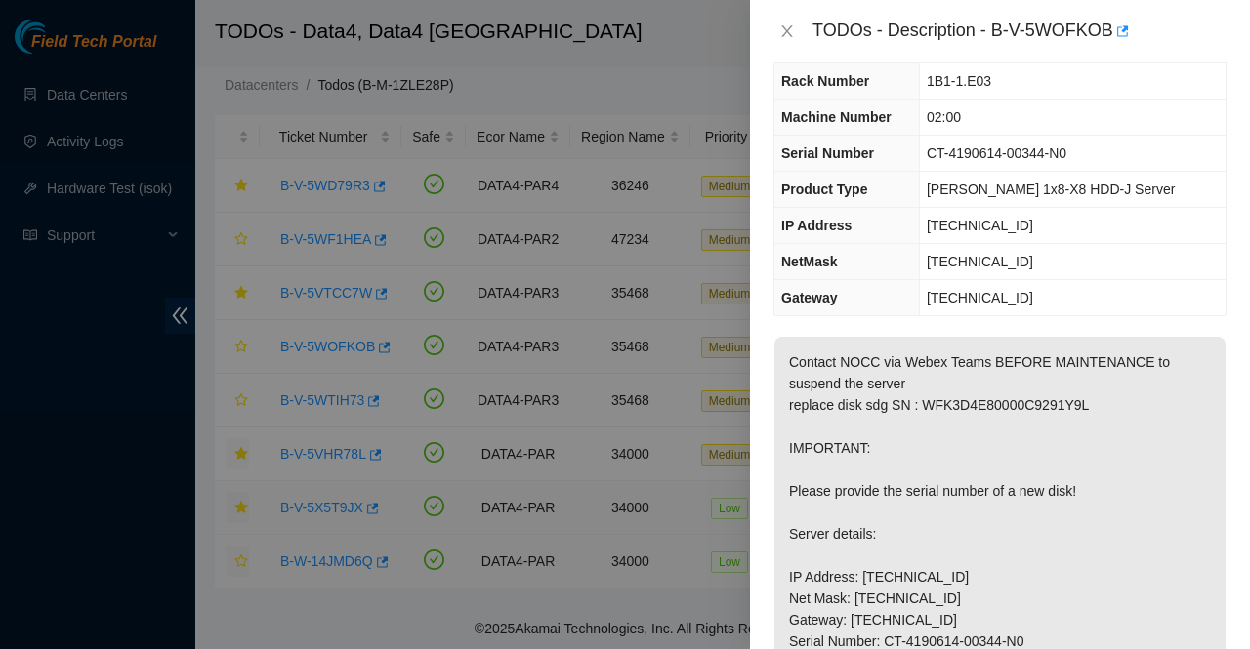
scroll to position [41, 0]
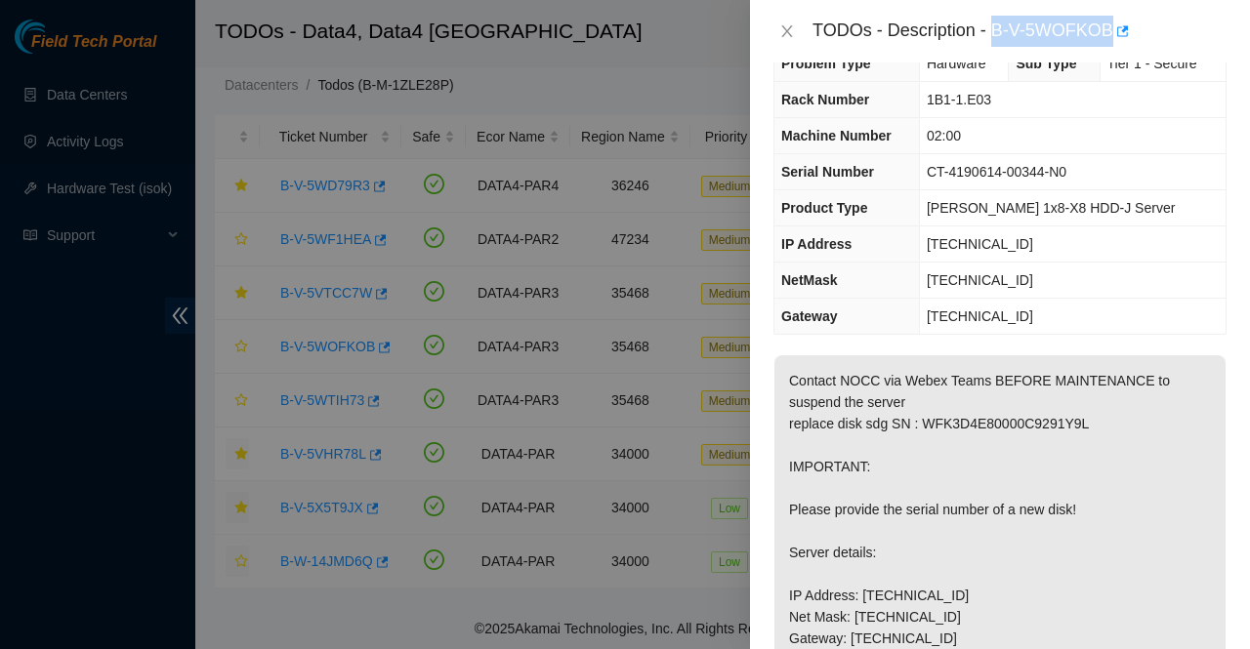
drag, startPoint x: 994, startPoint y: 28, endPoint x: 1106, endPoint y: 26, distance: 112.3
click at [1106, 26] on div "TODOs - Description - B-V-5WOFKOB" at bounding box center [1019, 31] width 414 height 31
copy div "B-V-5WOFKOB"
click at [1222, 388] on div "Problem Type Hardware Sub Type Tier 1 - Secure Rack Number 1B1-1.E03 Machine Nu…" at bounding box center [1000, 355] width 500 height 587
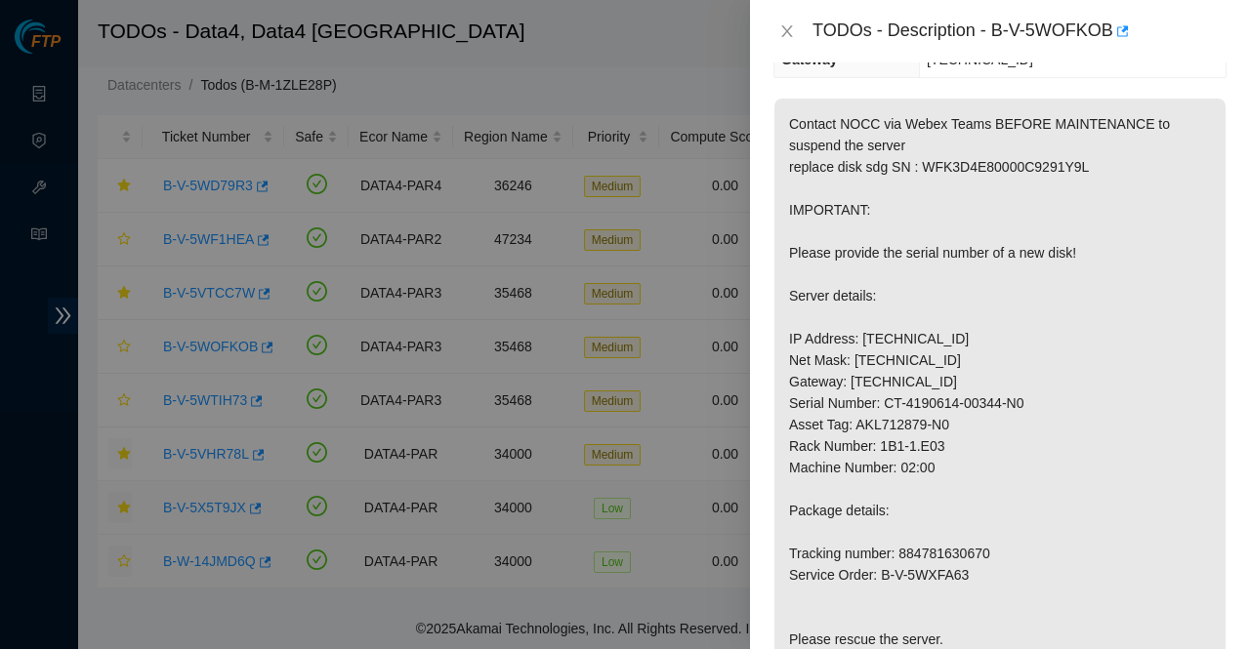
scroll to position [303, 0]
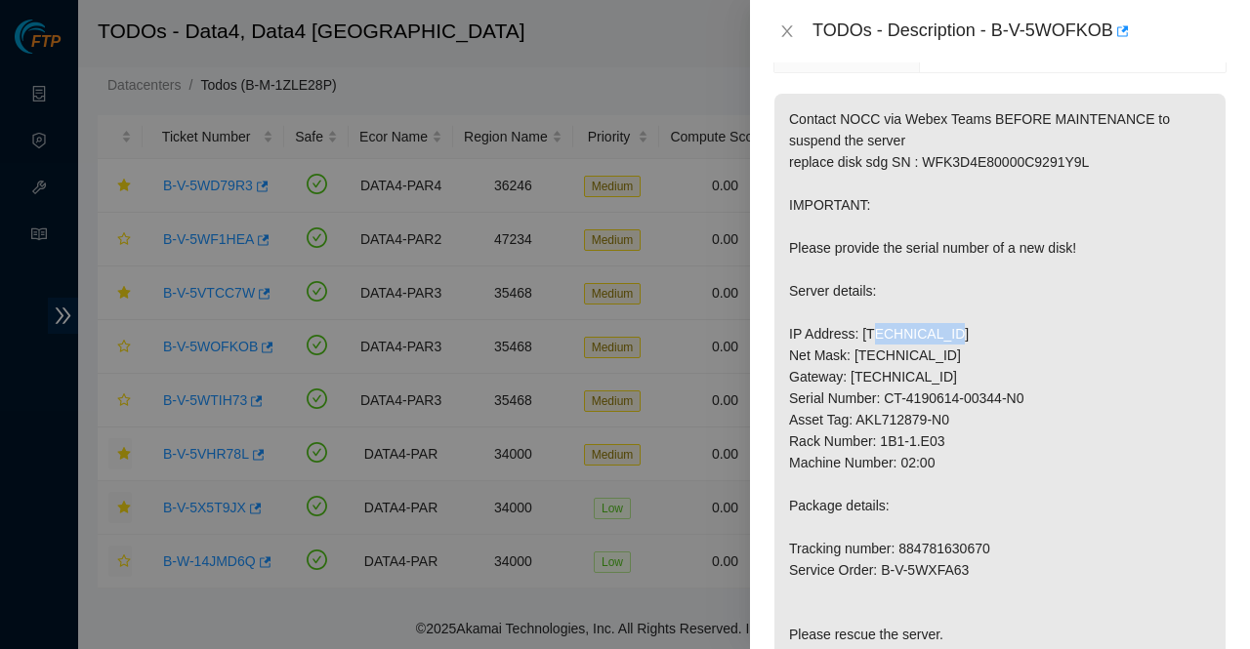
drag, startPoint x: 926, startPoint y: 352, endPoint x: 857, endPoint y: 354, distance: 68.4
click at [857, 354] on p "Contact NOCC via Webex Teams BEFORE MAINTENANCE to suspend the server replace d…" at bounding box center [999, 538] width 451 height 889
copy p "[TECHNICAL_ID]"
drag, startPoint x: 942, startPoint y: 462, endPoint x: 877, endPoint y: 462, distance: 65.4
click at [877, 462] on p "Contact NOCC via Webex Teams BEFORE MAINTENANCE to suspend the server replace d…" at bounding box center [999, 538] width 451 height 889
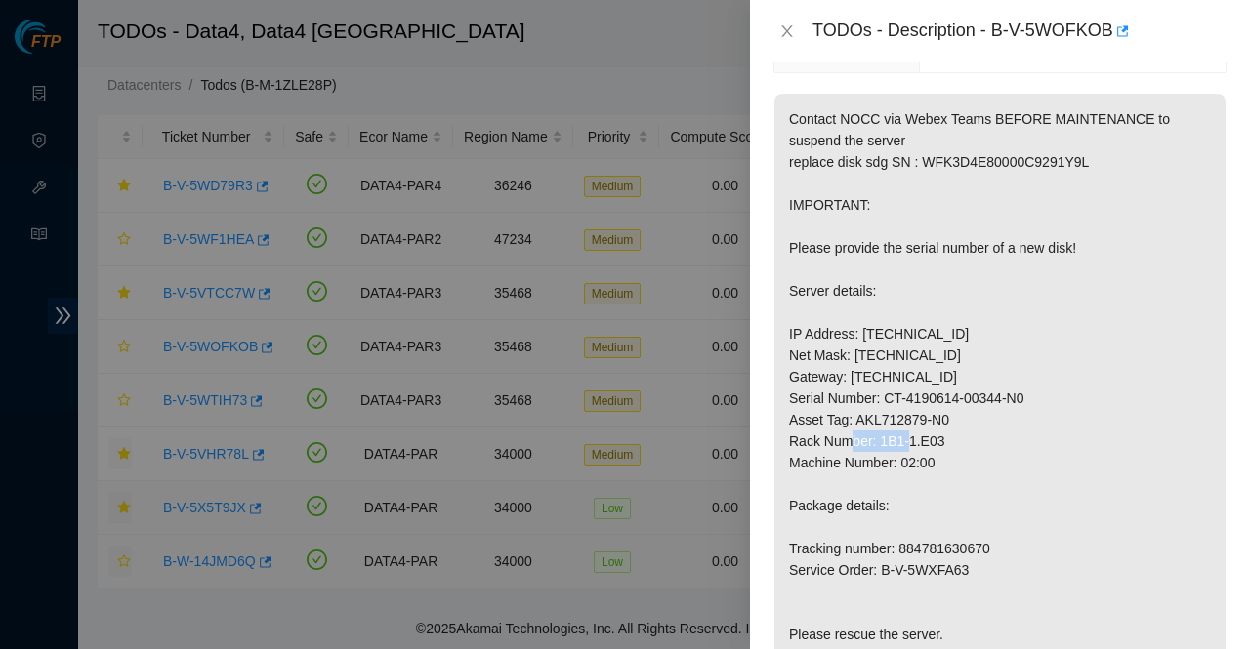
copy p "1B1-1.E03"
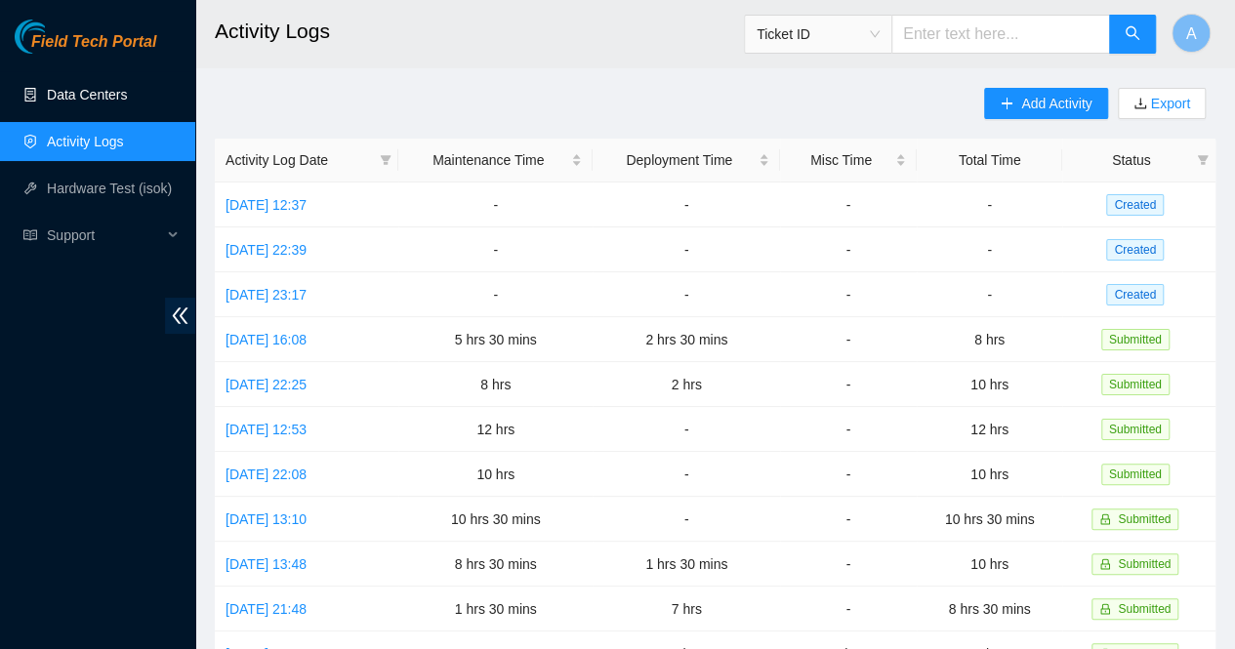
click at [111, 97] on link "Data Centers" at bounding box center [87, 95] width 80 height 16
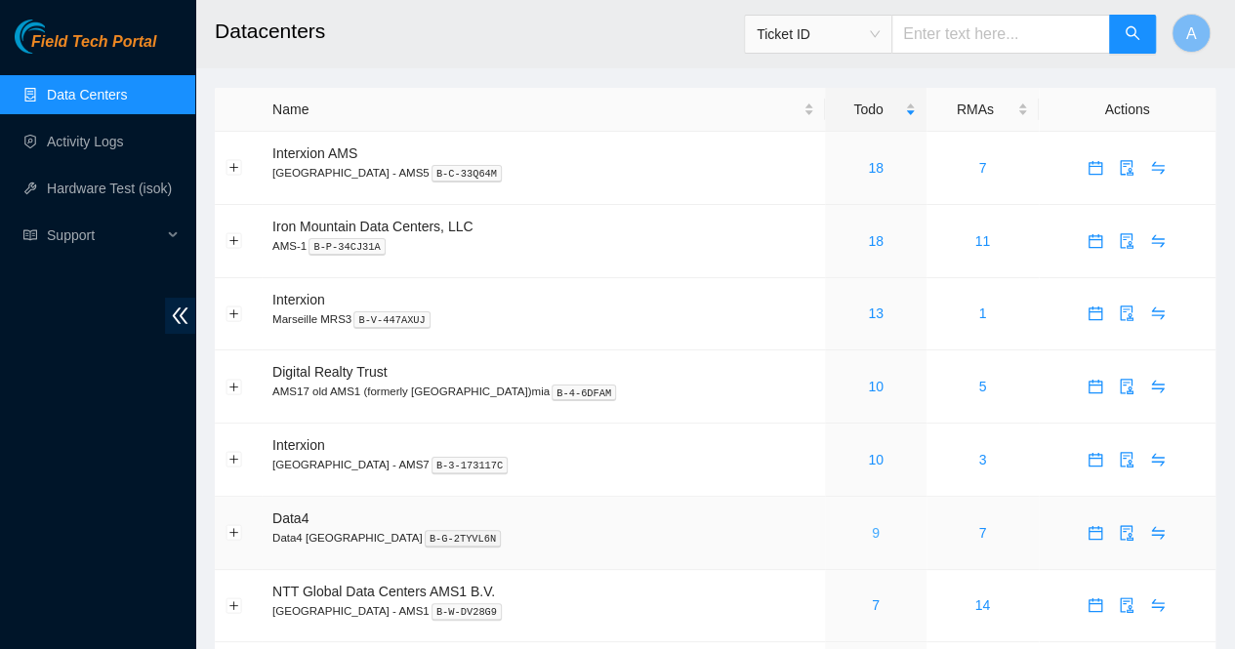
click at [873, 534] on link "9" at bounding box center [876, 533] width 8 height 16
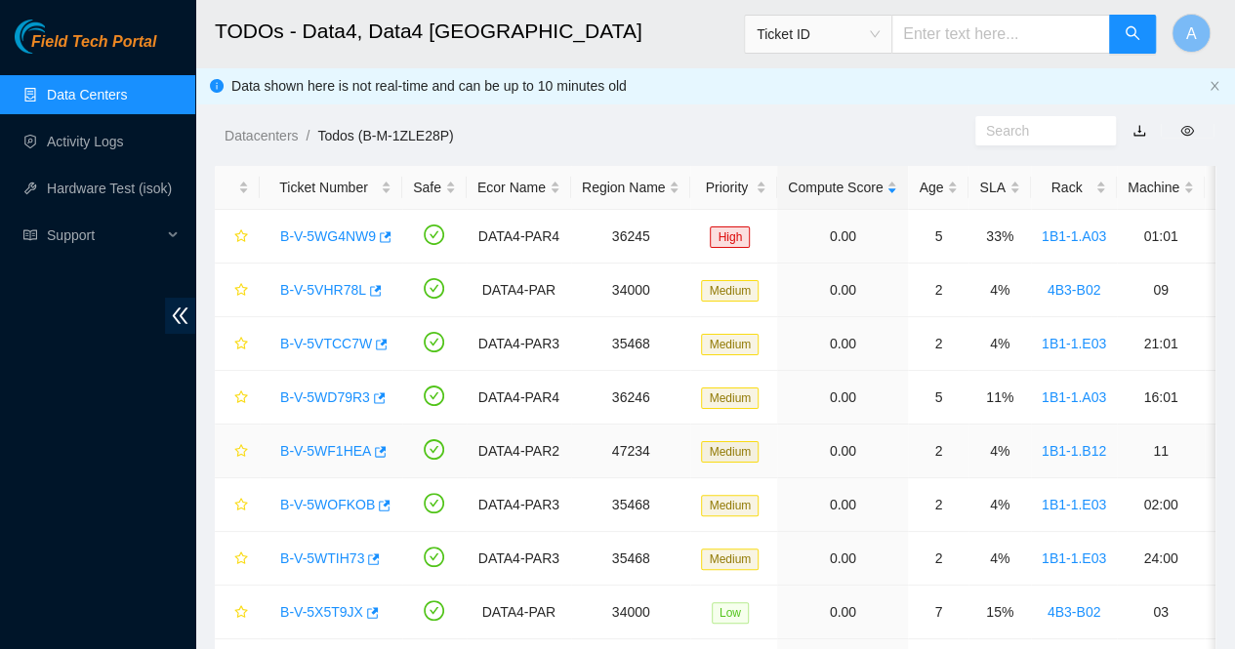
click at [334, 454] on link "B-V-5WF1HEA" at bounding box center [325, 451] width 91 height 16
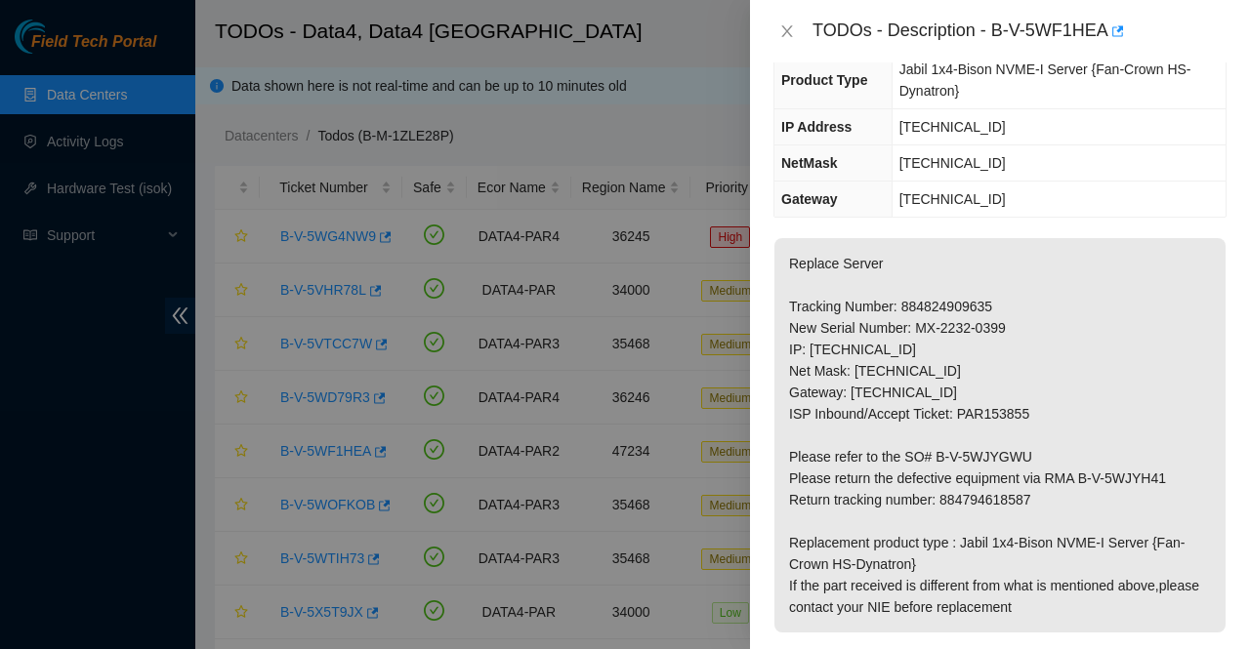
scroll to position [164, 0]
click at [963, 603] on p "Replace Server Tracking Number: 884824909635 New Serial Number: MX-2232-0399 IP…" at bounding box center [999, 436] width 451 height 394
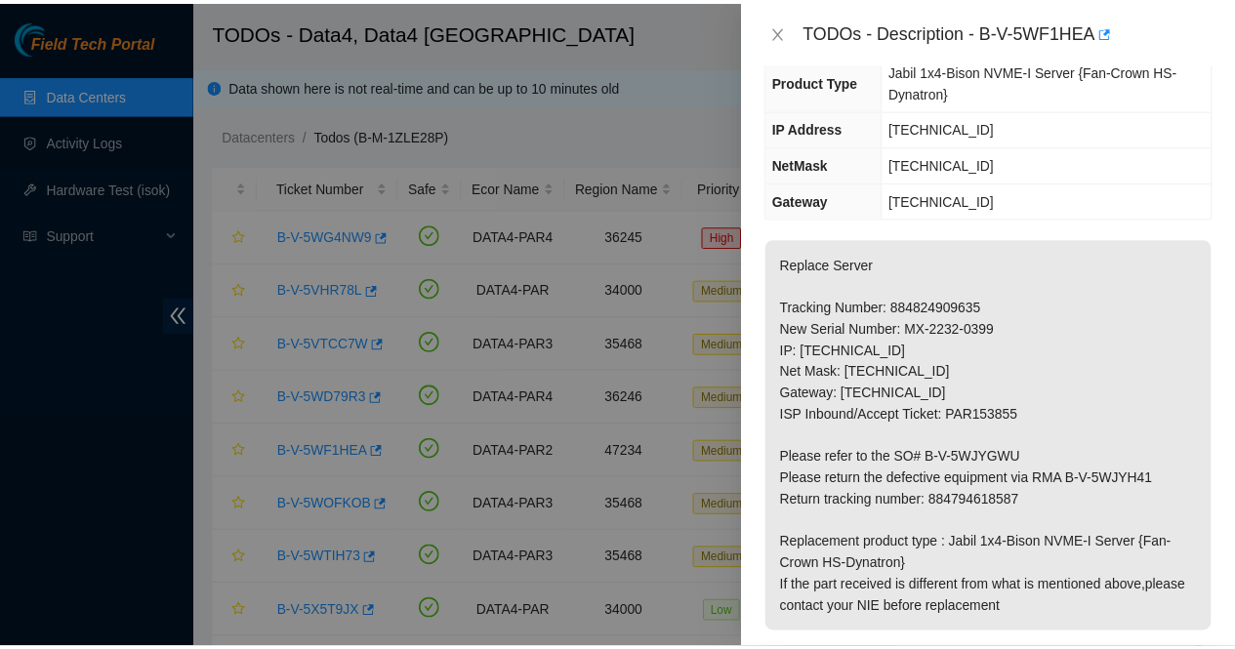
scroll to position [0, 0]
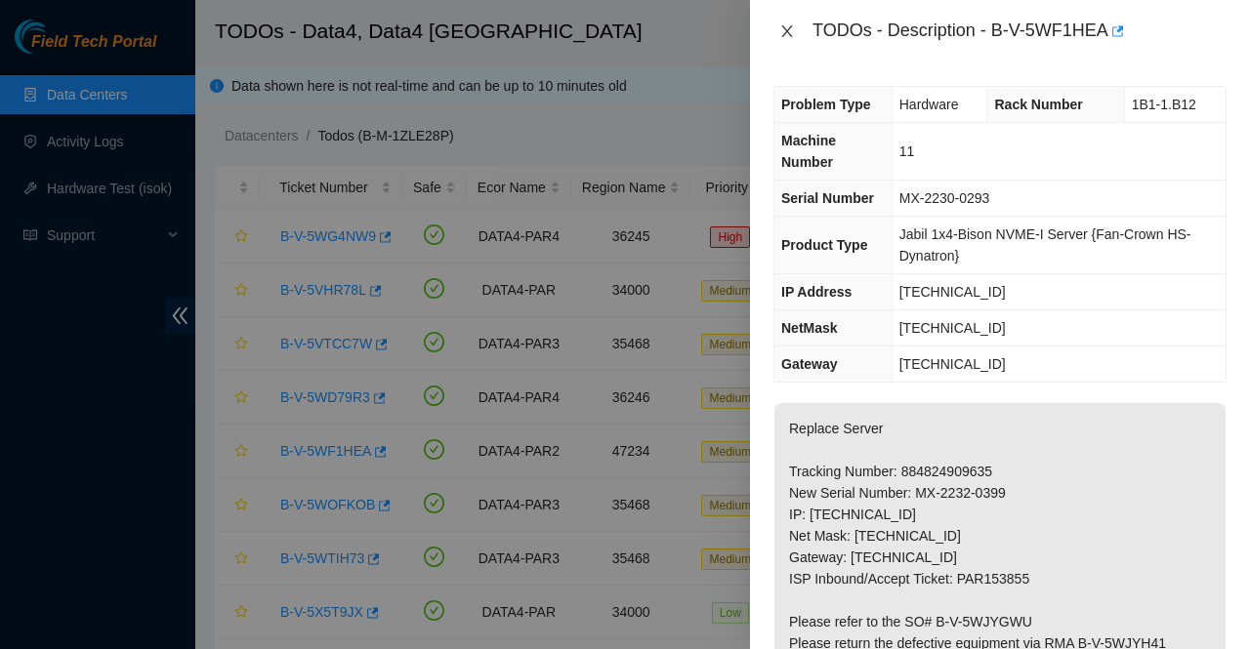
click at [781, 32] on icon "close" at bounding box center [787, 31] width 16 height 16
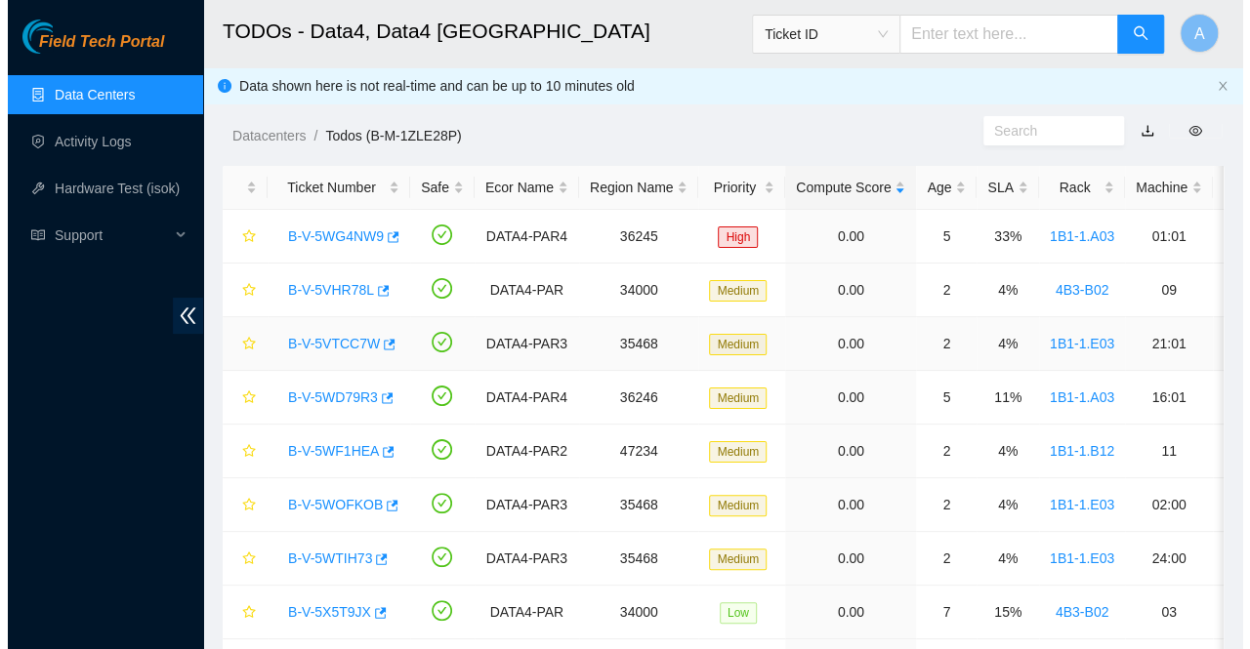
scroll to position [115, 0]
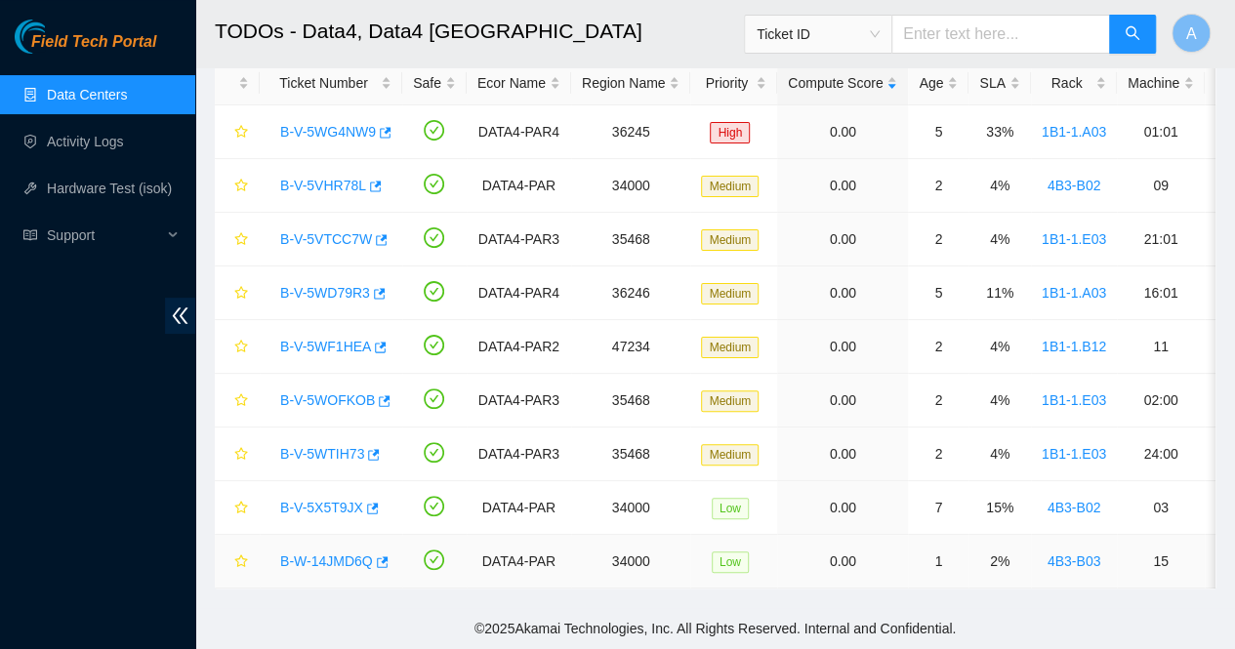
click at [329, 554] on link "B-W-14JMD6Q" at bounding box center [326, 562] width 93 height 16
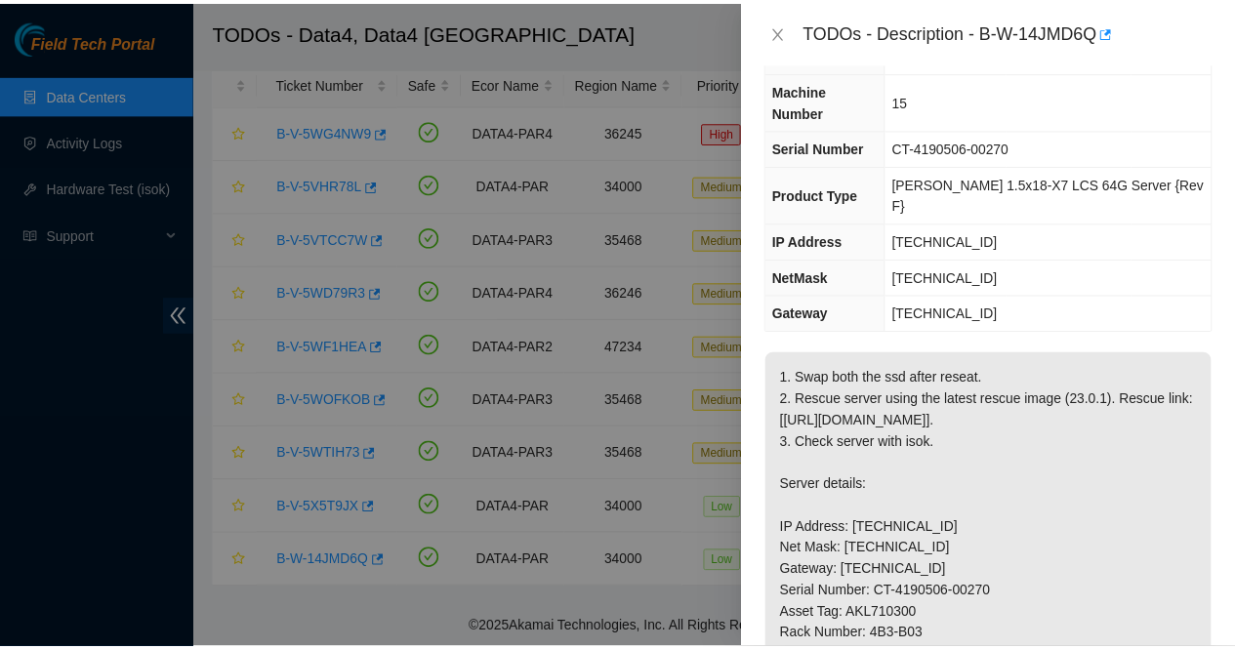
scroll to position [92, 0]
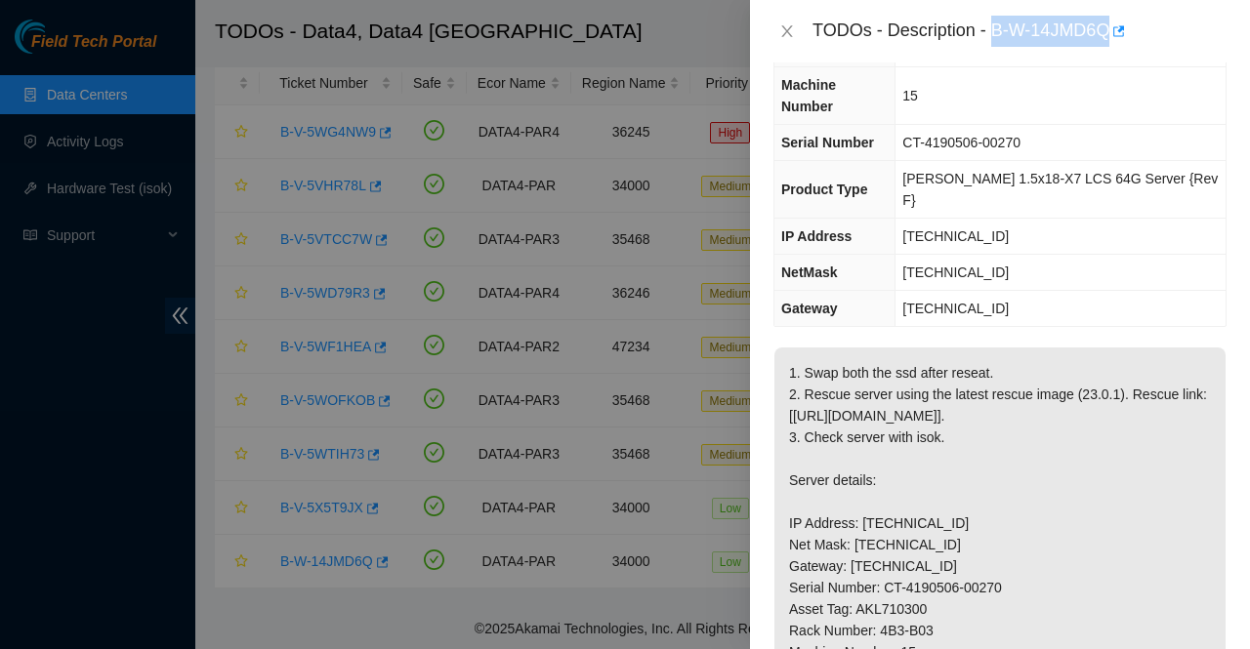
drag, startPoint x: 995, startPoint y: 29, endPoint x: 1111, endPoint y: 40, distance: 116.7
click at [1111, 40] on div "TODOs - Description - B-W-14JMD6Q" at bounding box center [1019, 31] width 414 height 31
copy div "B-W-14JMD6Q"
click at [781, 35] on icon "close" at bounding box center [787, 31] width 16 height 16
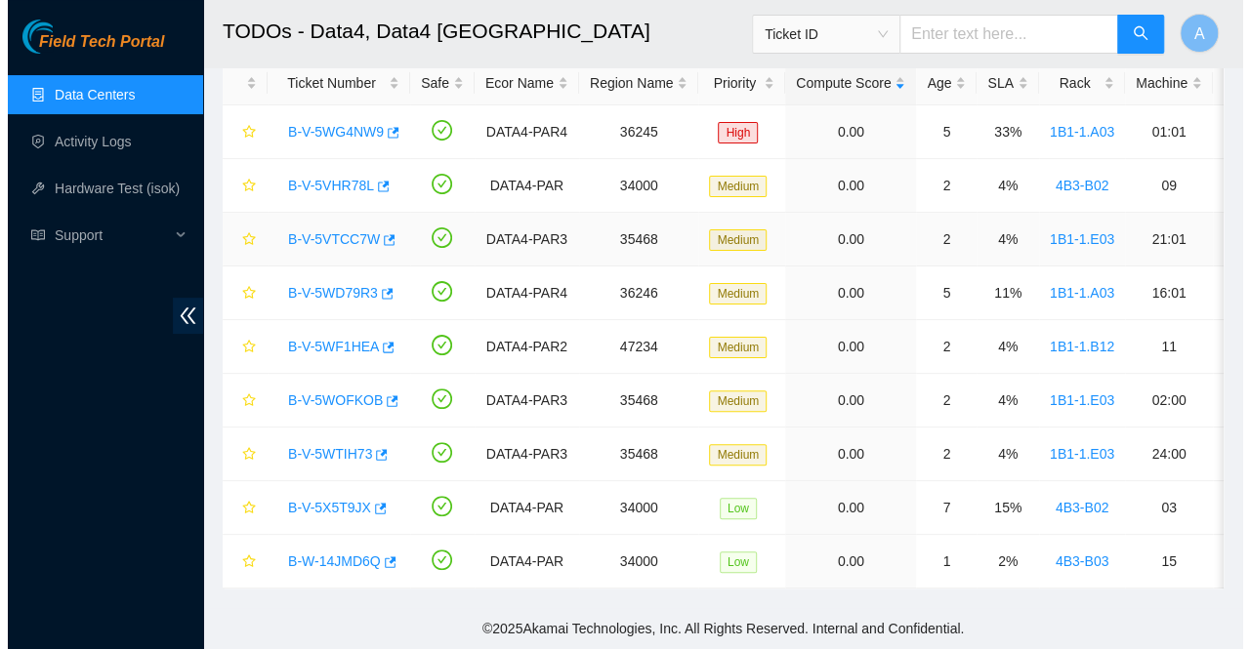
scroll to position [113, 0]
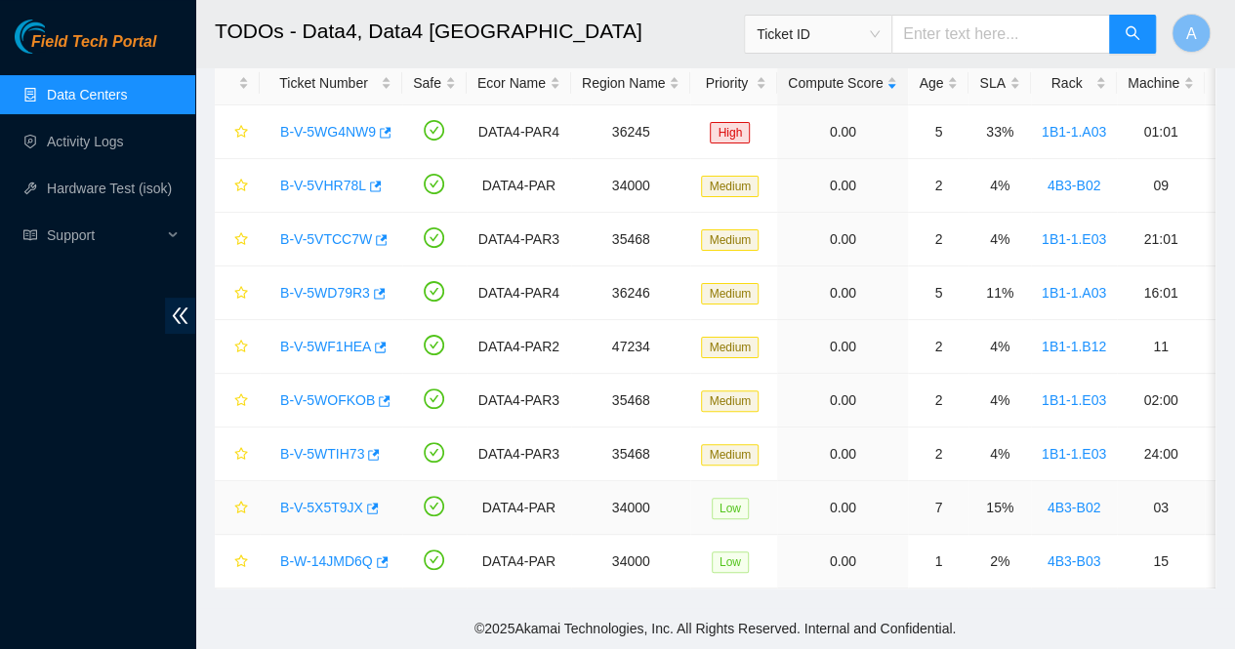
click at [326, 500] on link "B-V-5X5T9JX" at bounding box center [321, 508] width 83 height 16
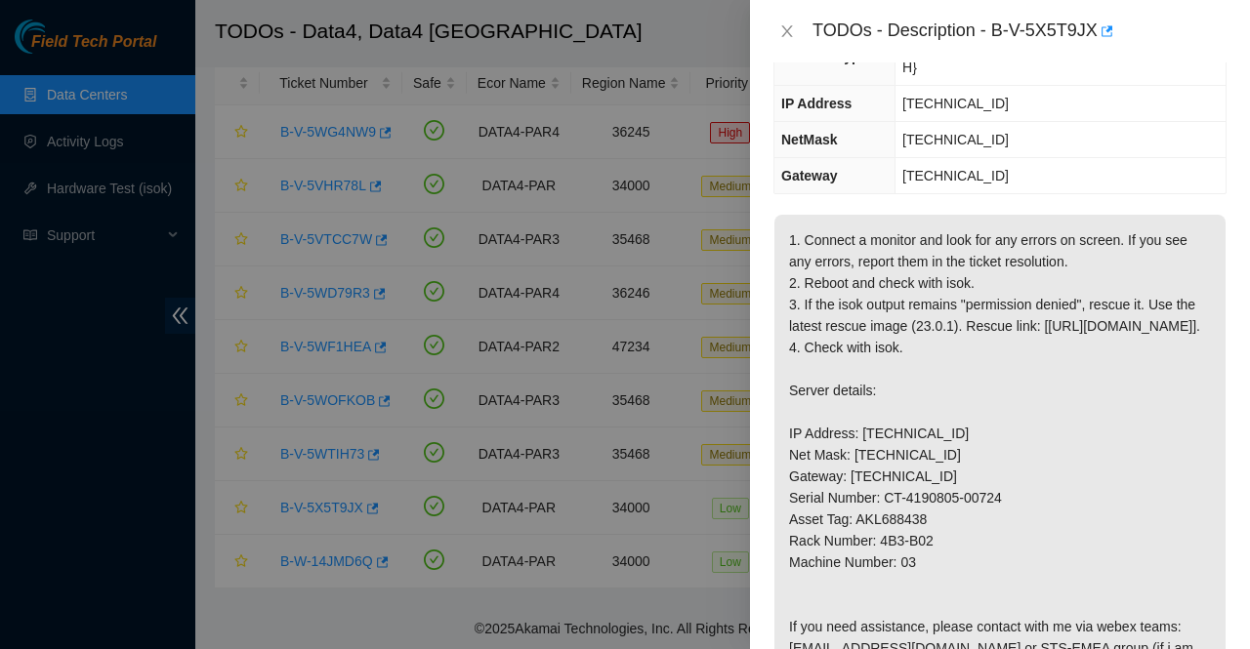
scroll to position [201, 0]
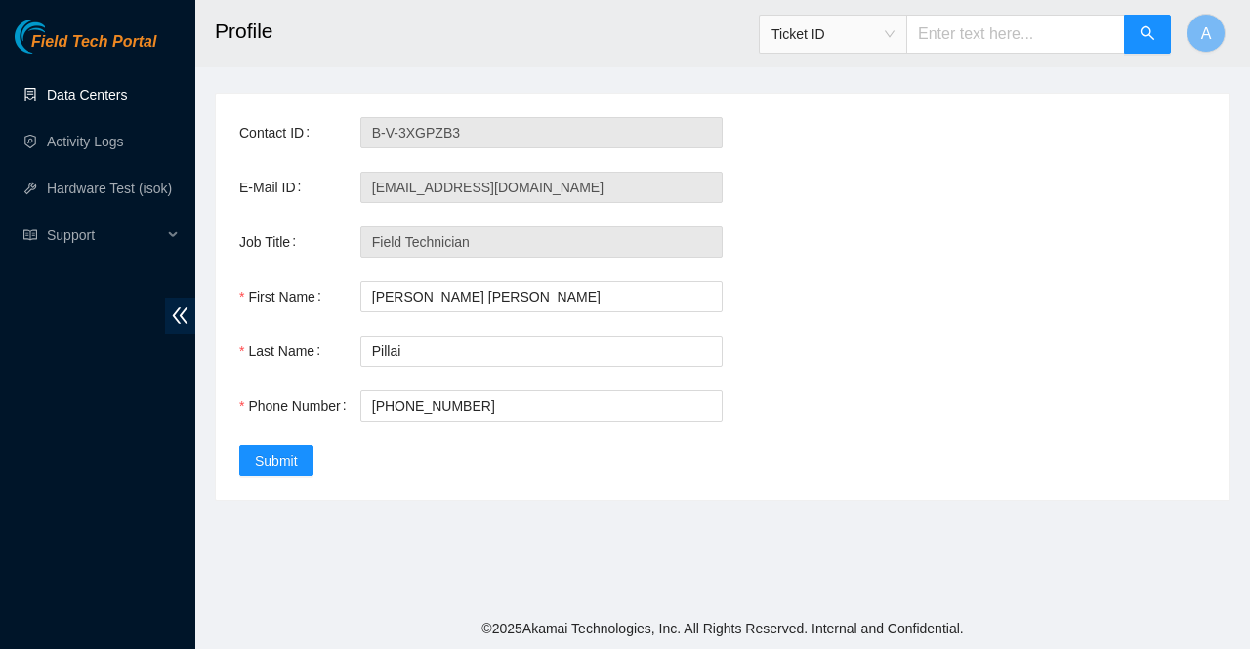
click at [85, 96] on link "Data Centers" at bounding box center [87, 95] width 80 height 16
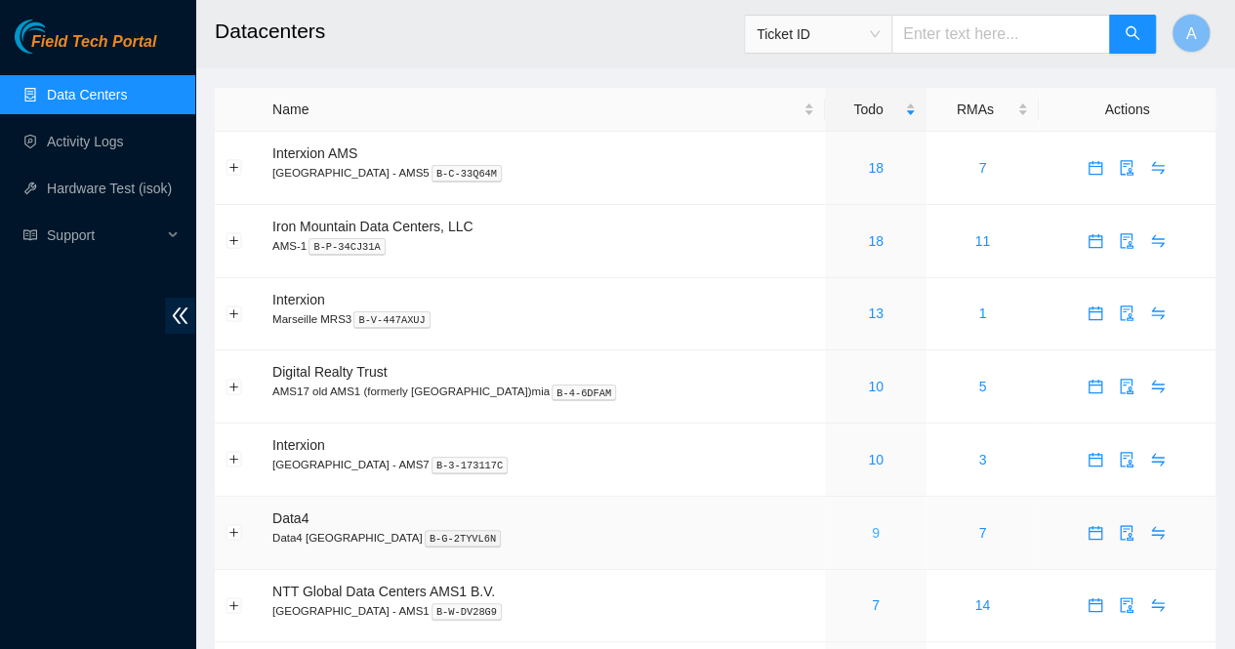
click at [872, 536] on link "9" at bounding box center [876, 533] width 8 height 16
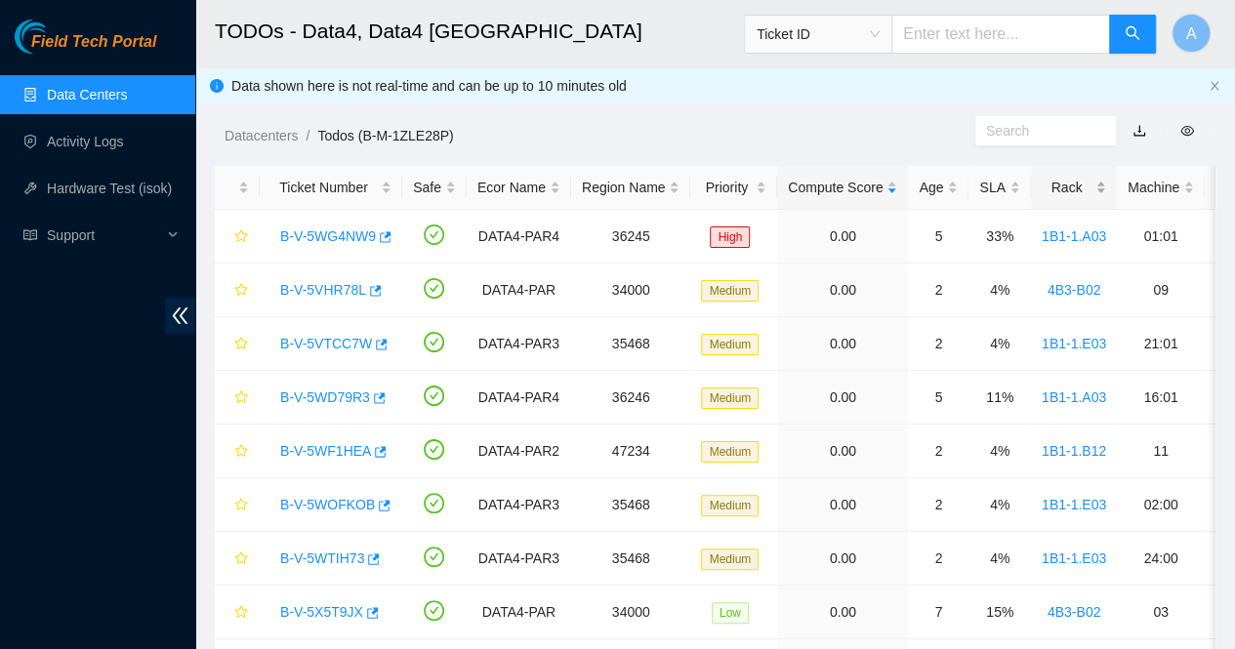
click at [1094, 191] on div "Rack" at bounding box center [1074, 187] width 64 height 21
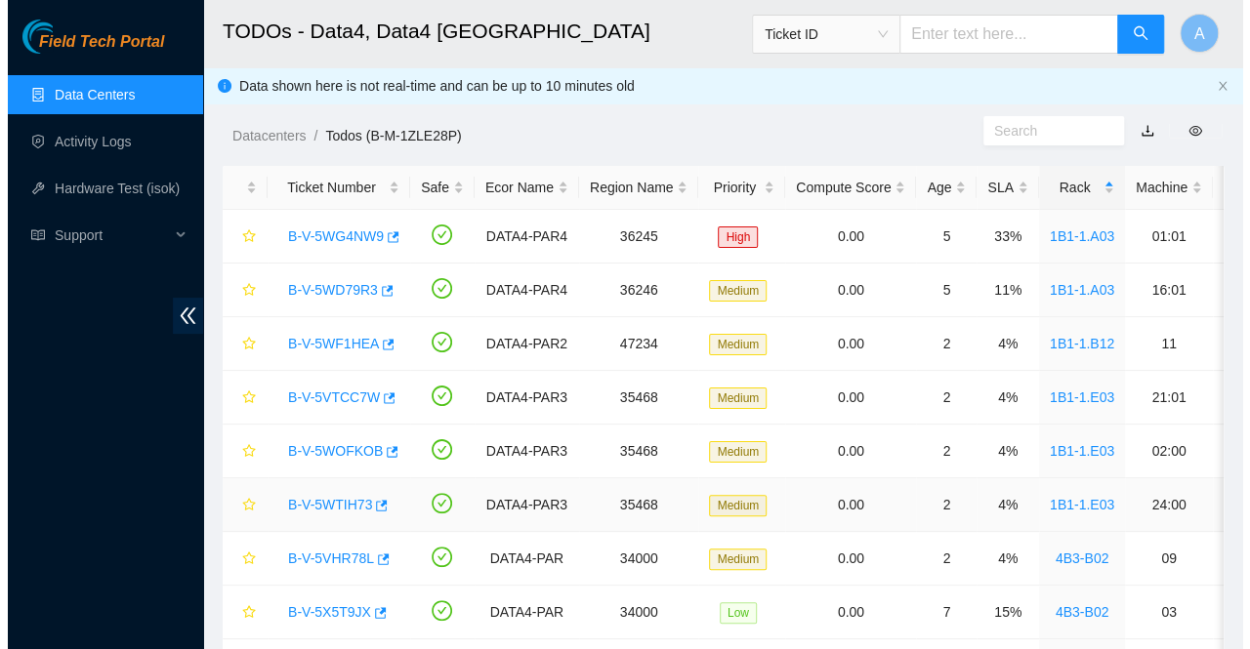
scroll to position [115, 0]
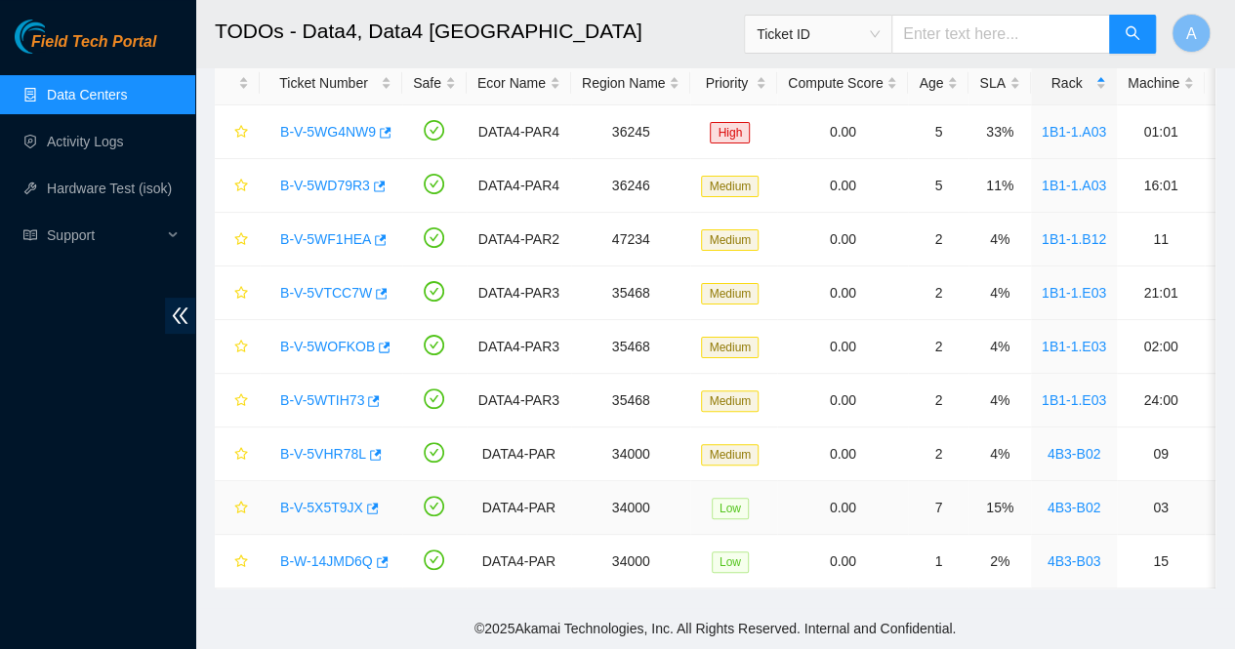
click at [315, 500] on link "B-V-5X5T9JX" at bounding box center [321, 508] width 83 height 16
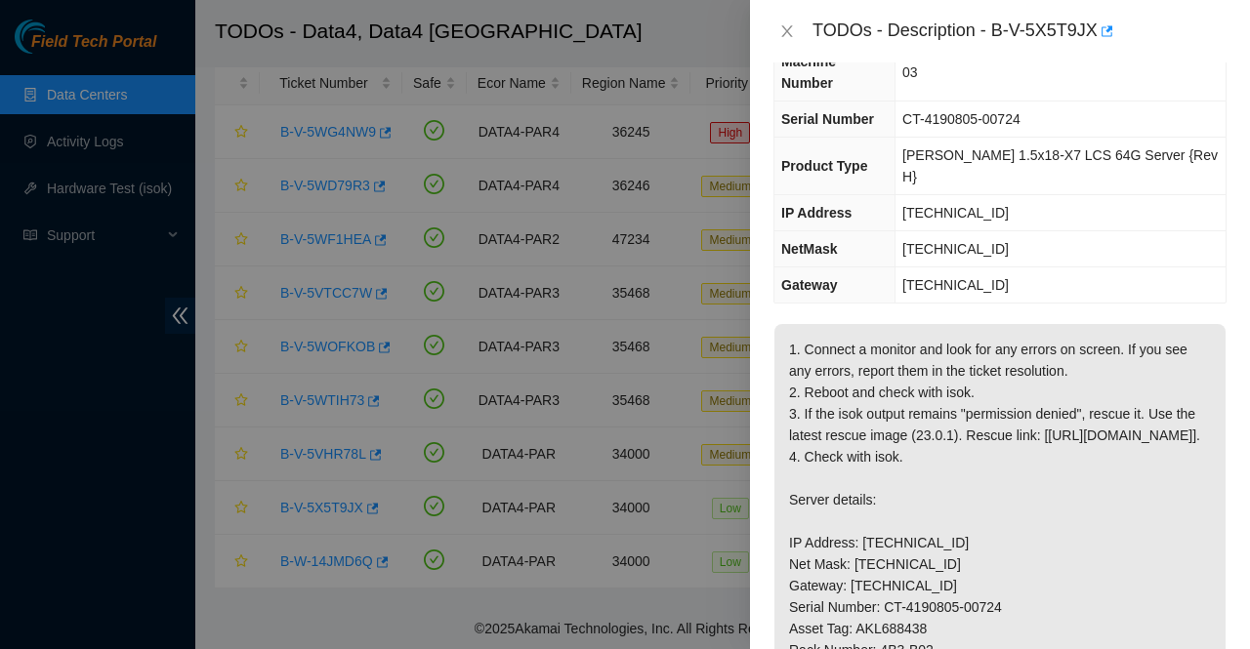
scroll to position [123, 0]
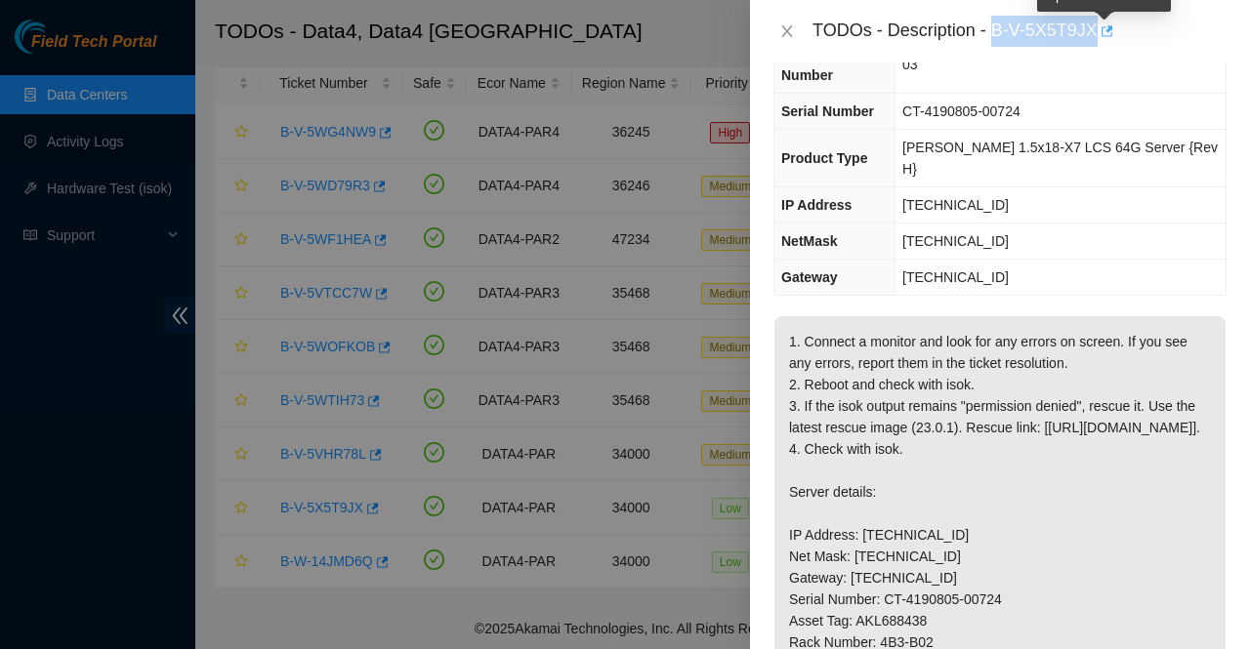
drag, startPoint x: 997, startPoint y: 34, endPoint x: 1100, endPoint y: 33, distance: 103.5
click at [1100, 33] on div "TODOs - Description - B-V-5X5T9JX" at bounding box center [1019, 31] width 414 height 31
copy div "B-V-5X5T9JX"
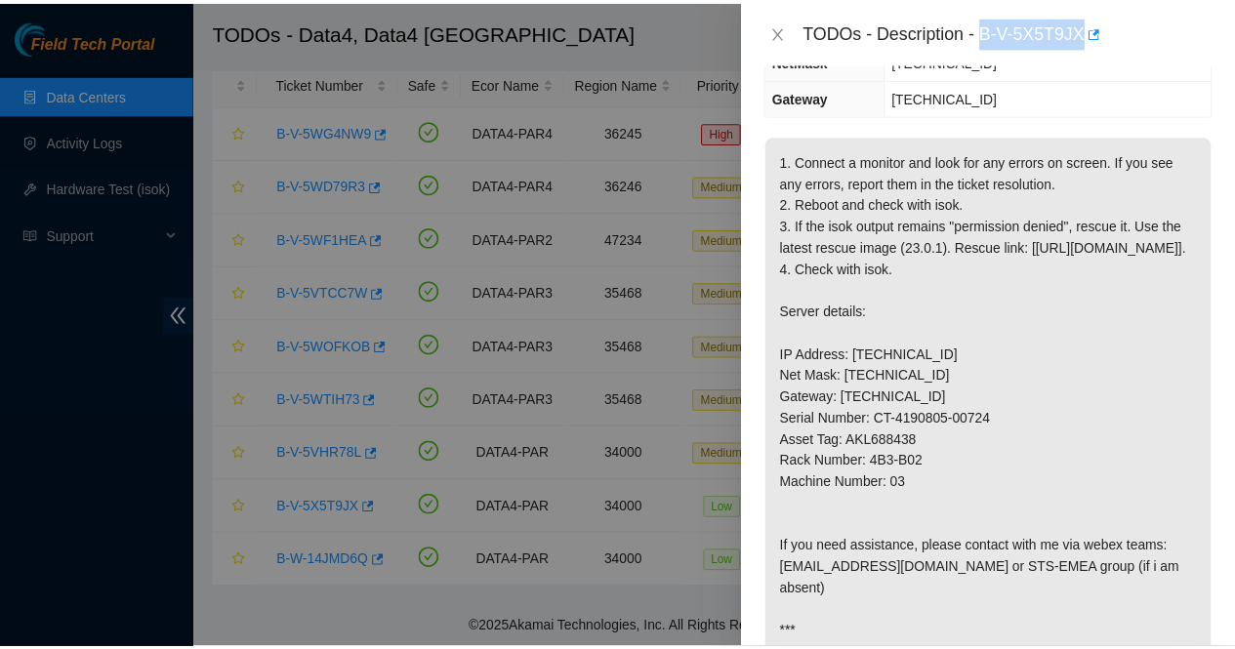
scroll to position [308, 0]
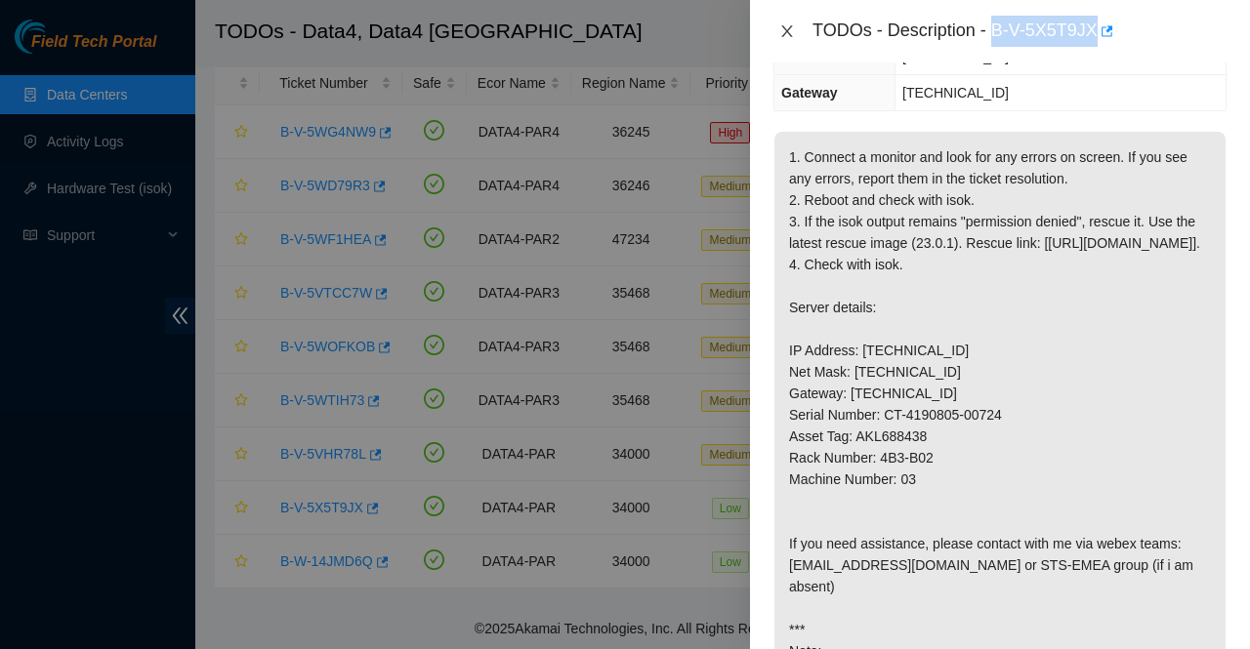
click at [787, 30] on icon "close" at bounding box center [786, 31] width 11 height 12
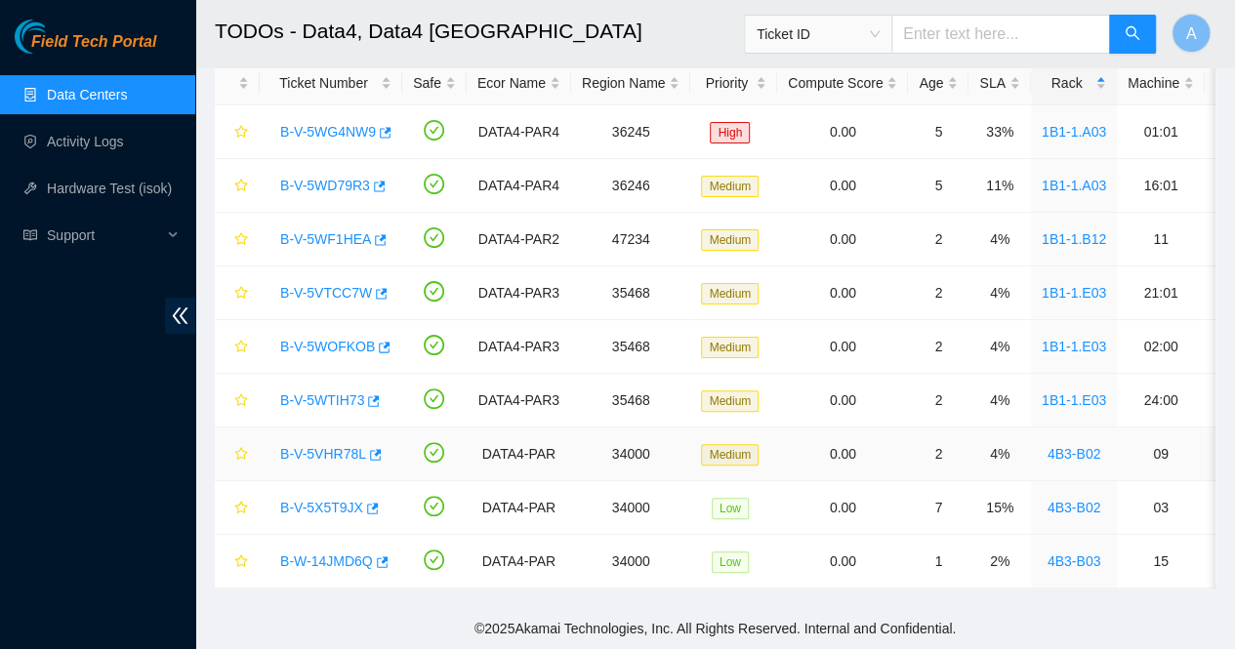
click at [324, 446] on link "B-V-5VHR78L" at bounding box center [323, 454] width 86 height 16
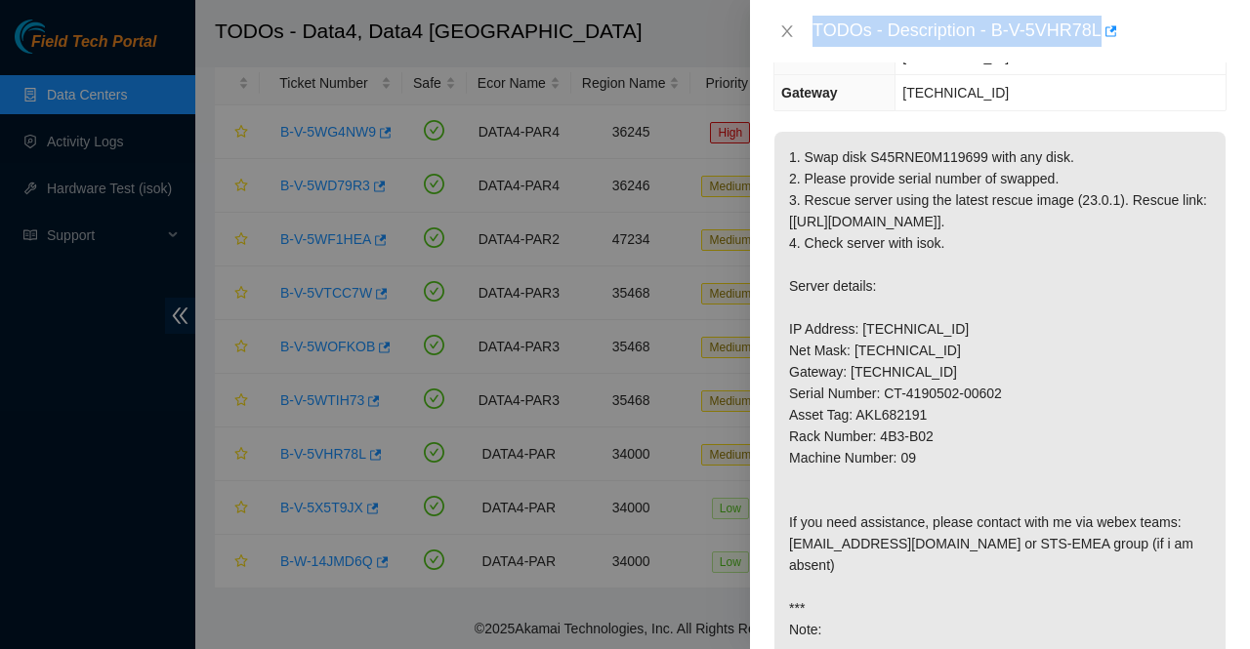
click at [990, 32] on div "TODOs - Description - B-V-5VHR78L" at bounding box center [1019, 31] width 414 height 31
drag, startPoint x: 993, startPoint y: 30, endPoint x: 1098, endPoint y: 35, distance: 104.6
click at [1098, 35] on div "TODOs - Description - B-V-5VHR78L" at bounding box center [1019, 31] width 414 height 31
copy div "B-V-5VHR78L"
click at [782, 34] on icon "close" at bounding box center [787, 31] width 16 height 16
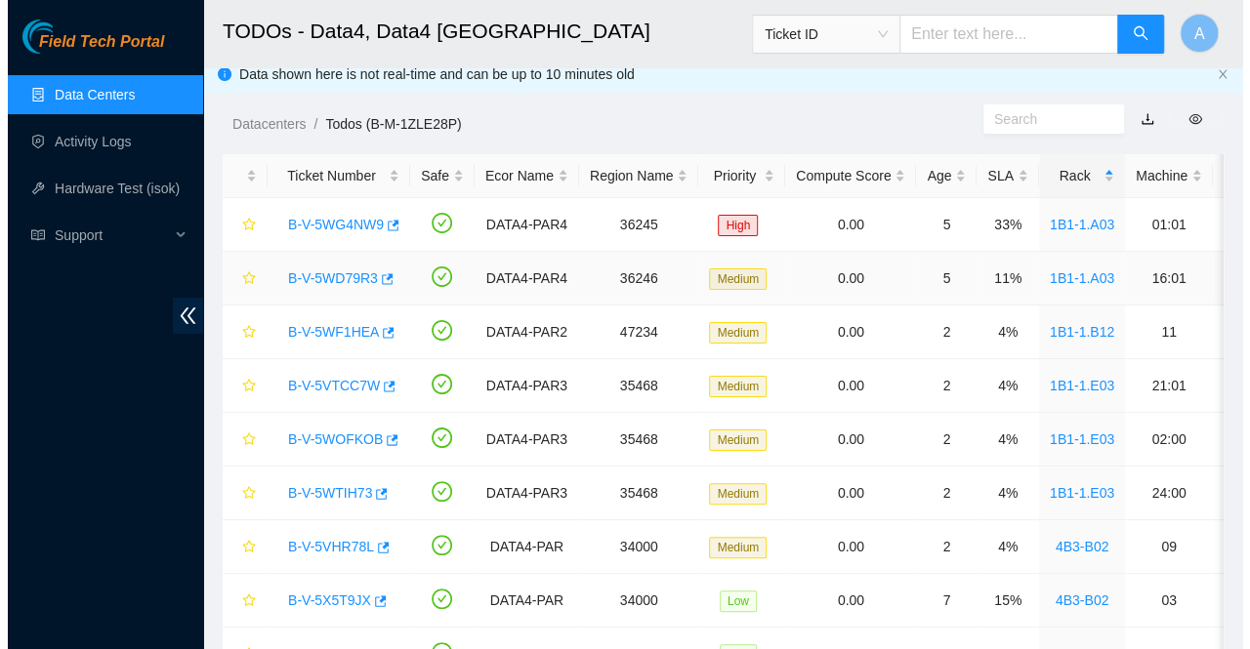
scroll to position [0, 0]
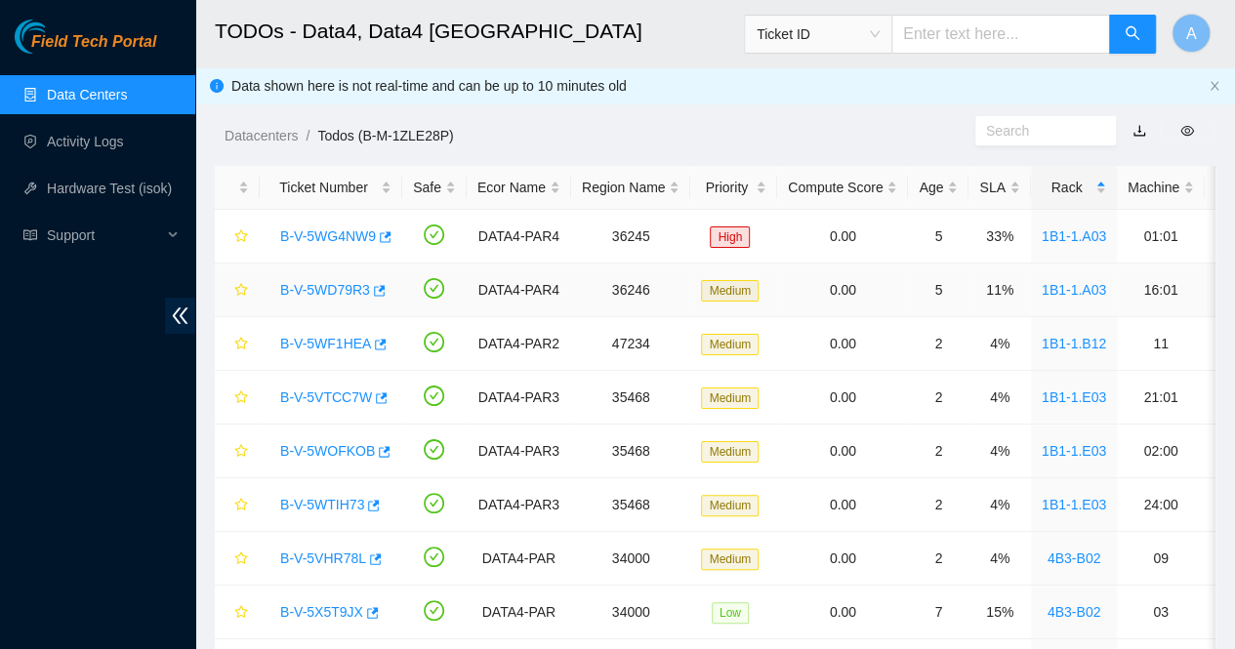
click at [327, 283] on link "B-V-5WD79R3" at bounding box center [325, 290] width 90 height 16
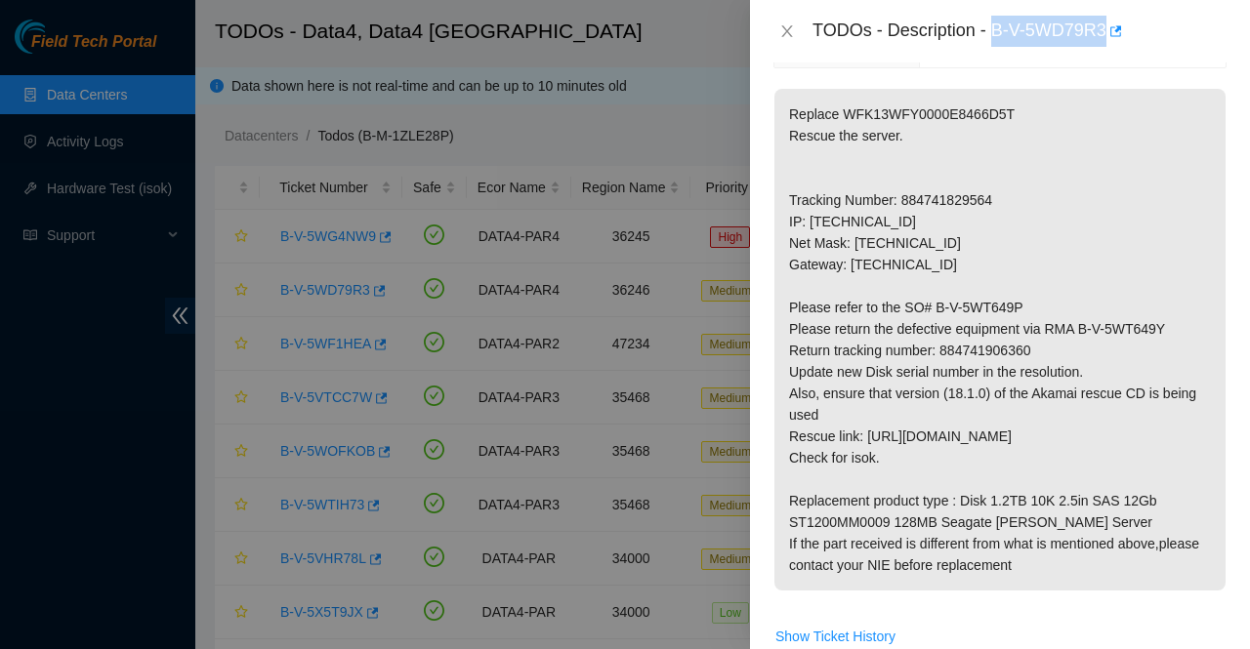
drag, startPoint x: 994, startPoint y: 30, endPoint x: 1106, endPoint y: 46, distance: 113.4
click at [1106, 46] on div "TODOs - Description - B-V-5WD79R3" at bounding box center [1019, 31] width 414 height 31
copy div "B-V-5WD79R3"
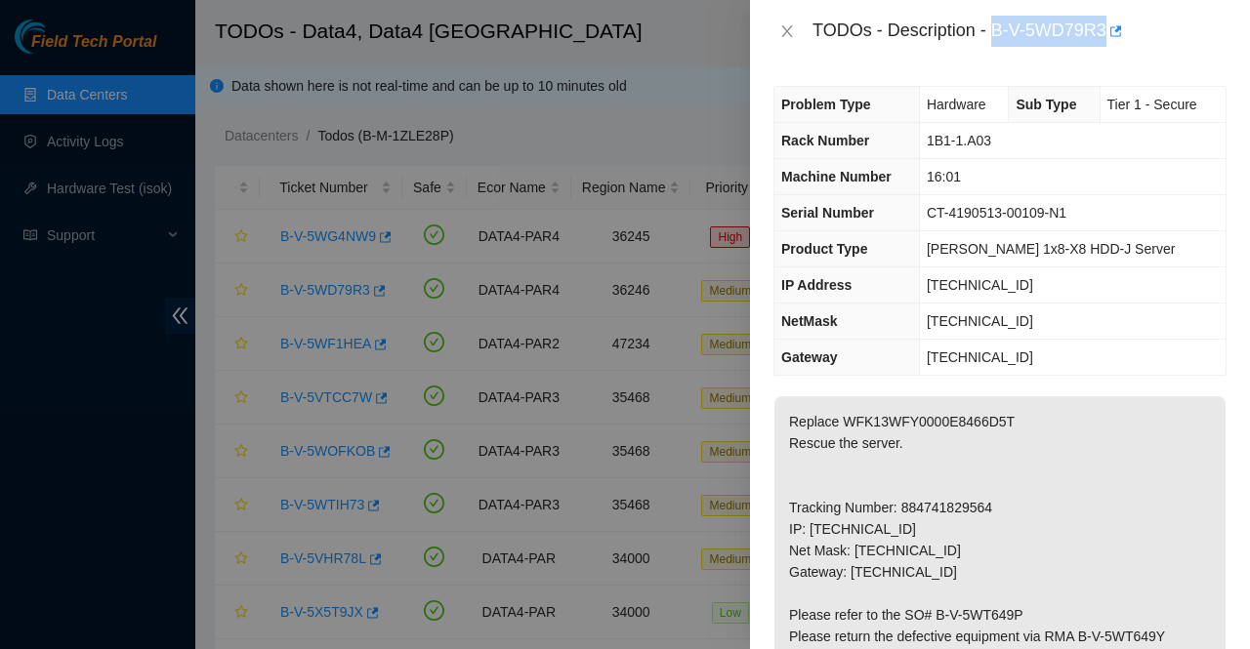
scroll to position [1, 0]
click at [906, 538] on p "Replace WFK13WFY0000E8466D5T Rescue the server. Tracking Number: 884741829564 I…" at bounding box center [999, 646] width 451 height 502
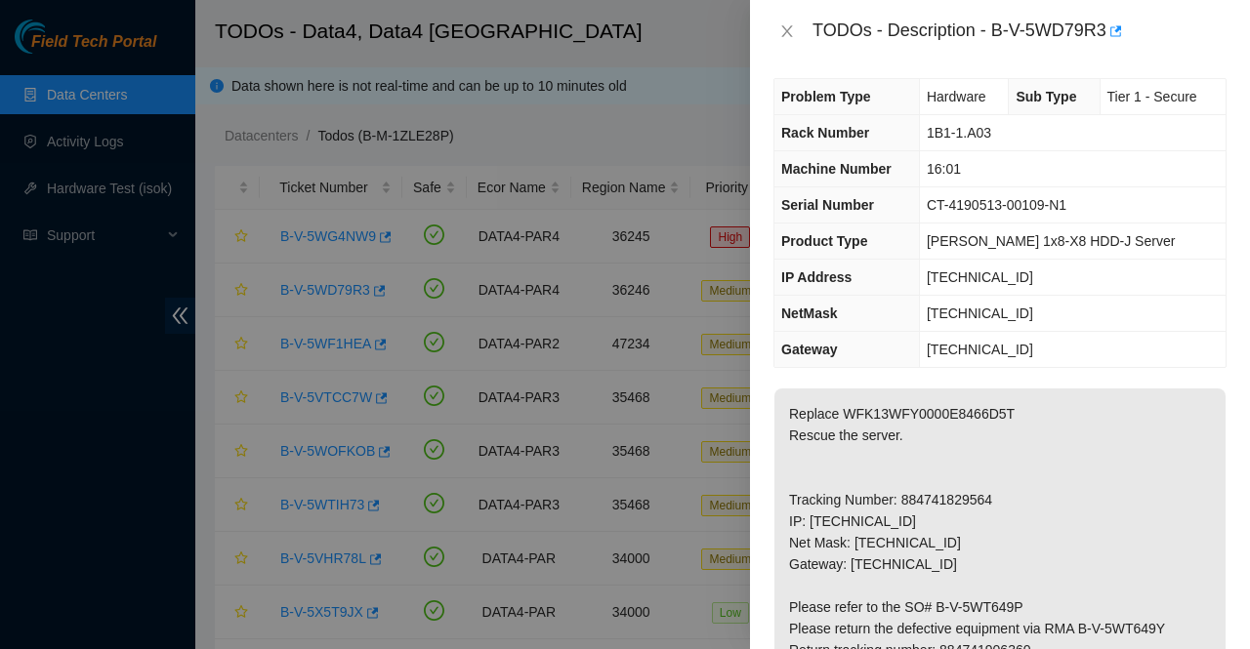
scroll to position [4, 0]
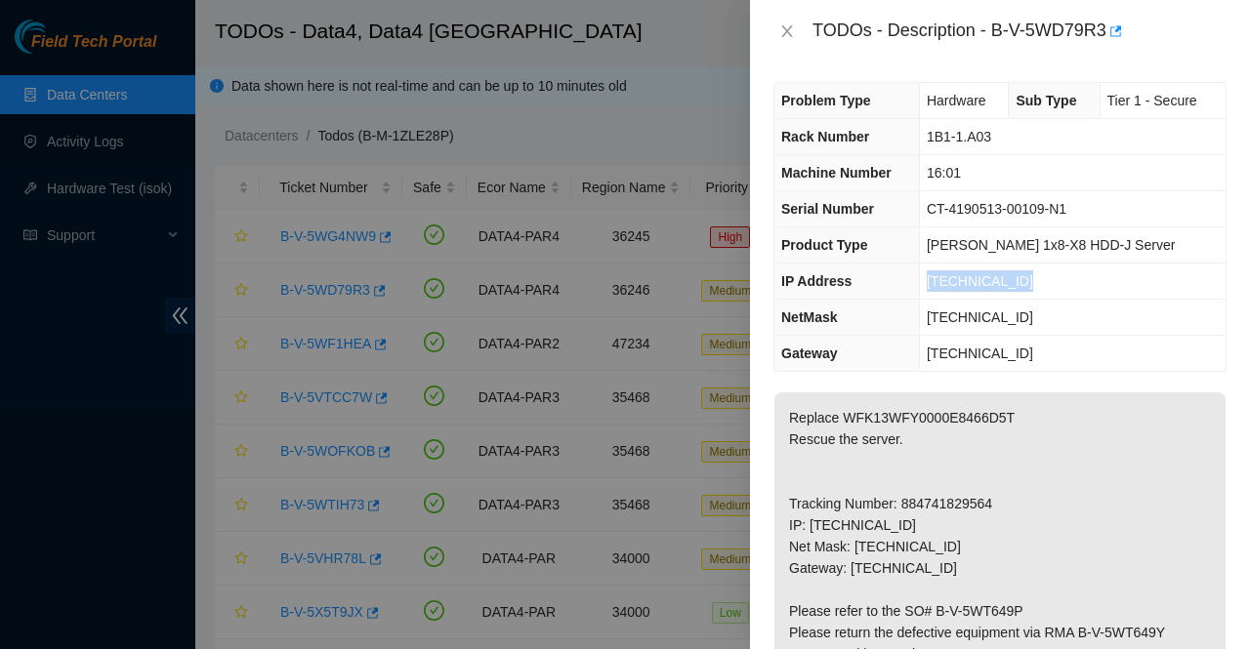
drag, startPoint x: 1017, startPoint y: 278, endPoint x: 922, endPoint y: 272, distance: 95.9
click at [922, 272] on td "[TECHNICAL_ID]" at bounding box center [1072, 282] width 307 height 36
copy span "[TECHNICAL_ID]"
drag, startPoint x: 1006, startPoint y: 138, endPoint x: 920, endPoint y: 134, distance: 86.0
click at [920, 134] on tr "Rack Number 1B1-1.A03" at bounding box center [999, 137] width 451 height 36
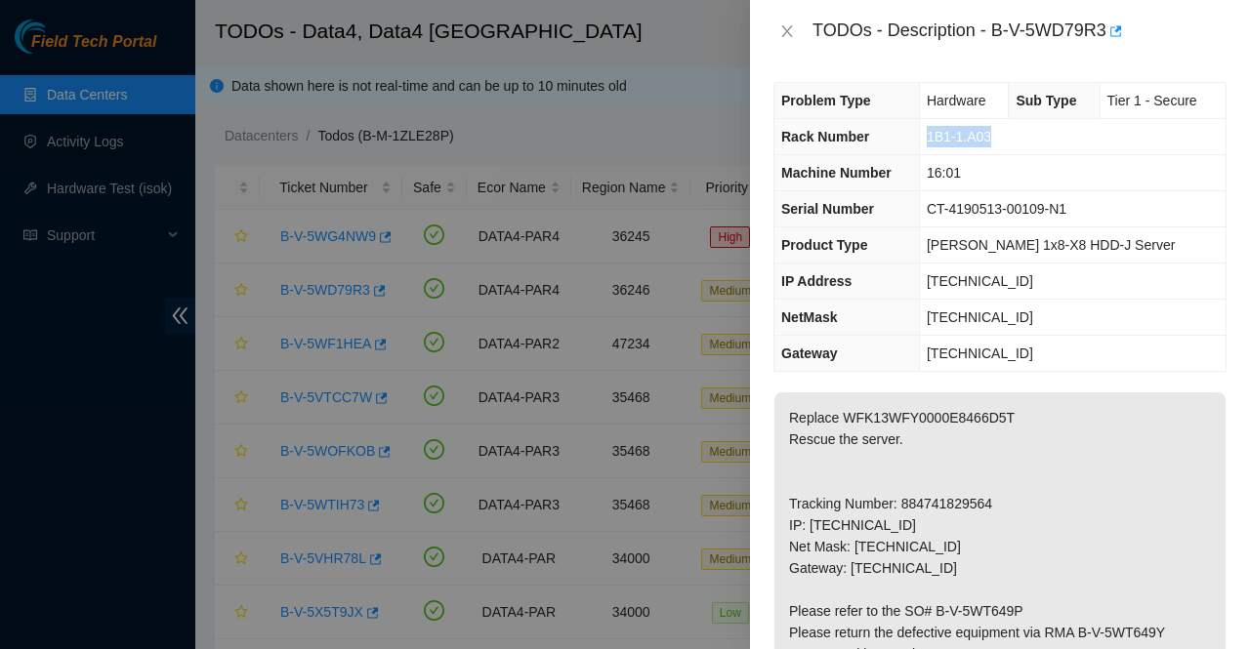
copy tr "1B1-1.A03"
drag, startPoint x: 974, startPoint y: 181, endPoint x: 916, endPoint y: 180, distance: 57.6
click at [916, 180] on tr "Machine Number 16:01" at bounding box center [999, 173] width 451 height 36
copy tr "16:01"
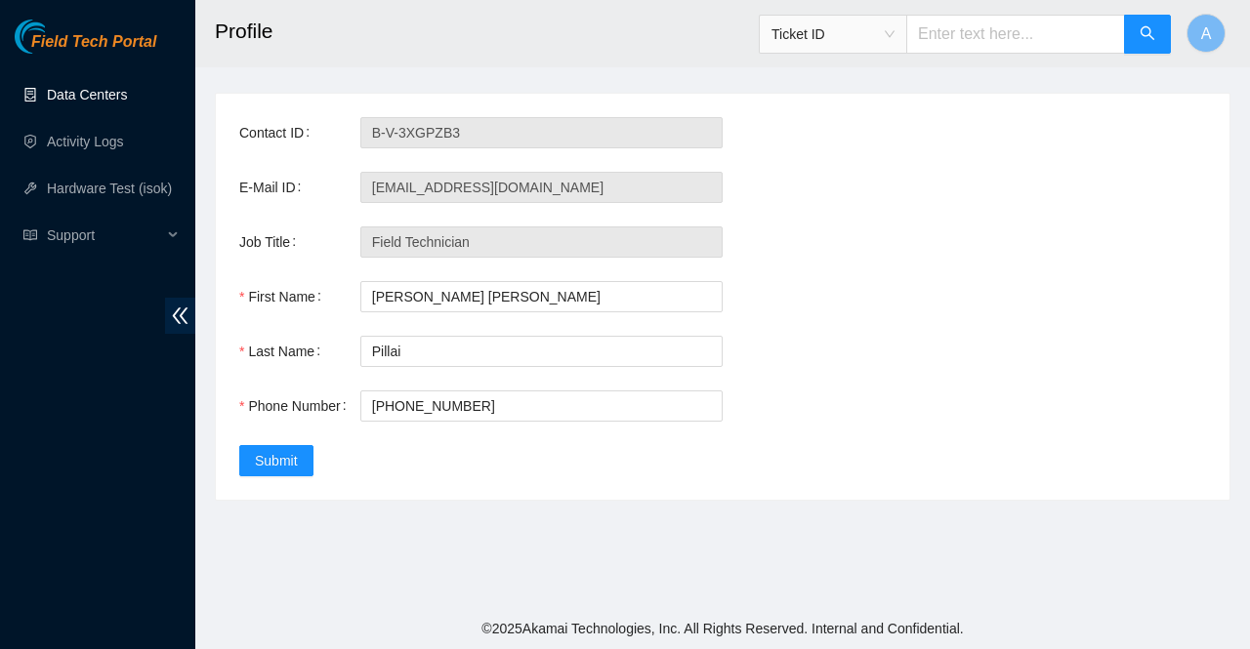
click at [108, 88] on link "Data Centers" at bounding box center [87, 95] width 80 height 16
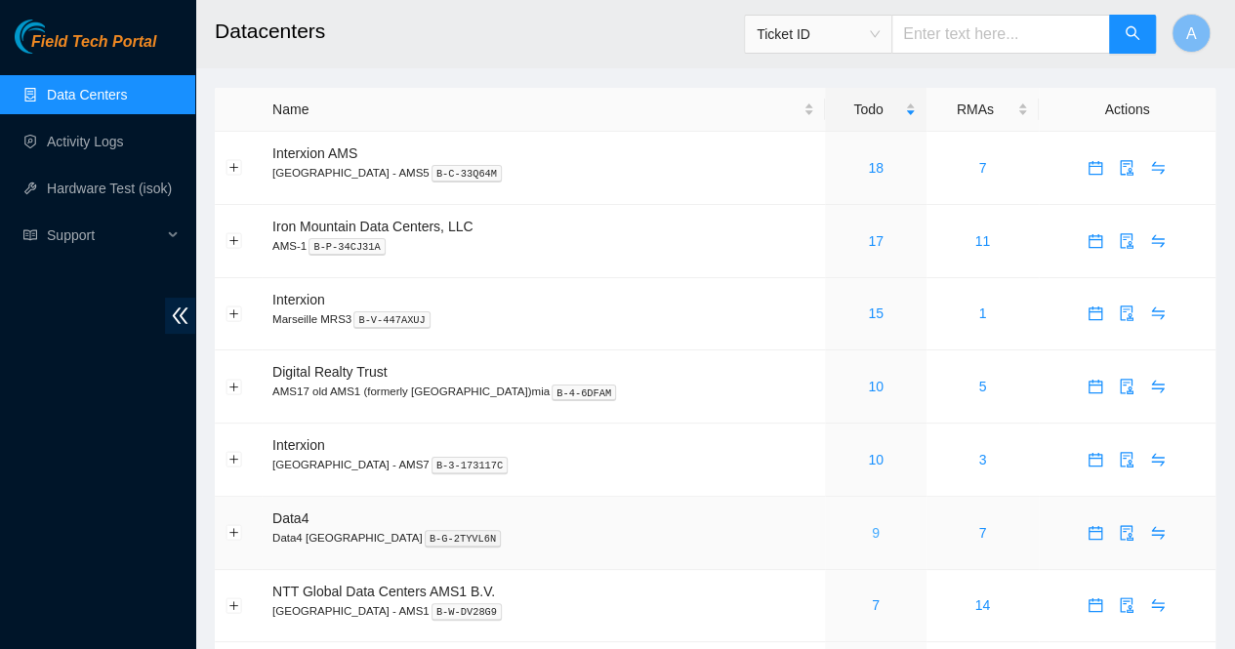
click at [873, 534] on link "9" at bounding box center [876, 533] width 8 height 16
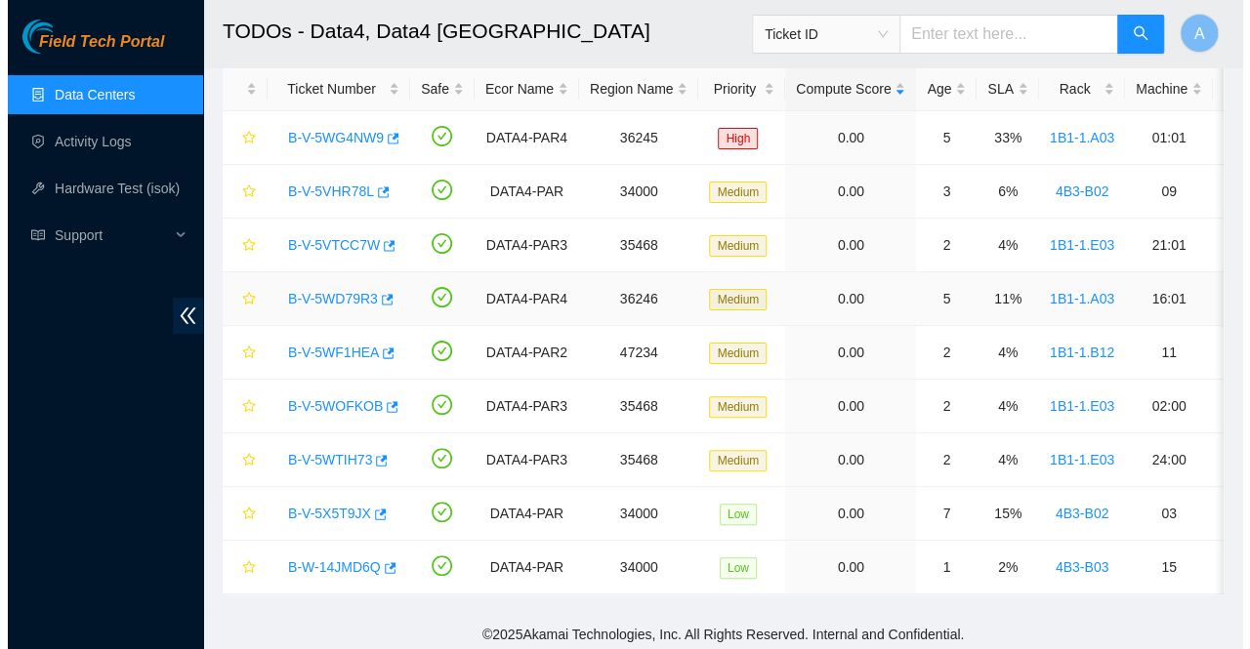
scroll to position [115, 0]
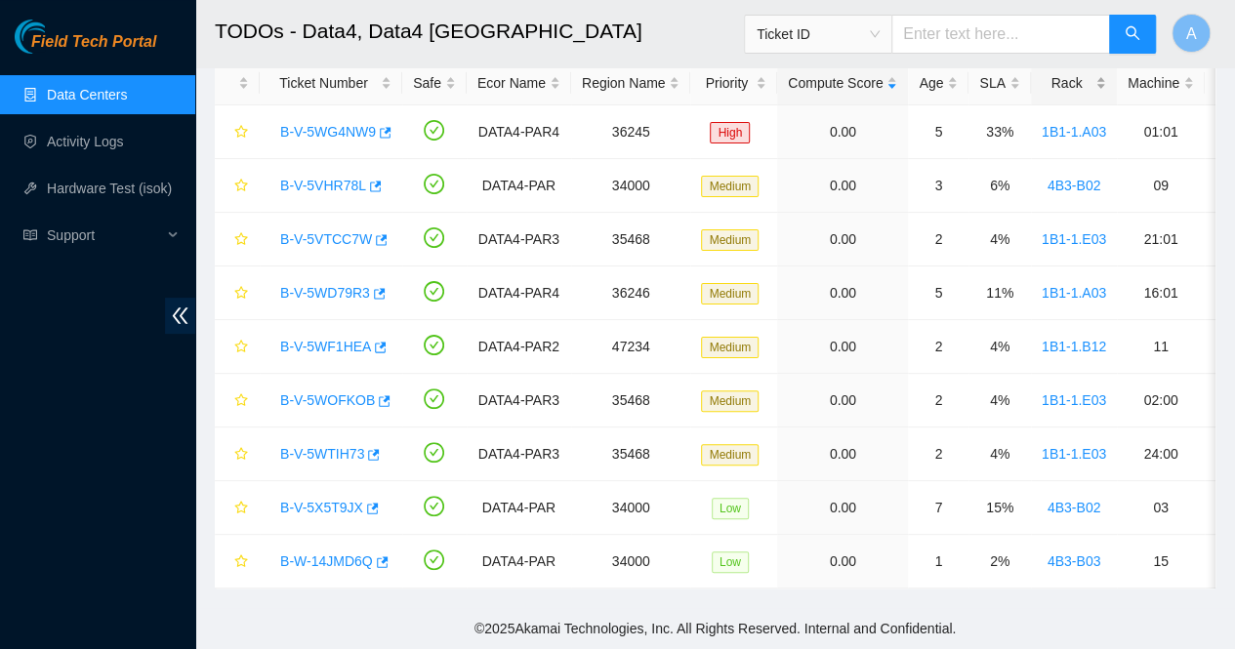
click at [1093, 79] on div "Rack" at bounding box center [1074, 82] width 64 height 21
click at [338, 285] on link "B-V-5VTCC7W" at bounding box center [326, 293] width 92 height 16
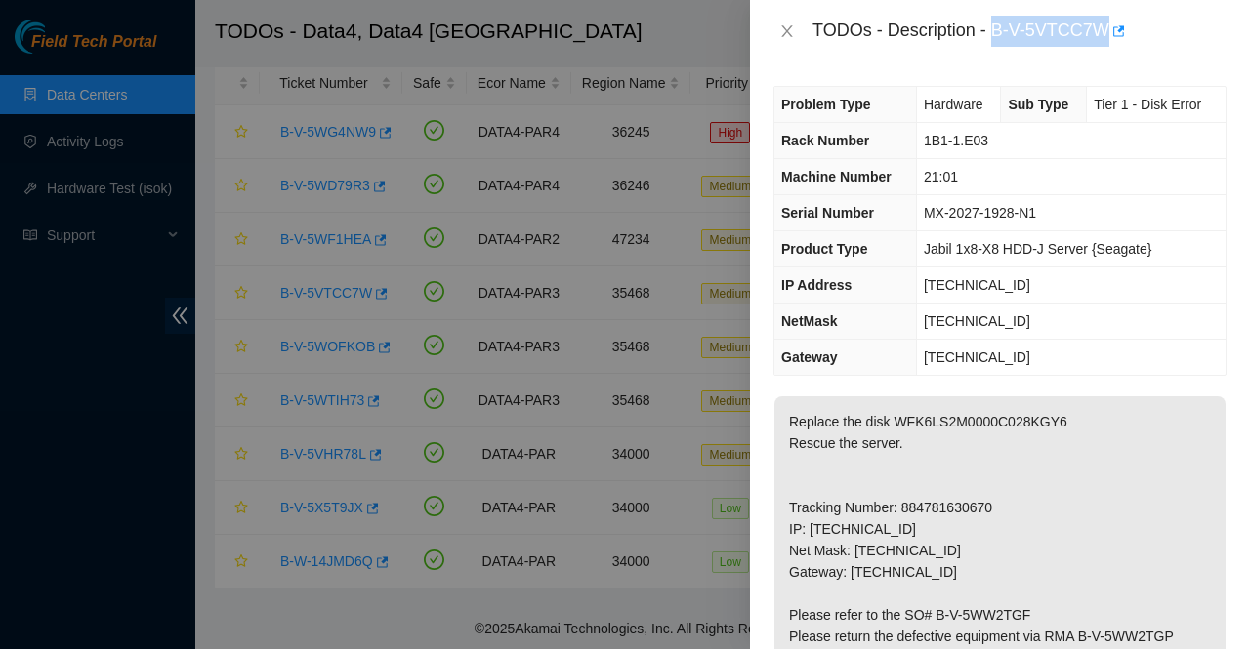
drag, startPoint x: 994, startPoint y: 29, endPoint x: 1102, endPoint y: 52, distance: 110.7
click at [1102, 52] on div "TODOs - Description - B-V-5VTCC7W" at bounding box center [1000, 31] width 500 height 62
copy div "B-V-5VTCC7W"
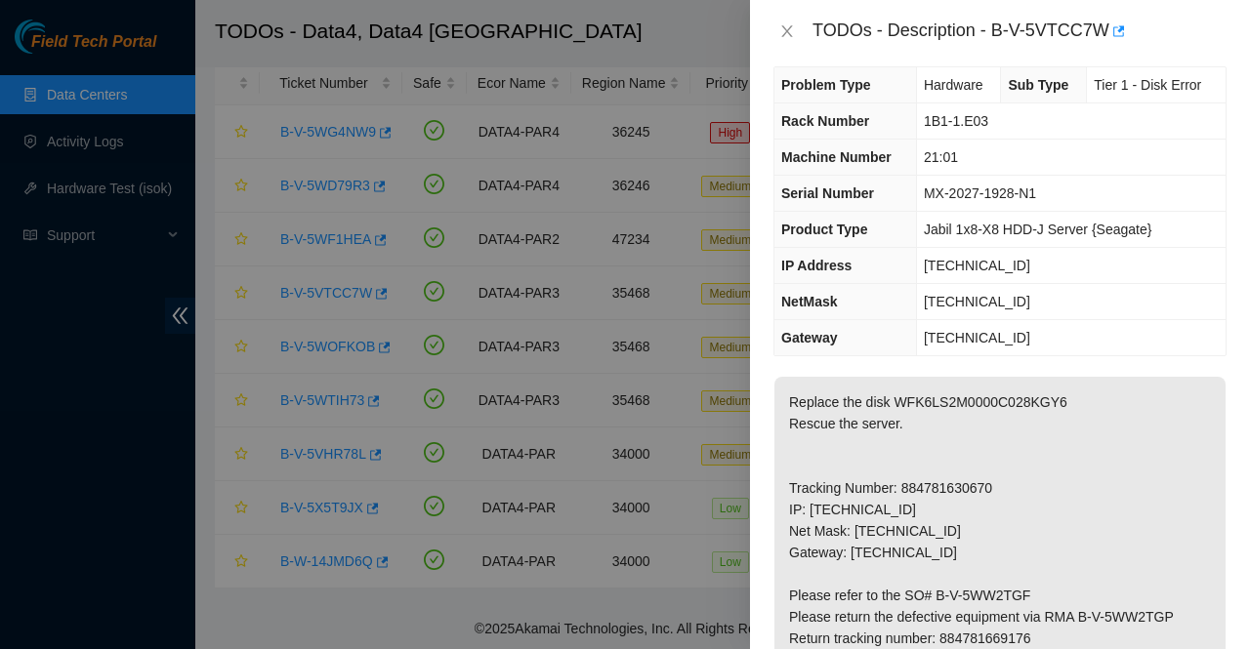
click at [1015, 456] on p "Replace the disk WFK6LS2M0000C028KGY6 Rescue the server. Tracking Number: 88478…" at bounding box center [999, 628] width 451 height 502
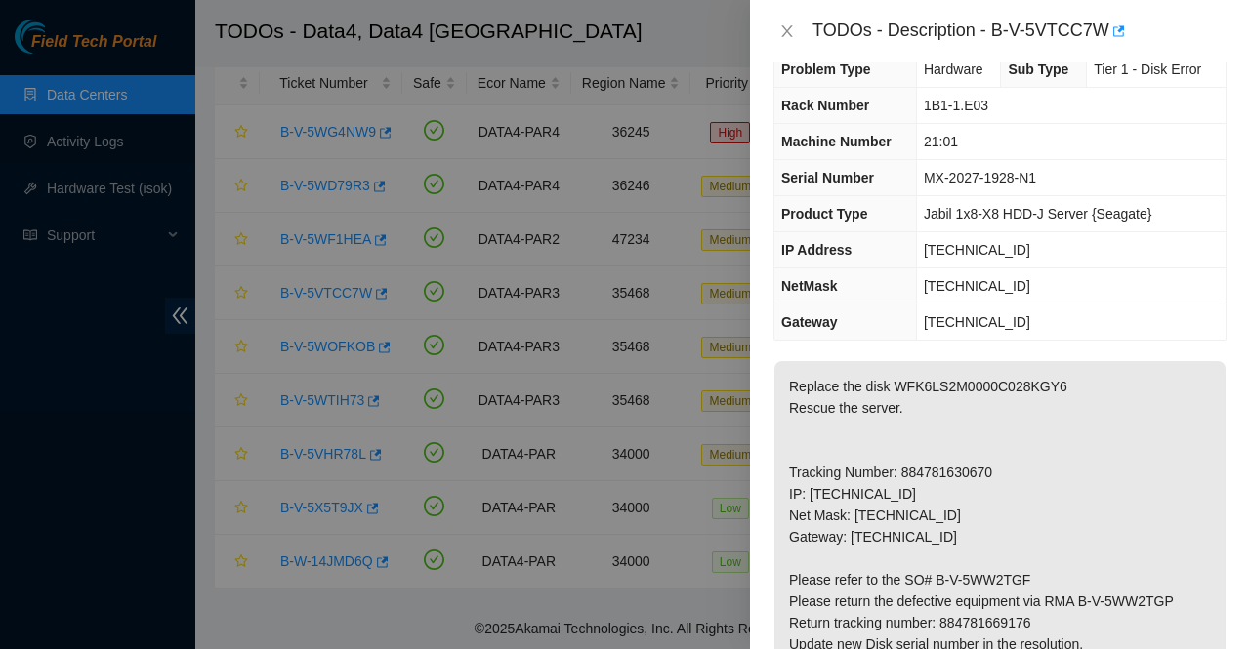
scroll to position [34, 0]
drag, startPoint x: 881, startPoint y: 491, endPoint x: 808, endPoint y: 497, distance: 73.5
click at [808, 497] on p "Replace the disk WFK6LS2M0000C028KGY6 Rescue the server. Tracking Number: 88478…" at bounding box center [999, 613] width 451 height 502
copy p "[TECHNICAL_ID]"
click at [1023, 104] on td "1B1-1.E03" at bounding box center [1071, 107] width 310 height 36
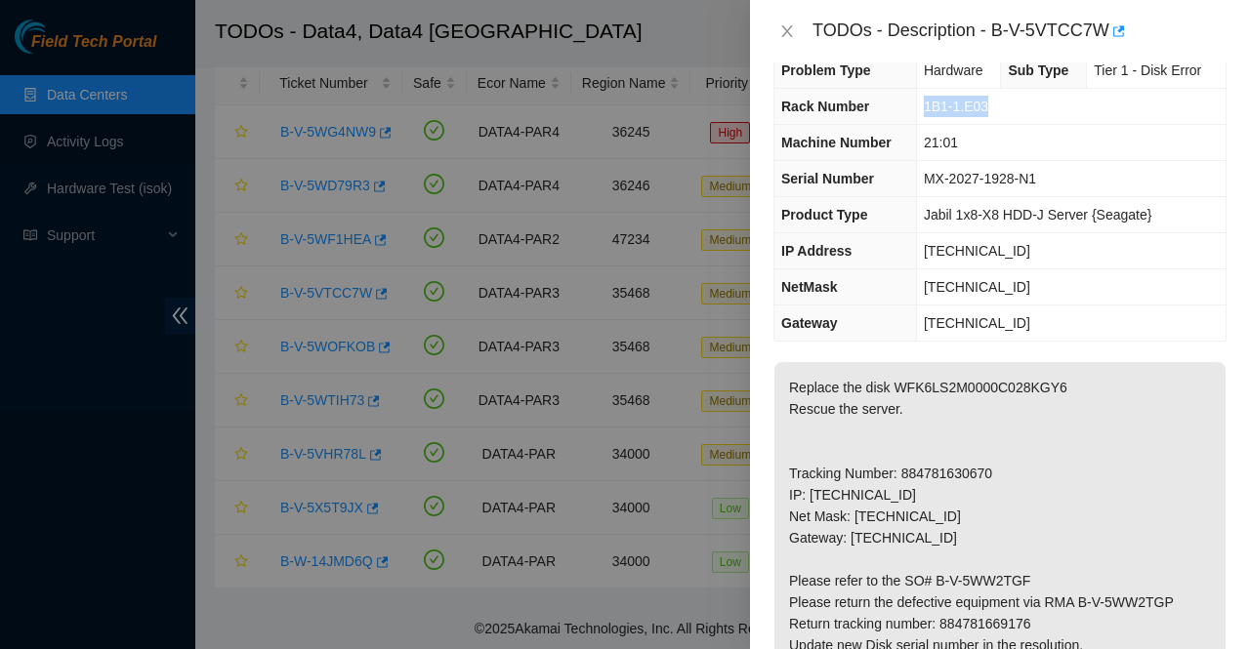
drag, startPoint x: 1023, startPoint y: 104, endPoint x: 914, endPoint y: 104, distance: 109.4
click at [916, 104] on td "1B1-1.E03" at bounding box center [1071, 107] width 310 height 36
copy span "1B1-1.E03"
drag, startPoint x: 959, startPoint y: 138, endPoint x: 910, endPoint y: 138, distance: 48.8
click at [910, 138] on tr "Machine Number 21:01" at bounding box center [999, 143] width 451 height 36
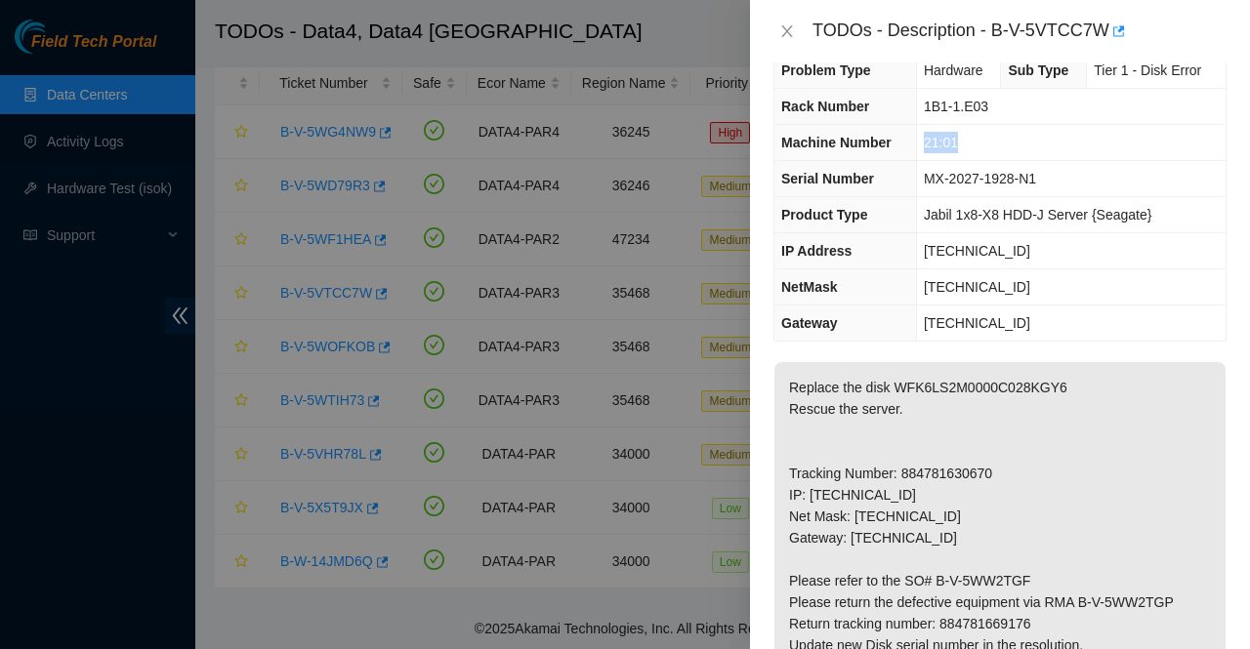
copy tr "21:01"
